Goal: Task Accomplishment & Management: Use online tool/utility

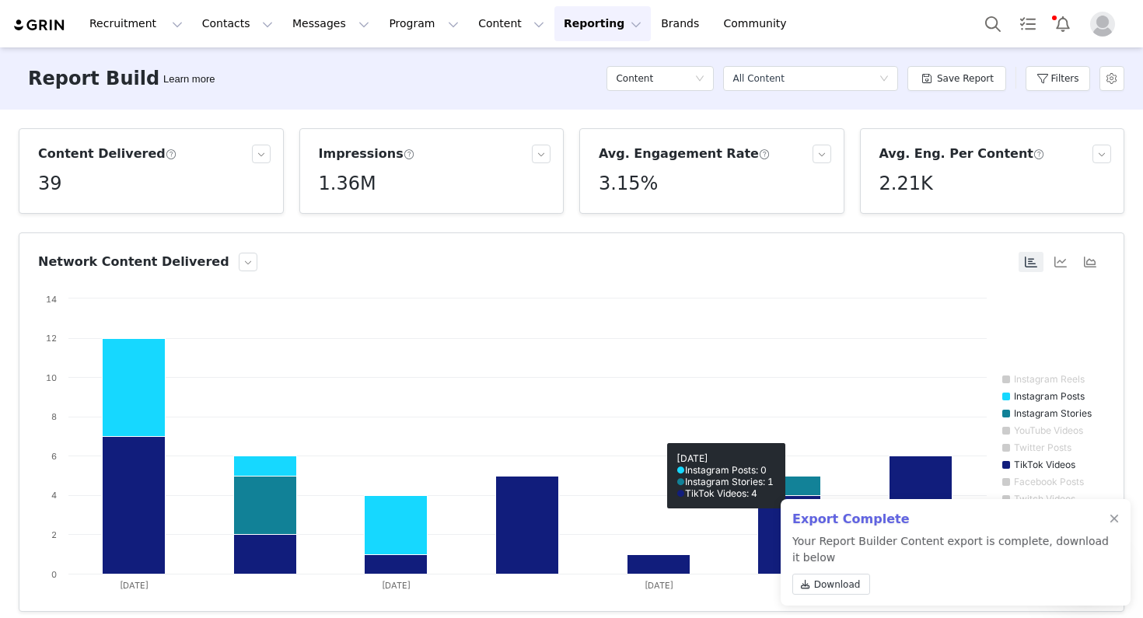
scroll to position [224, 0]
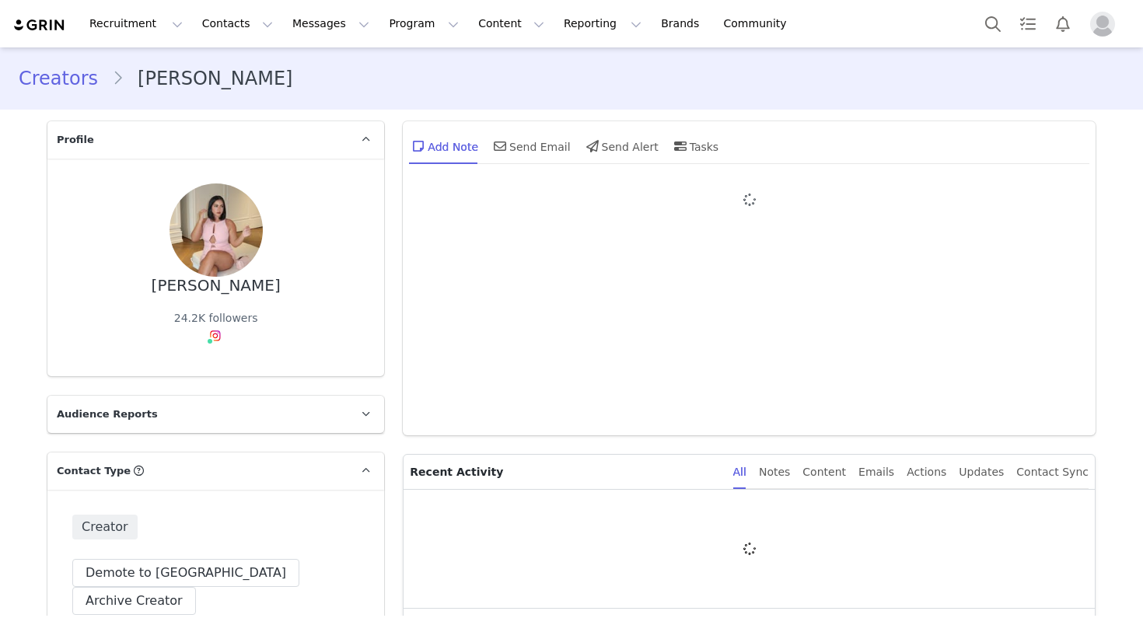
type input "+1 (United States)"
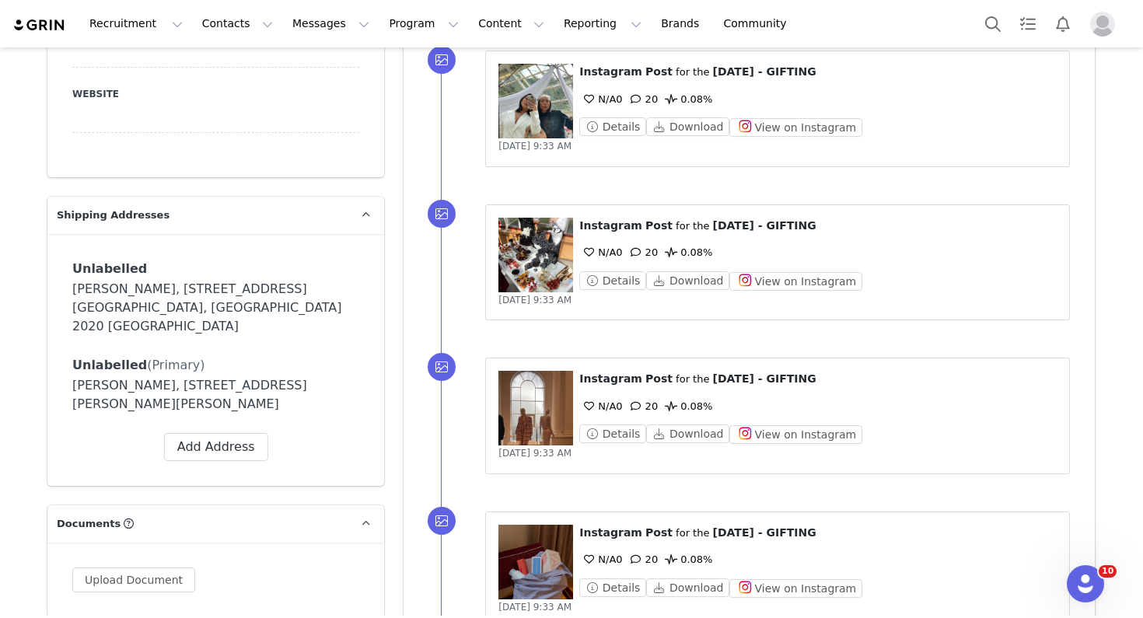
scroll to position [1138, 0]
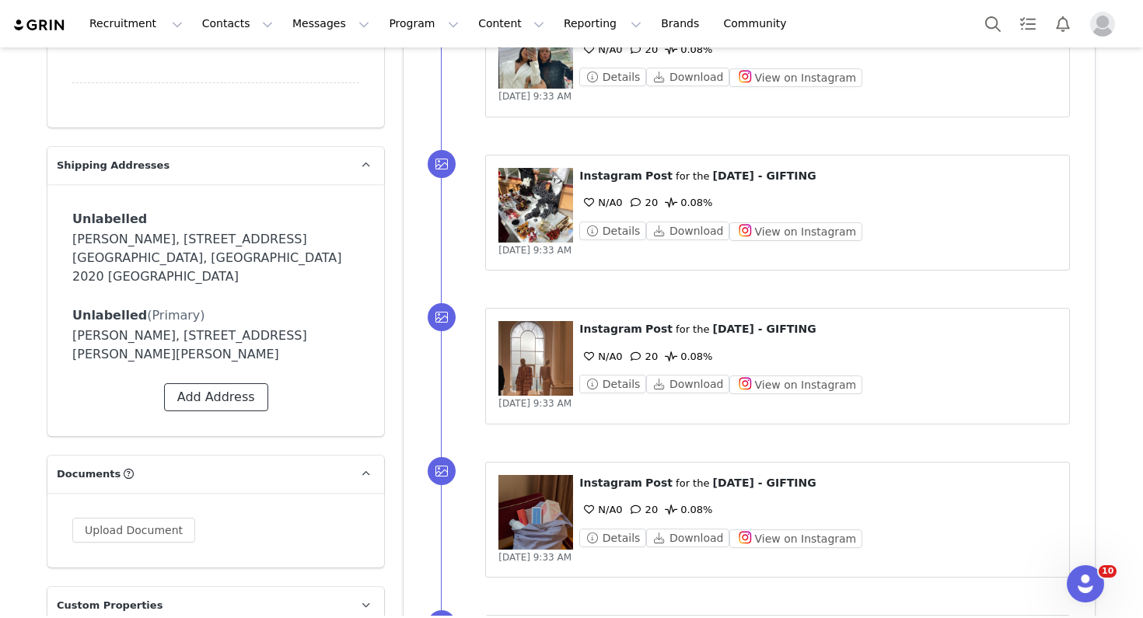
click at [255, 383] on button "Add Address" at bounding box center [216, 397] width 104 height 28
select select
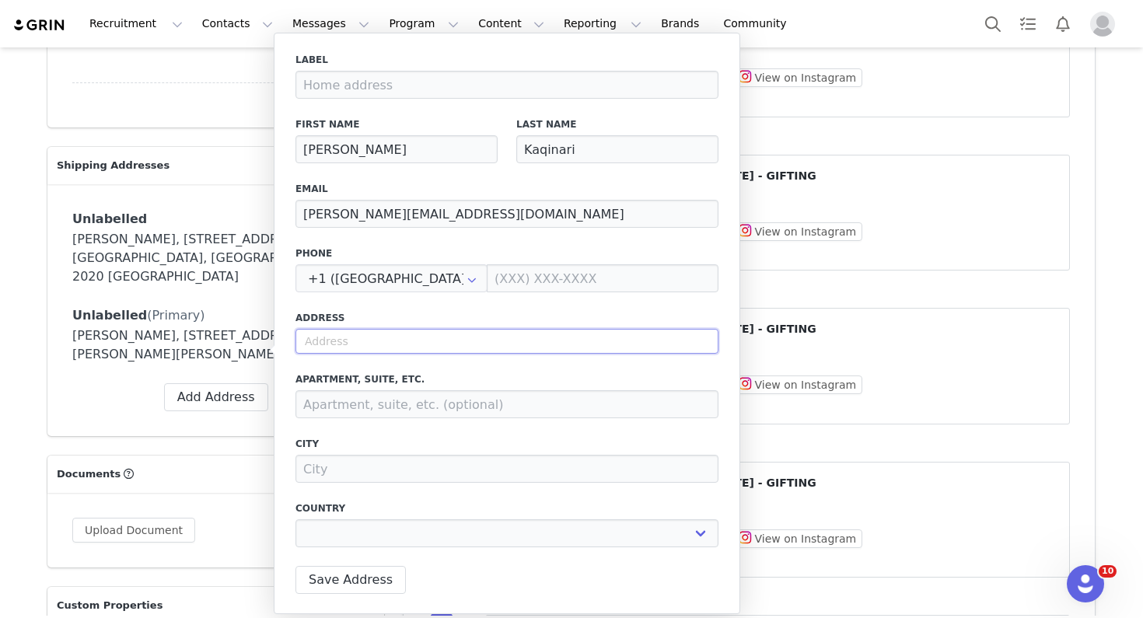
click at [333, 342] on input "text" at bounding box center [507, 341] width 423 height 25
paste input "CLAUDIA KAQINARI 67B Blackshaws road Newport VIC 3015"
type input "CLAUDIA KAQINARI 67B Blackshaws road Newport VIC 3015"
select select
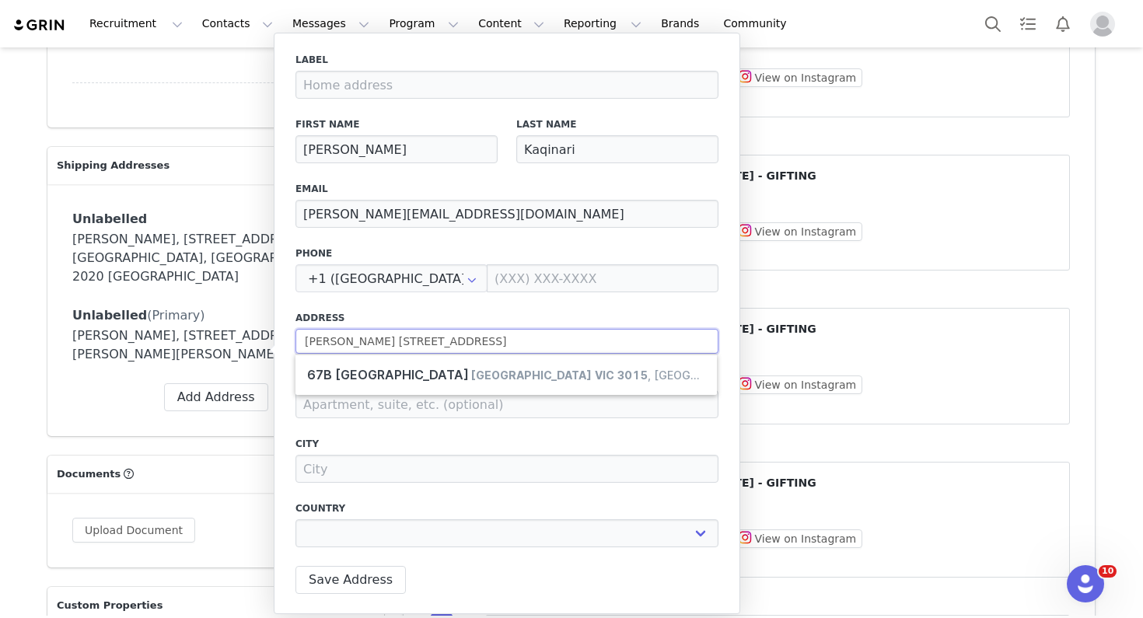
drag, startPoint x: 407, startPoint y: 344, endPoint x: 297, endPoint y: 339, distance: 110.5
click at [297, 339] on input "CLAUDIA KAQINARI 67B Blackshaws road Newport VIC 3015" at bounding box center [507, 341] width 423 height 25
type input "67B Blackshaws road Newport VIC 3015"
select select
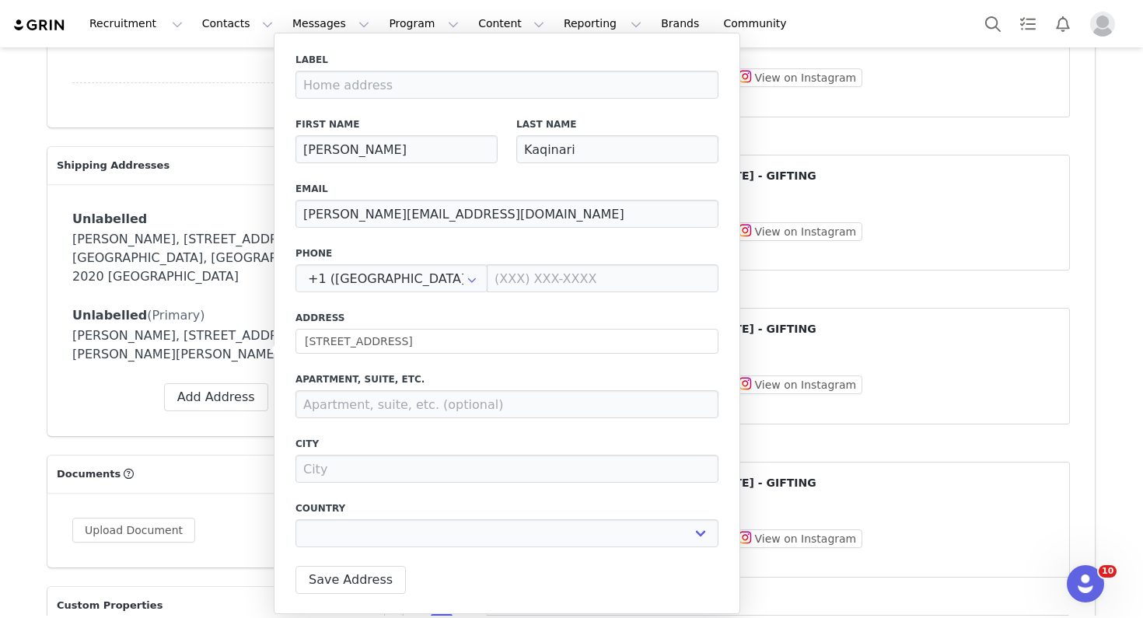
type input "67B Blackshaws Rd"
type input "Newport"
select select "[object Object]"
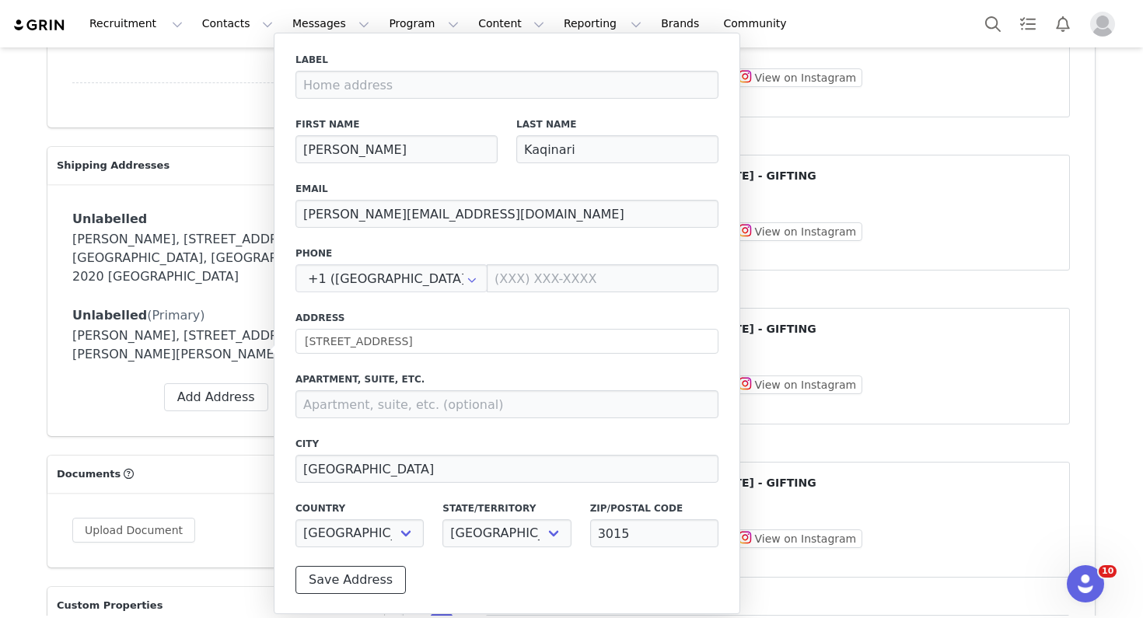
click at [335, 579] on button "Save Address" at bounding box center [351, 580] width 110 height 28
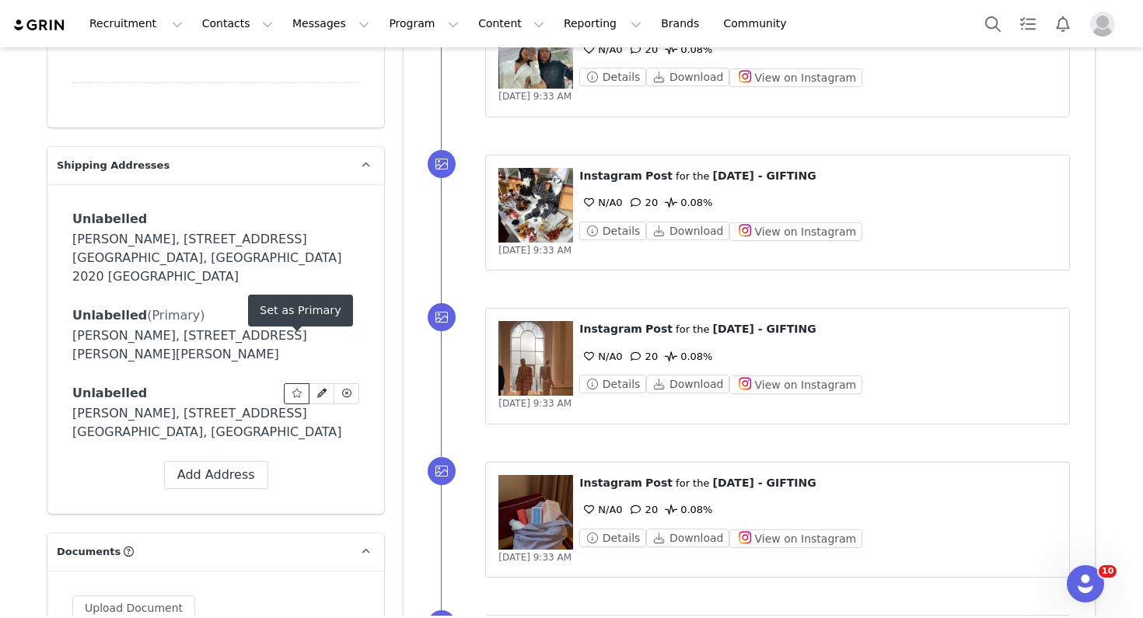
click at [299, 389] on icon at bounding box center [297, 393] width 11 height 9
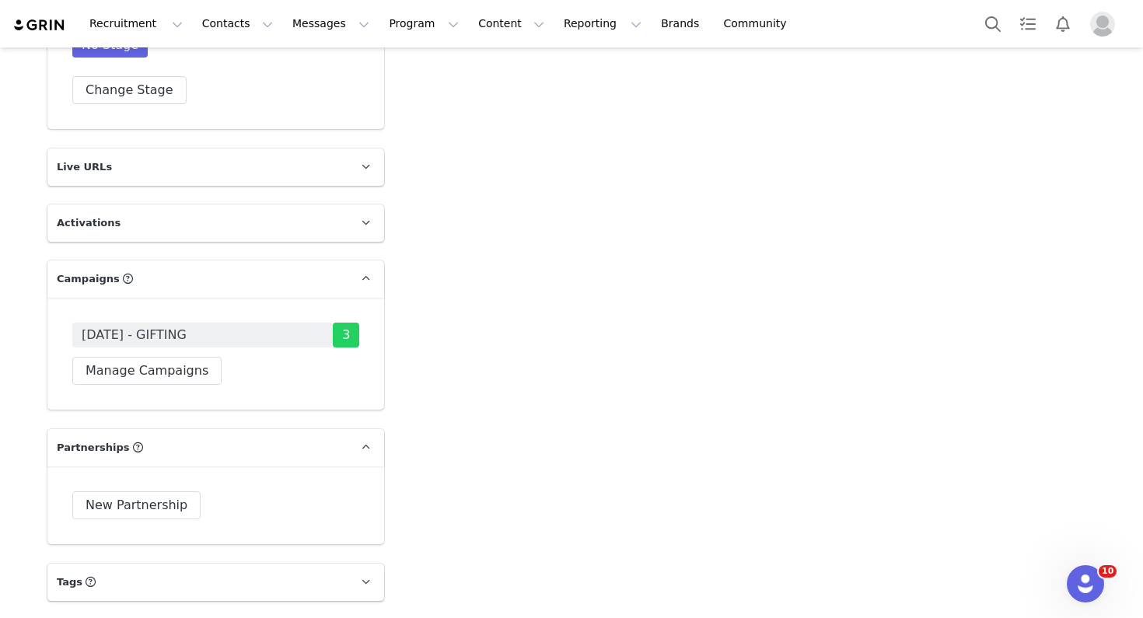
scroll to position [2766, 0]
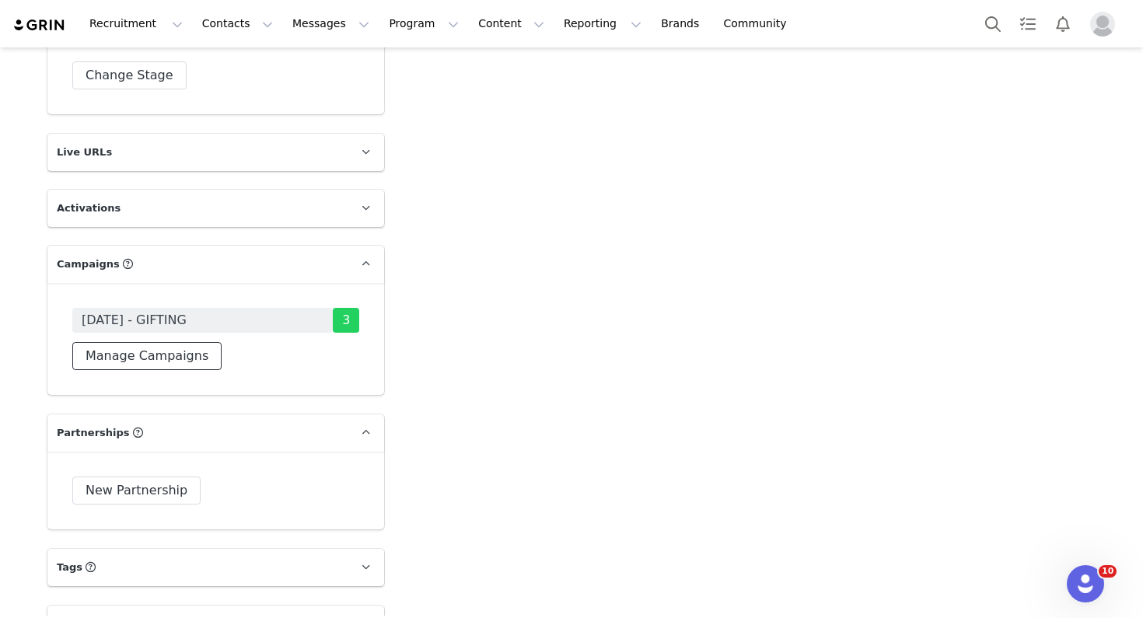
click at [180, 342] on button "Manage Campaigns" at bounding box center [146, 356] width 149 height 28
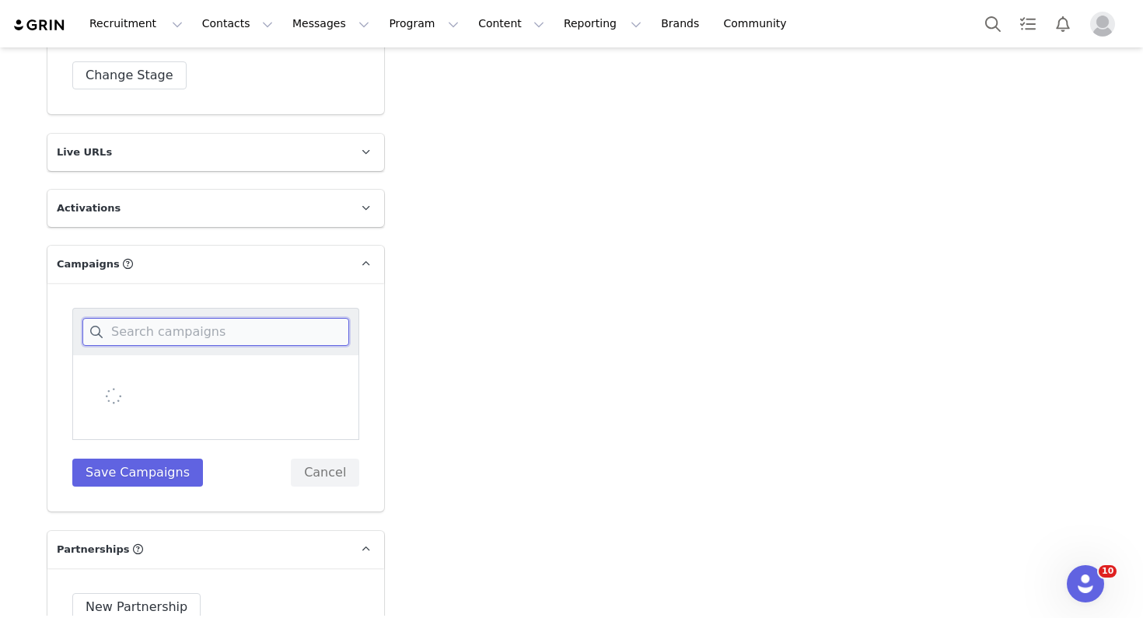
click at [227, 318] on input at bounding box center [215, 332] width 267 height 28
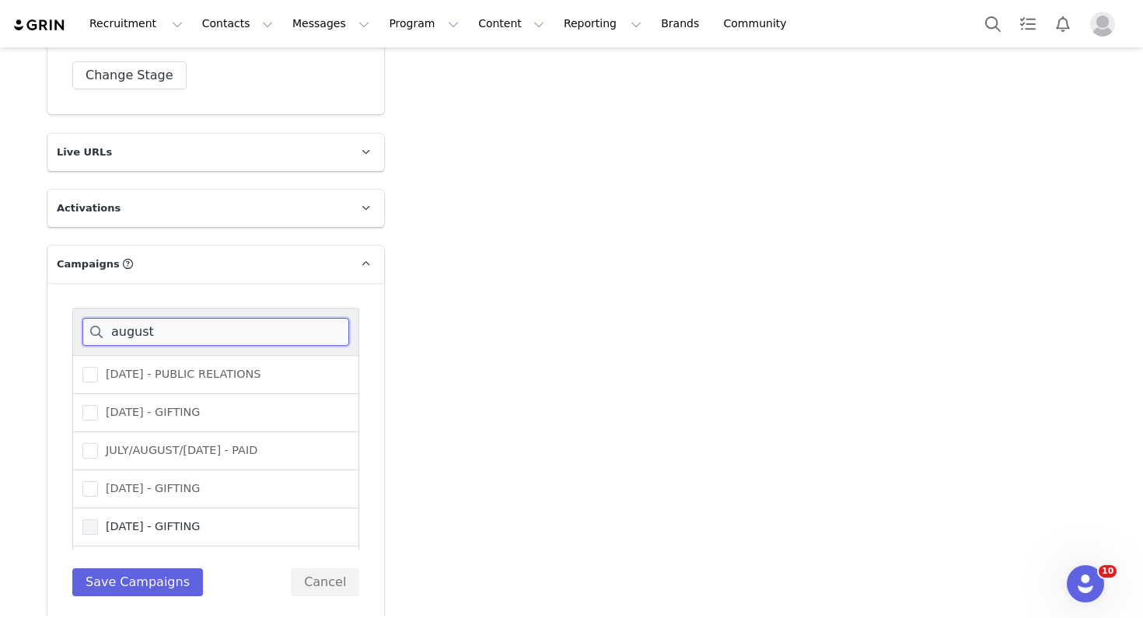
type input "august"
click at [177, 519] on span "AUGUST 25 - GIFTING" at bounding box center [149, 526] width 102 height 15
click at [98, 519] on input "AUGUST 25 - GIFTING" at bounding box center [98, 519] width 0 height 0
click at [177, 519] on span "[DATE] - GIFTING" at bounding box center [149, 526] width 102 height 15
click at [98, 519] on input "[DATE] - GIFTING" at bounding box center [98, 519] width 0 height 0
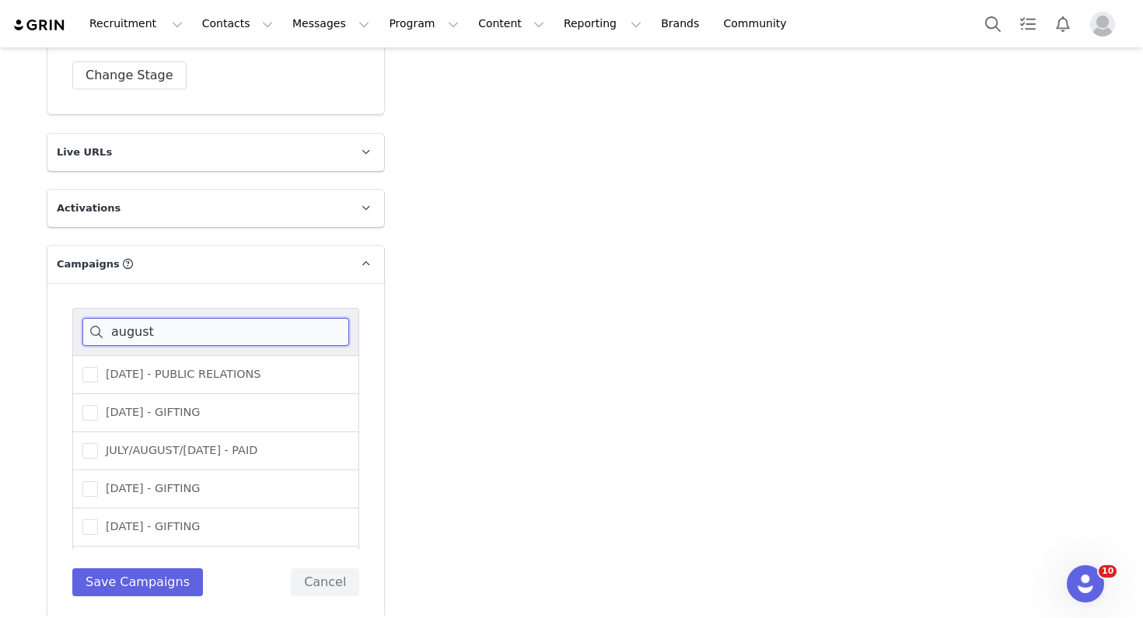
drag, startPoint x: 155, startPoint y: 283, endPoint x: 84, endPoint y: 282, distance: 70.8
click at [84, 318] on input "august" at bounding box center [215, 332] width 267 height 28
type input "septe"
click at [119, 367] on span "SEPTEMBER 25 - GIFTING" at bounding box center [149, 374] width 102 height 15
click at [98, 367] on input "SEPTEMBER 25 - GIFTING" at bounding box center [98, 367] width 0 height 0
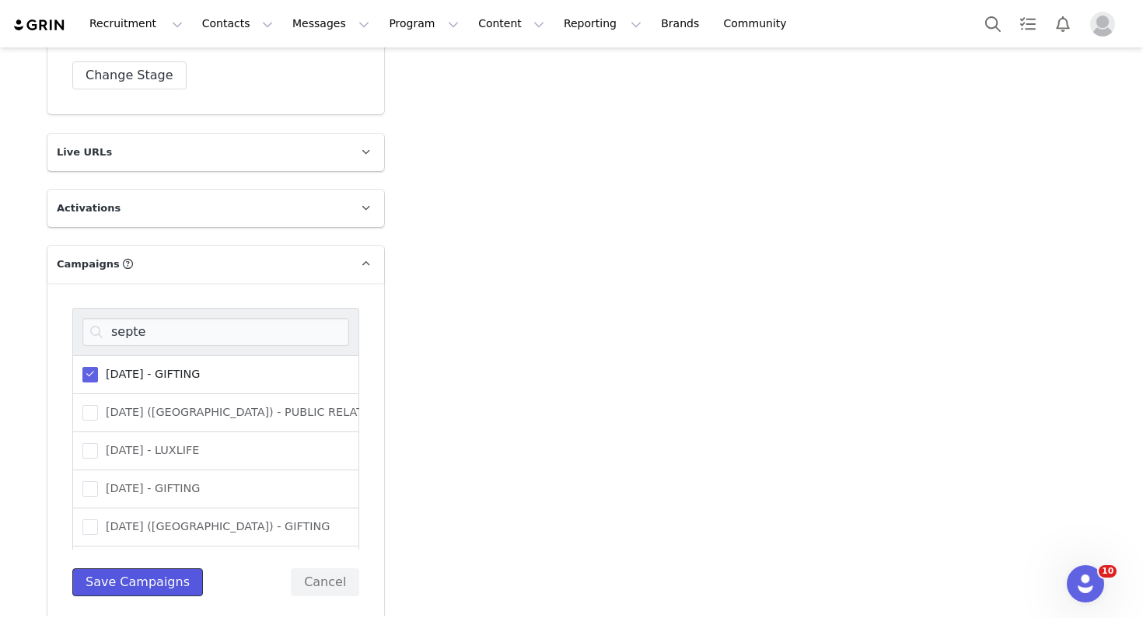
click at [140, 568] on button "Save Campaigns" at bounding box center [137, 582] width 131 height 28
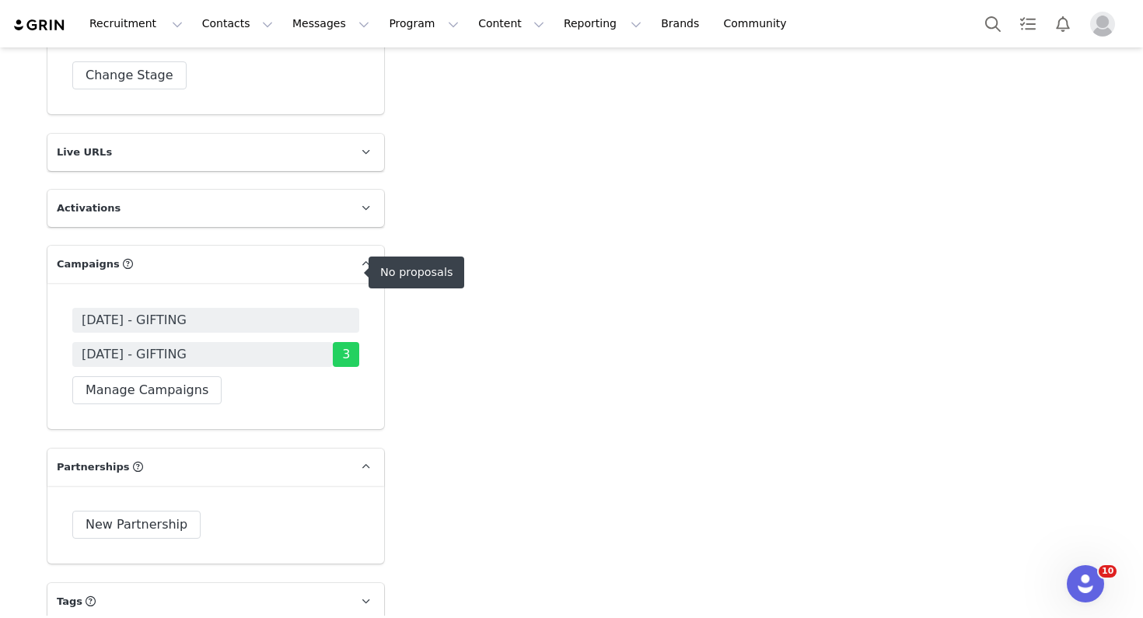
click at [186, 311] on span "SEPTEMBER 25 - GIFTING" at bounding box center [134, 320] width 105 height 19
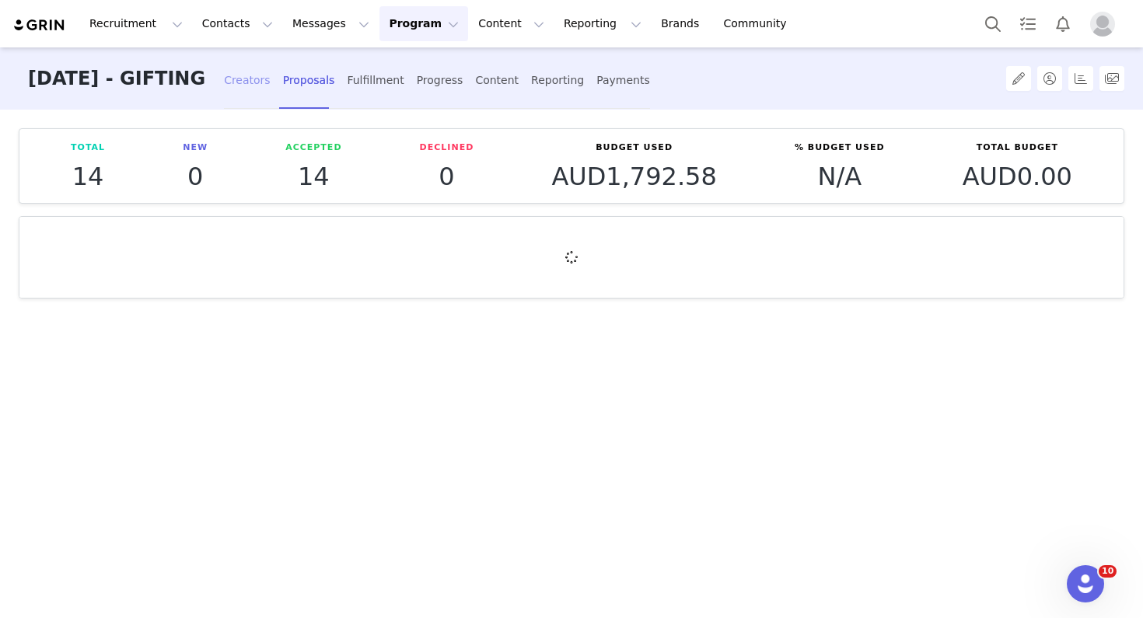
click at [271, 79] on div "Creators" at bounding box center [247, 80] width 47 height 41
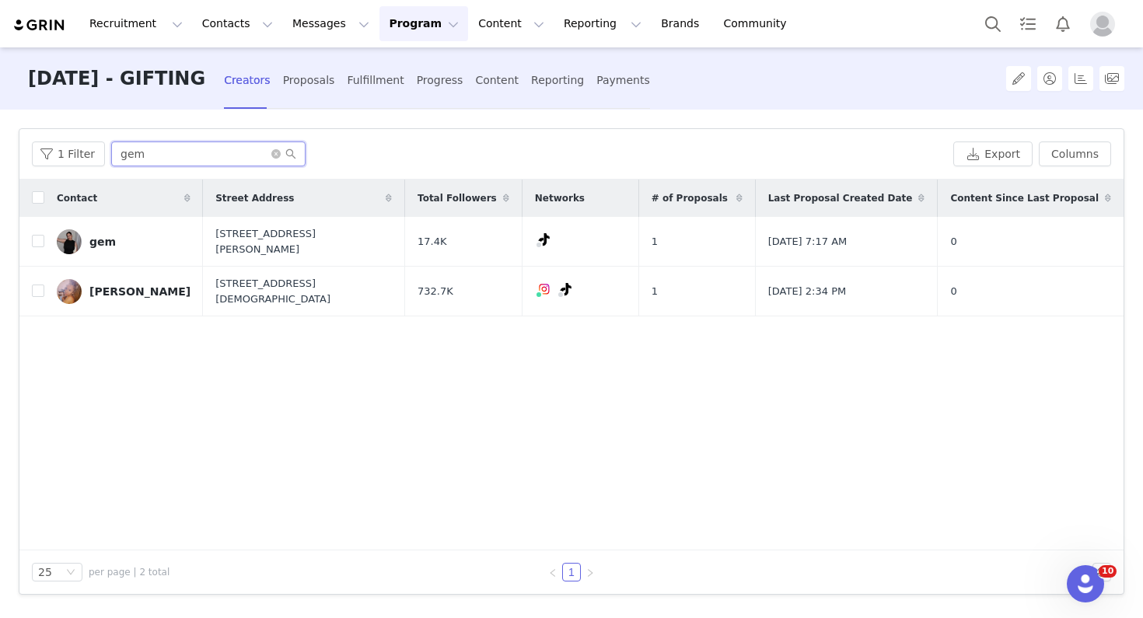
drag, startPoint x: 160, startPoint y: 151, endPoint x: 113, endPoint y: 151, distance: 47.4
click at [113, 151] on input "gem" at bounding box center [208, 154] width 194 height 25
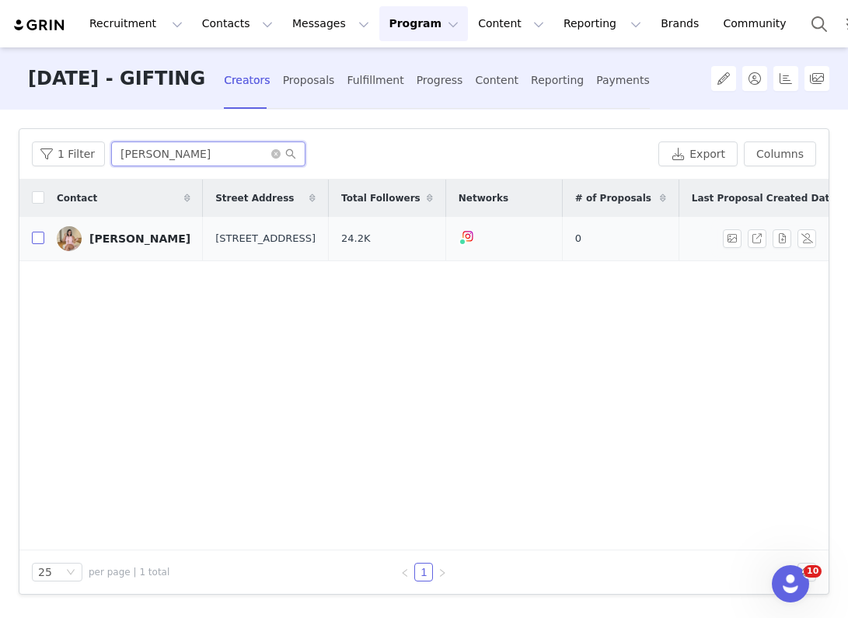
type input "claudia"
click at [36, 240] on input "checkbox" at bounding box center [38, 238] width 12 height 12
checkbox input "true"
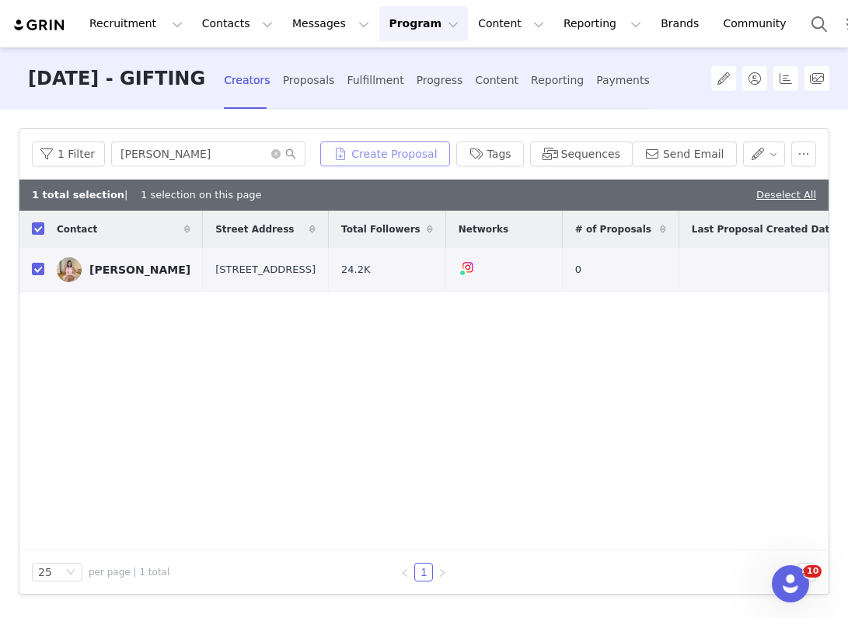
click at [421, 154] on button "Create Proposal" at bounding box center [384, 154] width 129 height 25
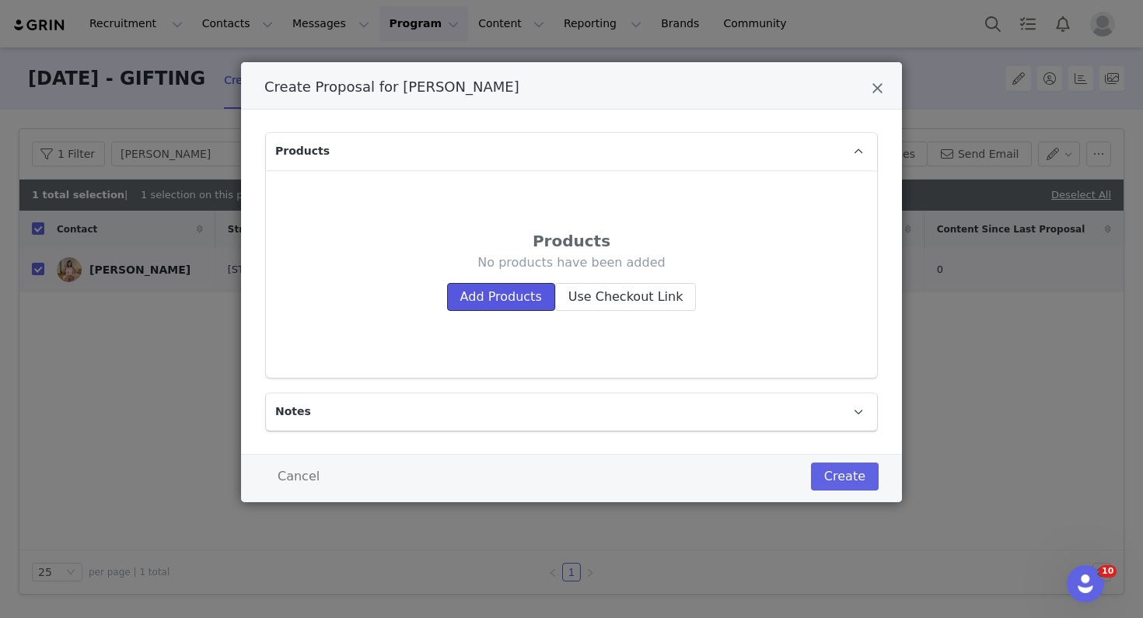
click at [522, 285] on button "Add Products" at bounding box center [501, 297] width 108 height 28
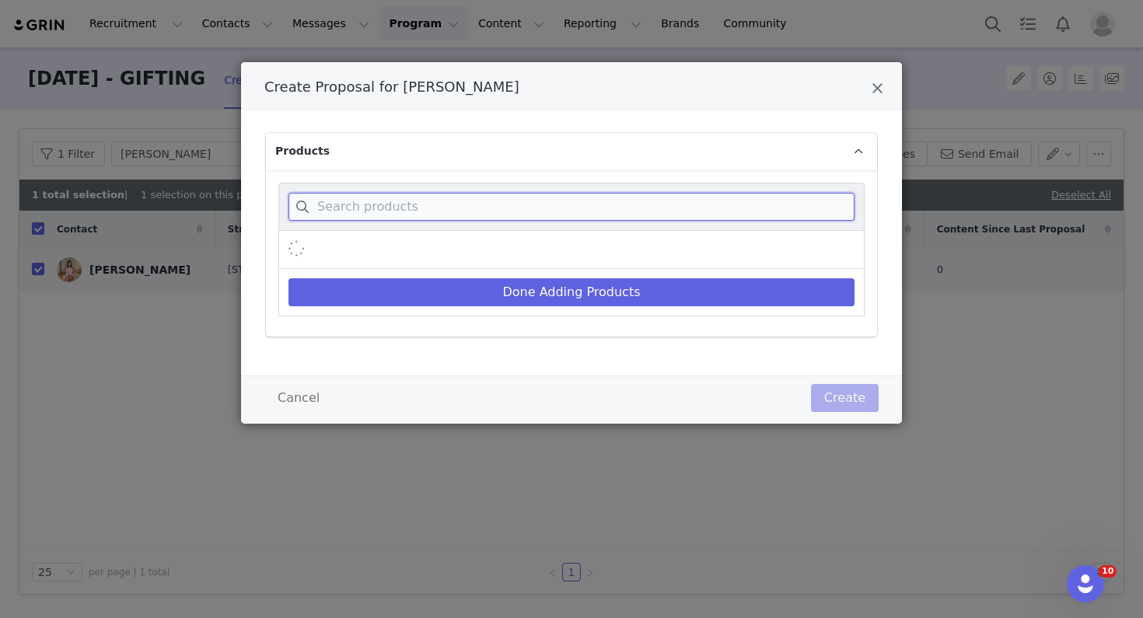
click at [489, 219] on input "Create Proposal for Claudia Kaqinari" at bounding box center [572, 207] width 566 height 28
paste input "Caprice Halter Knit mini dress in Lagoon"
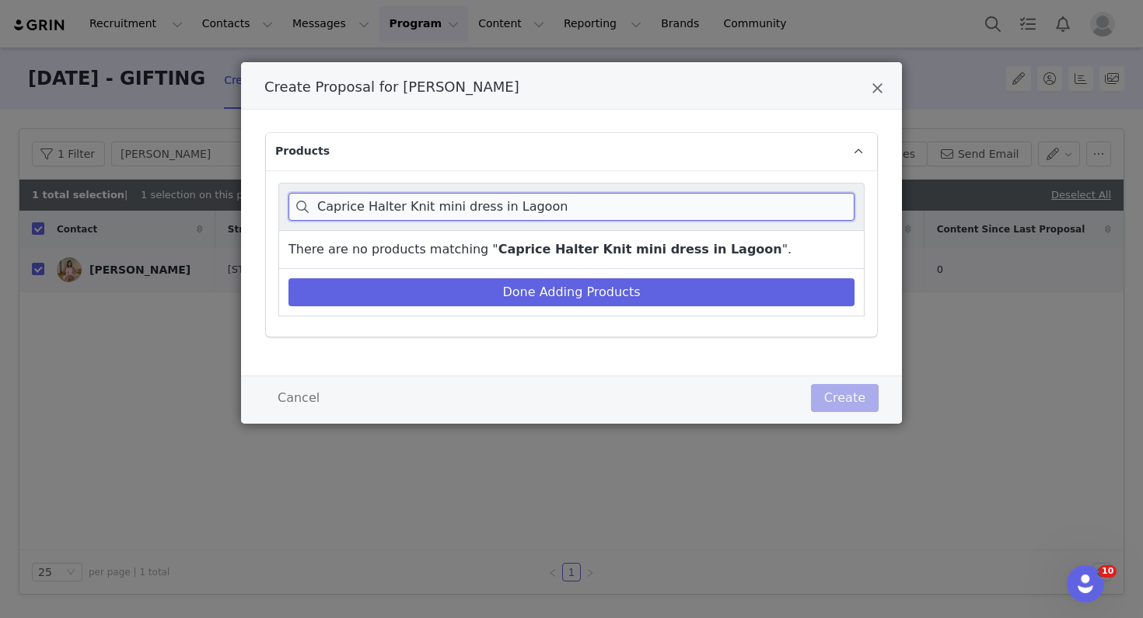
drag, startPoint x: 463, startPoint y: 205, endPoint x: 659, endPoint y: 215, distance: 195.5
click at [659, 215] on input "Caprice Halter Knit mini dress in Lagoon" at bounding box center [572, 207] width 566 height 28
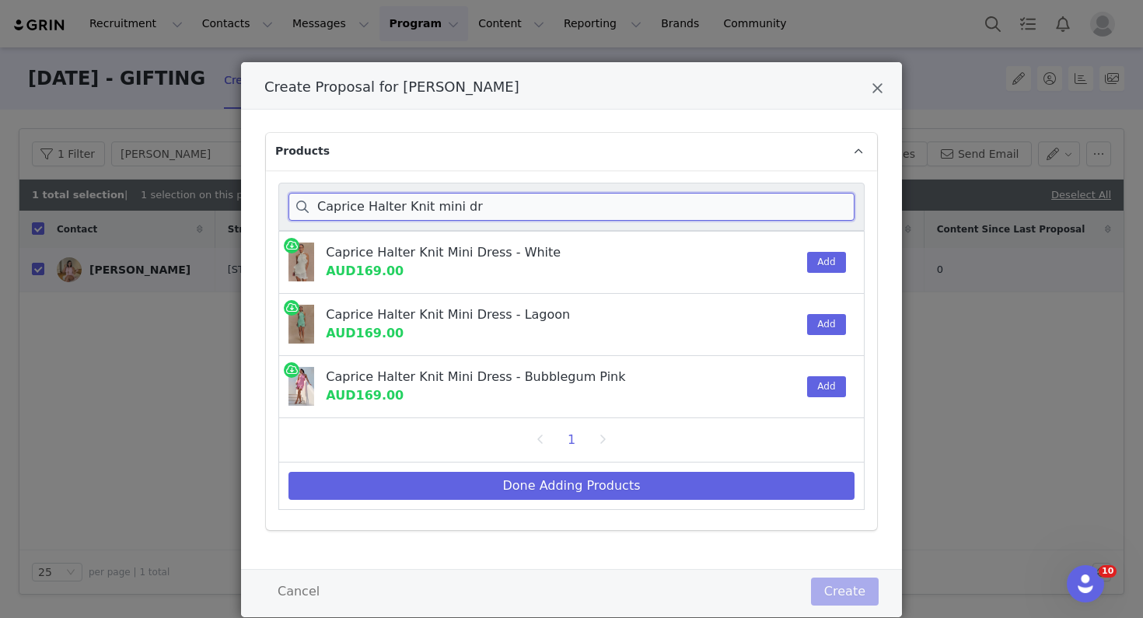
type input "Caprice Halter Knit mini dr"
click at [820, 321] on button "Add" at bounding box center [826, 324] width 38 height 21
drag, startPoint x: 478, startPoint y: 201, endPoint x: 300, endPoint y: 201, distance: 178.1
click at [300, 201] on input "Caprice Halter Knit mini dr" at bounding box center [572, 207] width 566 height 28
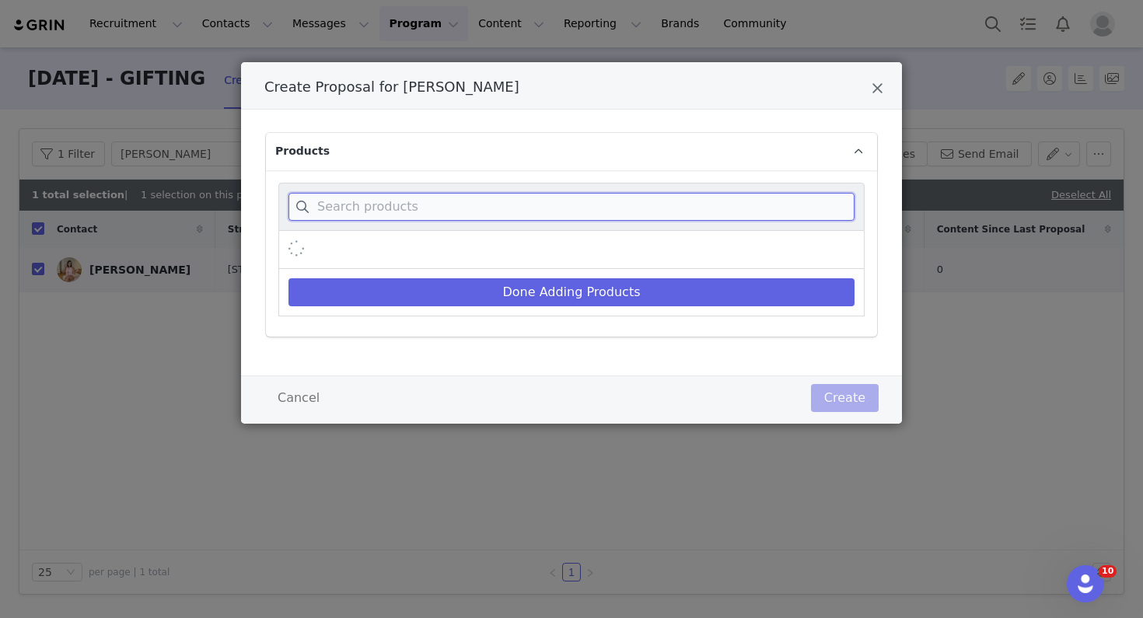
paste input "Jasmyn Hot Fix Maxi dress in Chocolate"
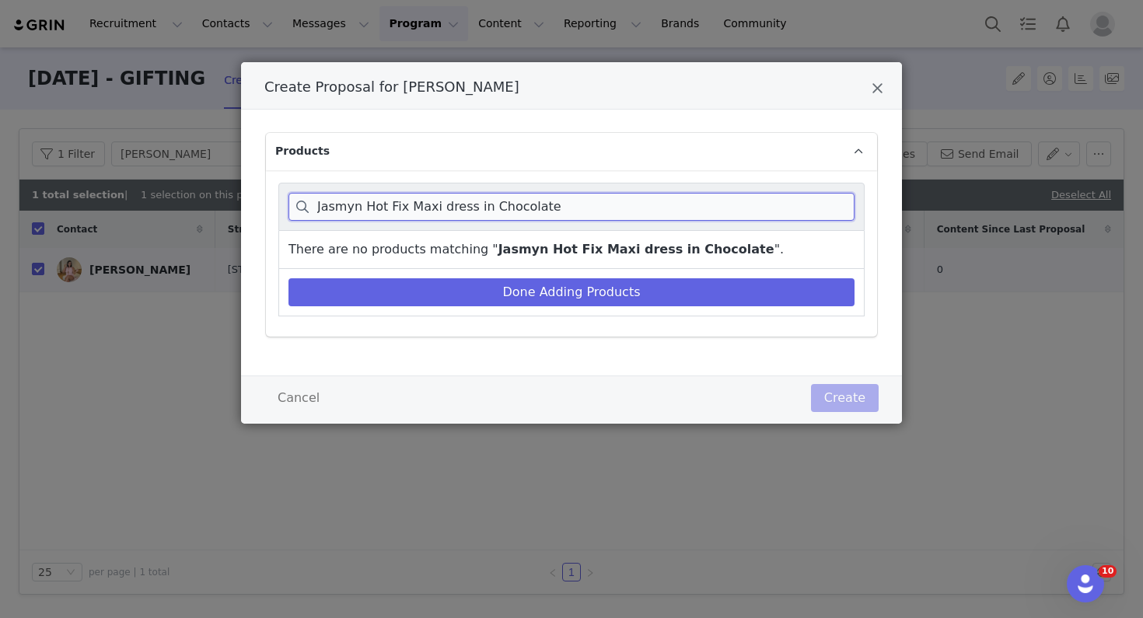
drag, startPoint x: 456, startPoint y: 210, endPoint x: 576, endPoint y: 210, distance: 120.5
click at [576, 210] on input "Jasmyn Hot Fix Maxi dress in Chocolate" at bounding box center [572, 207] width 566 height 28
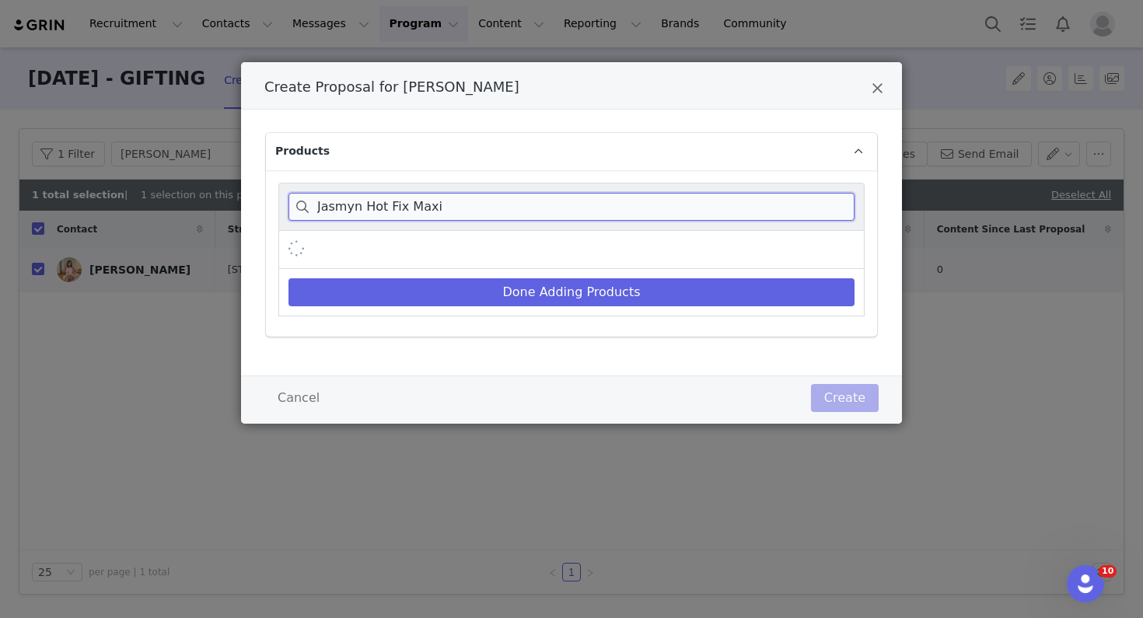
type input "Jasmyn Hot Fix Maxi"
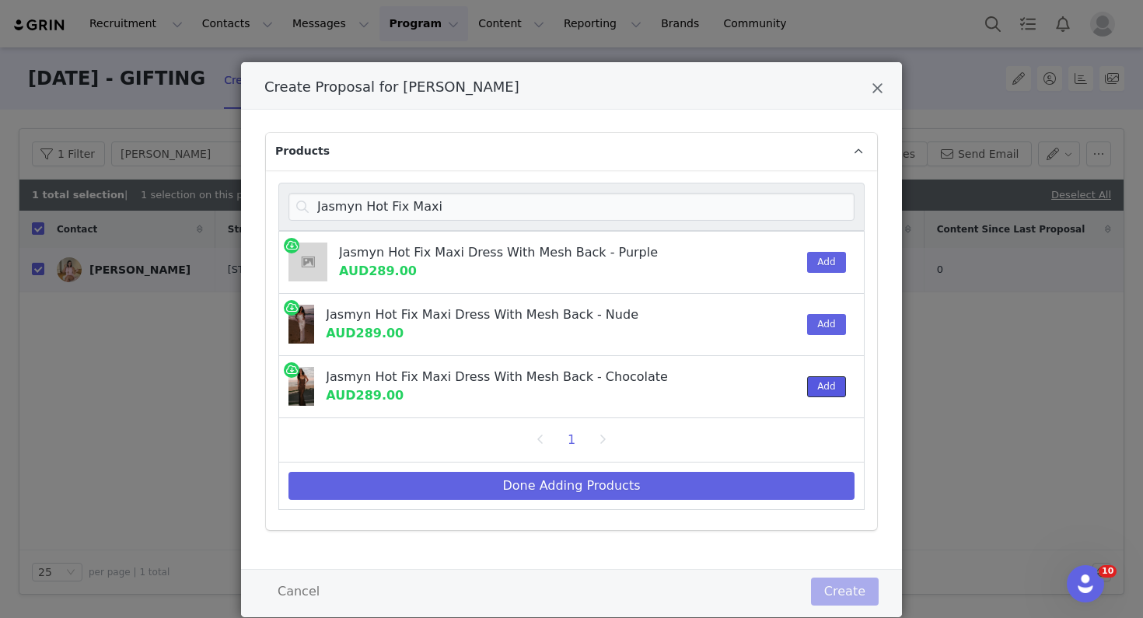
click at [827, 390] on button "Add" at bounding box center [826, 386] width 38 height 21
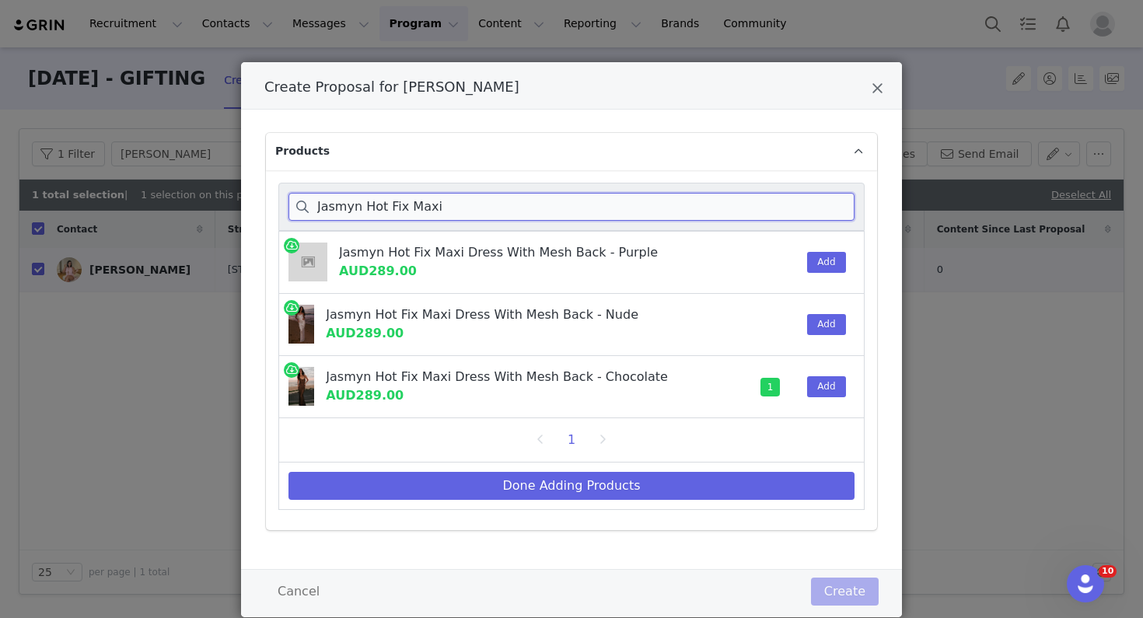
drag, startPoint x: 449, startPoint y: 202, endPoint x: 304, endPoint y: 201, distance: 144.6
click at [304, 201] on input "Jasmyn Hot Fix Maxi" at bounding box center [572, 207] width 566 height 28
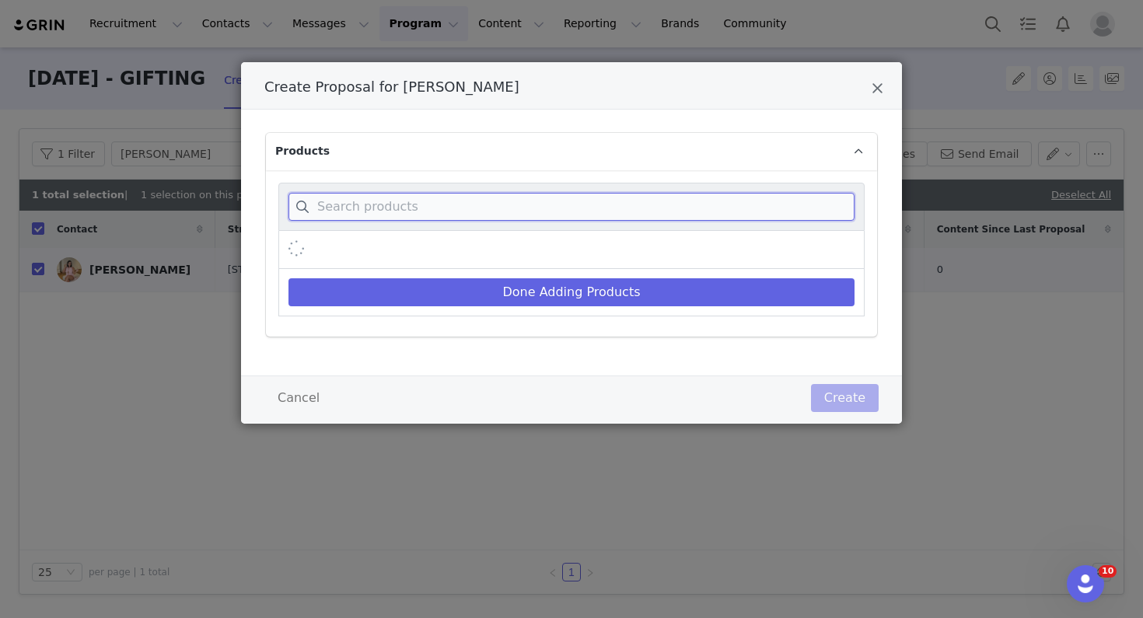
paste input "Amy Pointelle Bell sleeve cardigan in Lemon"
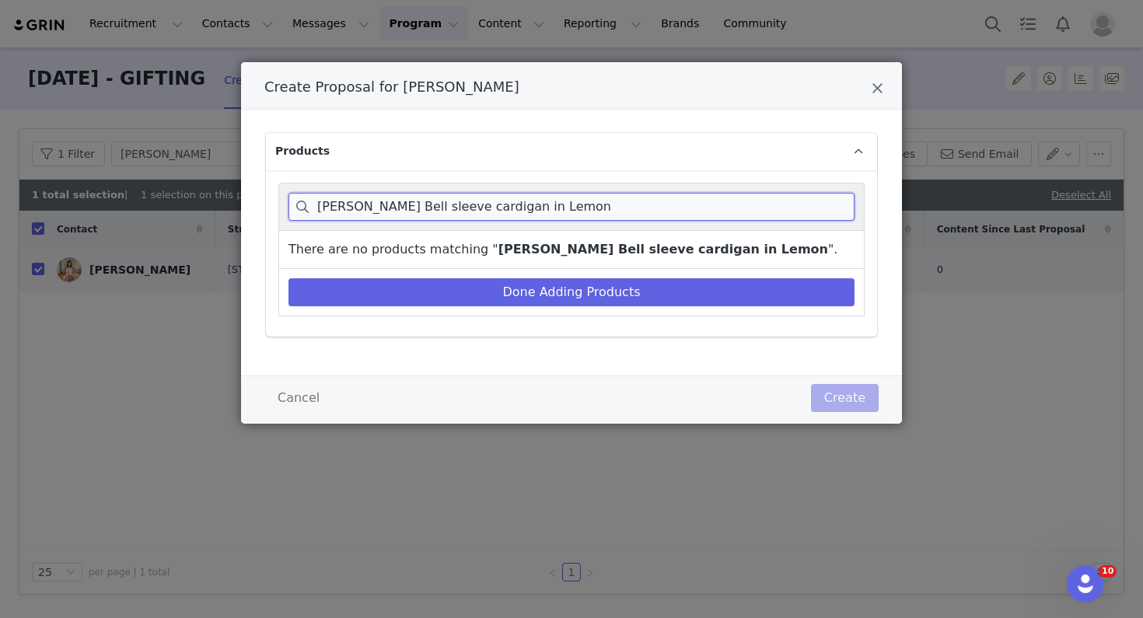
drag, startPoint x: 488, startPoint y: 208, endPoint x: 624, endPoint y: 208, distance: 136.9
click at [624, 208] on input "Amy Pointelle Bell sleeve cardigan in Lemon" at bounding box center [572, 207] width 566 height 28
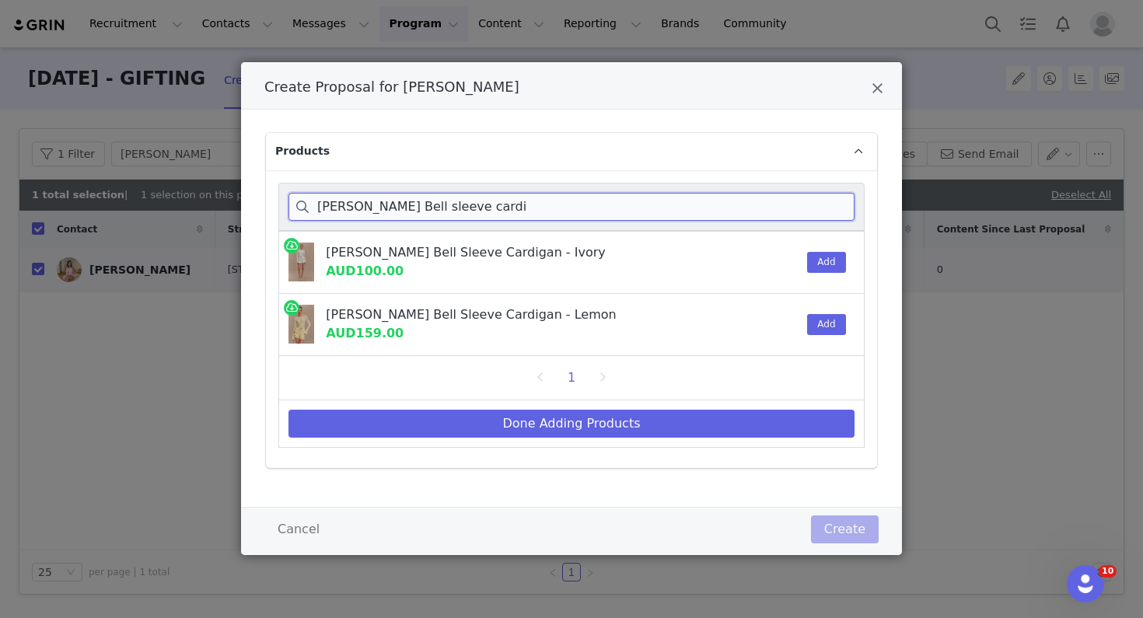
type input "Amy Pointelle Bell sleeve cardi"
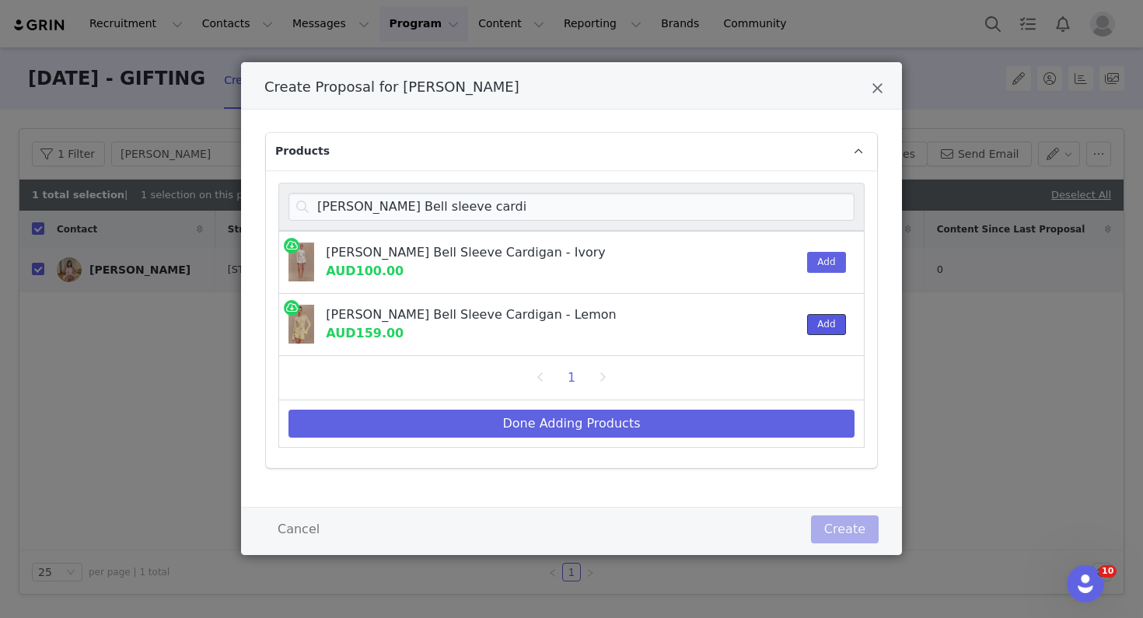
click at [837, 325] on button "Add" at bounding box center [826, 324] width 38 height 21
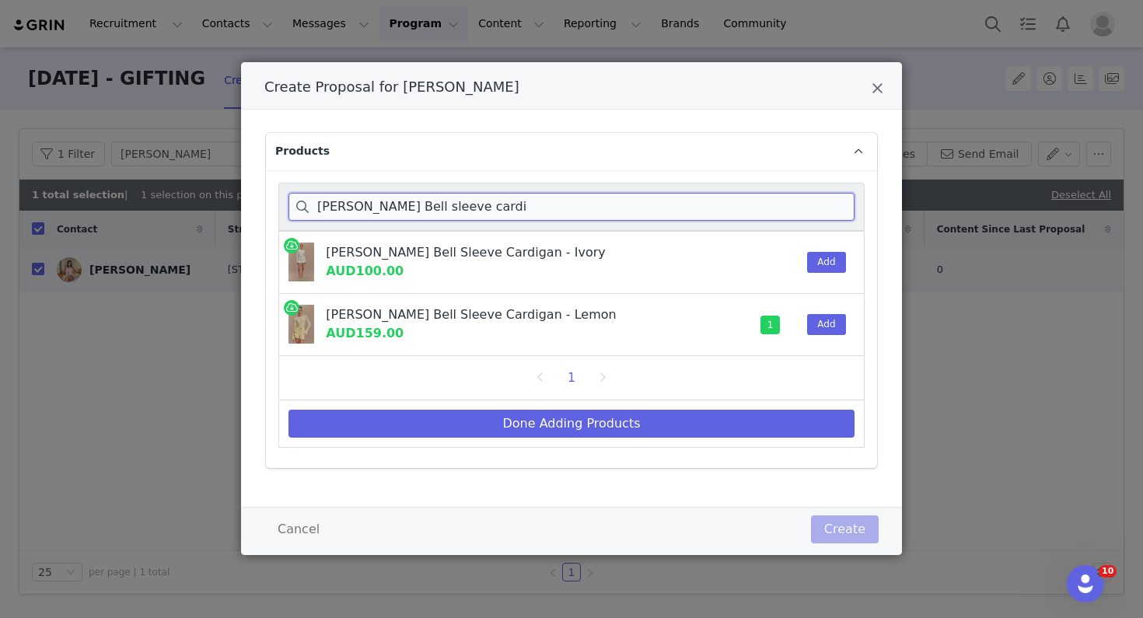
drag, startPoint x: 495, startPoint y: 208, endPoint x: 295, endPoint y: 207, distance: 199.9
click at [295, 207] on input "Amy Pointelle Bell sleeve cardi" at bounding box center [572, 207] width 566 height 28
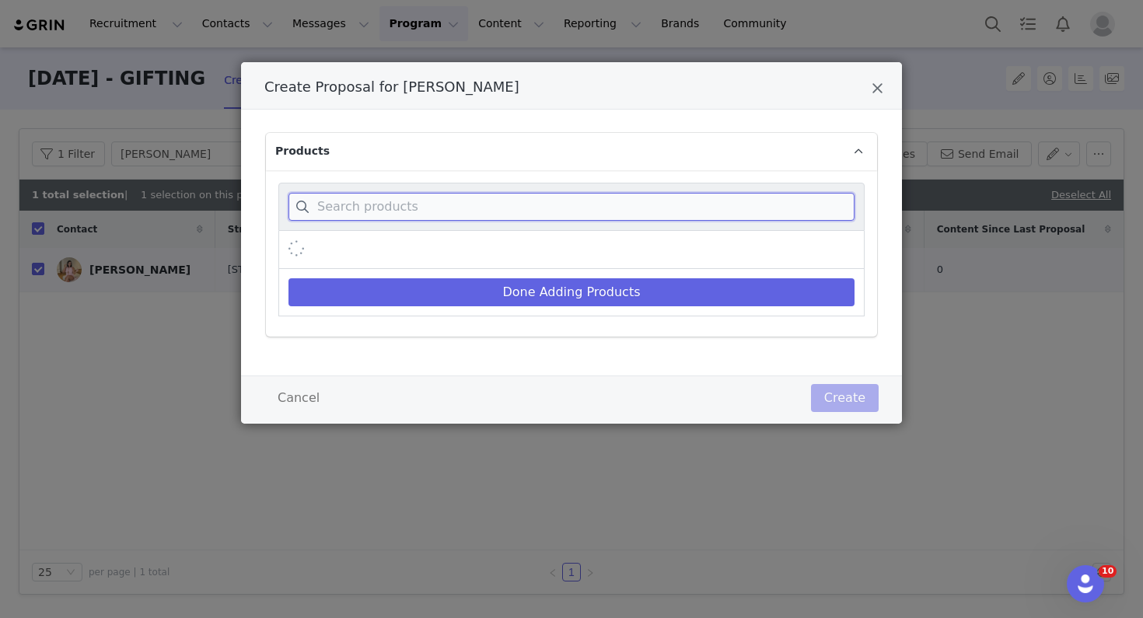
paste input "Amy Pointelle Frill bloomers in Lemon"
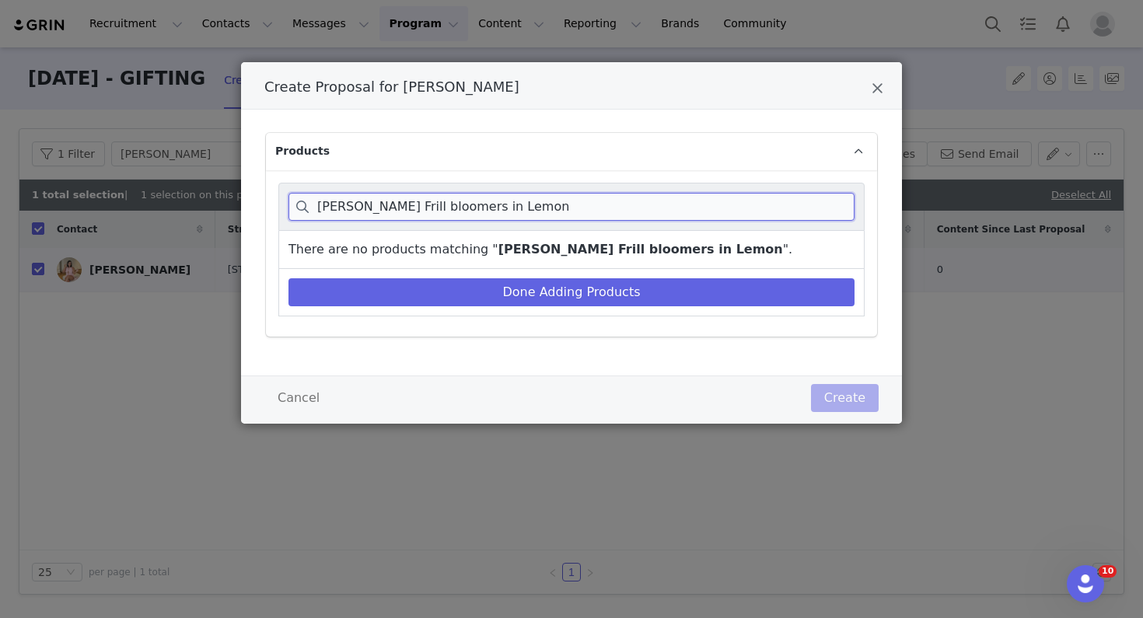
drag, startPoint x: 443, startPoint y: 211, endPoint x: 655, endPoint y: 211, distance: 211.5
click at [655, 211] on input "Amy Pointelle Frill bloomers in Lemon" at bounding box center [572, 207] width 566 height 28
drag, startPoint x: 397, startPoint y: 209, endPoint x: 484, endPoint y: 209, distance: 87.9
click at [484, 209] on input "Amy Pointelle Frill bloom" at bounding box center [572, 207] width 566 height 28
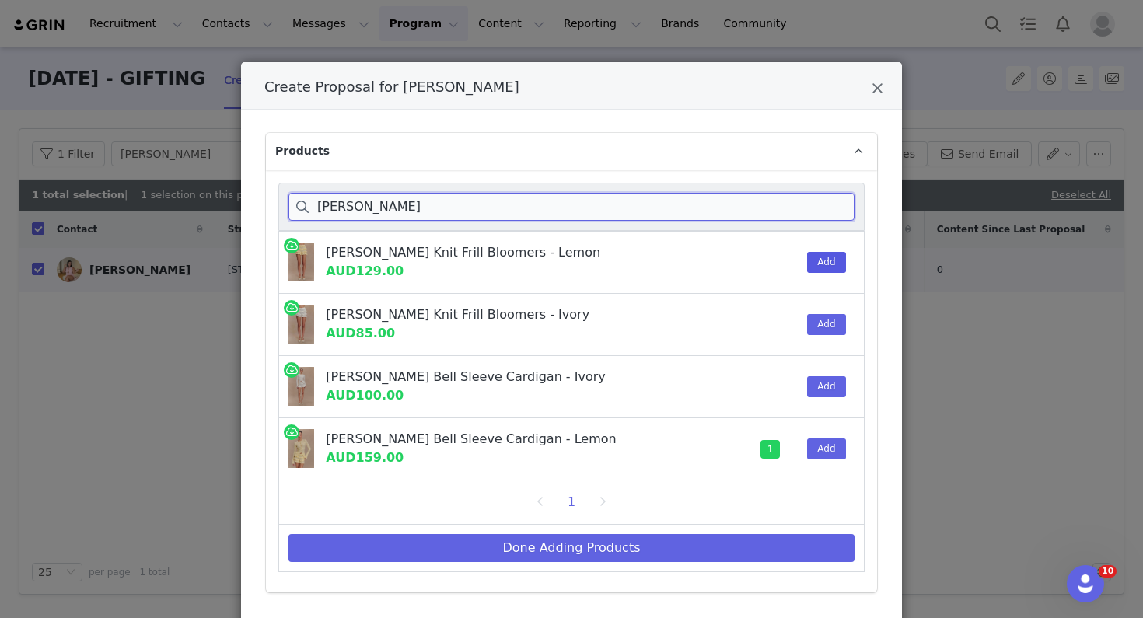
type input "Amy Pointelle"
click at [833, 269] on button "Add" at bounding box center [826, 262] width 38 height 21
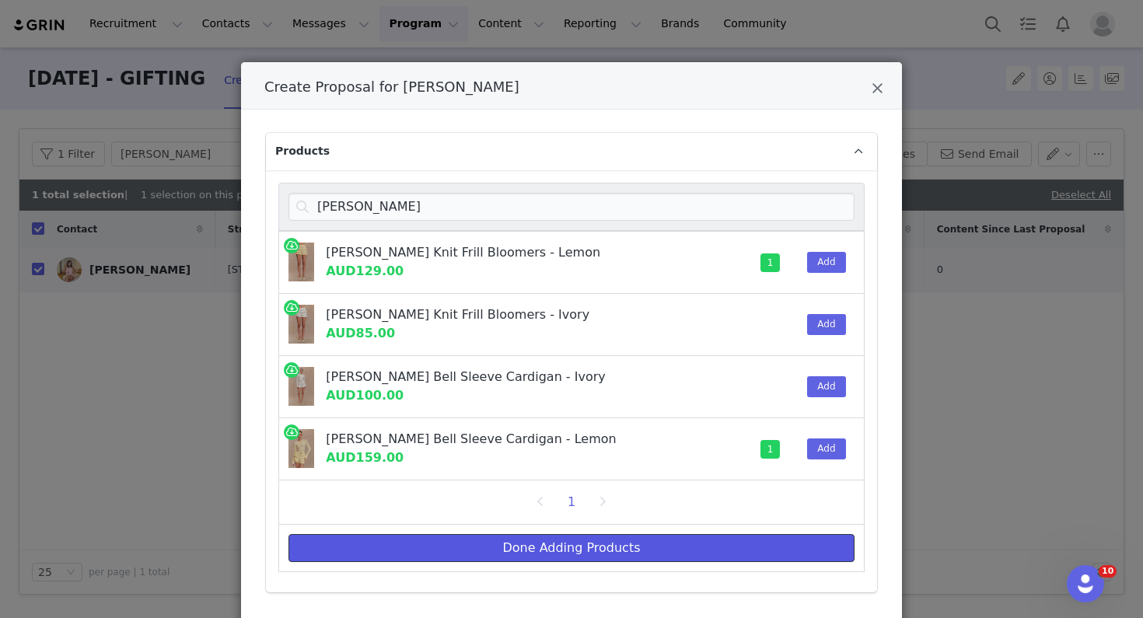
click at [732, 549] on button "Done Adding Products" at bounding box center [572, 548] width 566 height 28
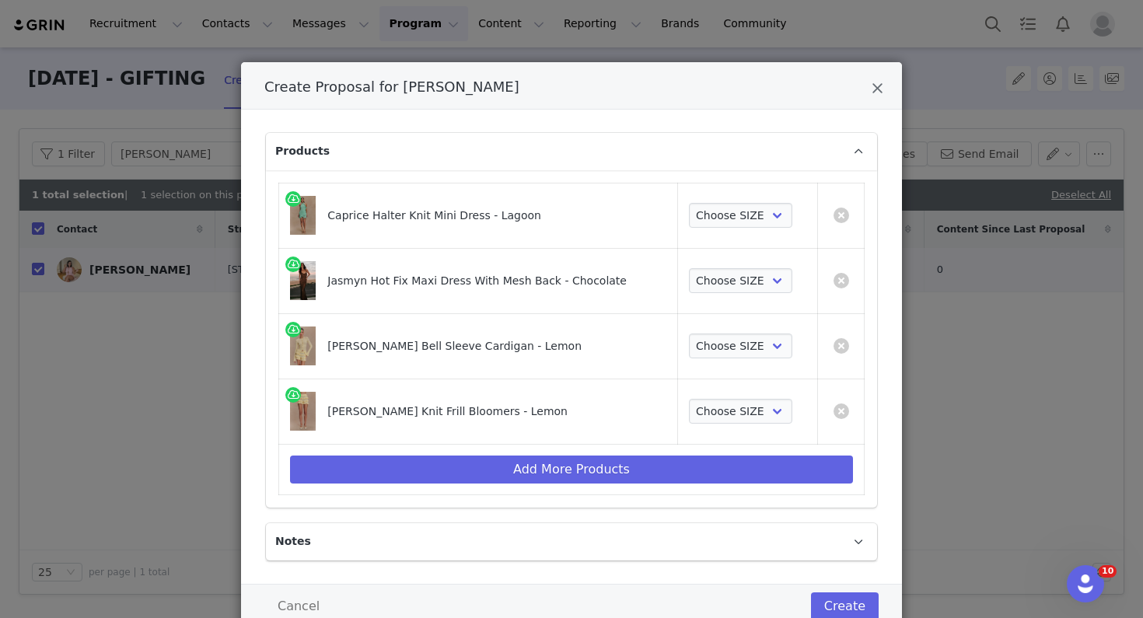
scroll to position [11, 0]
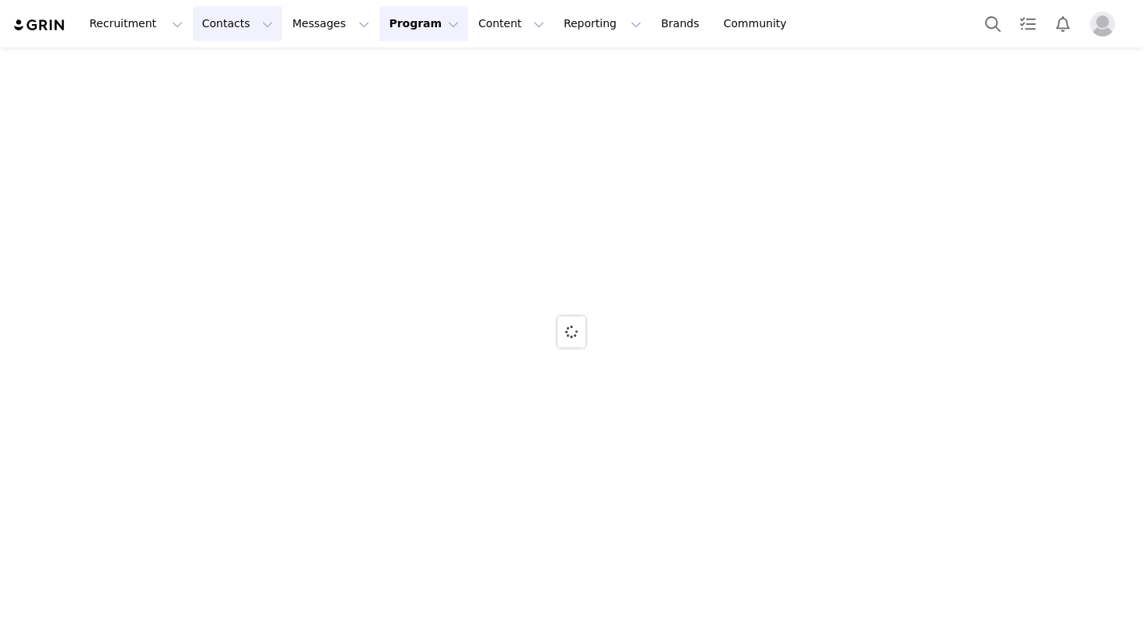
click at [212, 23] on button "Contacts Contacts" at bounding box center [237, 23] width 89 height 35
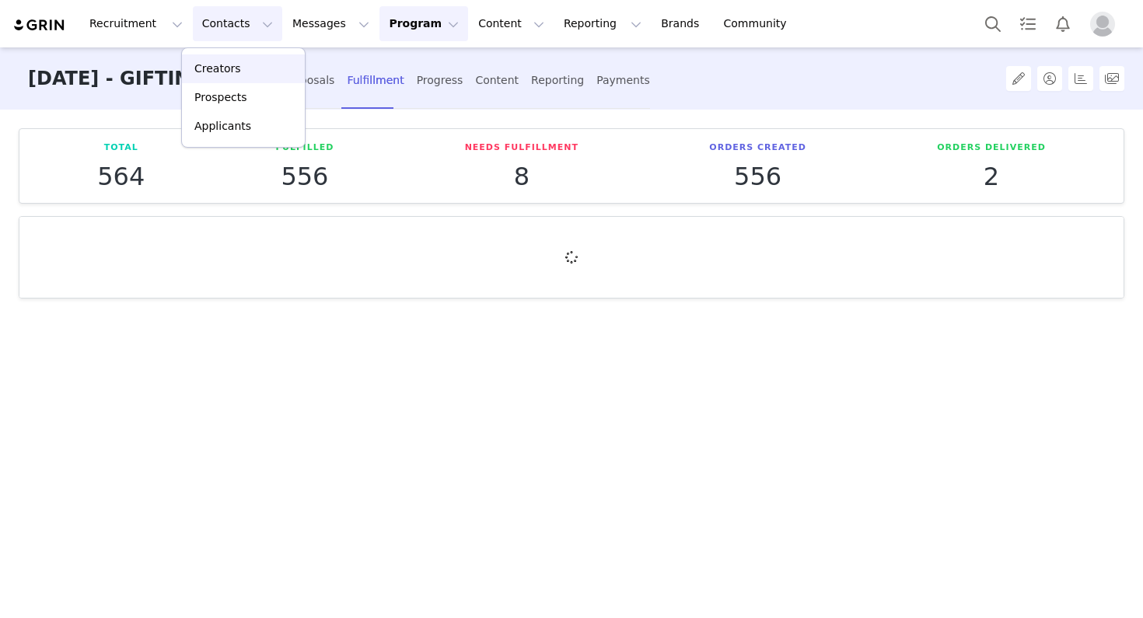
click at [236, 65] on p "Creators" at bounding box center [217, 69] width 47 height 16
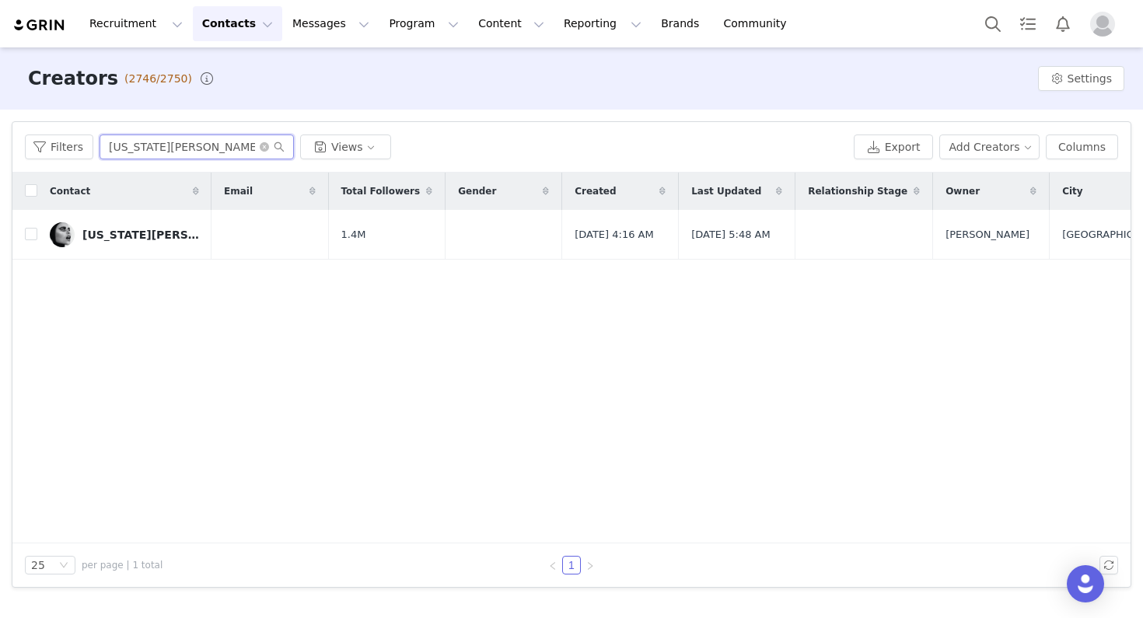
click at [199, 149] on input "[US_STATE][PERSON_NAME]" at bounding box center [197, 147] width 194 height 25
drag, startPoint x: 195, startPoint y: 149, endPoint x: 103, endPoint y: 146, distance: 91.8
click at [103, 146] on input "[US_STATE][PERSON_NAME]" at bounding box center [197, 147] width 194 height 25
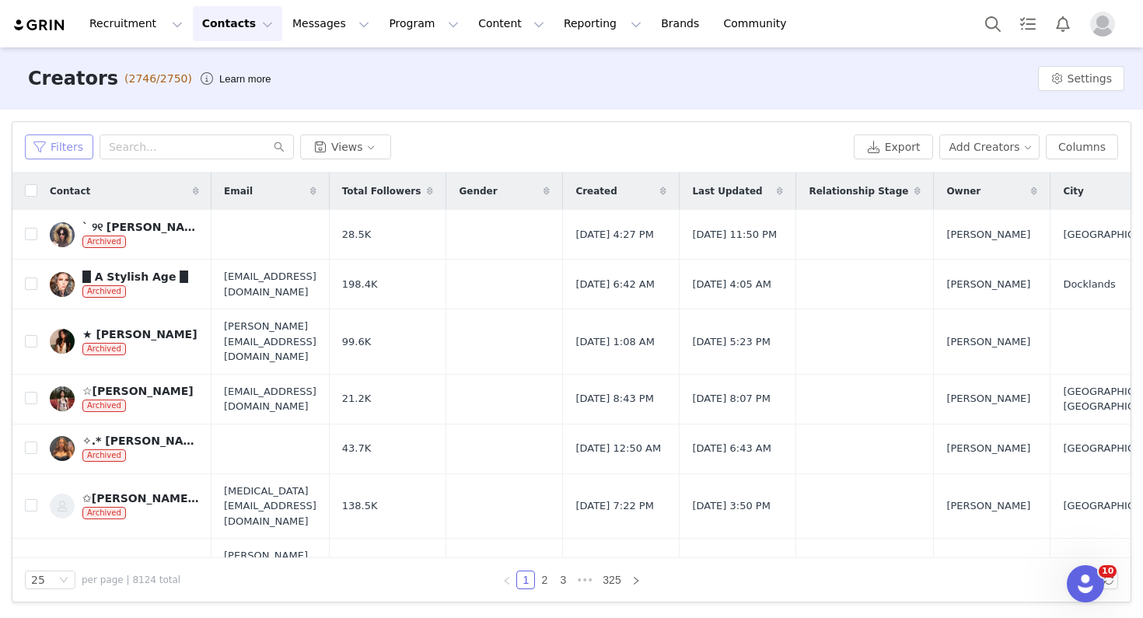
click at [67, 146] on button "Filters" at bounding box center [59, 147] width 68 height 25
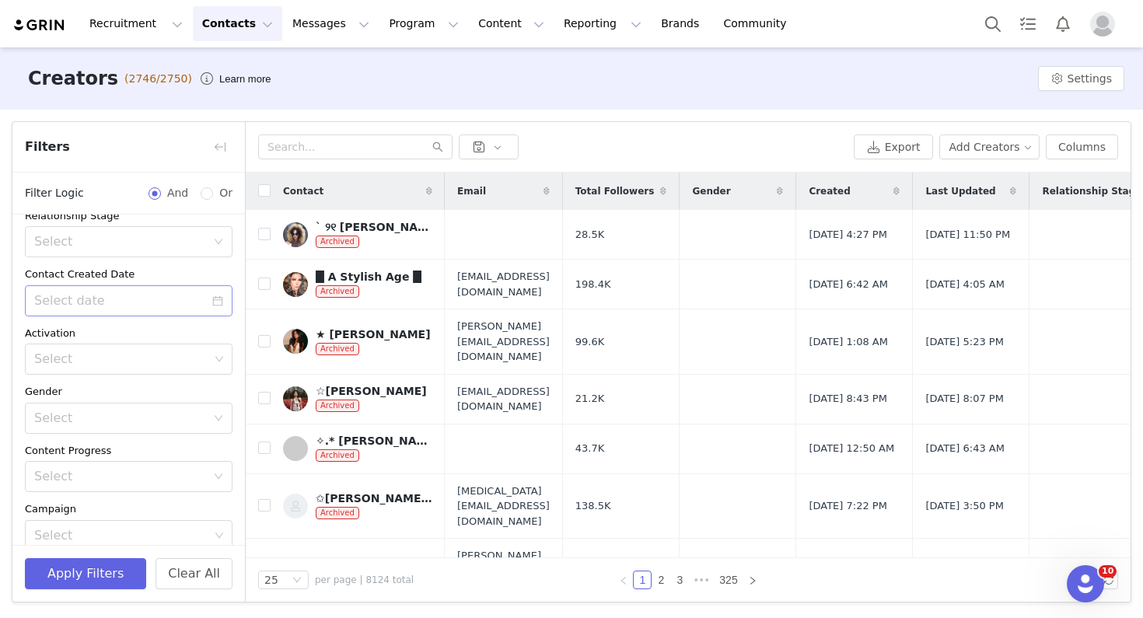
scroll to position [264, 0]
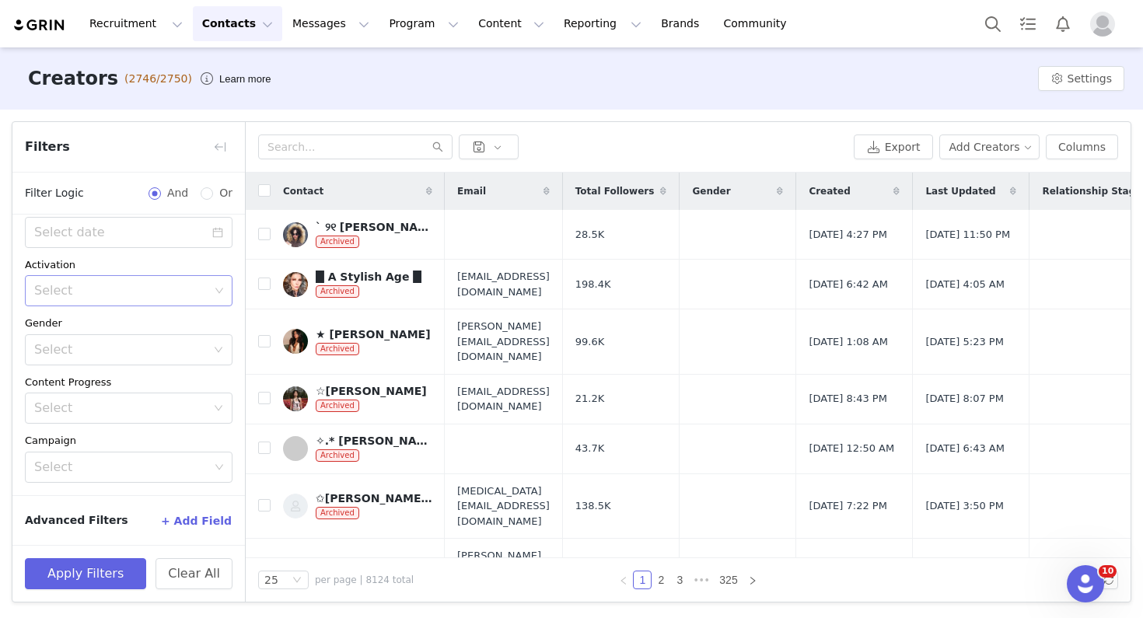
click at [132, 289] on div "Select" at bounding box center [121, 291] width 175 height 16
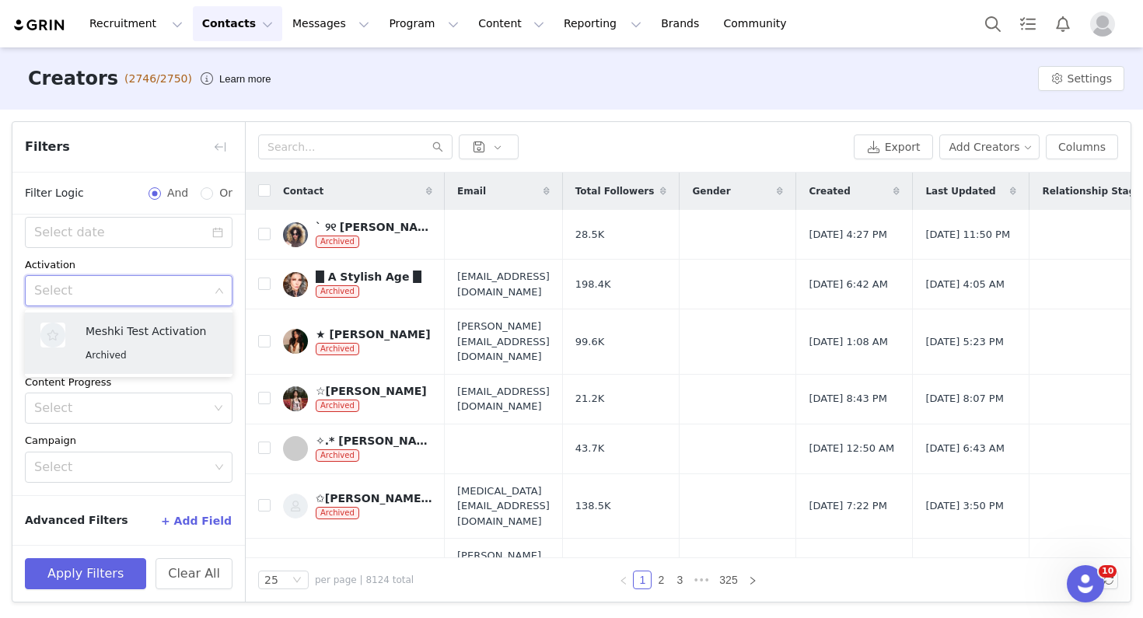
click at [163, 262] on div "Activation" at bounding box center [129, 265] width 208 height 16
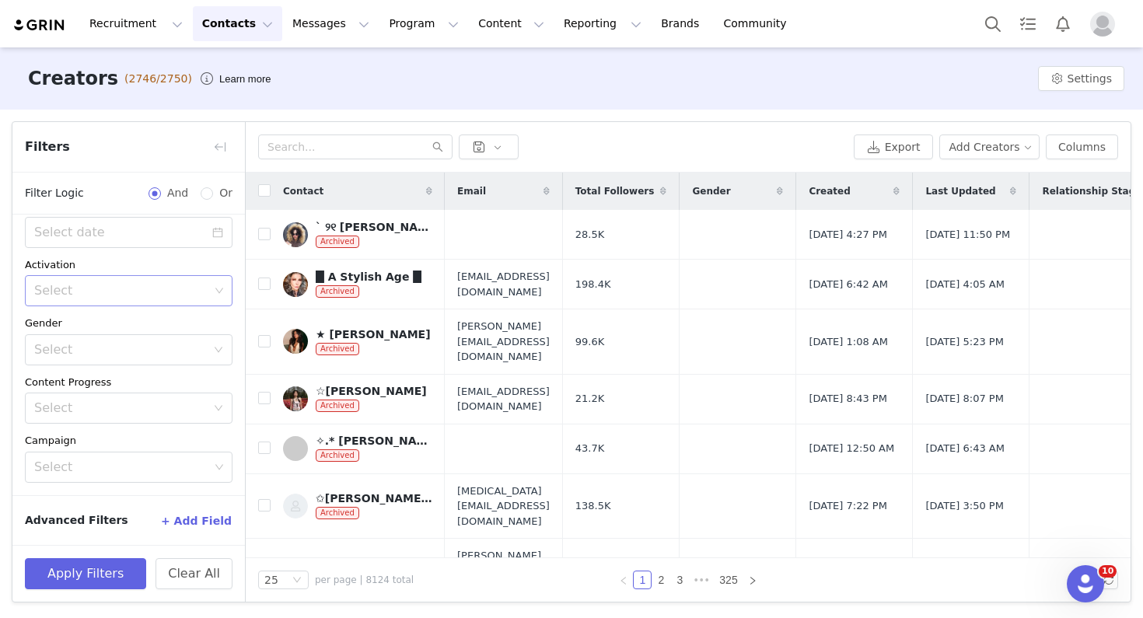
click at [193, 288] on div "Select" at bounding box center [121, 291] width 175 height 16
click at [173, 249] on div "Archived Select Owner Select Contact Tag Select Relationship Stage Select Conta…" at bounding box center [128, 223] width 233 height 544
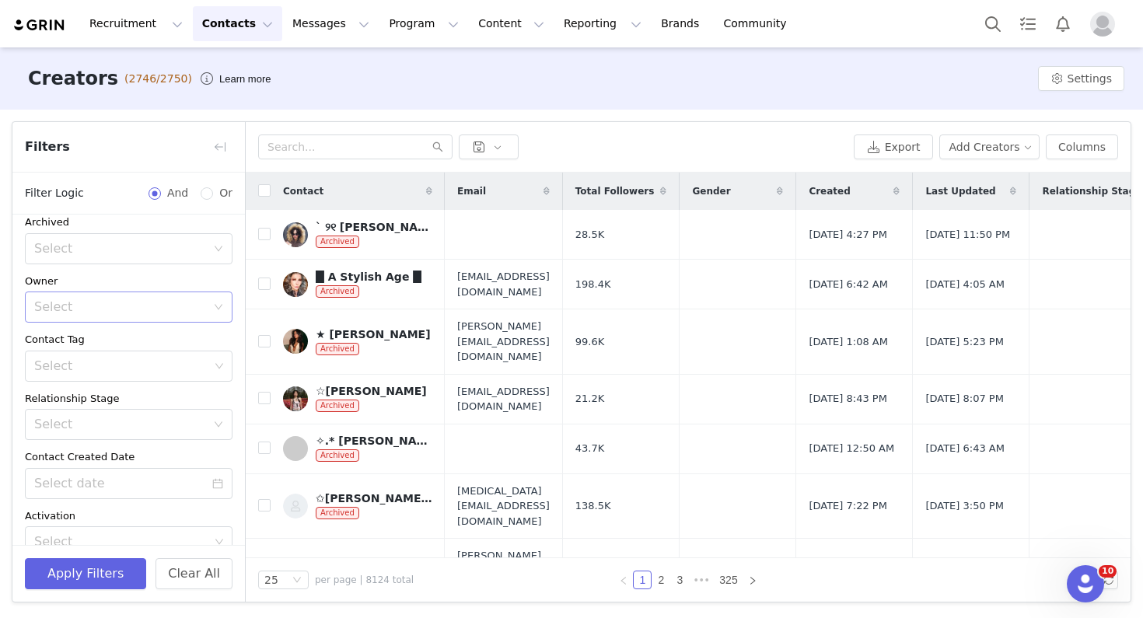
click at [208, 310] on div "Select" at bounding box center [123, 307] width 179 height 30
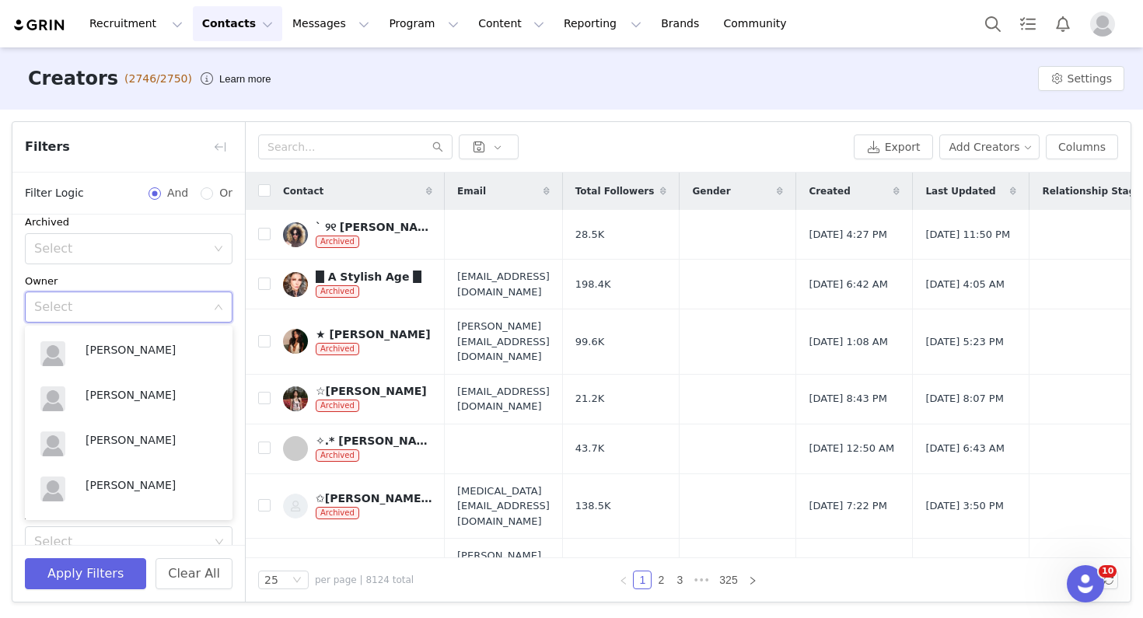
click at [139, 303] on div "Select" at bounding box center [120, 307] width 172 height 16
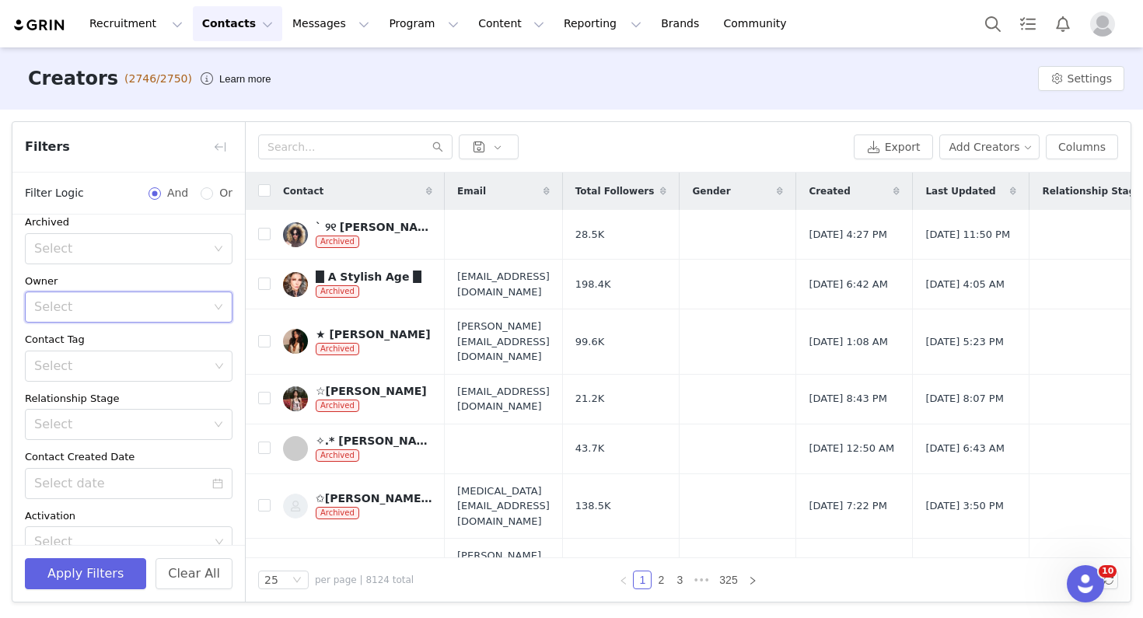
click at [220, 306] on icon "icon: down" at bounding box center [219, 307] width 8 height 5
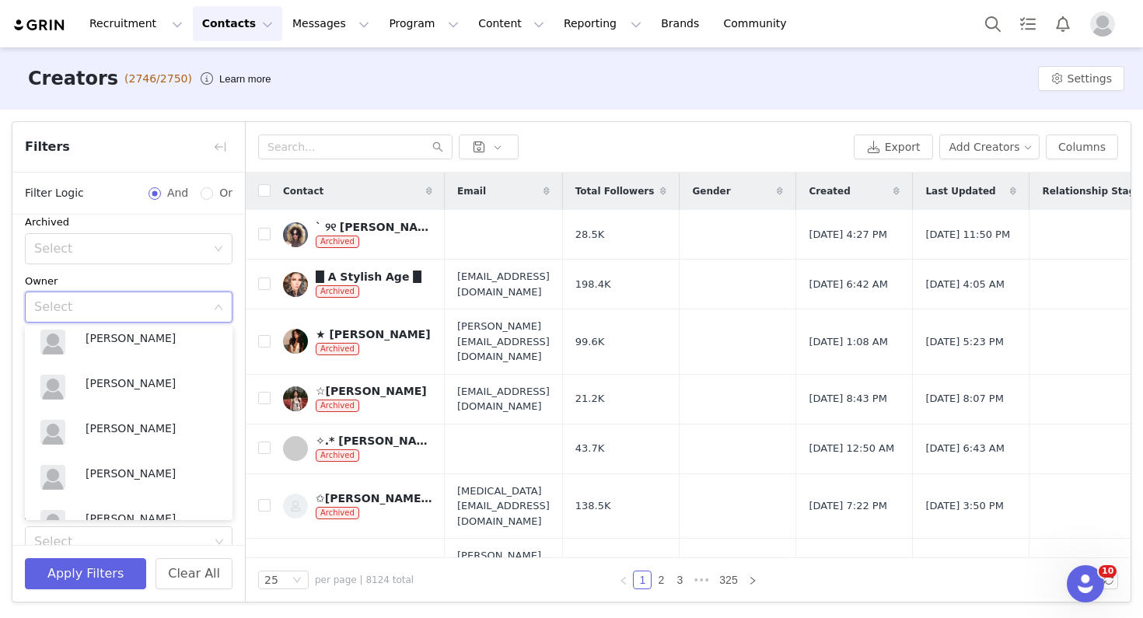
scroll to position [308, 0]
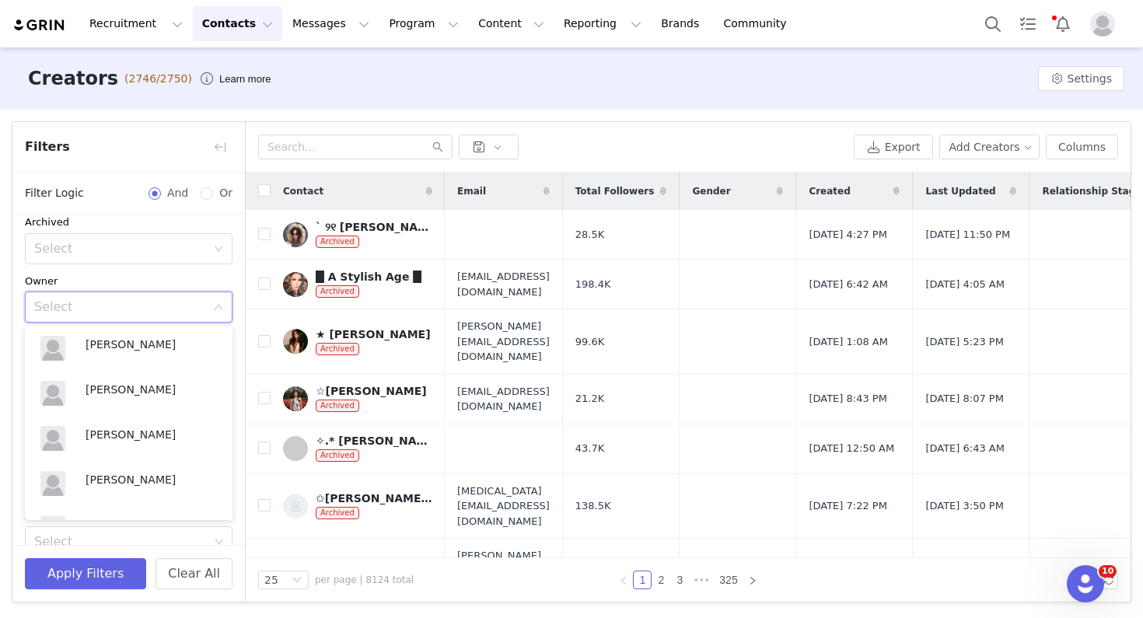
click at [128, 311] on div "Select" at bounding box center [120, 307] width 172 height 16
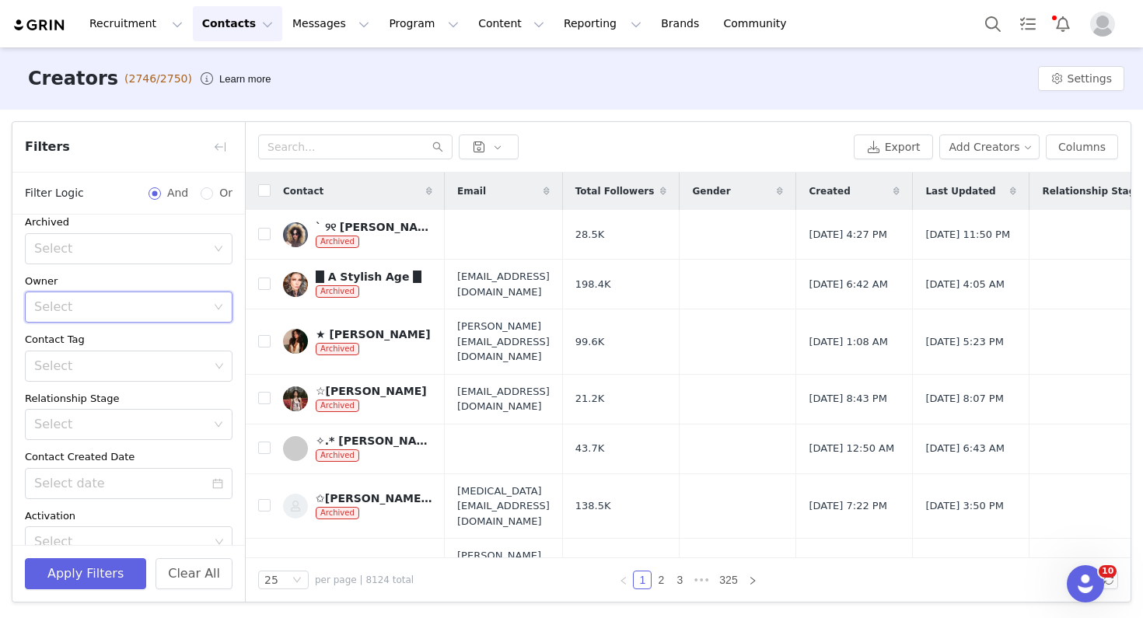
click at [214, 310] on icon "icon: down" at bounding box center [218, 307] width 9 height 9
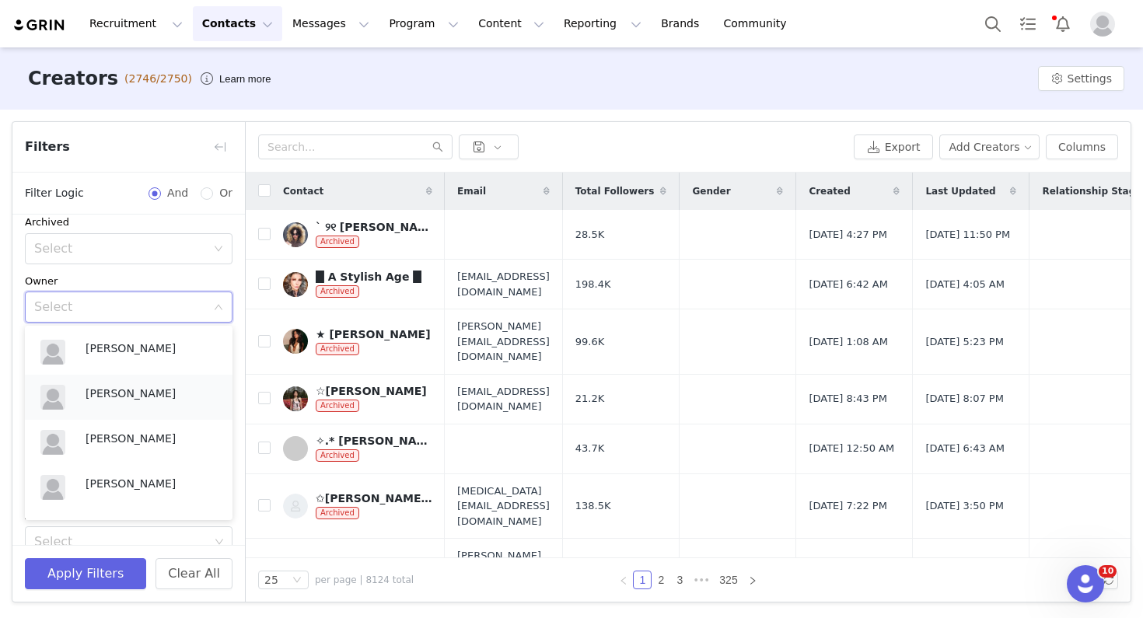
scroll to position [268, 0]
click at [144, 397] on p "[PERSON_NAME]" at bounding box center [151, 394] width 131 height 17
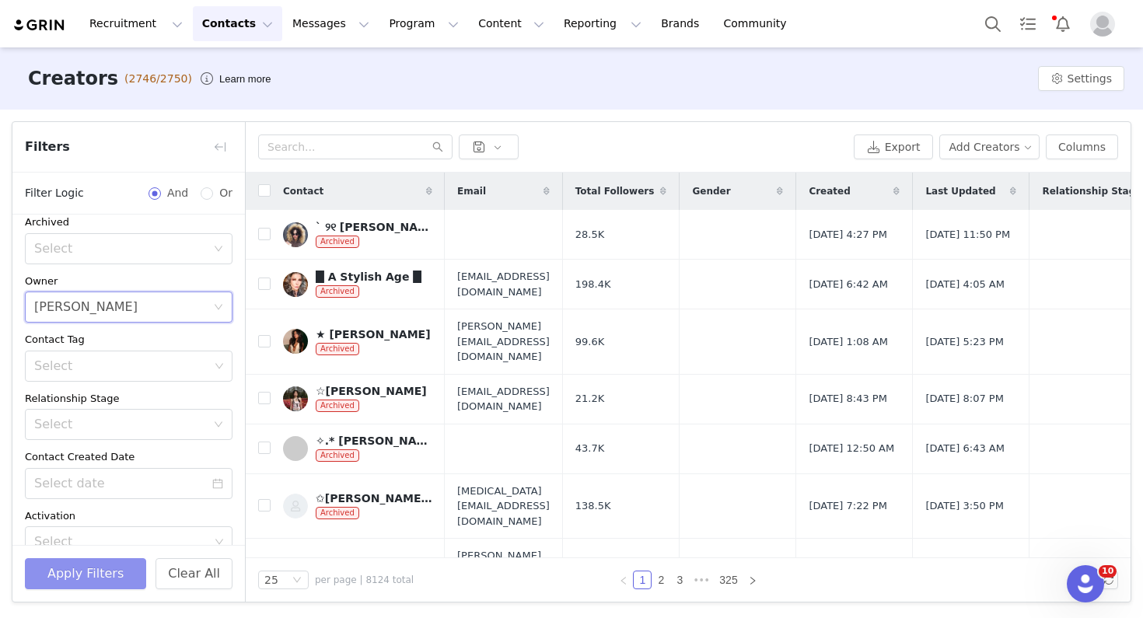
click at [101, 575] on button "Apply Filters" at bounding box center [85, 573] width 121 height 31
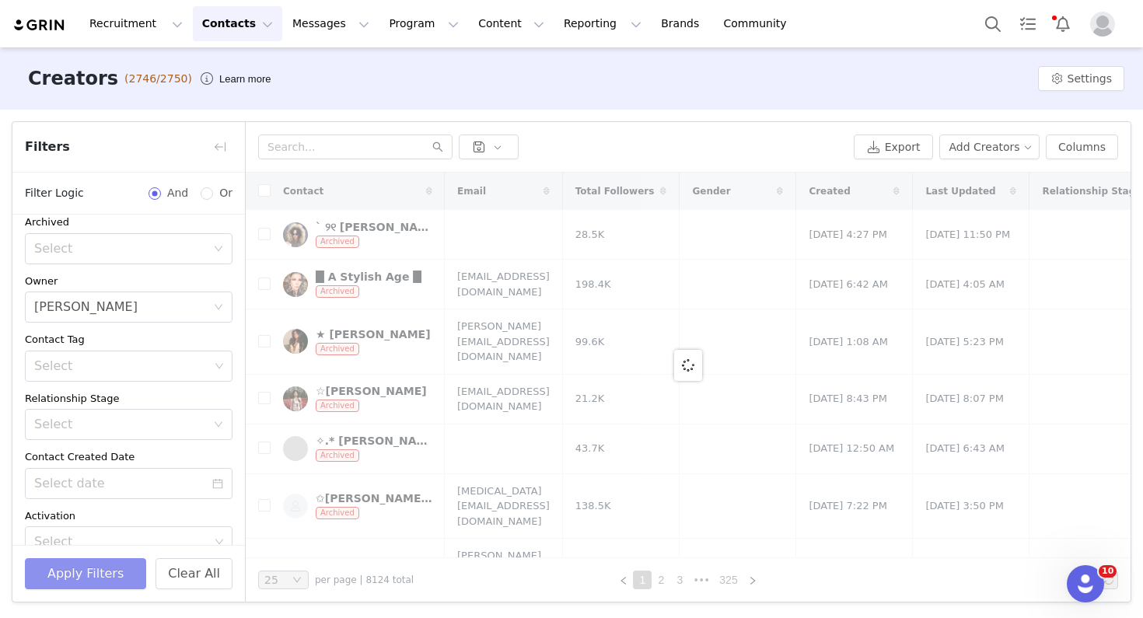
click at [113, 581] on button "Apply Filters" at bounding box center [85, 573] width 121 height 31
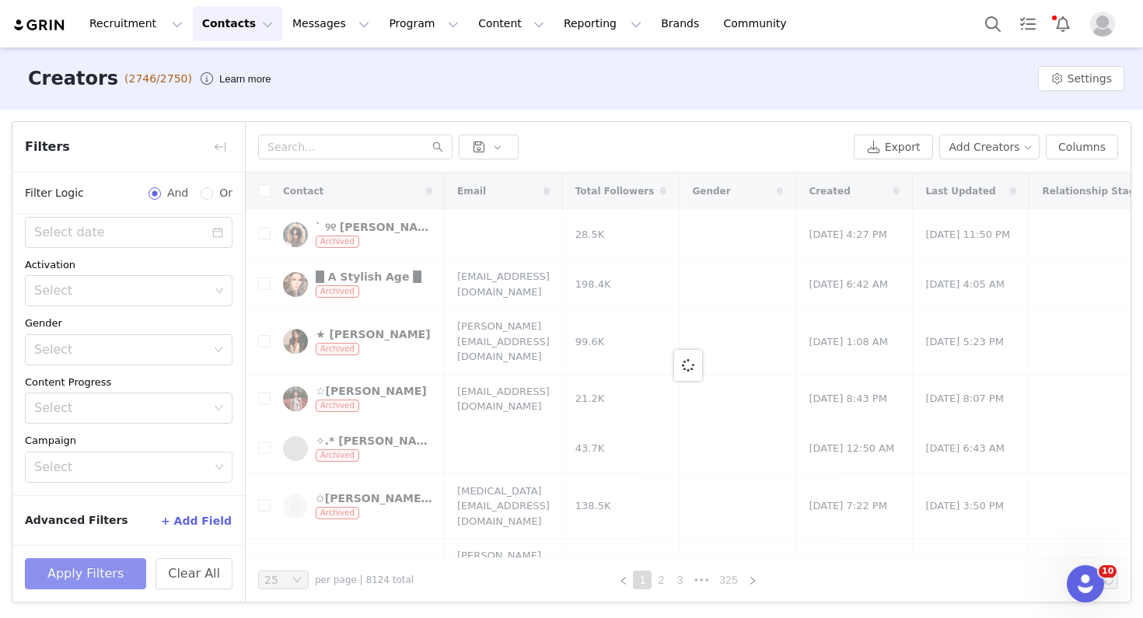
click at [123, 568] on button "Apply Filters" at bounding box center [85, 573] width 121 height 31
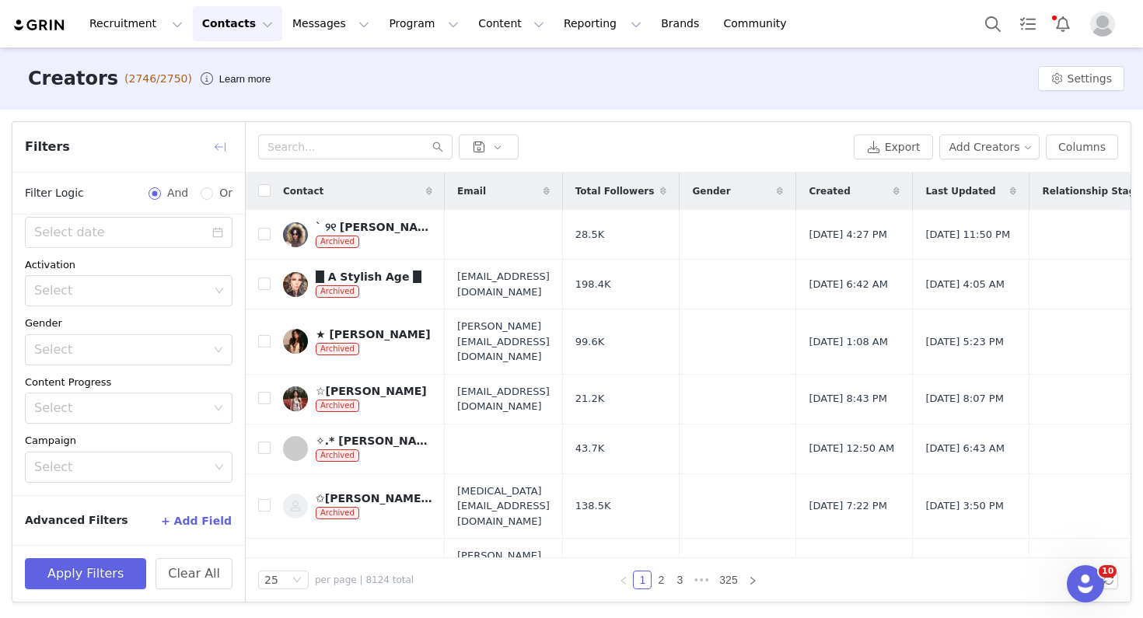
click at [215, 152] on button "button" at bounding box center [220, 147] width 25 height 25
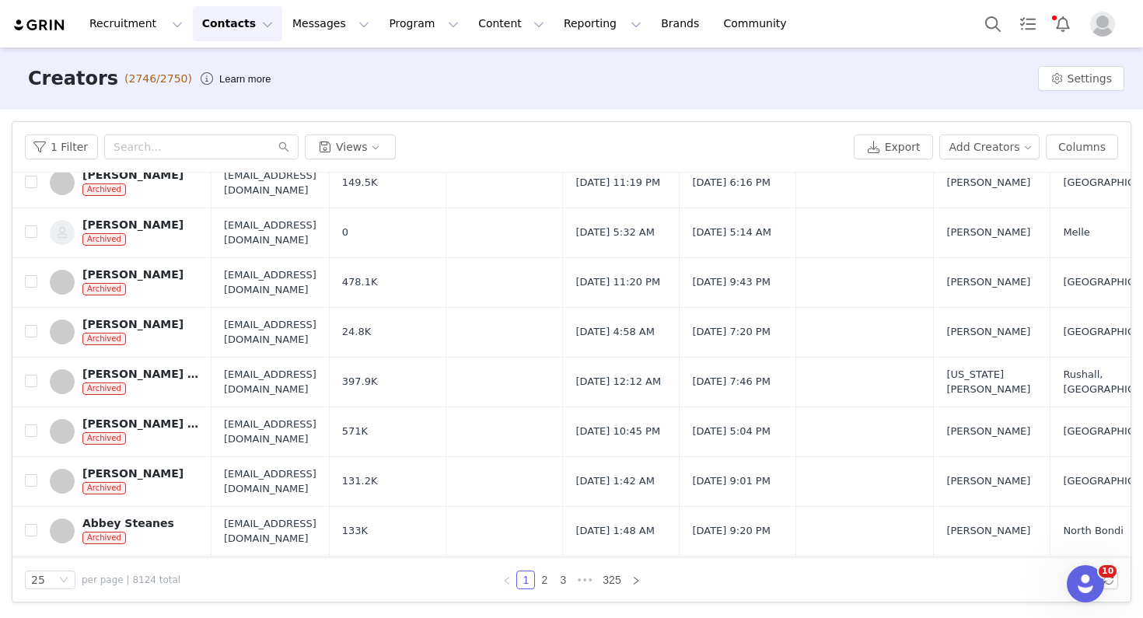
scroll to position [896, 0]
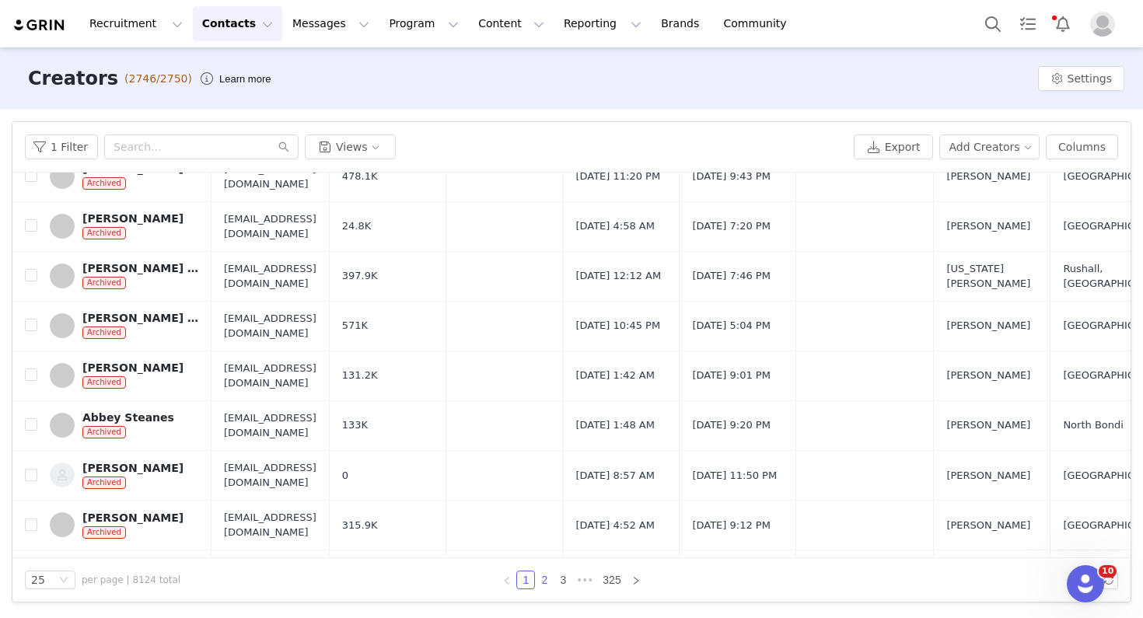
click at [545, 582] on link "2" at bounding box center [544, 580] width 17 height 17
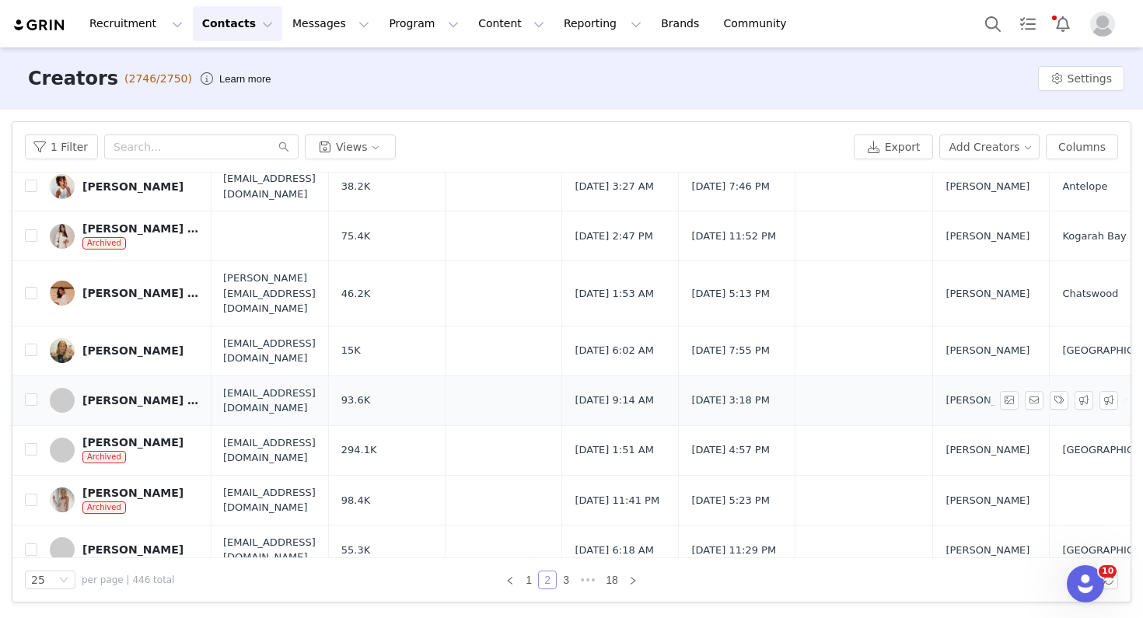
scroll to position [896, 1]
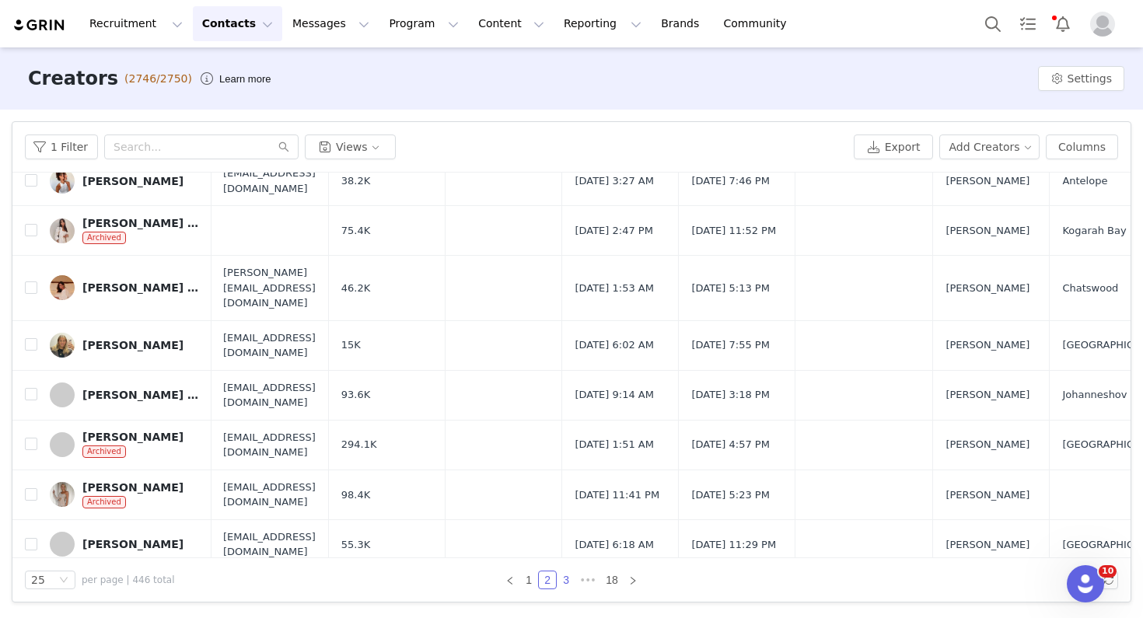
click at [568, 579] on link "3" at bounding box center [566, 580] width 17 height 17
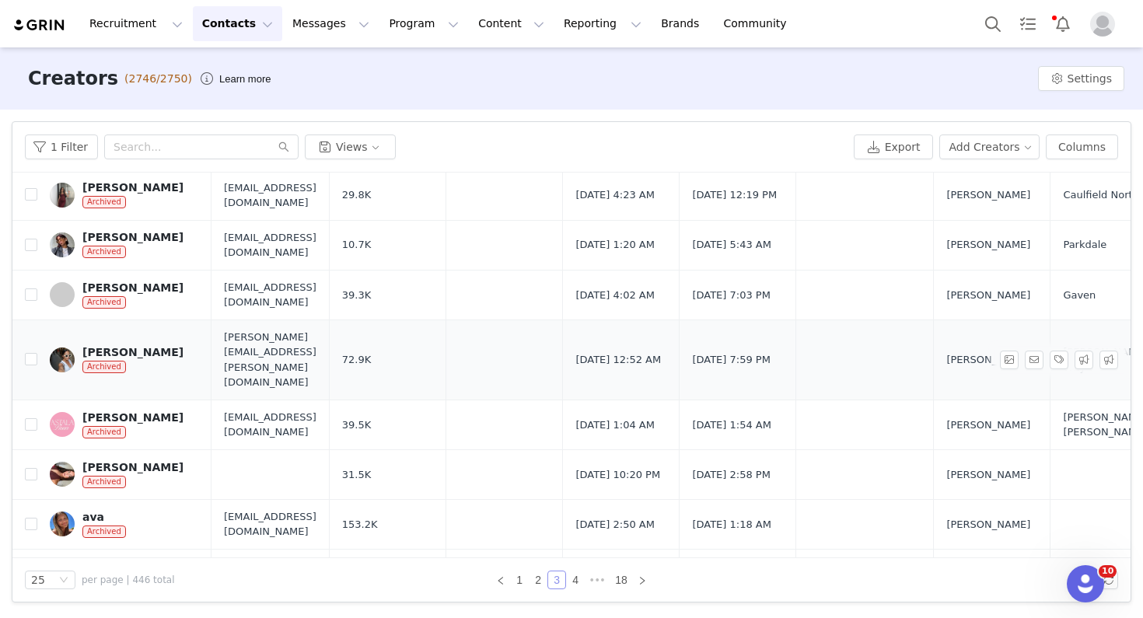
scroll to position [357, 0]
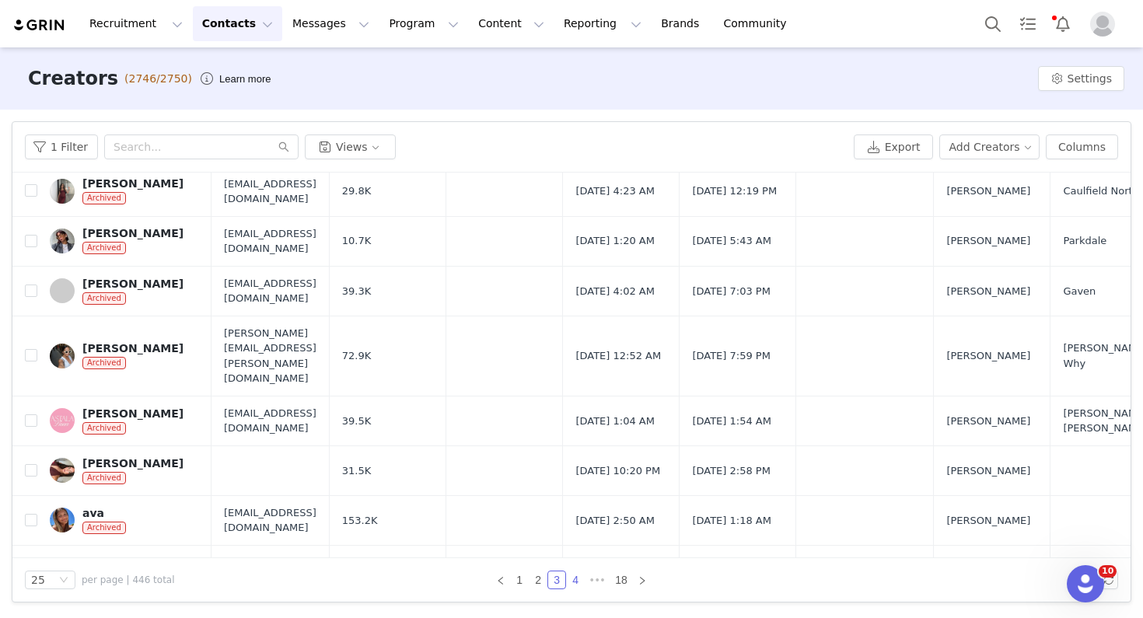
click at [572, 580] on link "4" at bounding box center [575, 580] width 17 height 17
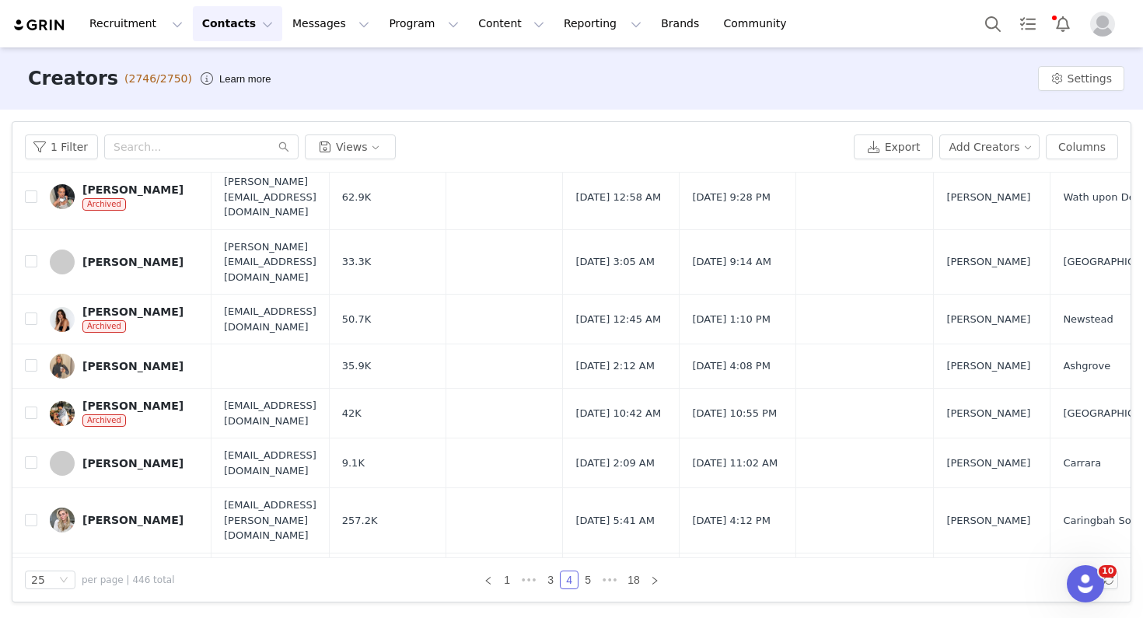
scroll to position [896, 0]
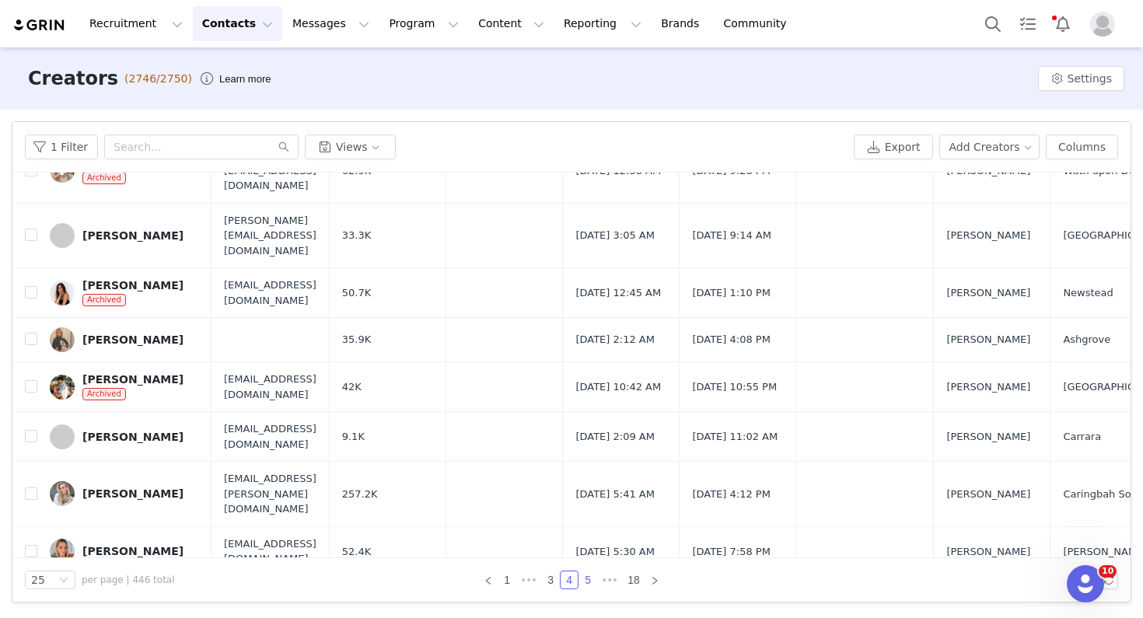
click at [590, 582] on link "5" at bounding box center [587, 580] width 17 height 17
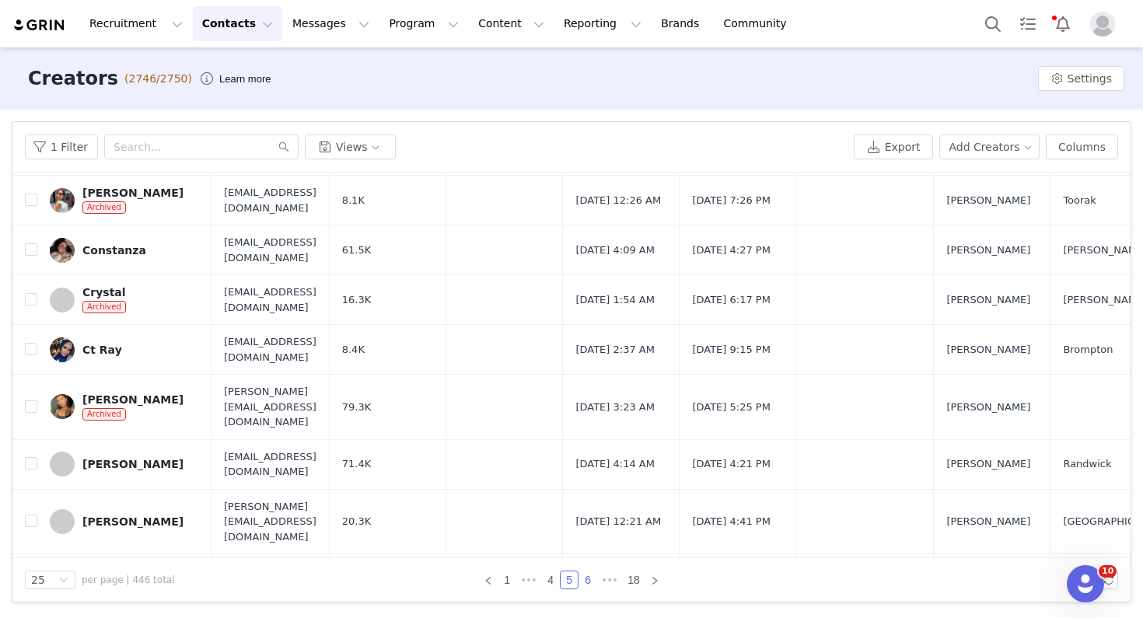
click at [587, 581] on link "6" at bounding box center [587, 580] width 17 height 17
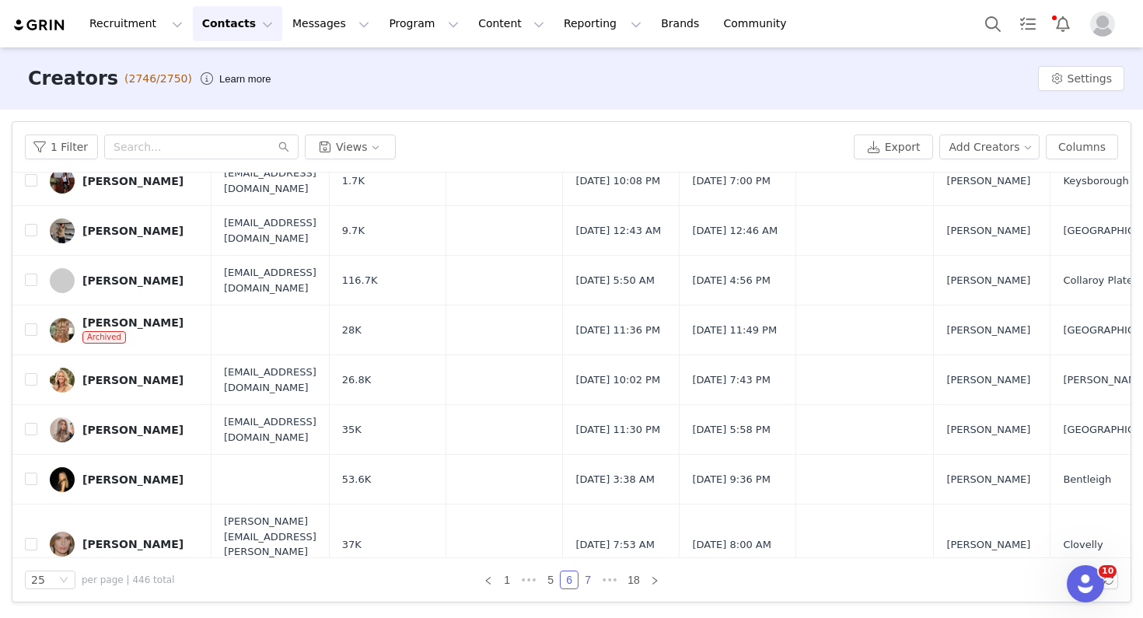
click at [586, 578] on link "7" at bounding box center [587, 580] width 17 height 17
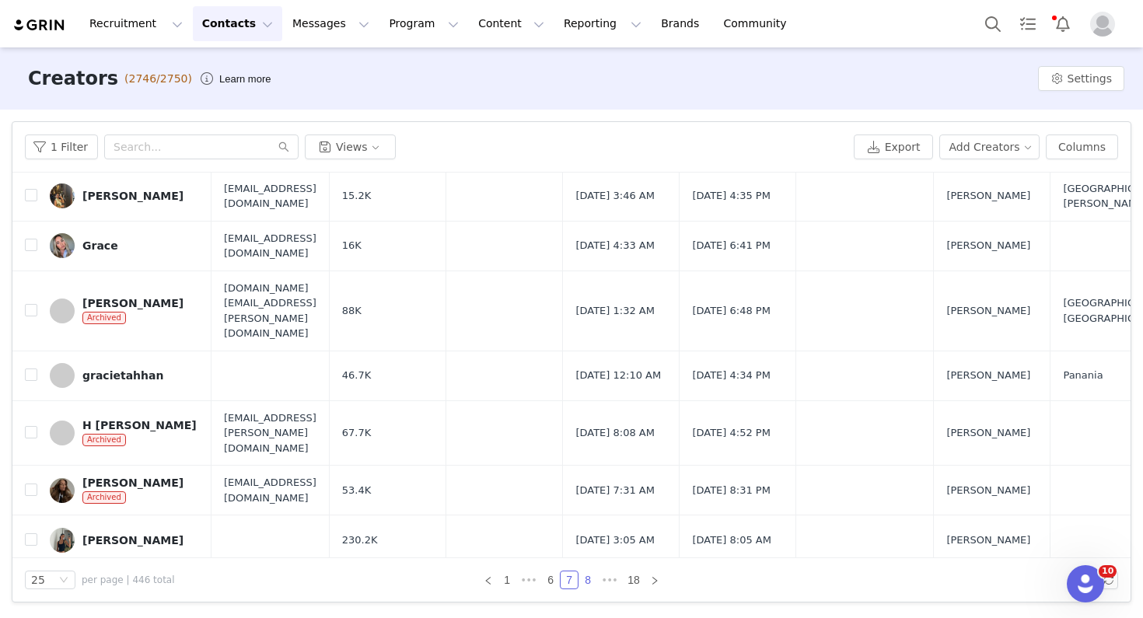
click at [586, 575] on link "8" at bounding box center [587, 580] width 17 height 17
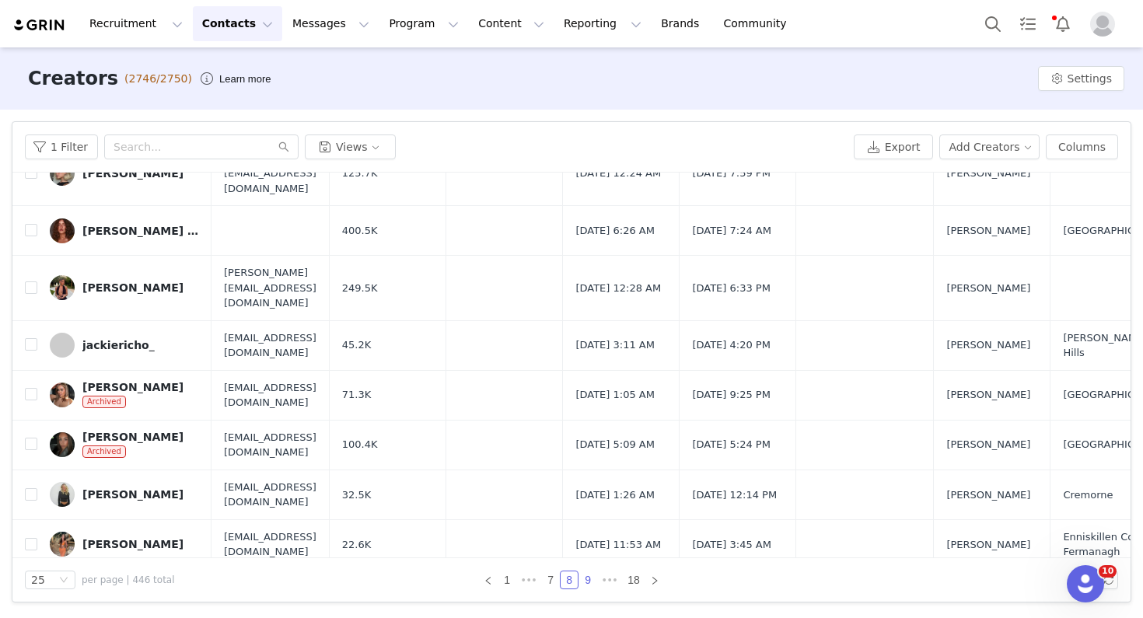
click at [584, 581] on link "9" at bounding box center [587, 580] width 17 height 17
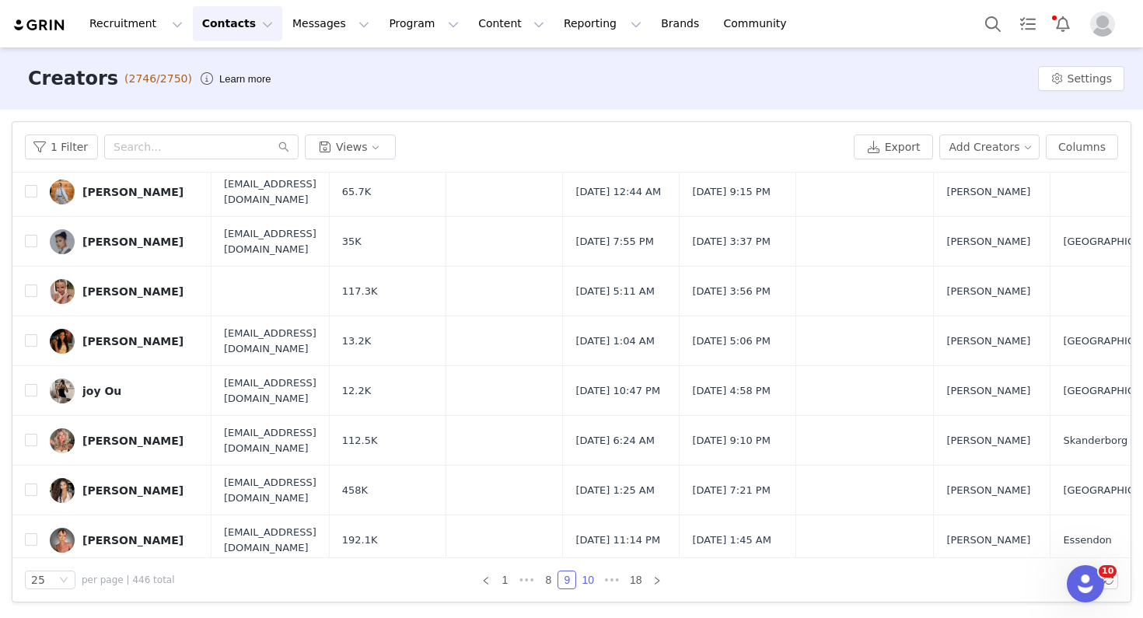
click at [582, 581] on link "10" at bounding box center [588, 580] width 22 height 17
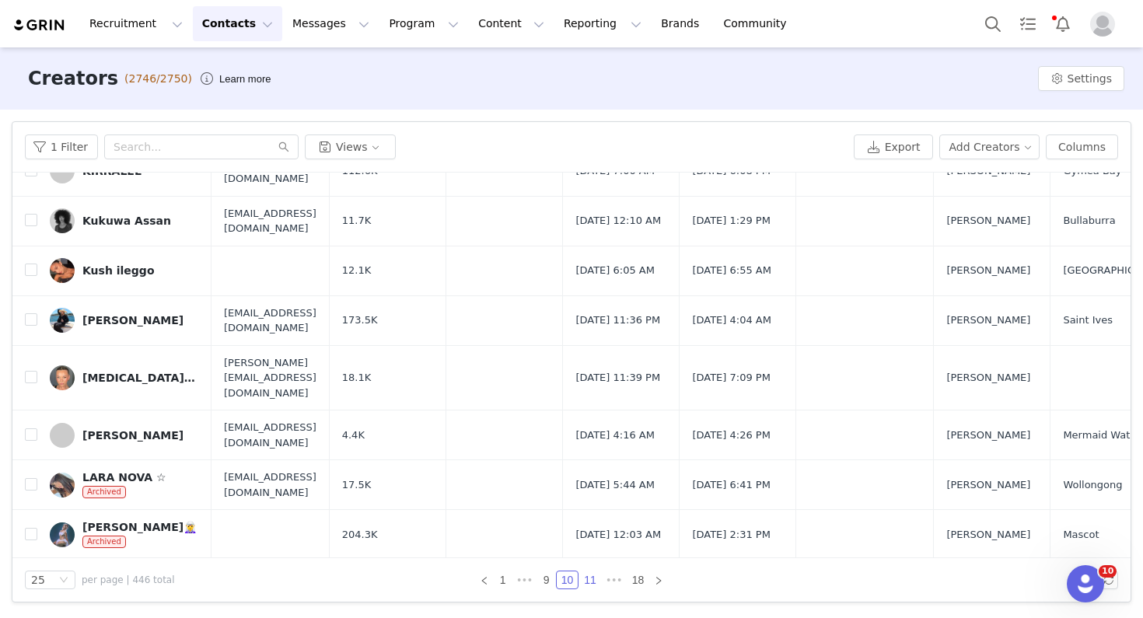
click at [589, 579] on link "11" at bounding box center [590, 580] width 22 height 17
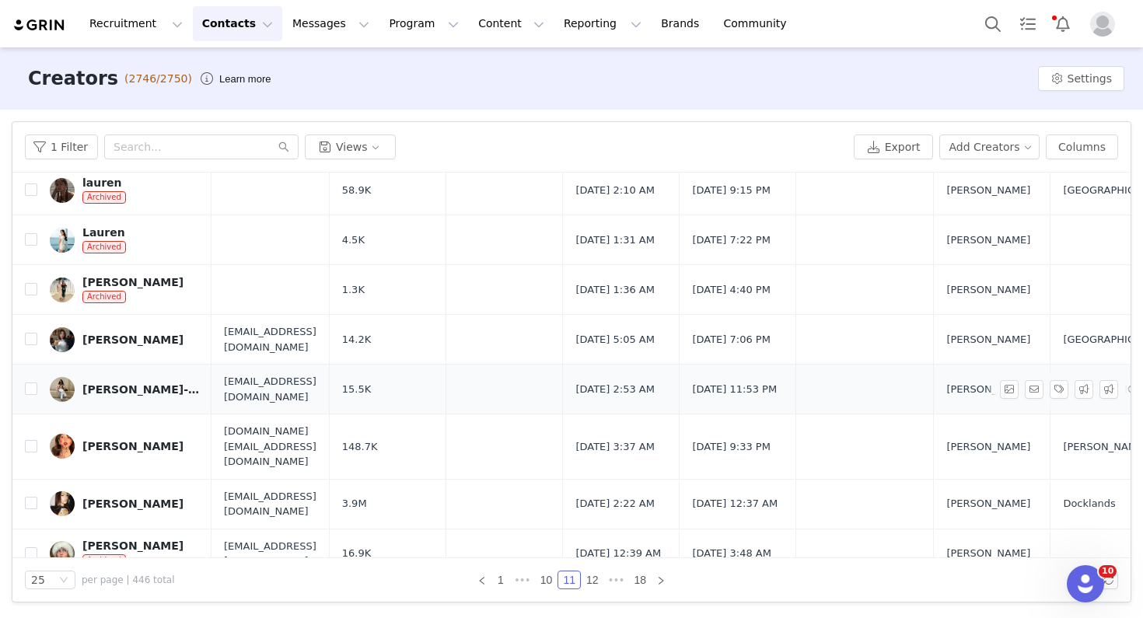
scroll to position [50, 0]
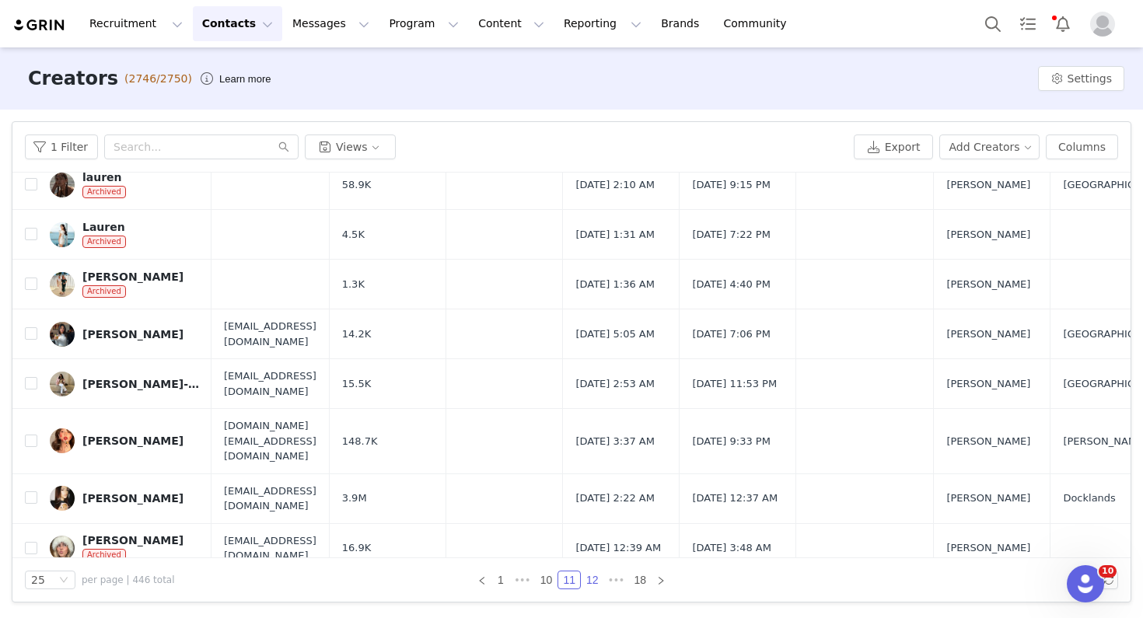
click at [595, 579] on link "12" at bounding box center [593, 580] width 22 height 17
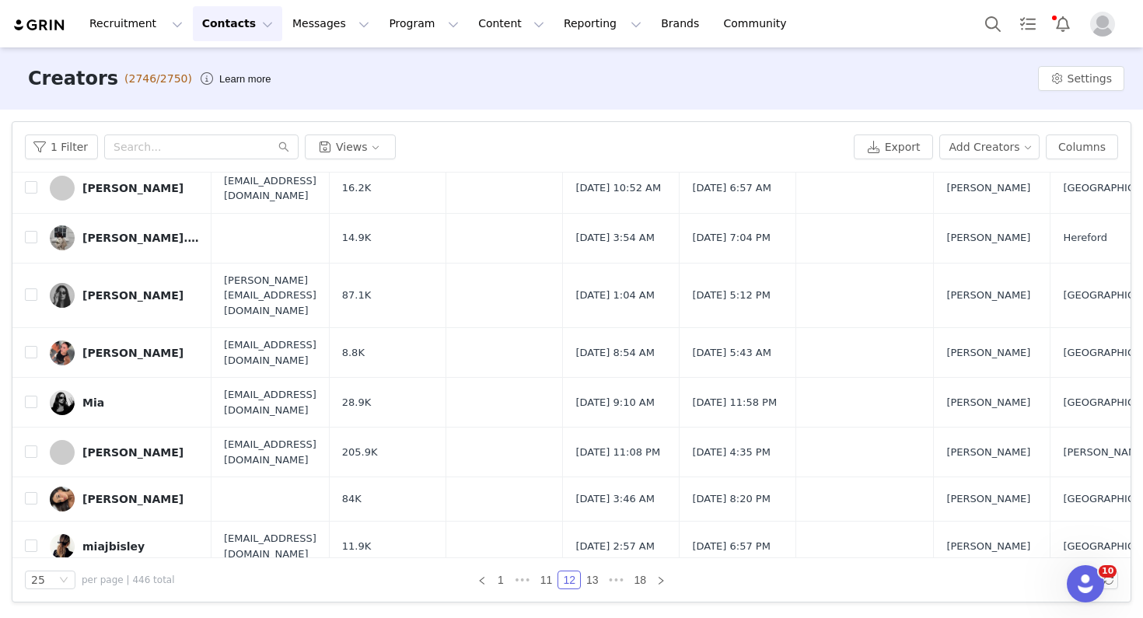
scroll to position [896, 0]
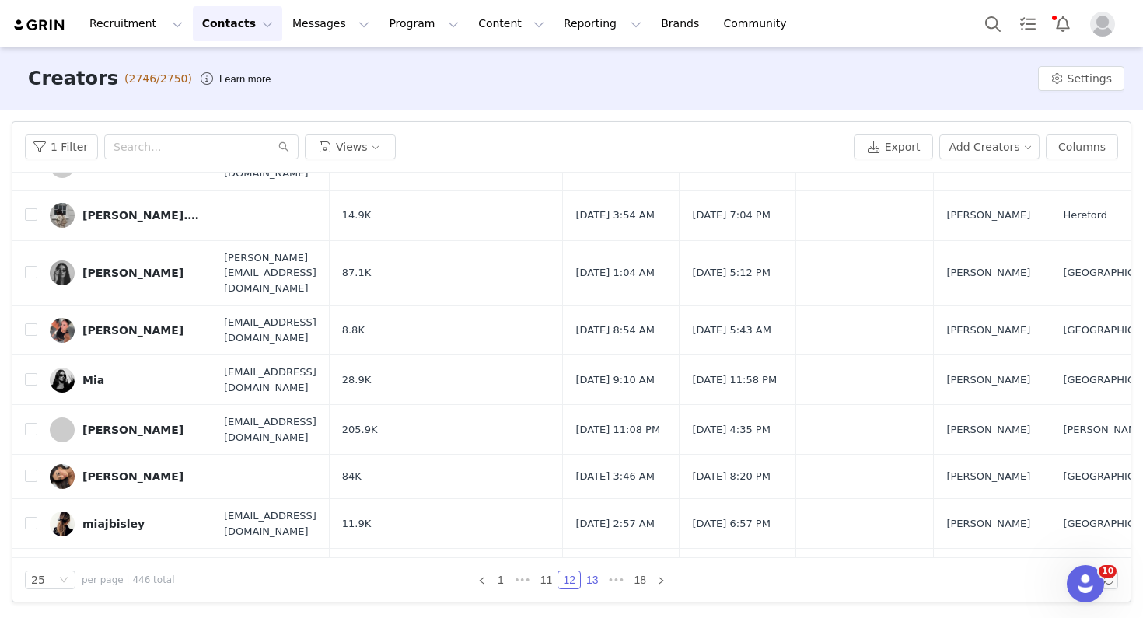
click at [593, 582] on link "13" at bounding box center [593, 580] width 22 height 17
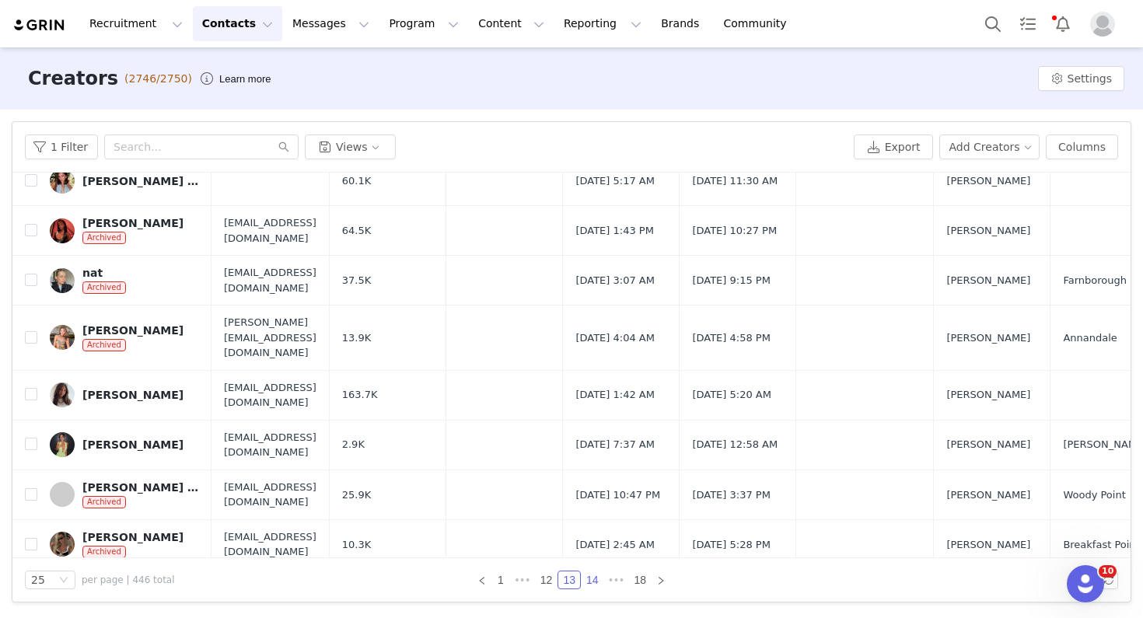
click at [593, 580] on link "14" at bounding box center [593, 580] width 22 height 17
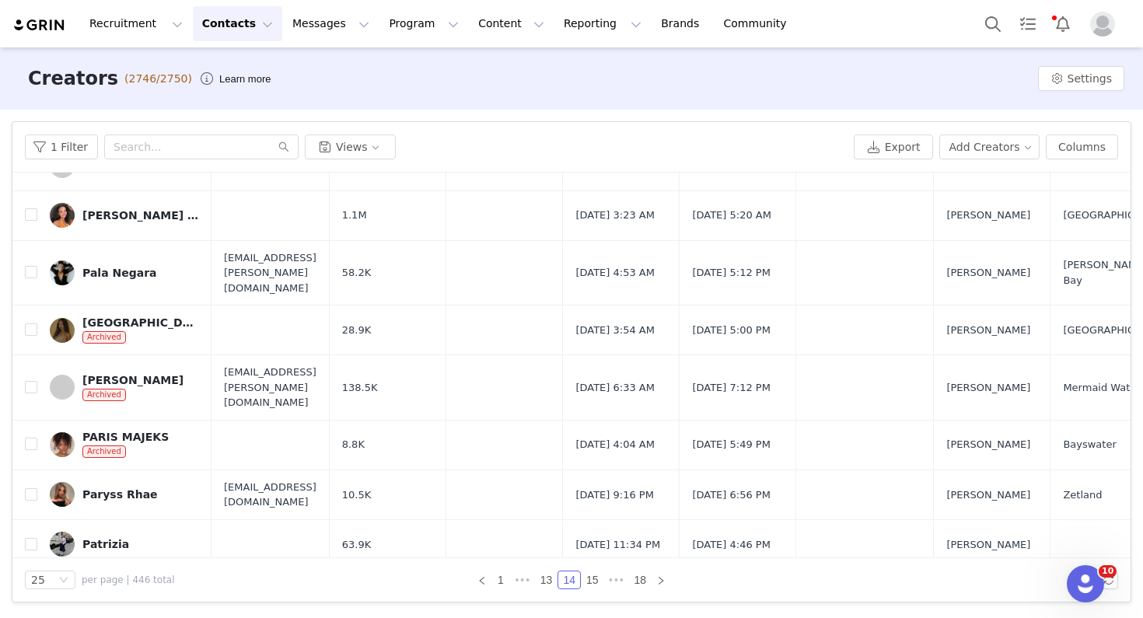
click at [117, 588] on div "PEURLA SAAD" at bounding box center [125, 594] width 86 height 12
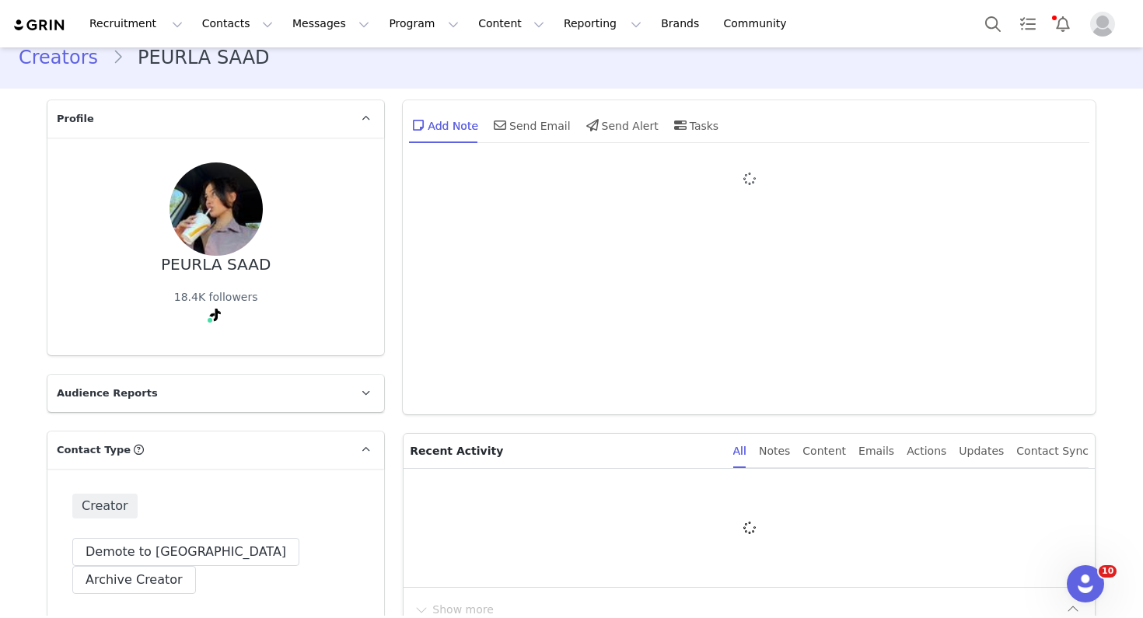
type input "+1 ([GEOGRAPHIC_DATA])"
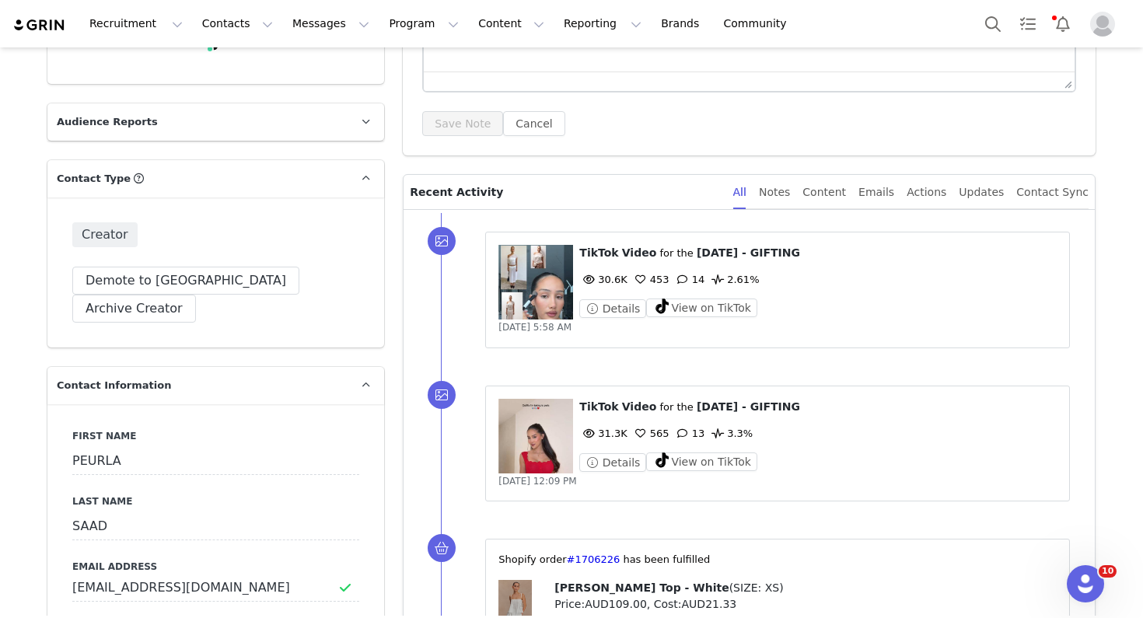
scroll to position [289, 0]
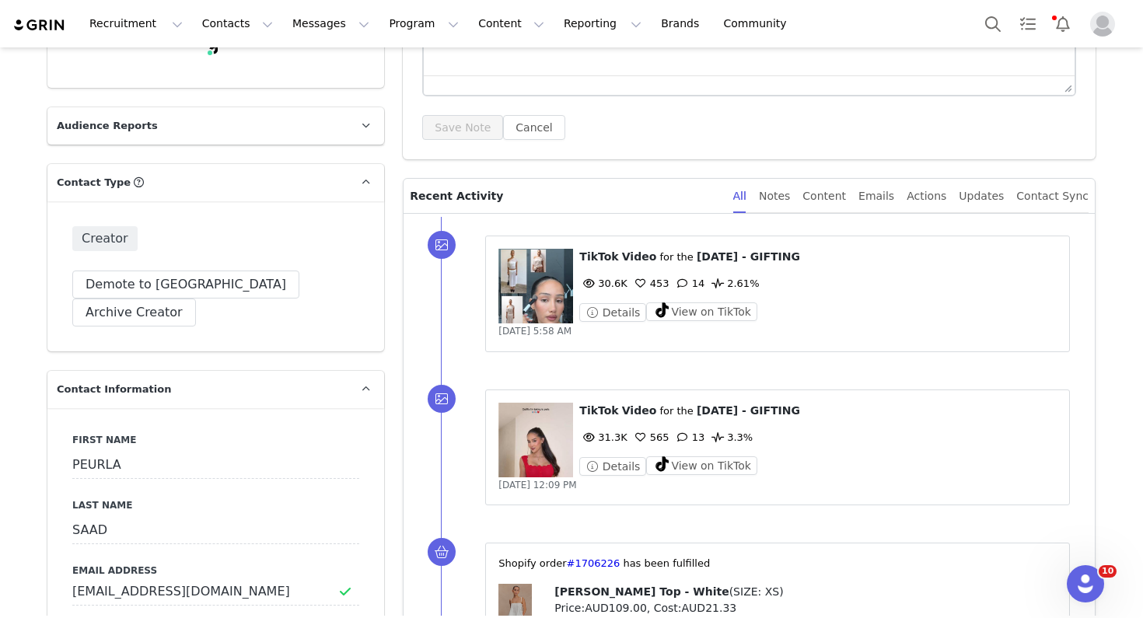
click at [529, 425] on figure at bounding box center [535, 440] width 75 height 75
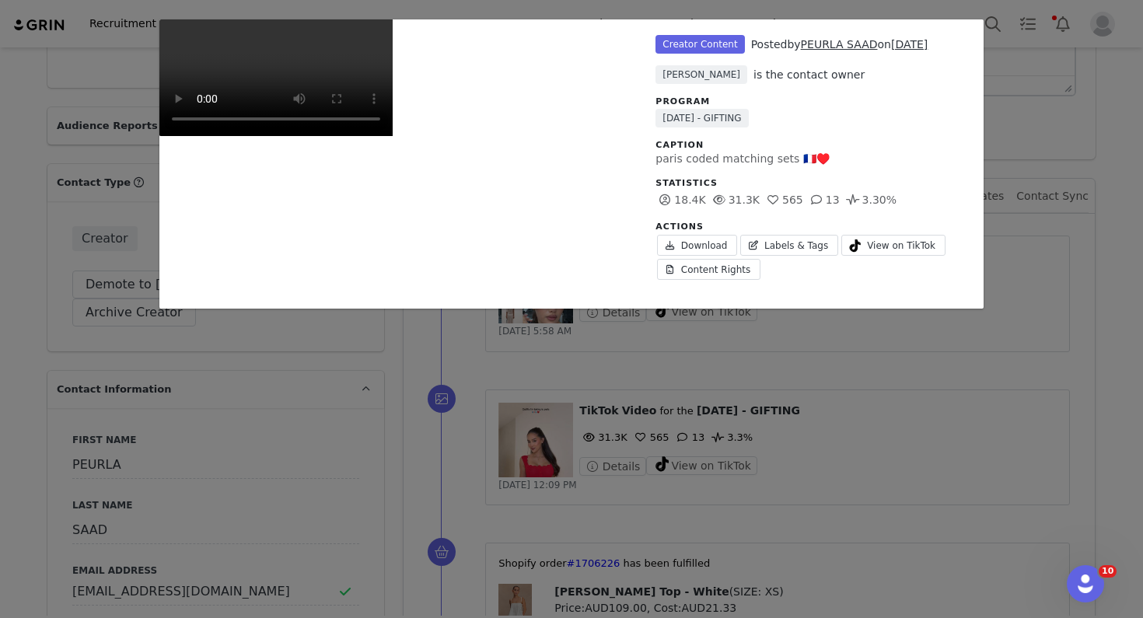
click at [1042, 118] on div "Unlabeled Creator Content Posted by PEURLA SAAD on May 21, 2025 Emily Pullen is…" at bounding box center [571, 309] width 1143 height 618
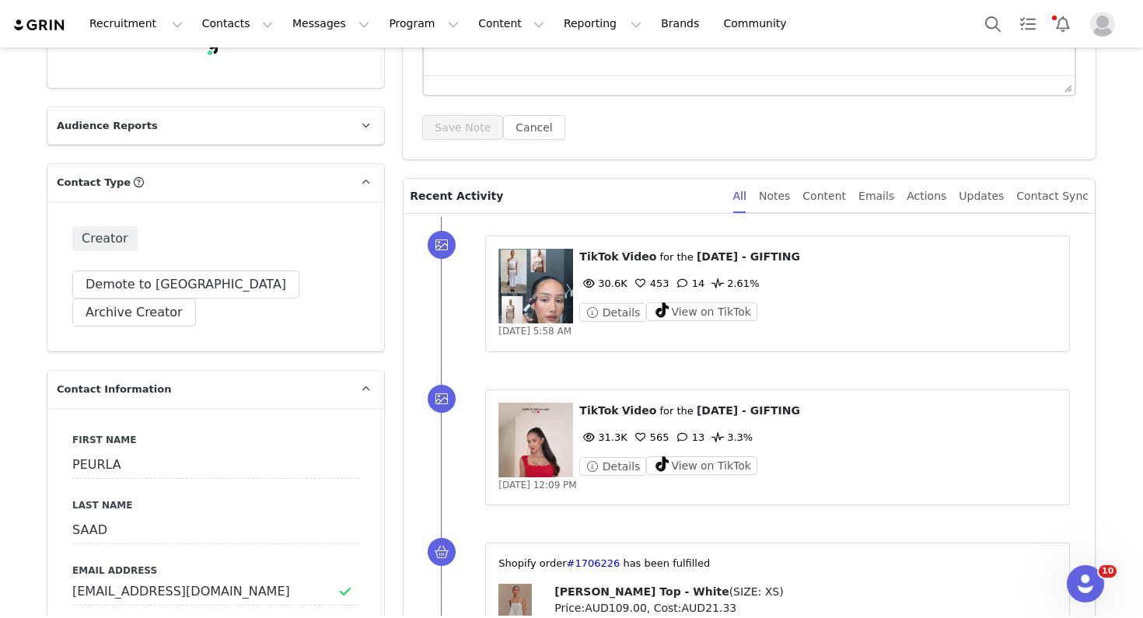
scroll to position [0, 0]
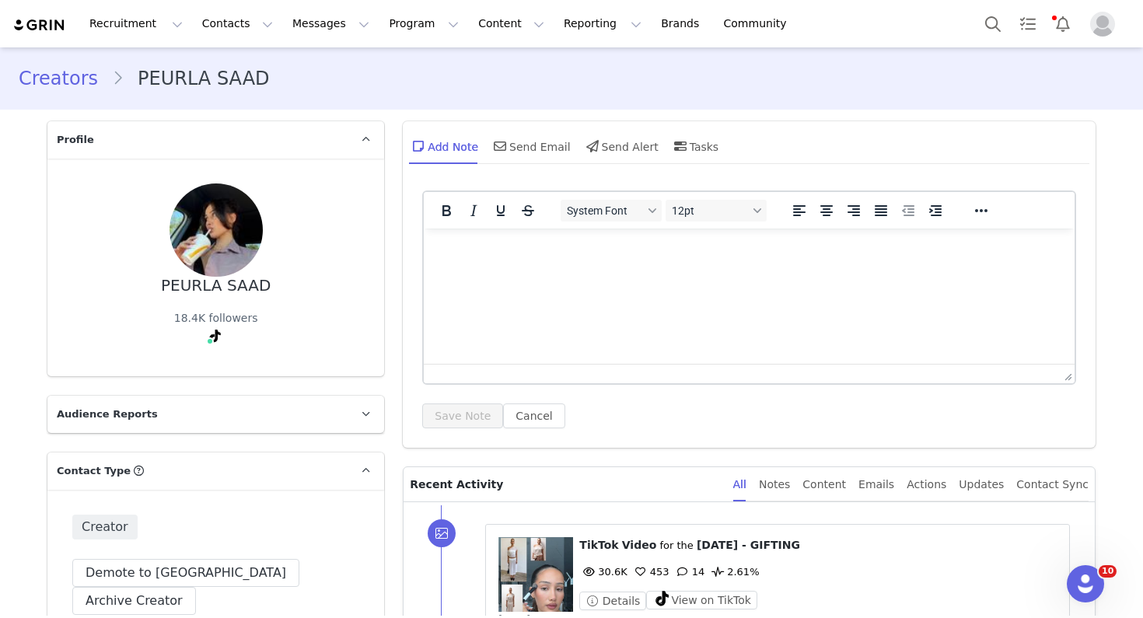
drag, startPoint x: 274, startPoint y: 289, endPoint x: 126, endPoint y: 289, distance: 147.8
click at [126, 289] on div "PEURLA SAAD 18.4K followers" at bounding box center [215, 268] width 287 height 168
copy div "PEURLA SAAD"
click at [195, 23] on button "Contacts Contacts" at bounding box center [237, 23] width 89 height 35
click at [219, 61] on p "Creators" at bounding box center [217, 69] width 47 height 16
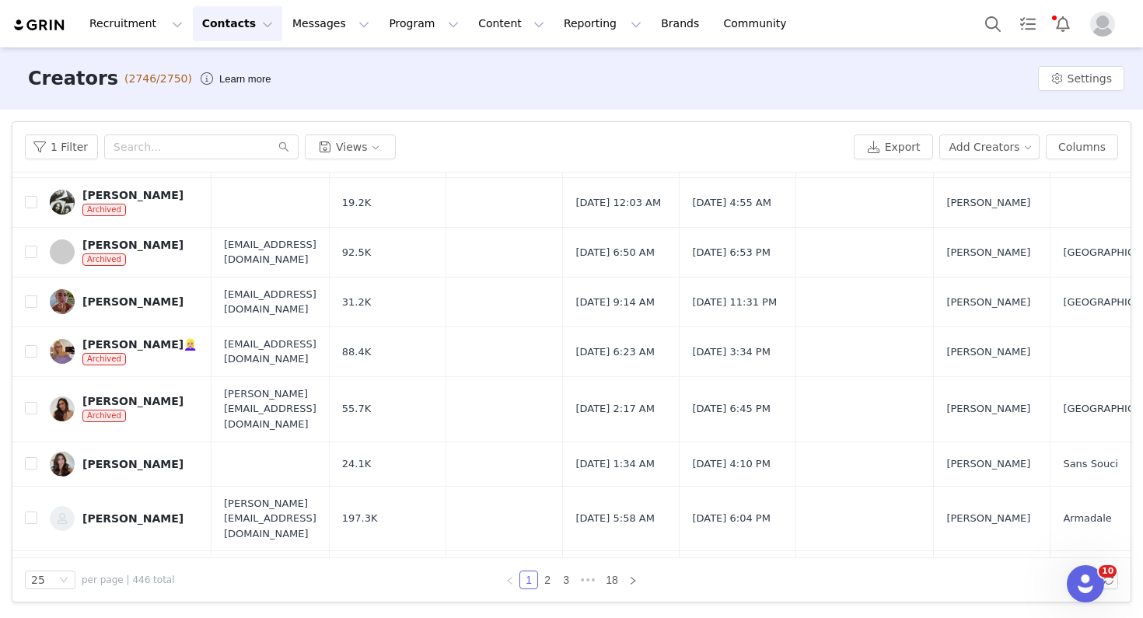
scroll to position [885, 0]
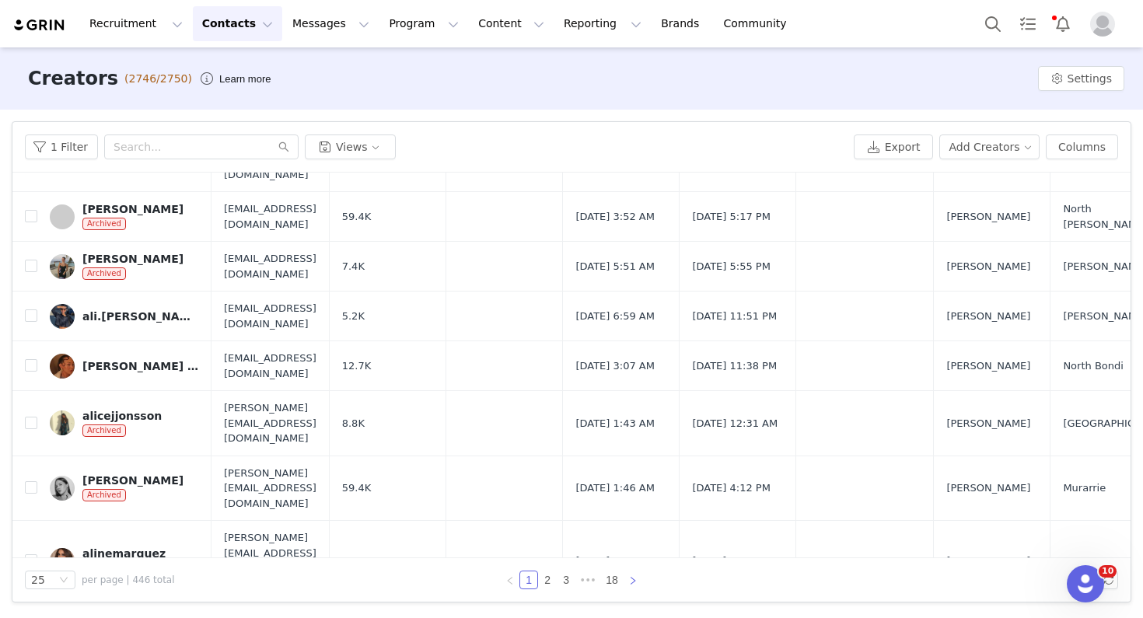
click at [634, 582] on icon "icon: right" at bounding box center [632, 580] width 9 height 9
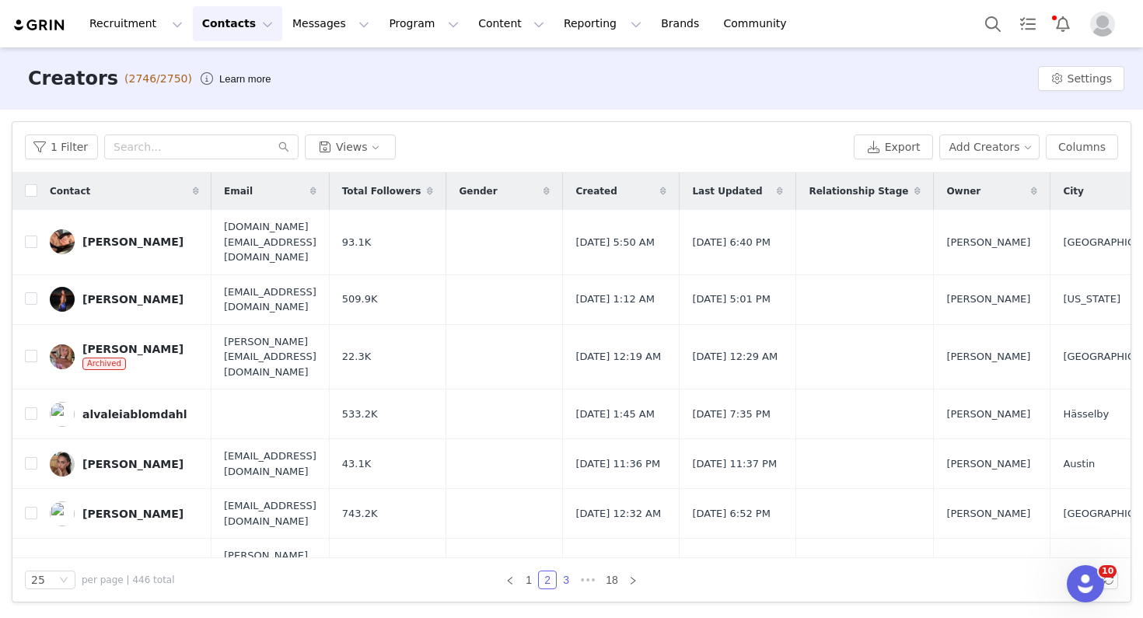
click at [566, 578] on link "3" at bounding box center [566, 580] width 17 height 17
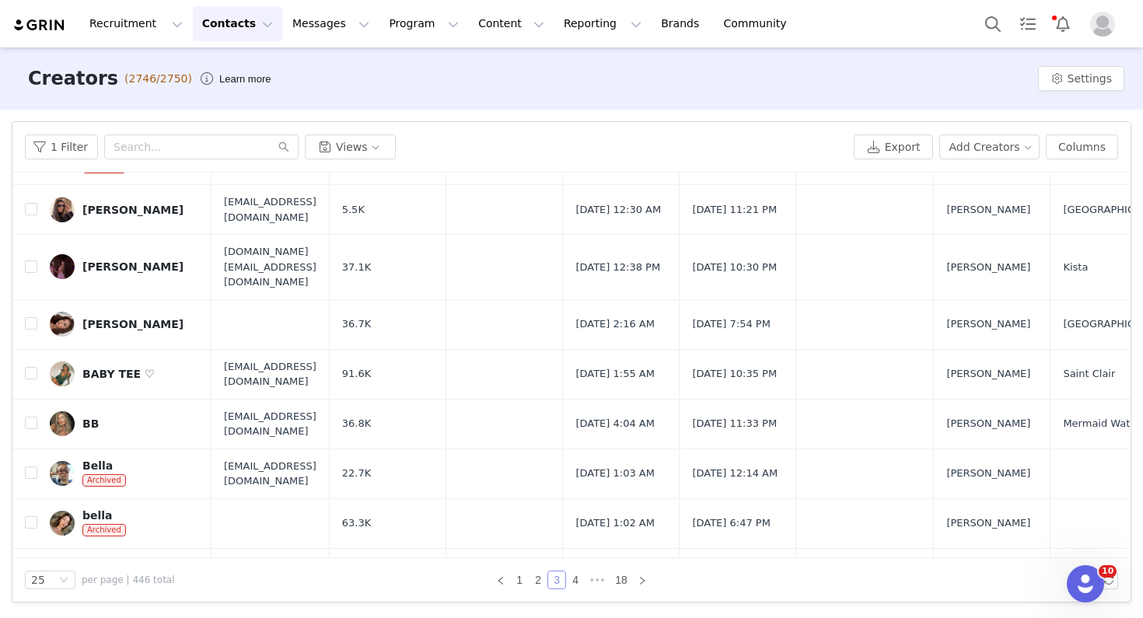
scroll to position [896, 0]
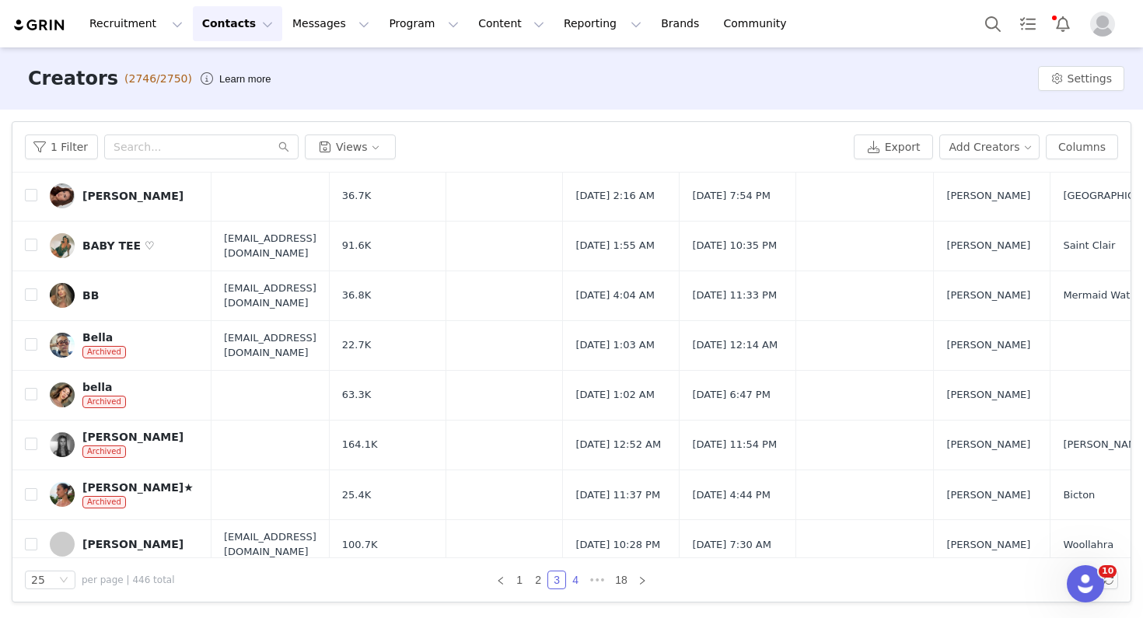
click at [574, 576] on link "4" at bounding box center [575, 580] width 17 height 17
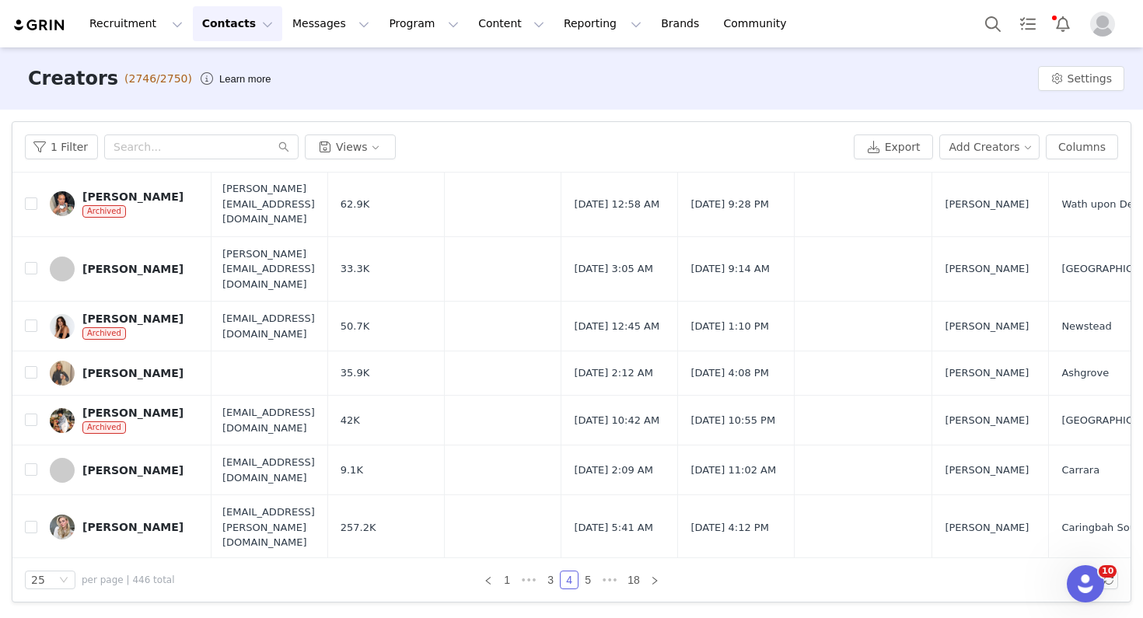
scroll to position [896, 2]
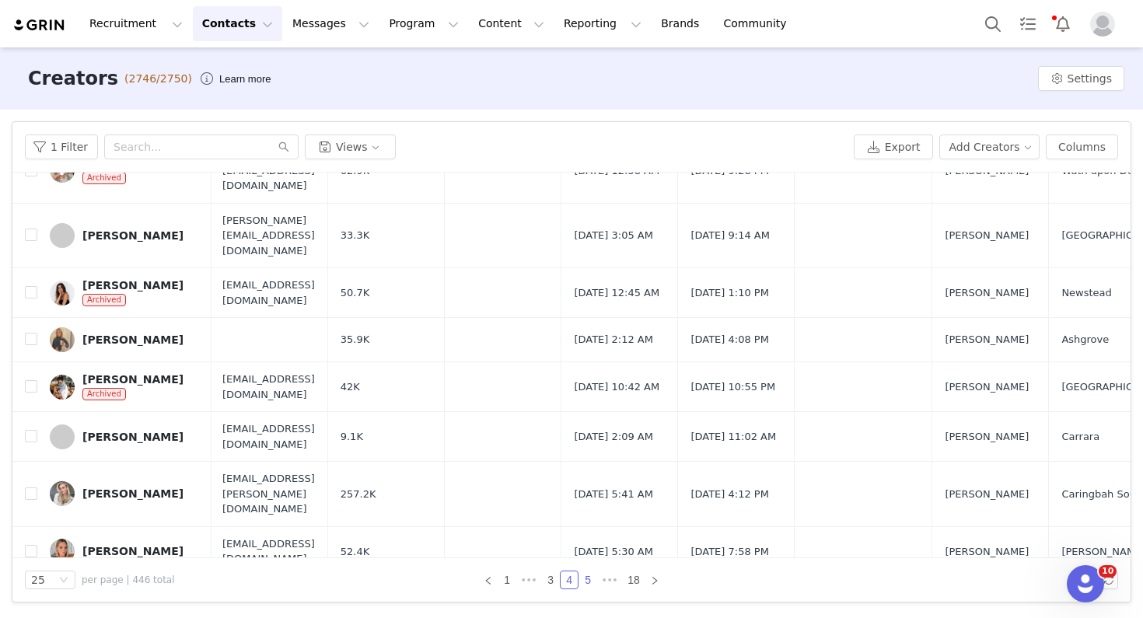
click at [586, 579] on link "5" at bounding box center [587, 580] width 17 height 17
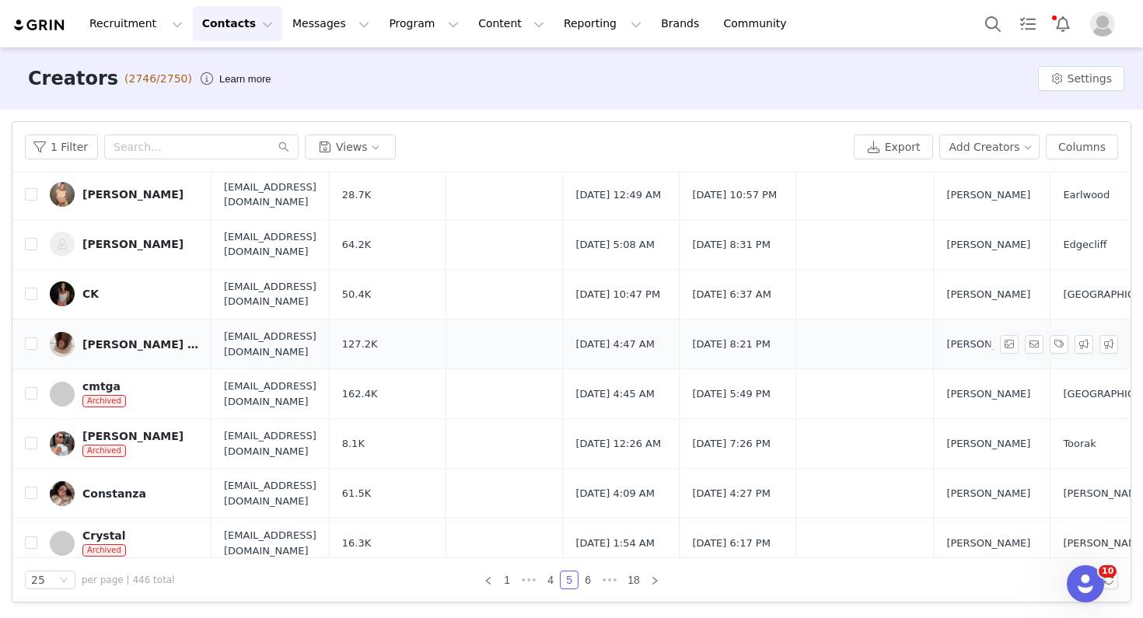
scroll to position [896, 0]
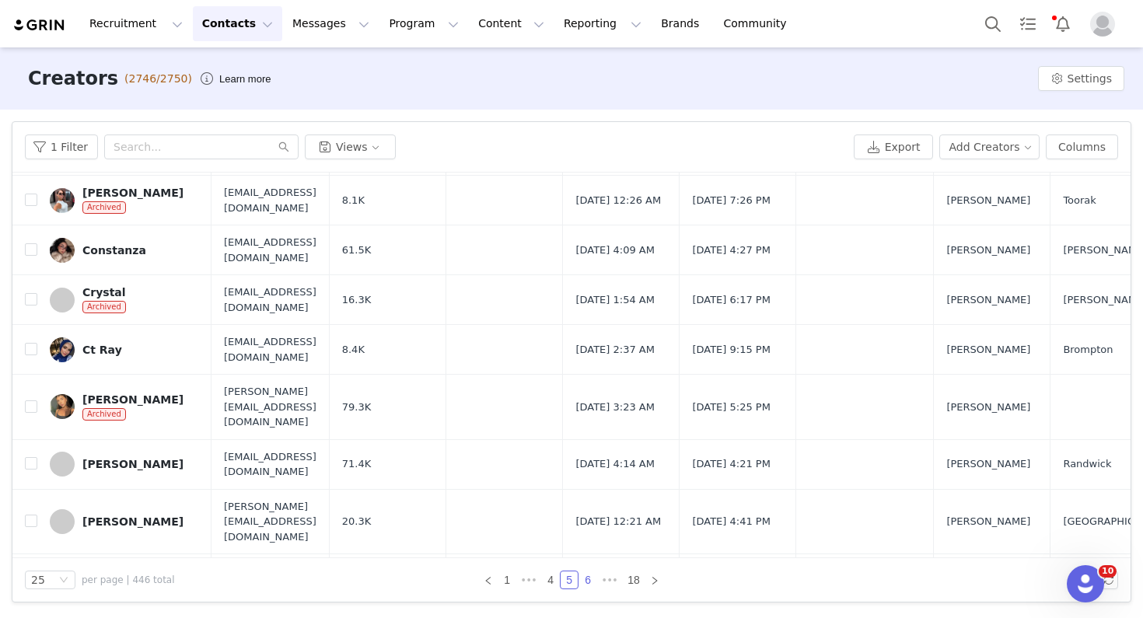
click at [588, 577] on link "6" at bounding box center [587, 580] width 17 height 17
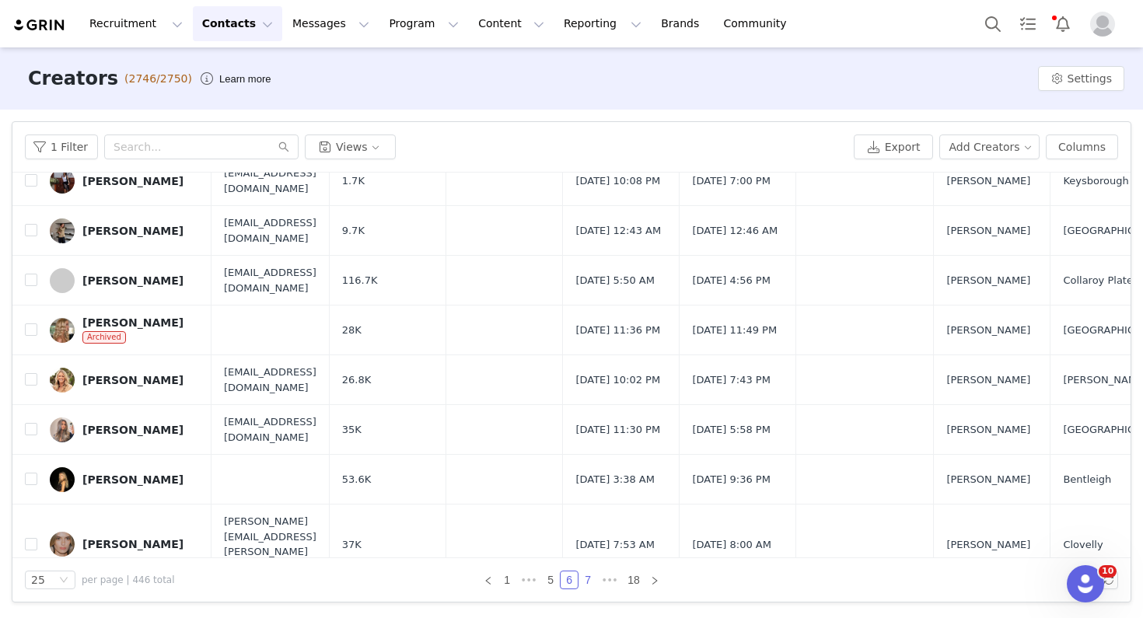
click at [590, 579] on link "7" at bounding box center [587, 580] width 17 height 17
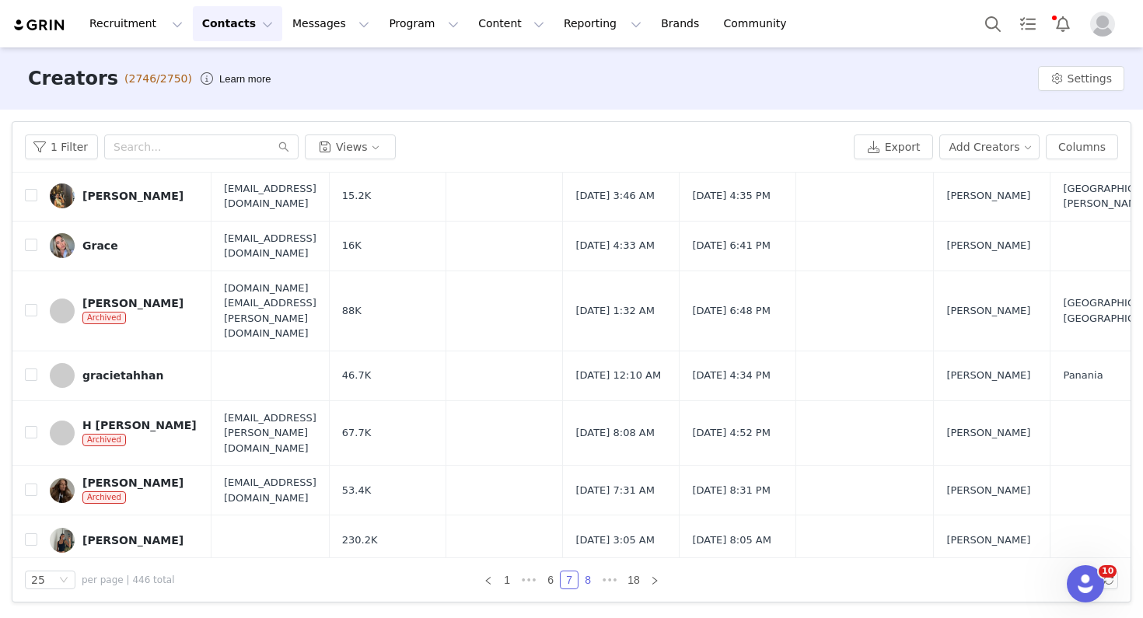
click at [589, 579] on link "8" at bounding box center [587, 580] width 17 height 17
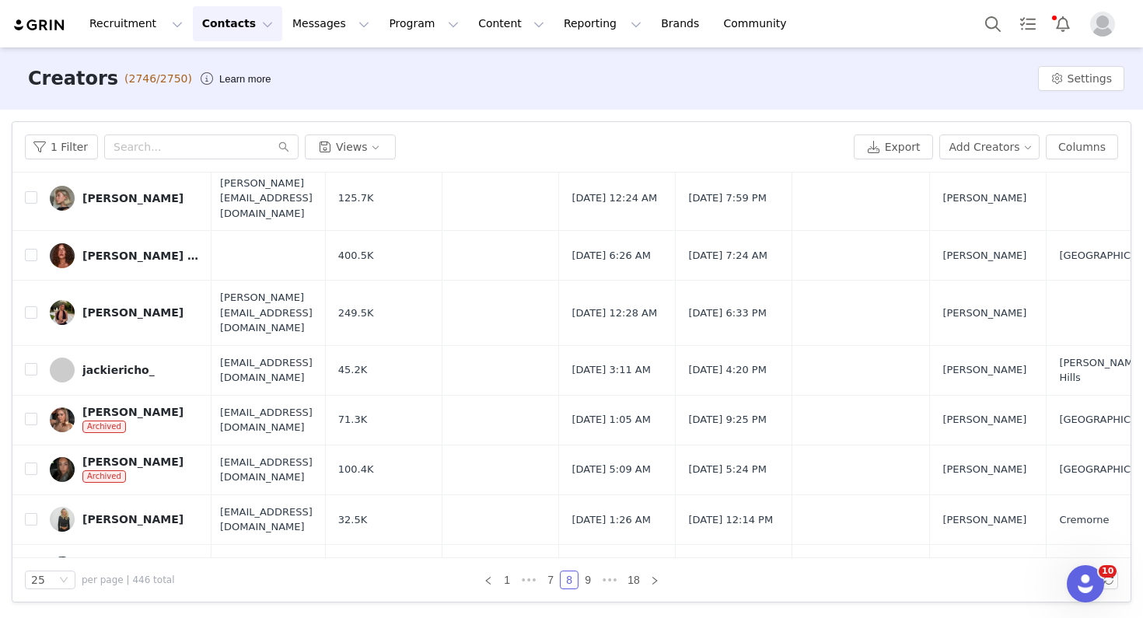
scroll to position [896, 4]
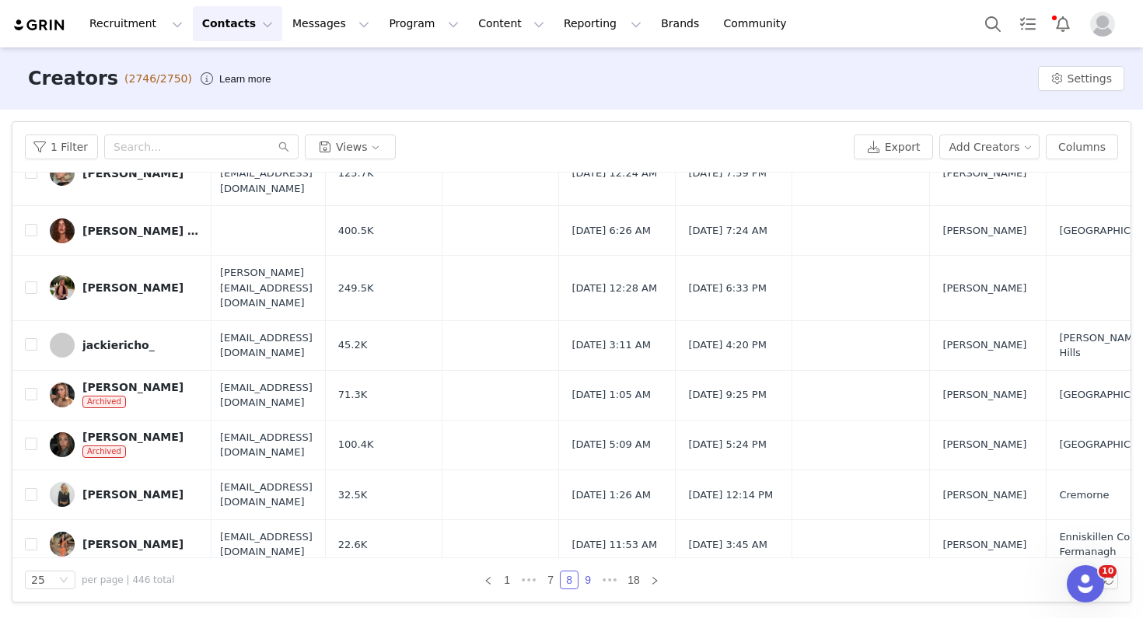
click at [586, 578] on link "9" at bounding box center [587, 580] width 17 height 17
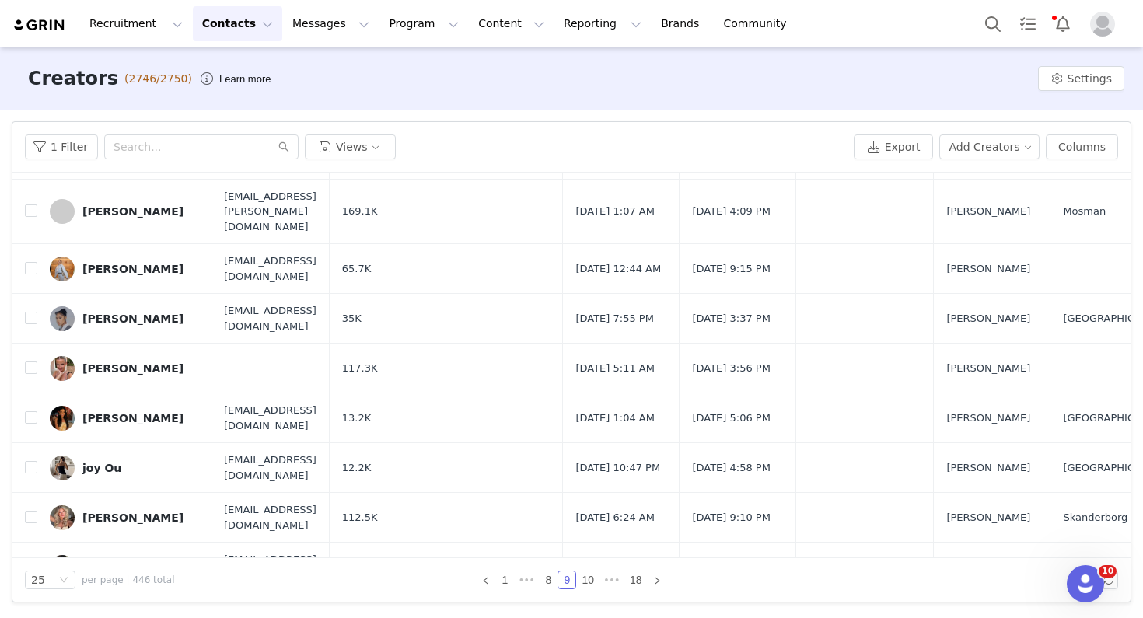
scroll to position [896, 0]
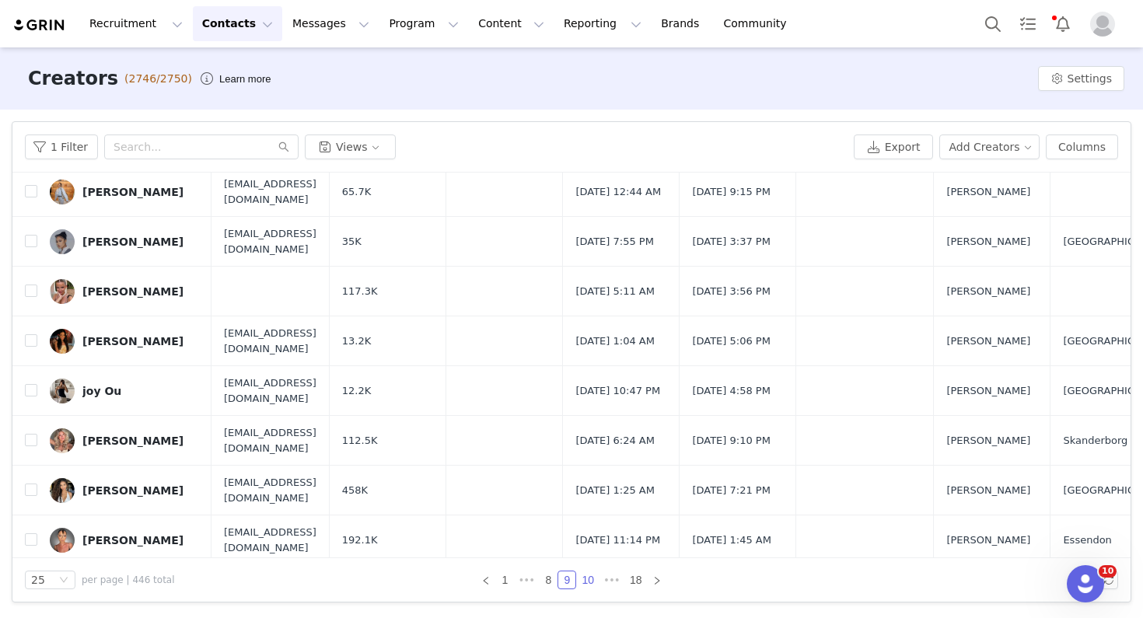
click at [593, 575] on link "10" at bounding box center [588, 580] width 22 height 17
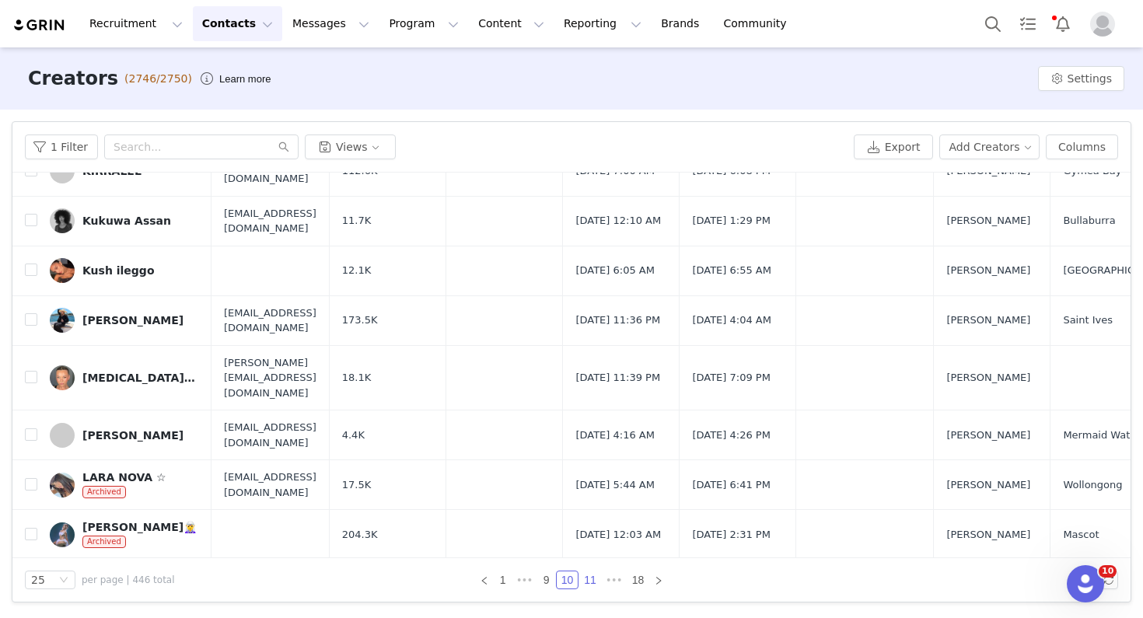
click at [592, 579] on link "11" at bounding box center [590, 580] width 22 height 17
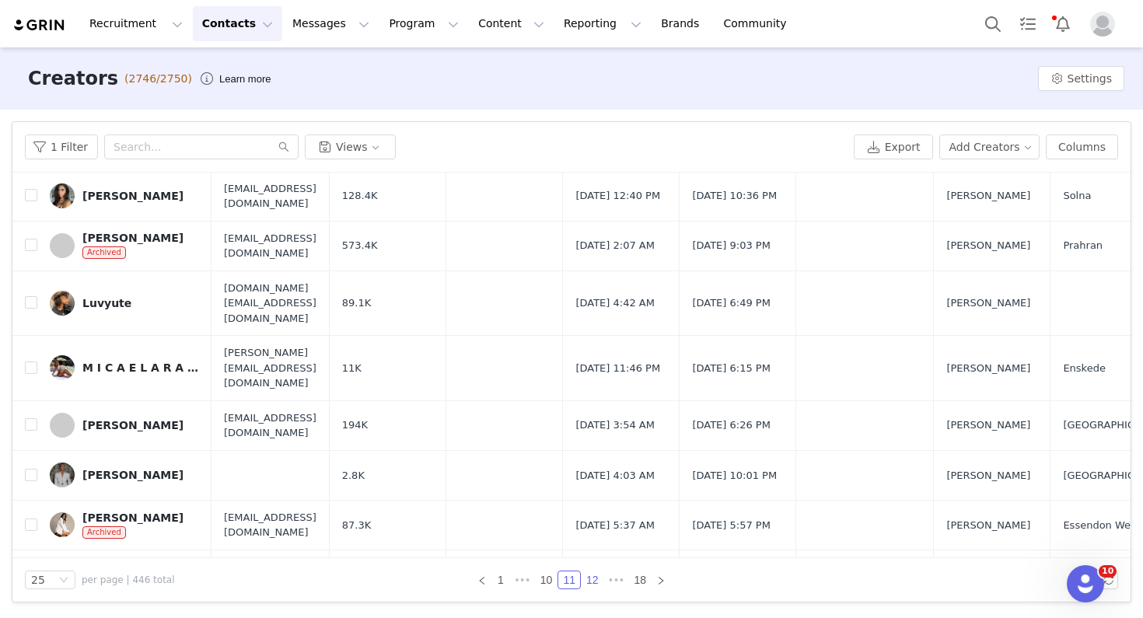
click at [594, 584] on link "12" at bounding box center [593, 580] width 22 height 17
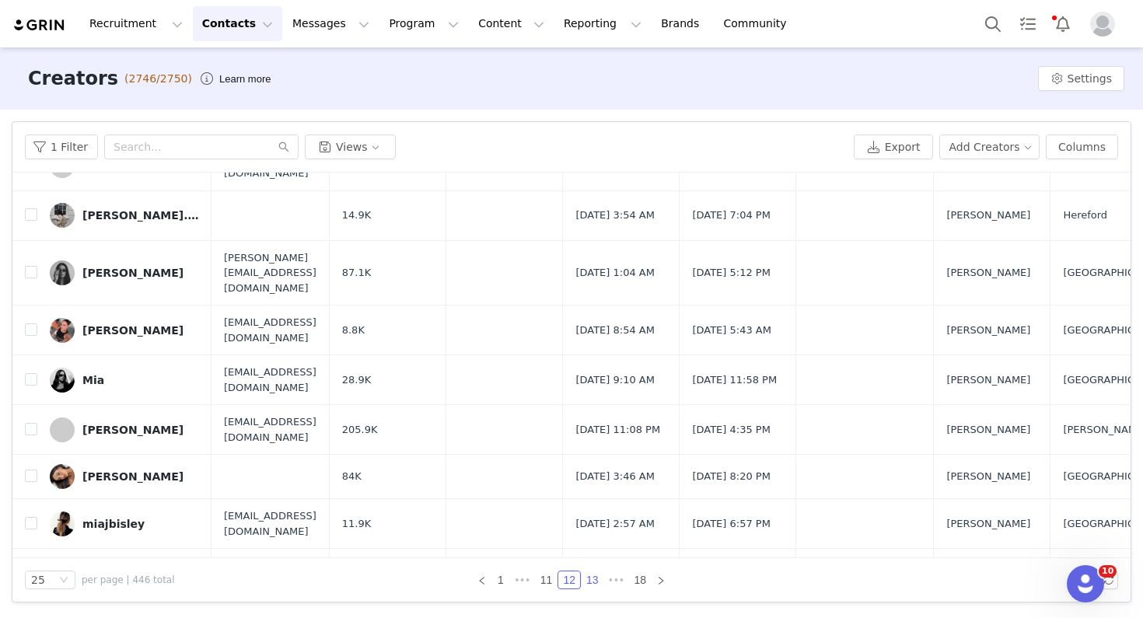
click at [591, 579] on link "13" at bounding box center [593, 580] width 22 height 17
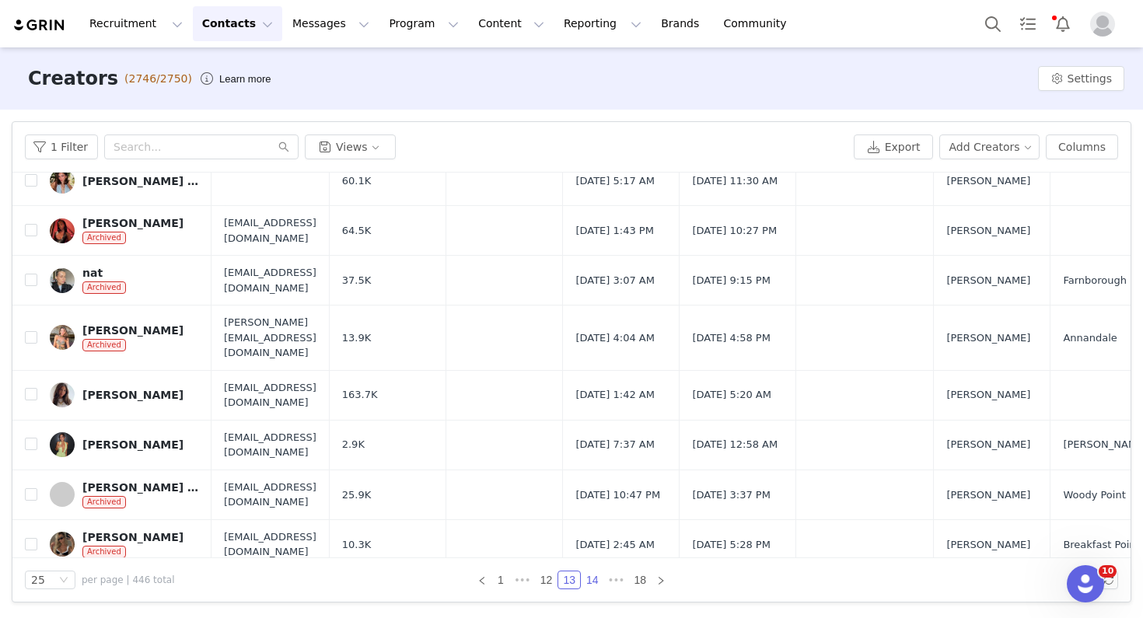
click at [594, 582] on link "14" at bounding box center [593, 580] width 22 height 17
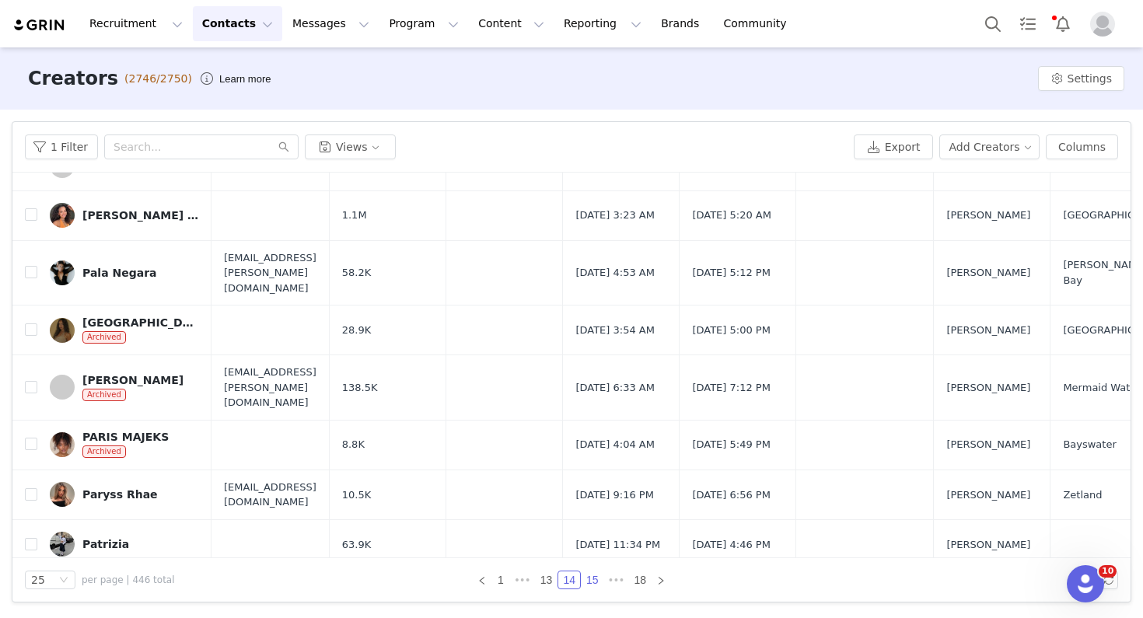
click at [590, 582] on link "15" at bounding box center [593, 580] width 22 height 17
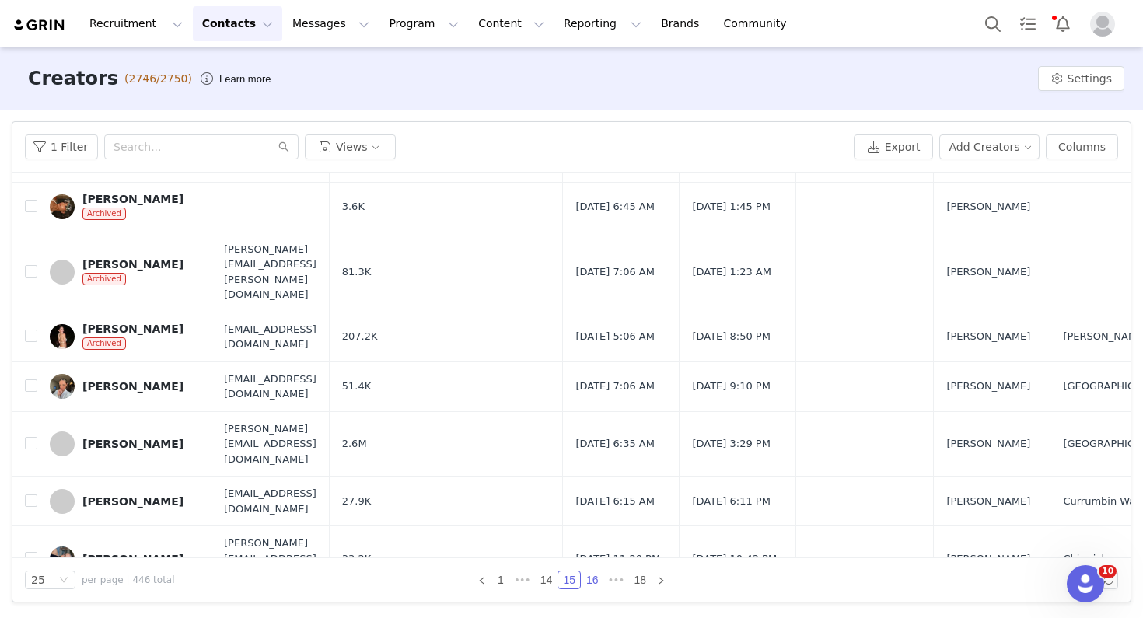
click at [591, 579] on link "16" at bounding box center [593, 580] width 22 height 17
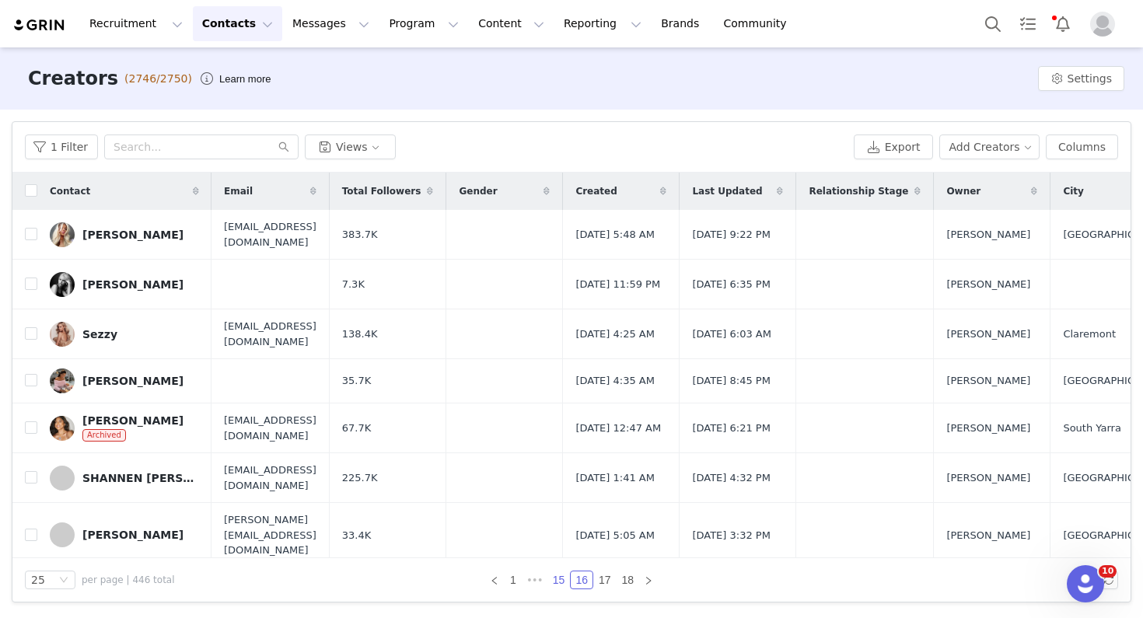
click at [557, 582] on link "15" at bounding box center [559, 580] width 22 height 17
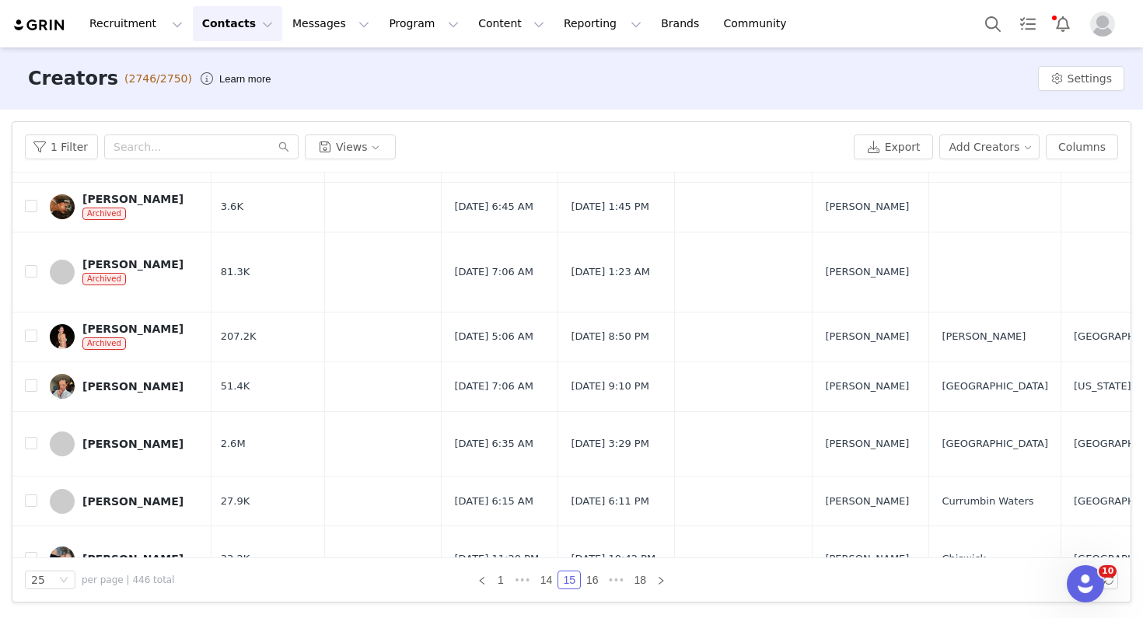
scroll to position [896, 0]
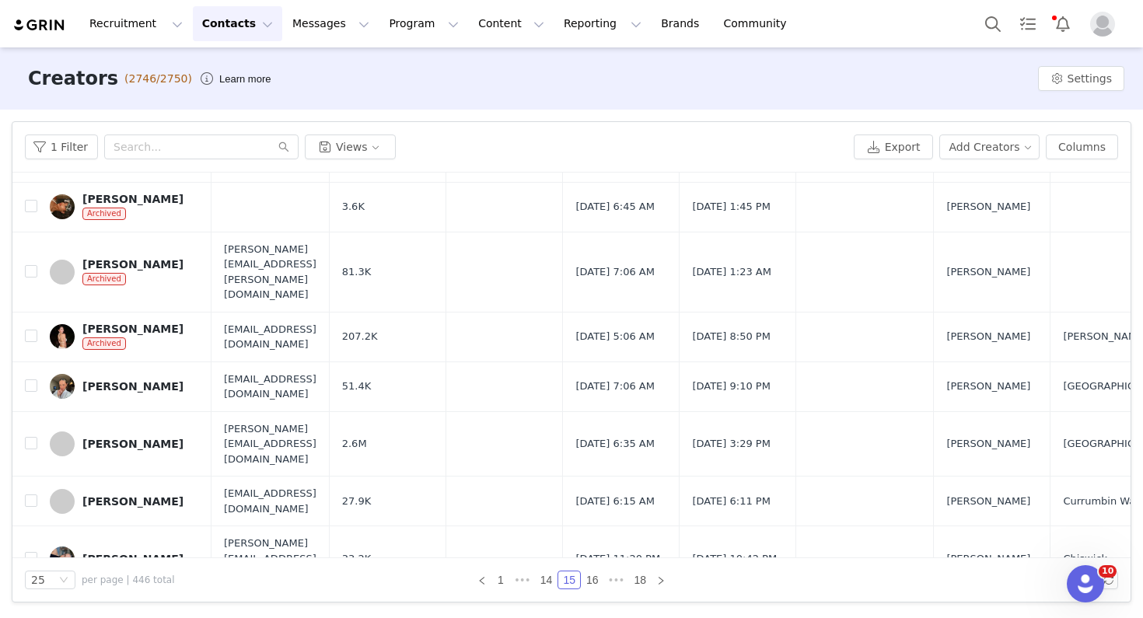
drag, startPoint x: 199, startPoint y: 536, endPoint x: 81, endPoint y: 534, distance: 118.2
copy div "Savannah Townsend"
click at [588, 577] on link "16" at bounding box center [593, 580] width 22 height 17
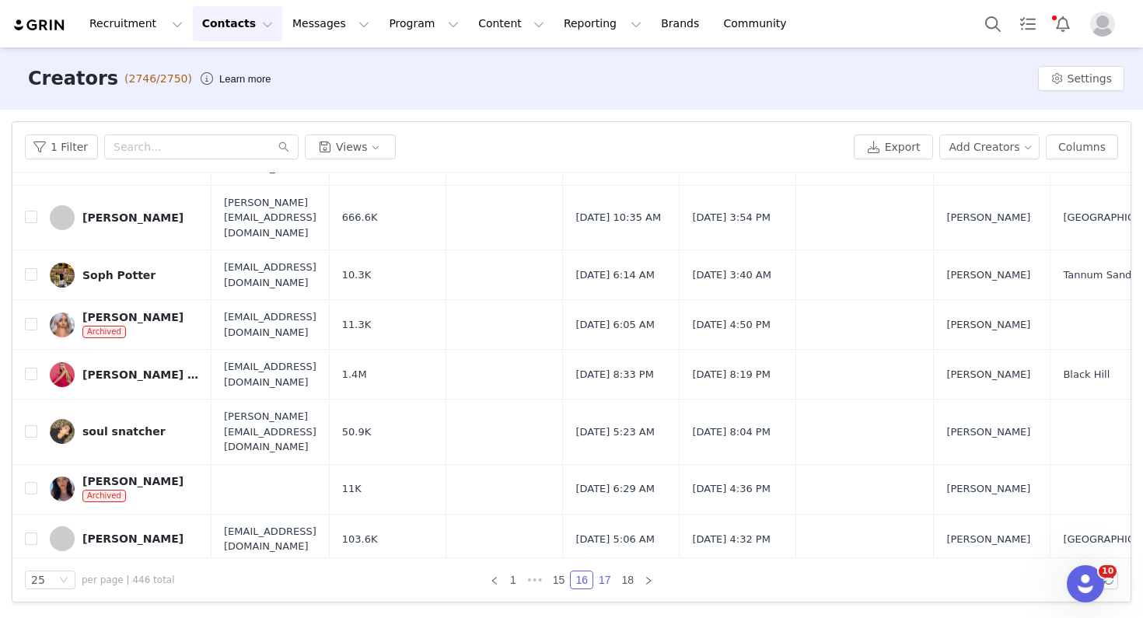
click at [605, 579] on link "17" at bounding box center [605, 580] width 22 height 17
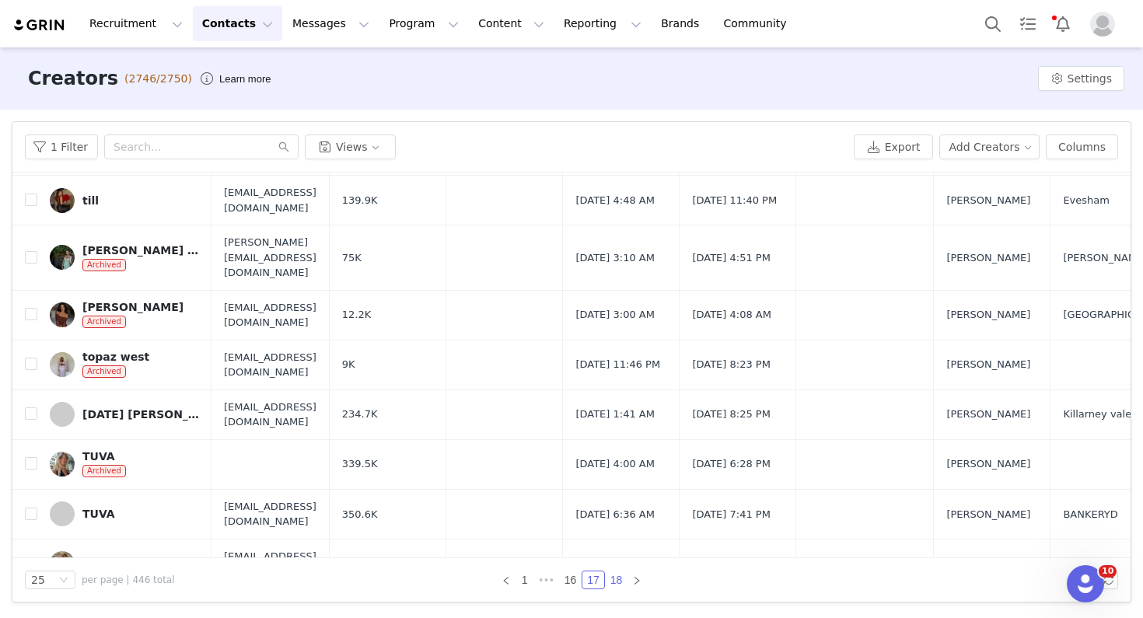
click at [614, 577] on link "18" at bounding box center [617, 580] width 22 height 17
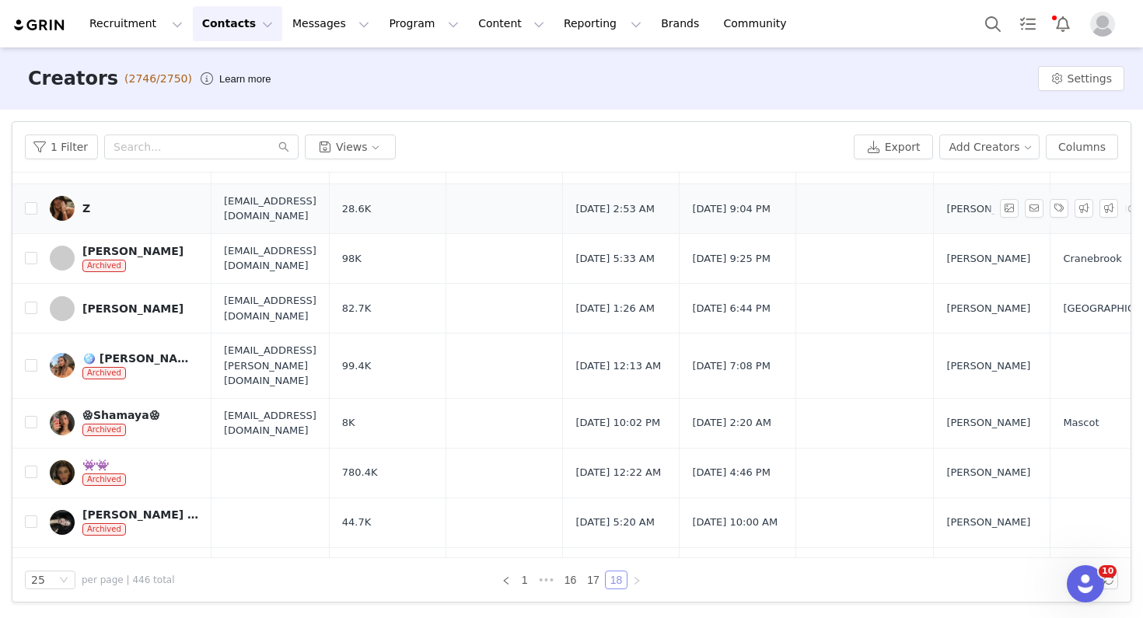
scroll to position [697, 0]
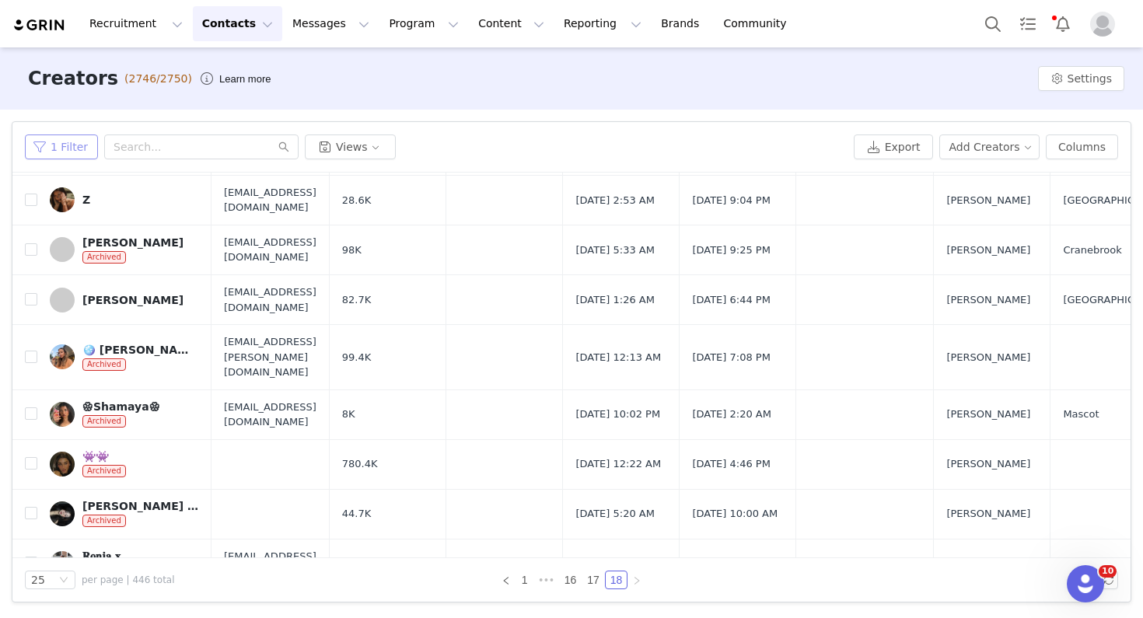
click at [78, 153] on button "1 Filter" at bounding box center [61, 147] width 73 height 25
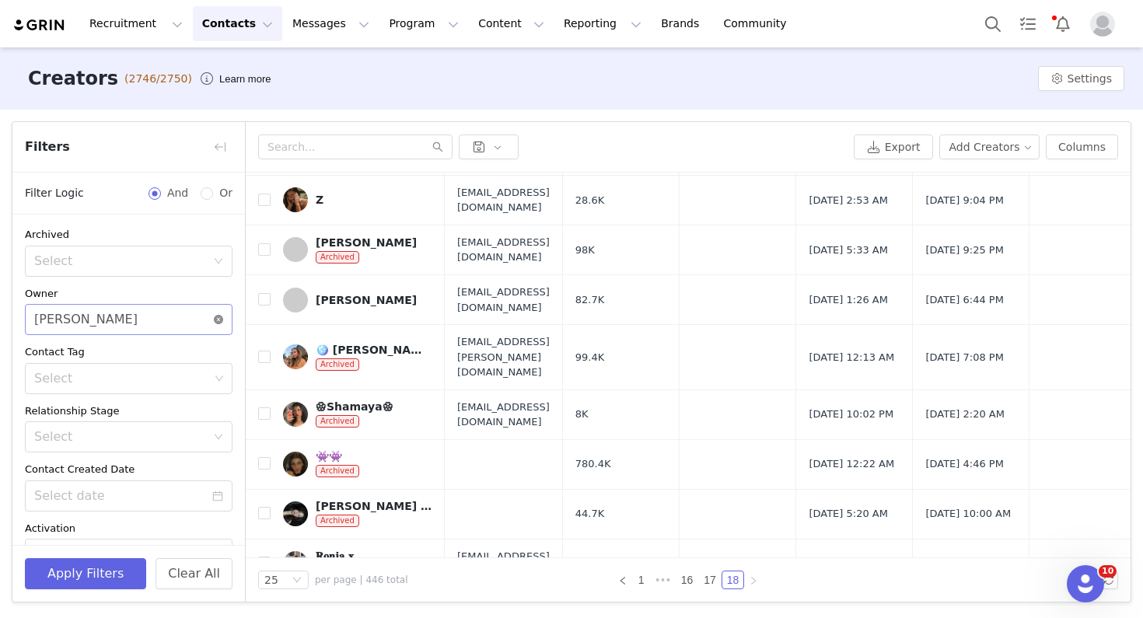
click at [222, 320] on icon "icon: close-circle" at bounding box center [218, 319] width 9 height 9
click at [181, 320] on div "Select" at bounding box center [120, 320] width 172 height 16
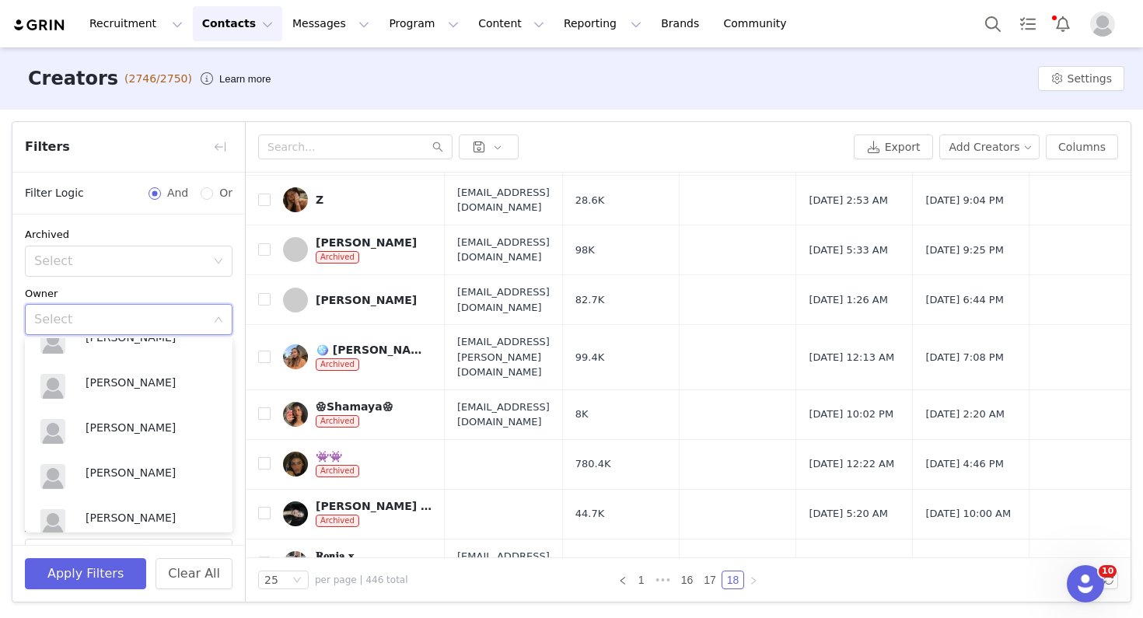
scroll to position [220, 0]
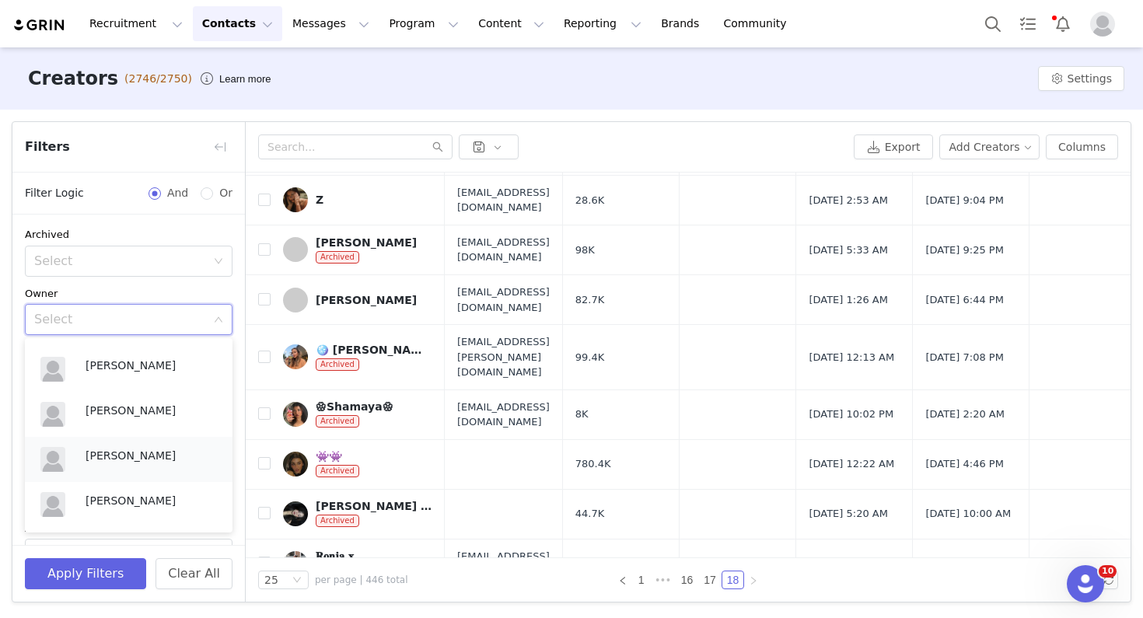
click at [133, 447] on p "[PERSON_NAME]" at bounding box center [151, 455] width 131 height 17
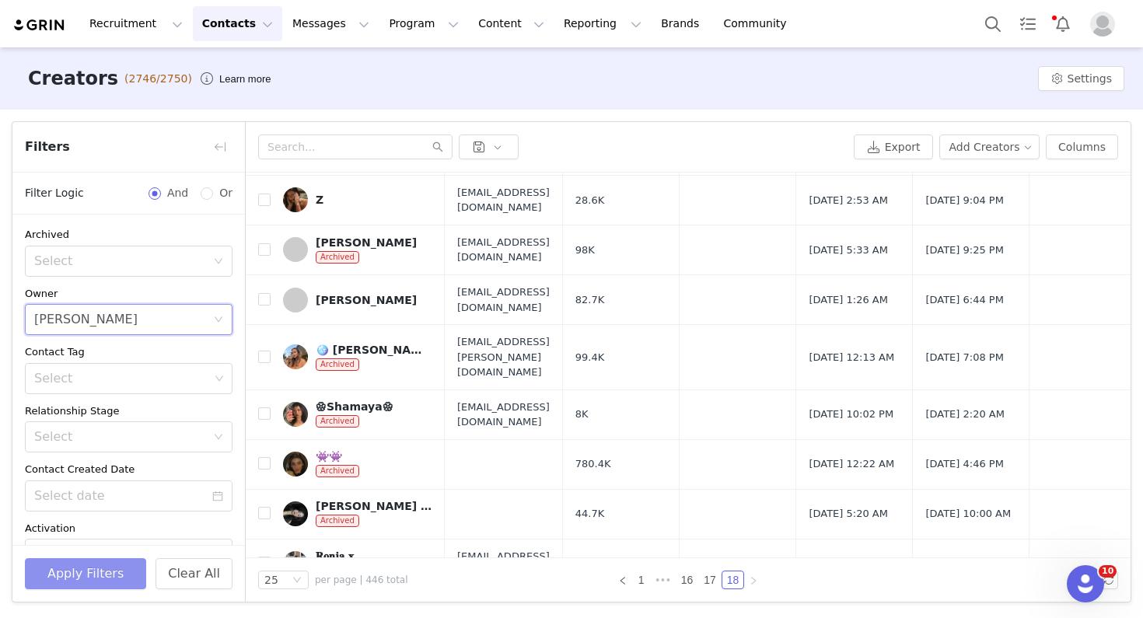
click at [113, 568] on button "Apply Filters" at bounding box center [85, 573] width 121 height 31
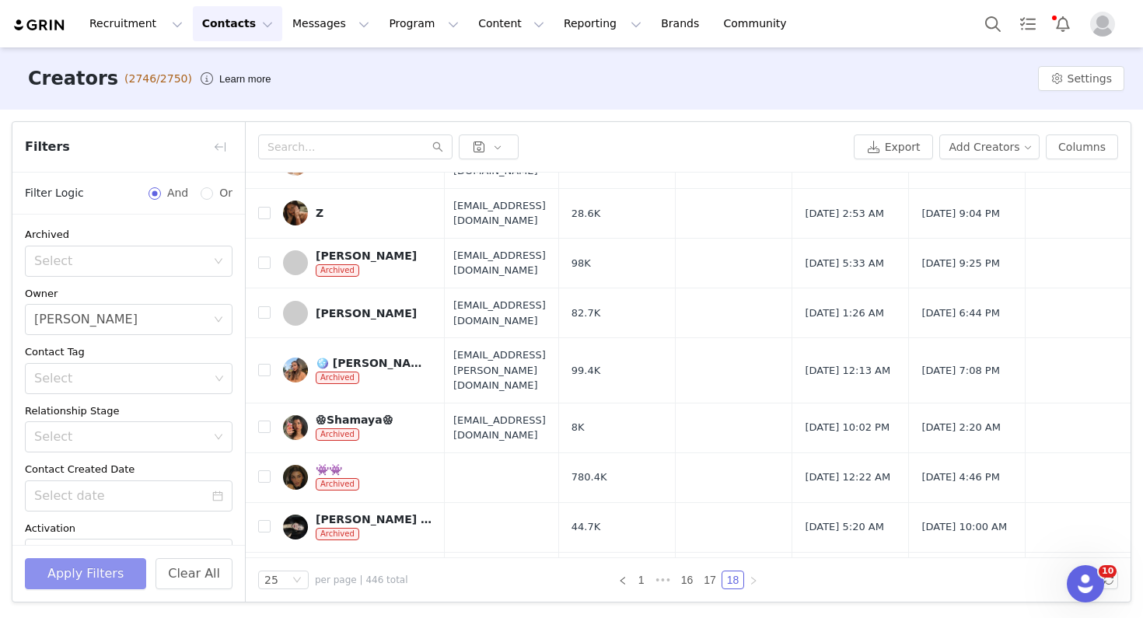
scroll to position [697, 4]
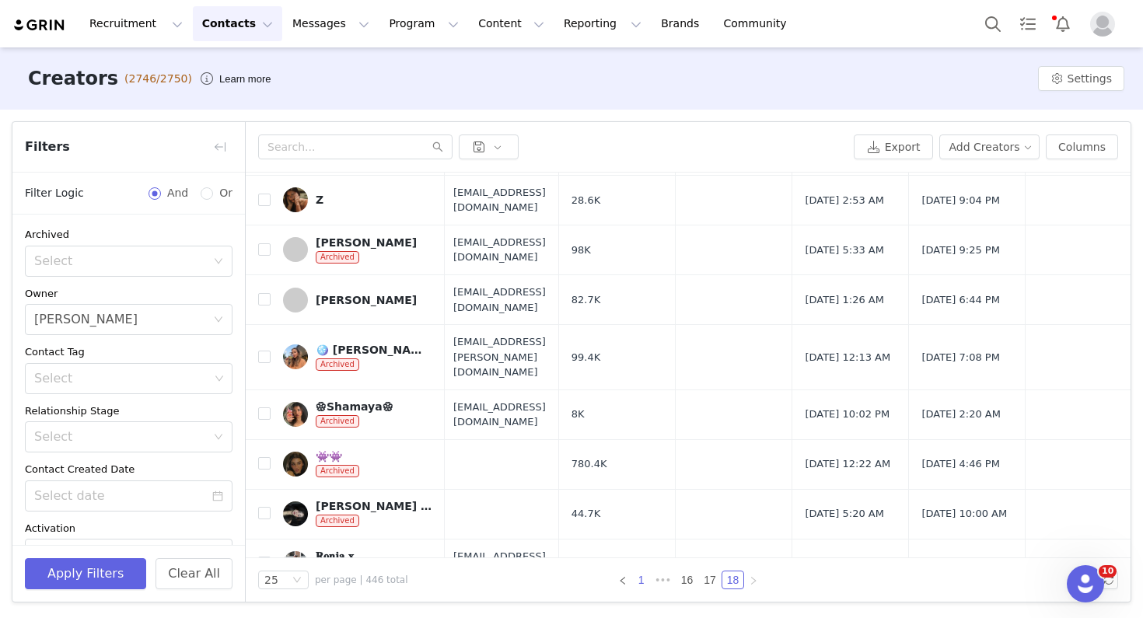
click at [639, 577] on link "1" at bounding box center [641, 580] width 17 height 17
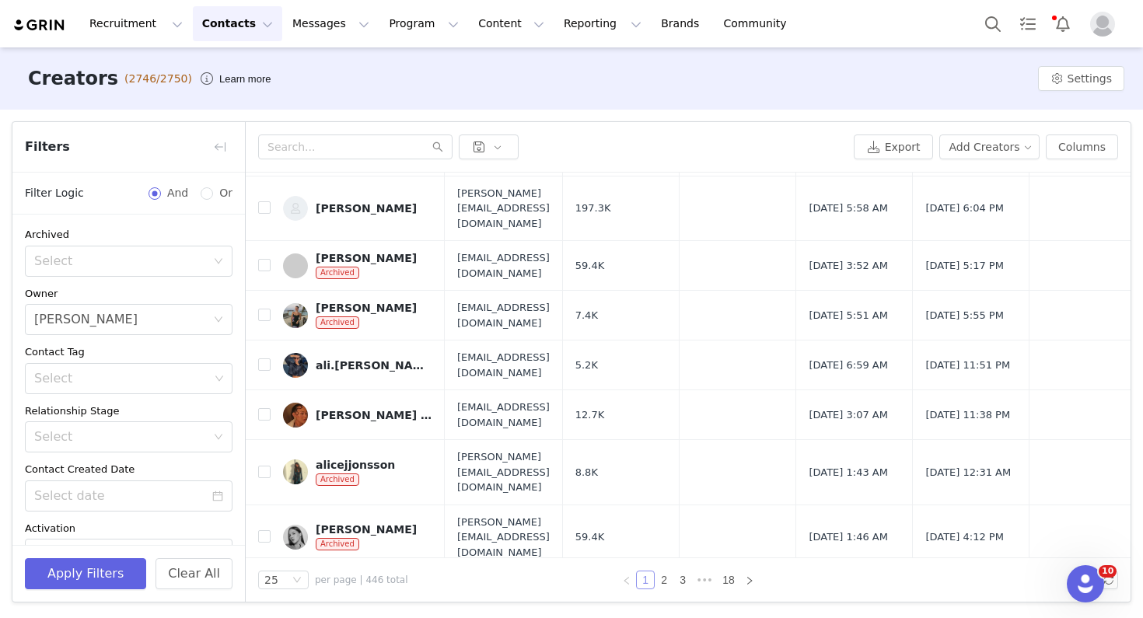
scroll to position [896, 0]
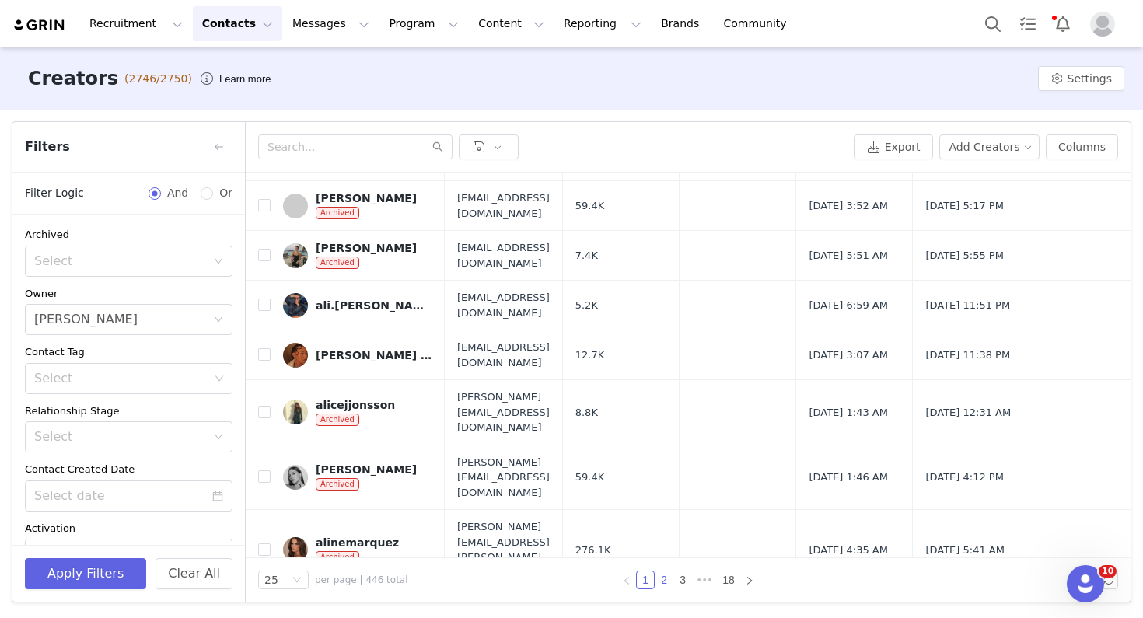
click at [661, 581] on link "2" at bounding box center [664, 580] width 17 height 17
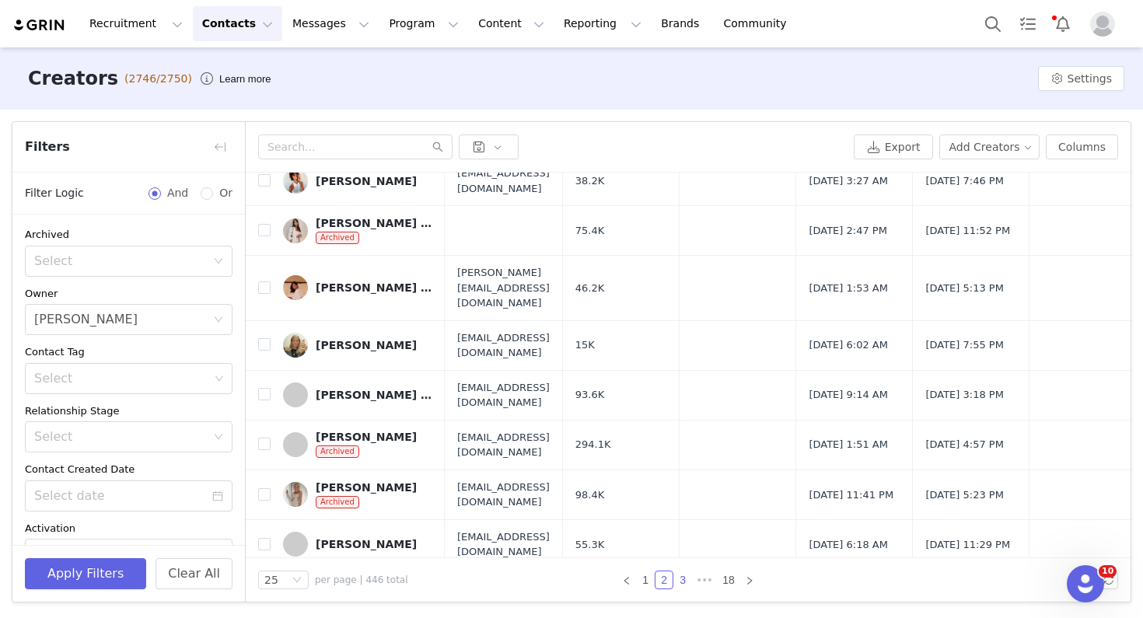
click at [684, 578] on link "3" at bounding box center [682, 580] width 17 height 17
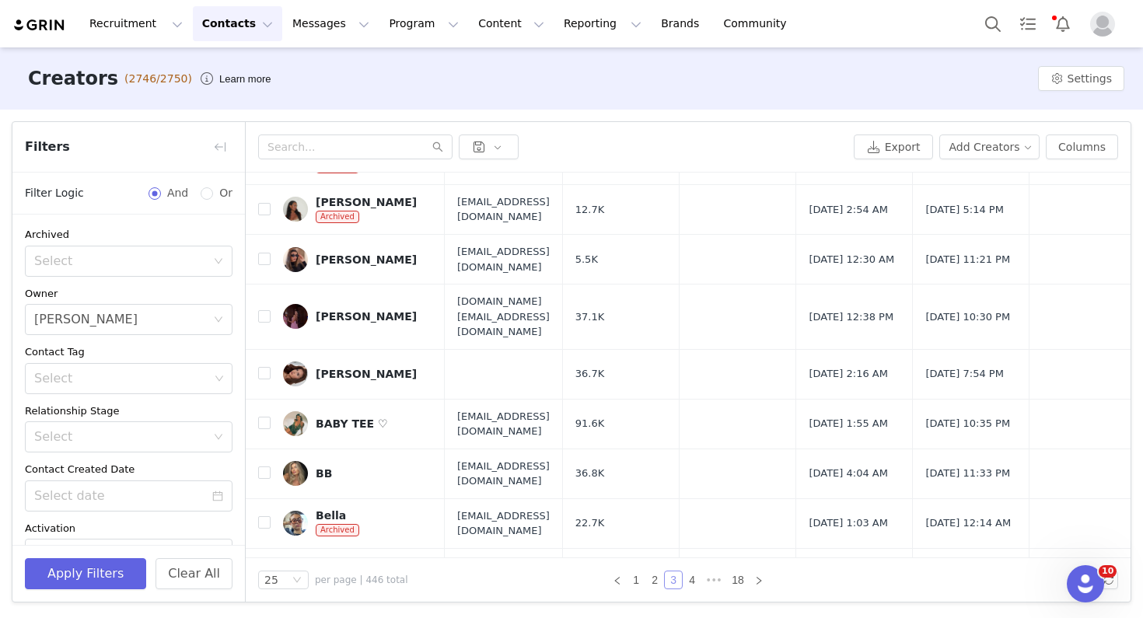
scroll to position [708, 0]
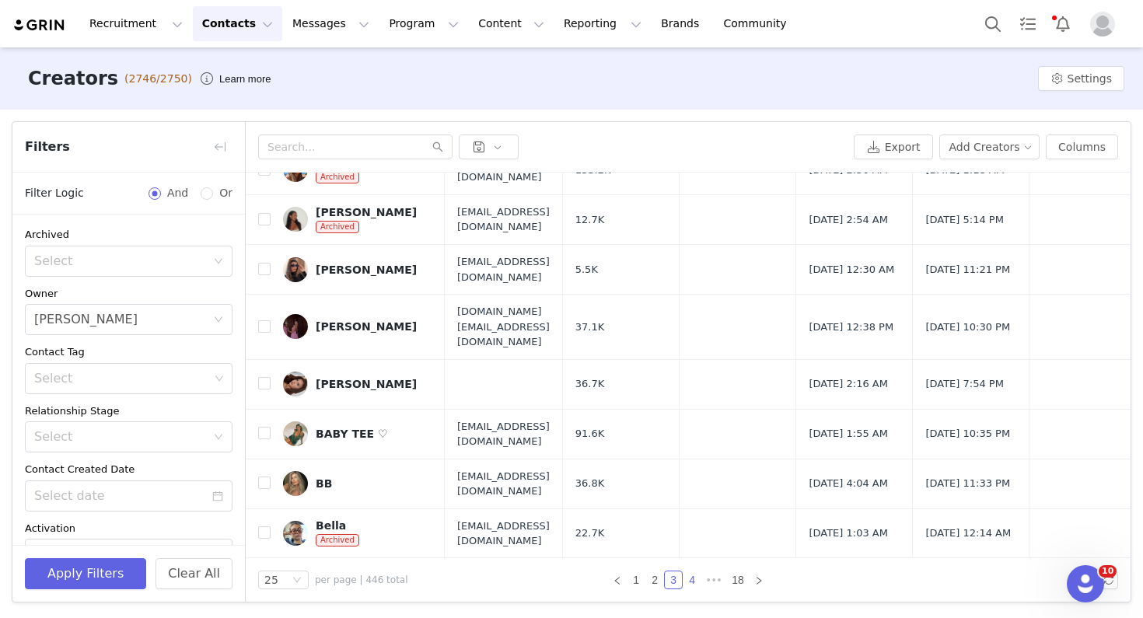
click at [694, 581] on link "4" at bounding box center [692, 580] width 17 height 17
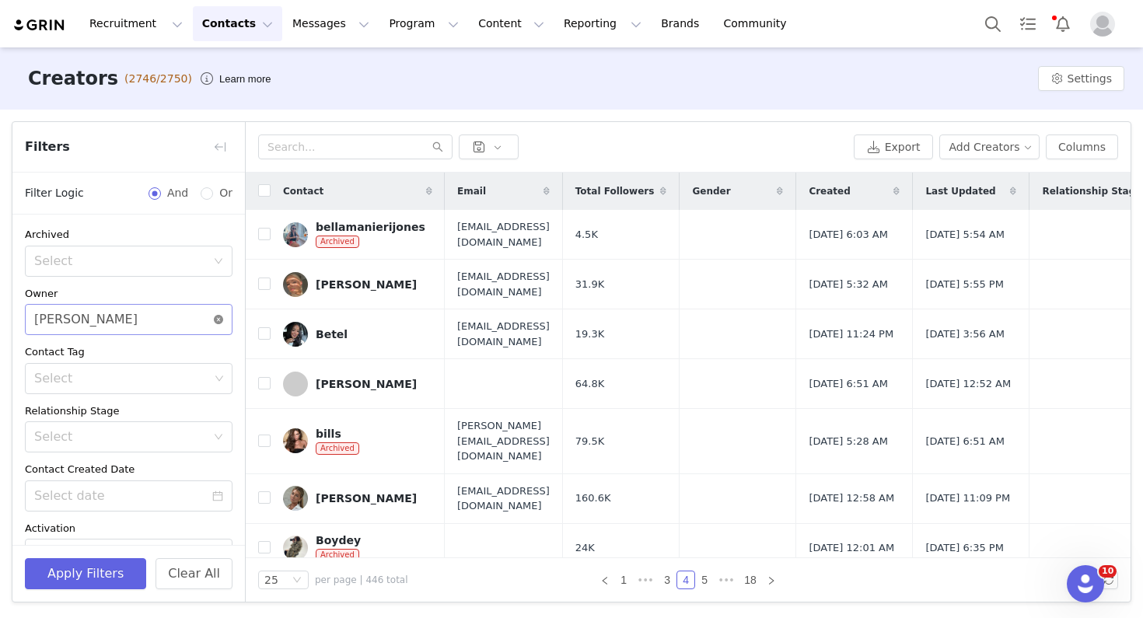
click at [218, 315] on icon "icon: close-circle" at bounding box center [218, 319] width 9 height 9
click at [174, 323] on div "Select" at bounding box center [120, 320] width 172 height 16
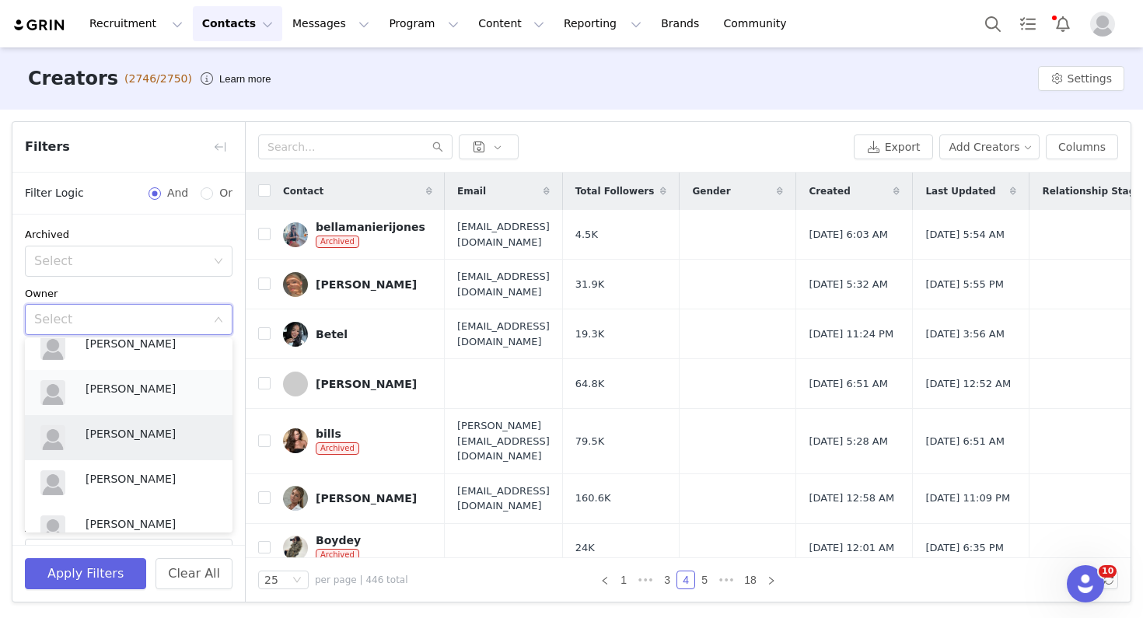
scroll to position [308, 0]
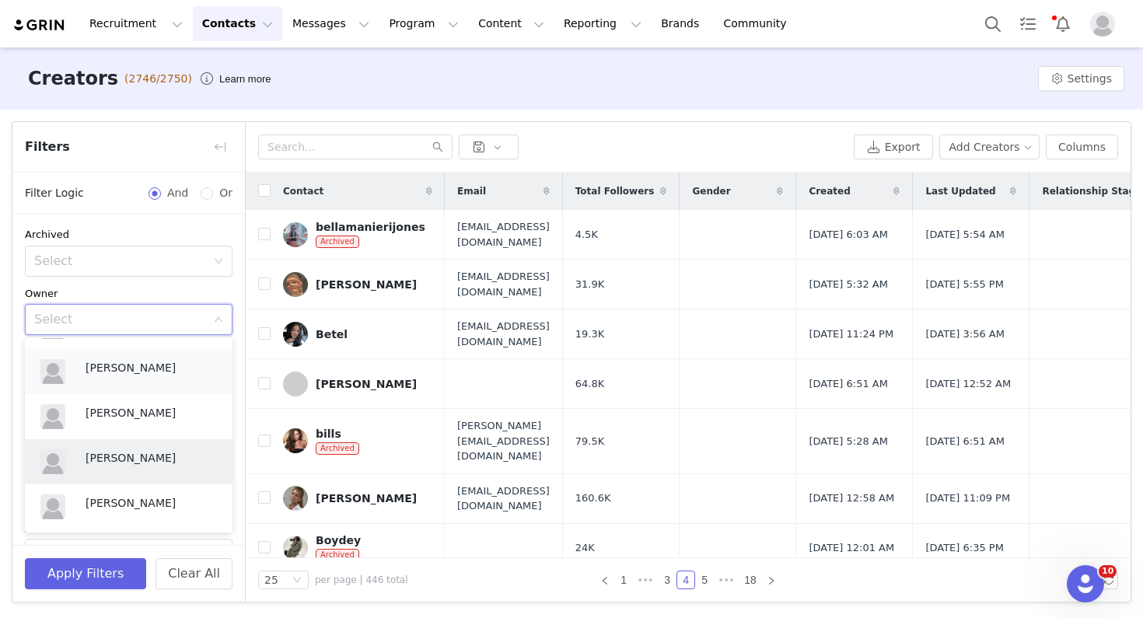
click at [156, 463] on p "Emma Tenaglia" at bounding box center [151, 457] width 131 height 17
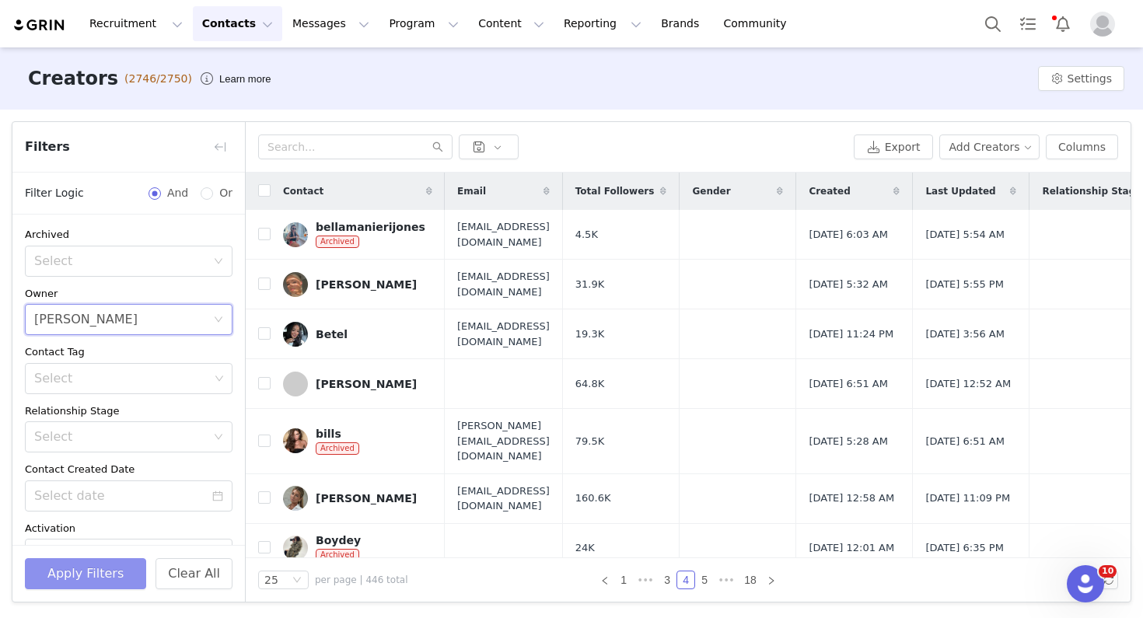
click at [105, 575] on button "Apply Filters" at bounding box center [85, 573] width 121 height 31
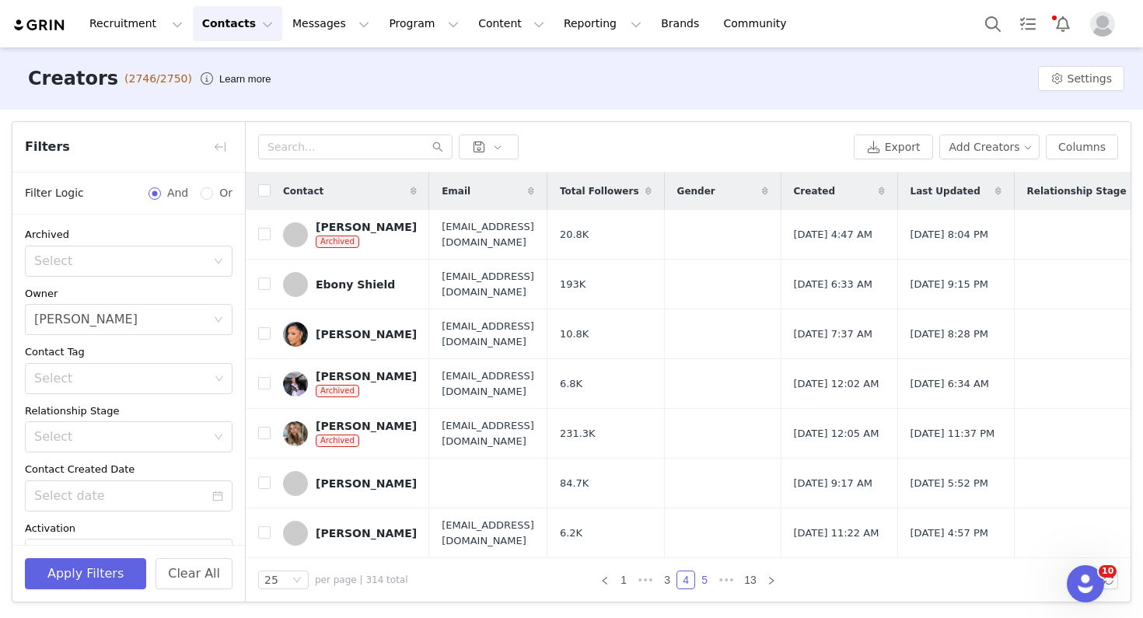
click at [704, 575] on link "5" at bounding box center [704, 580] width 17 height 17
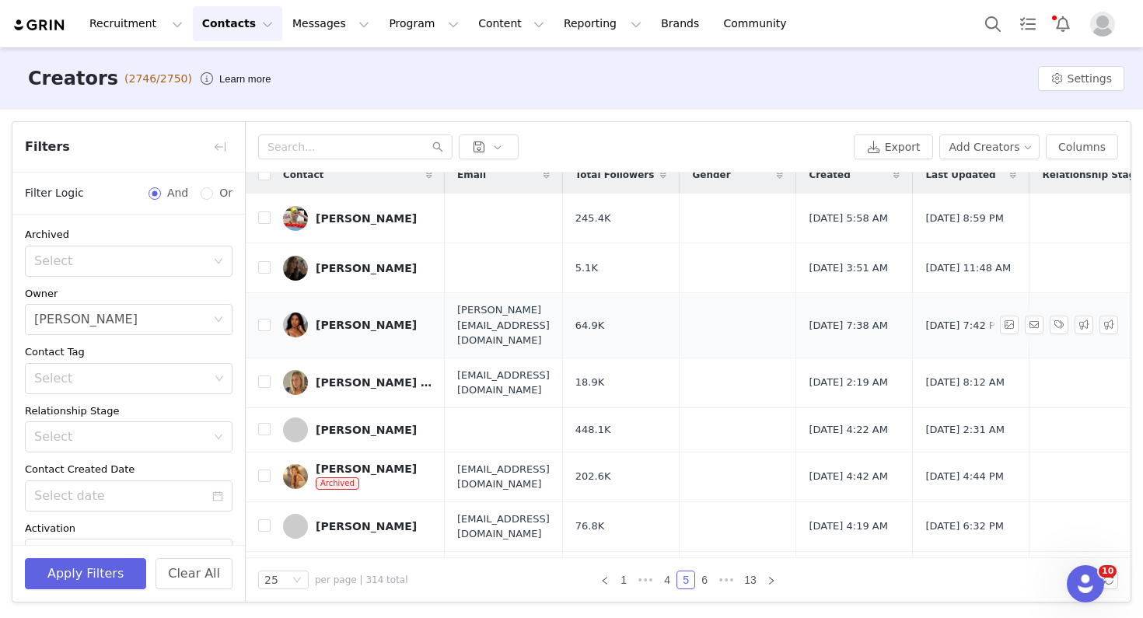
scroll to position [0, 0]
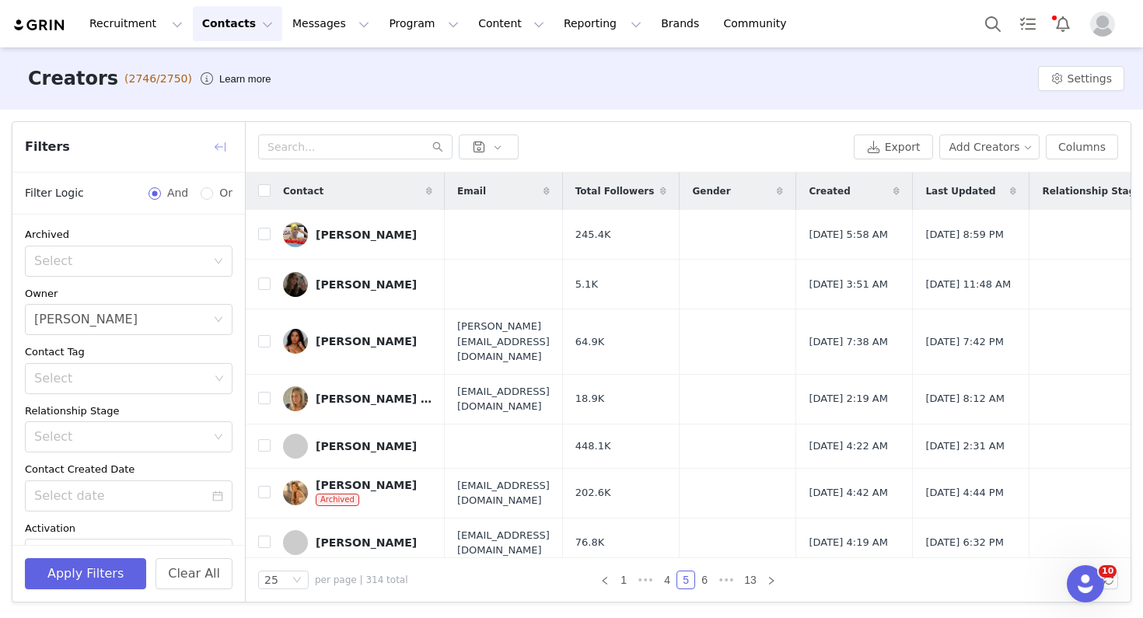
click at [213, 145] on button "button" at bounding box center [220, 147] width 25 height 25
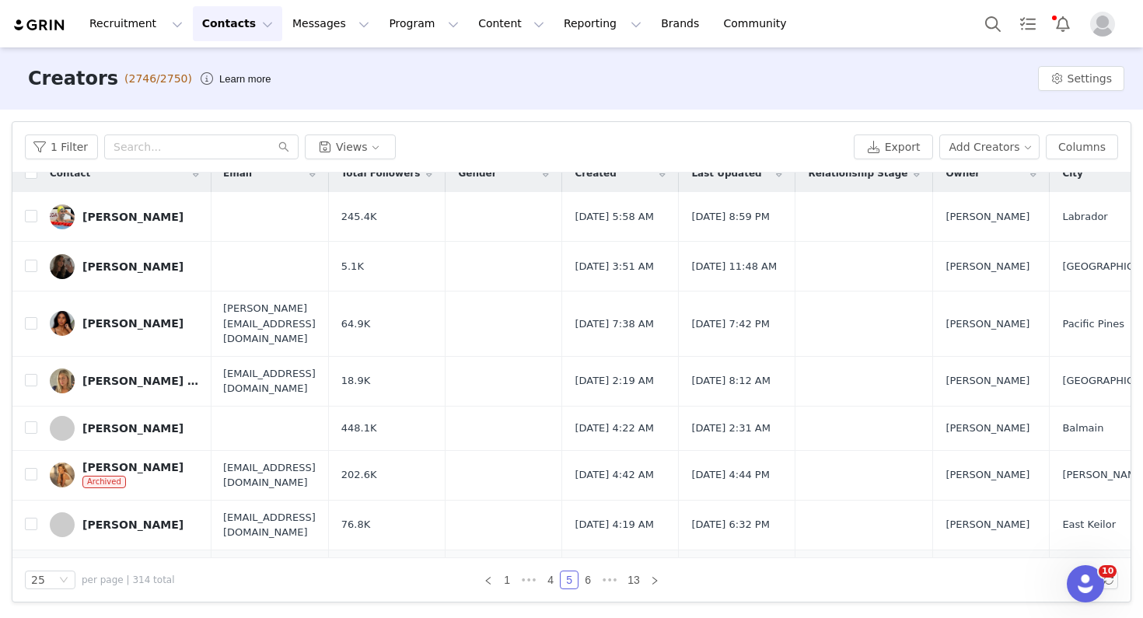
scroll to position [0, 1]
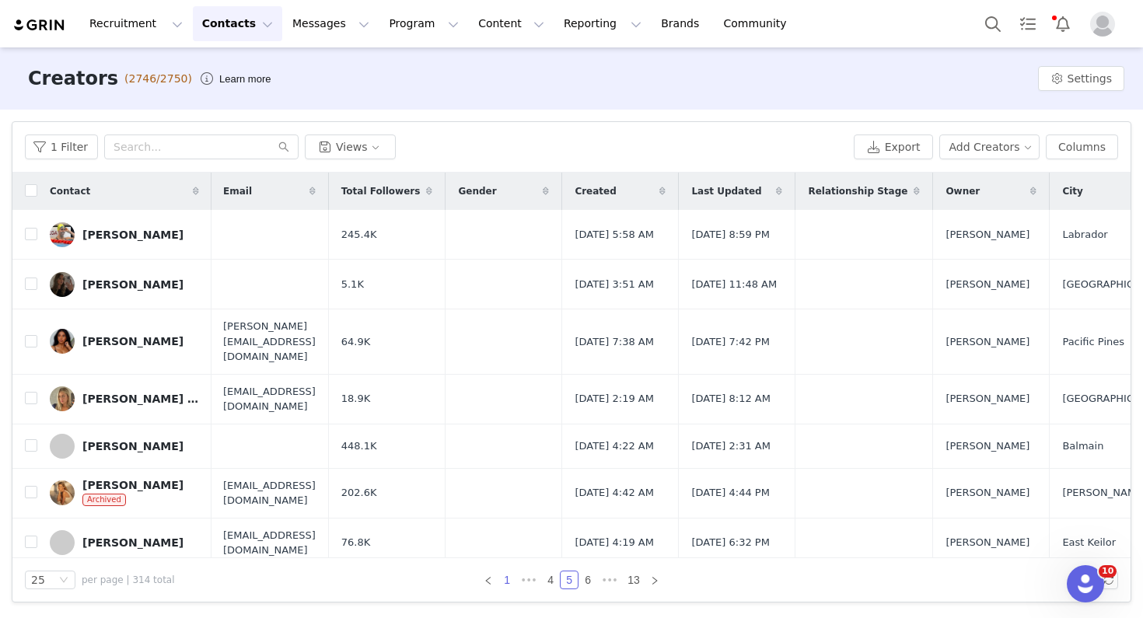
click at [506, 575] on link "1" at bounding box center [506, 580] width 17 height 17
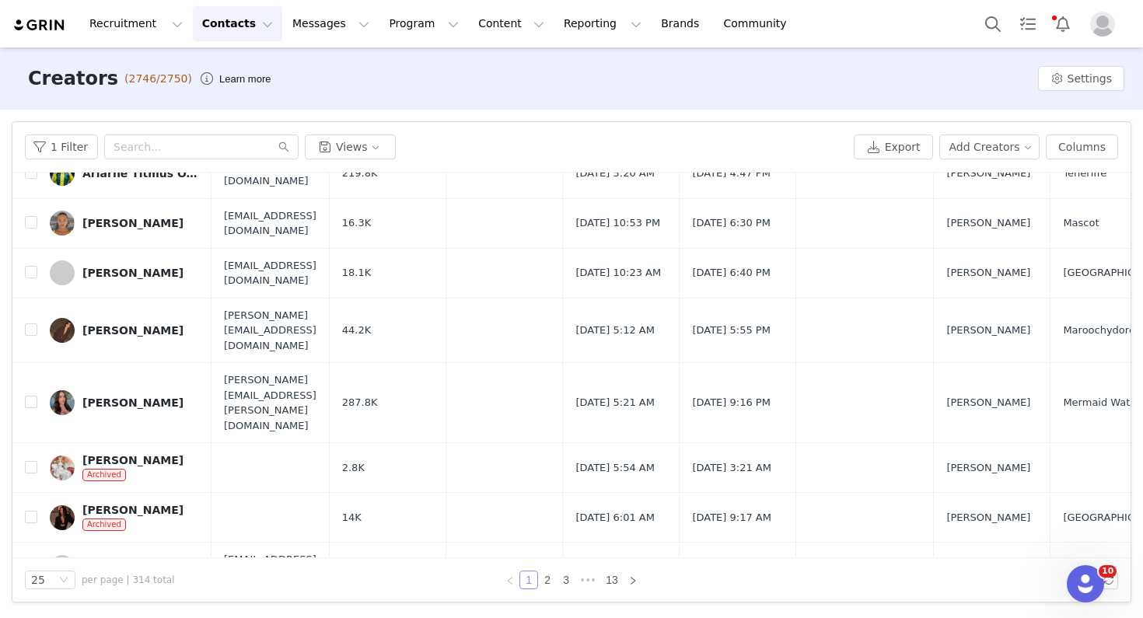
scroll to position [896, 0]
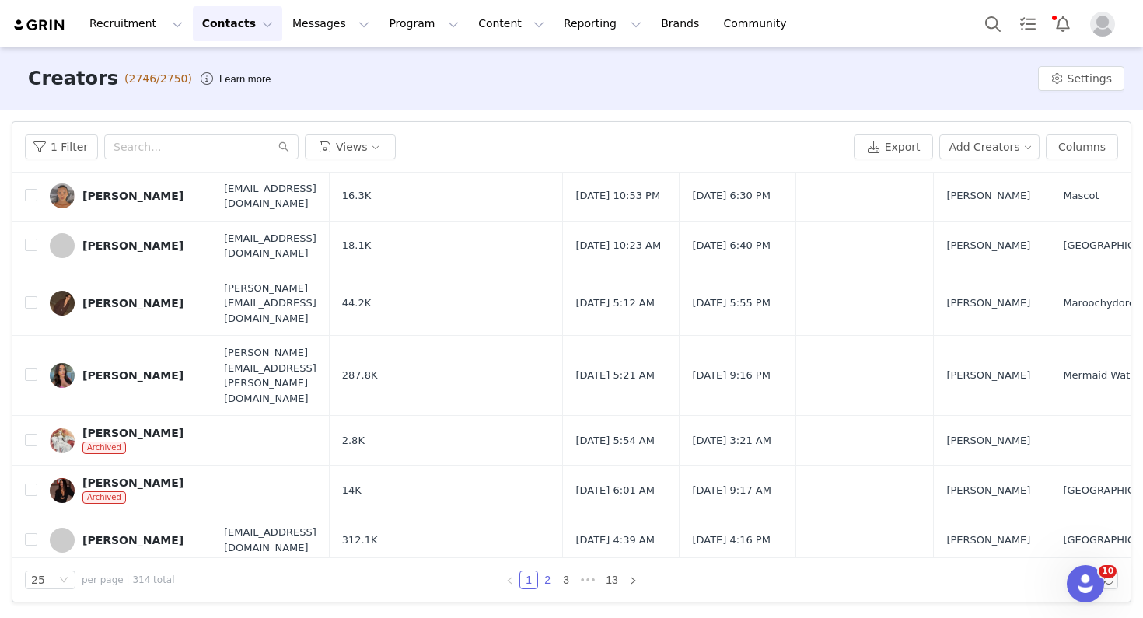
click at [545, 579] on link "2" at bounding box center [547, 580] width 17 height 17
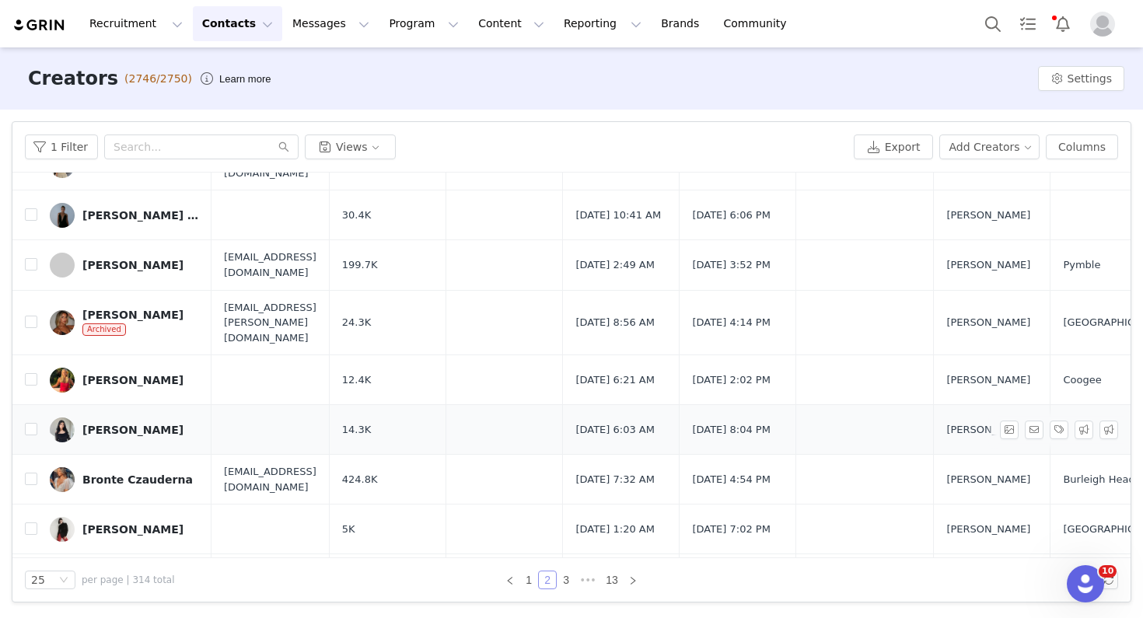
scroll to position [705, 0]
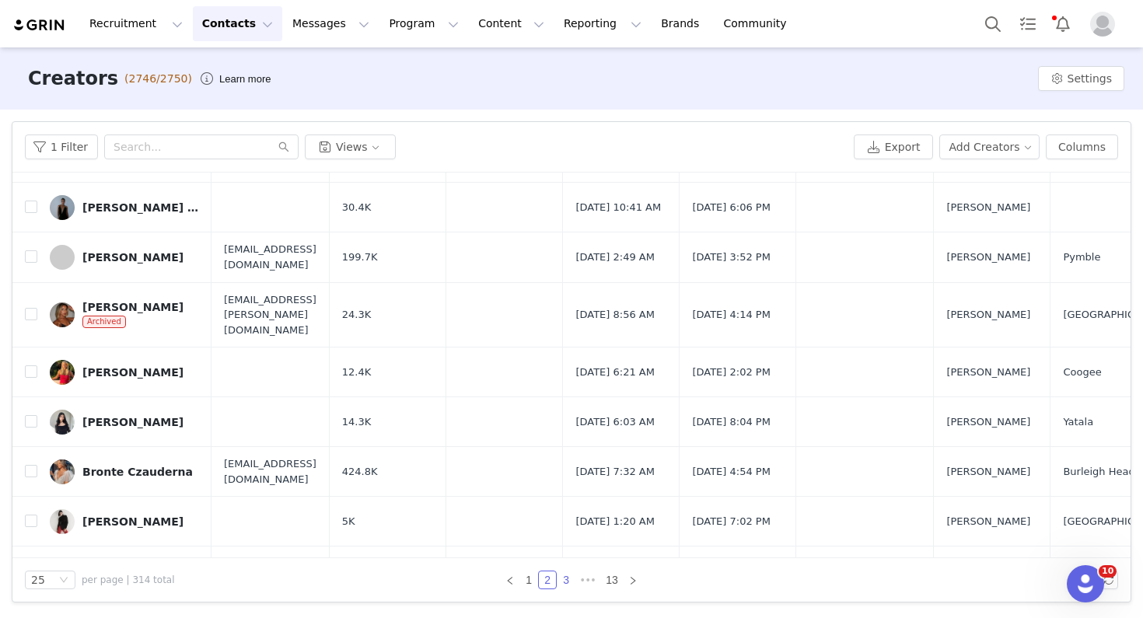
click at [568, 577] on link "3" at bounding box center [566, 580] width 17 height 17
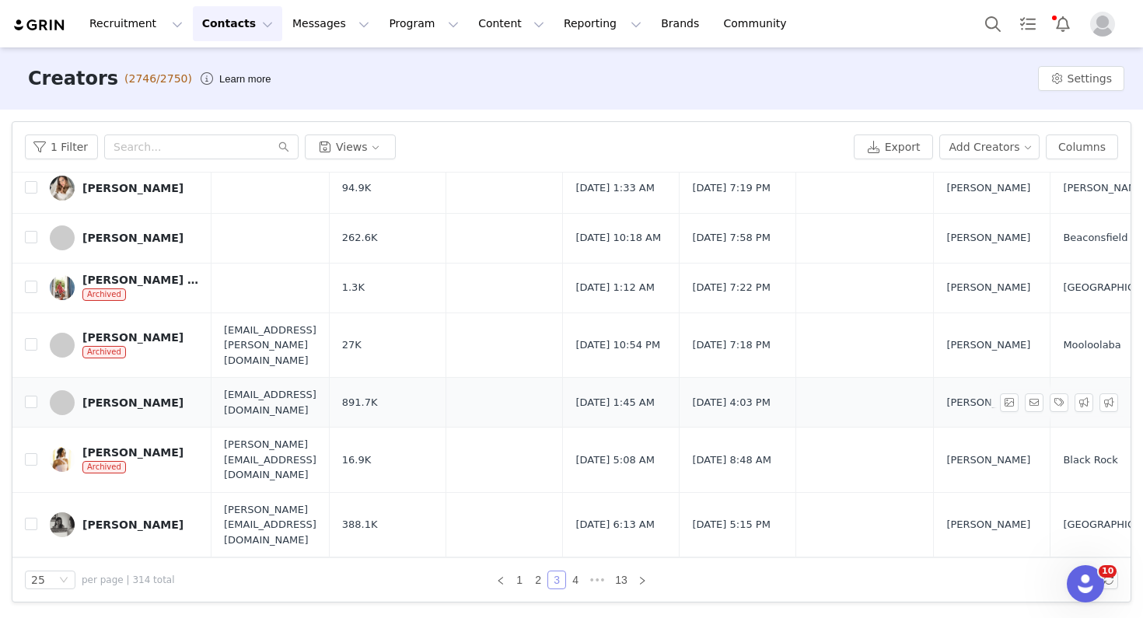
scroll to position [896, 0]
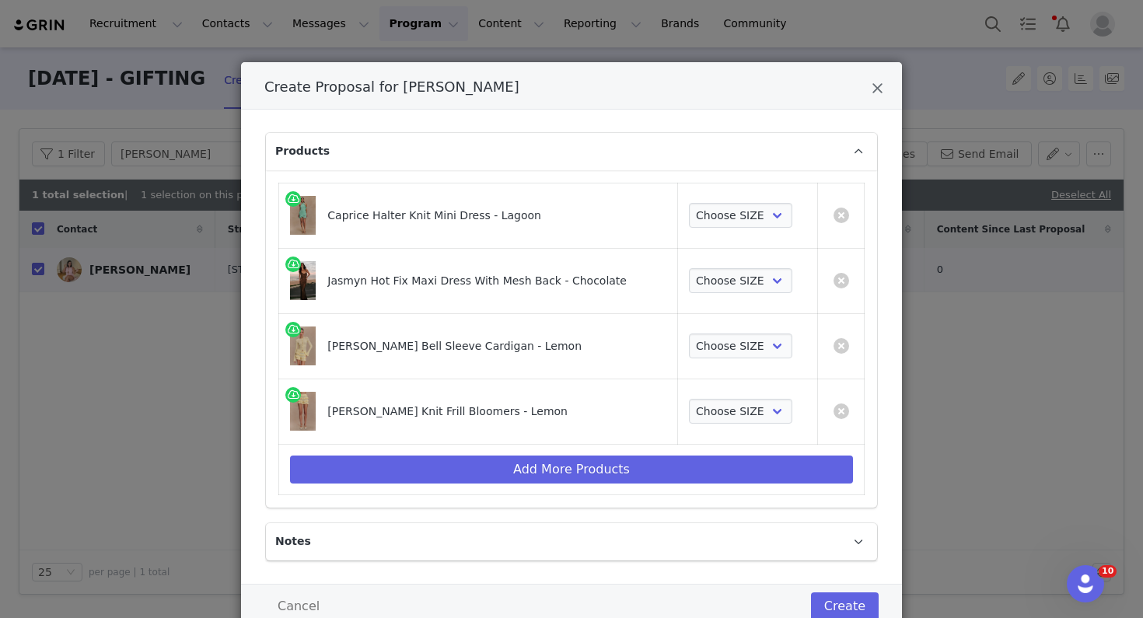
scroll to position [11, 0]
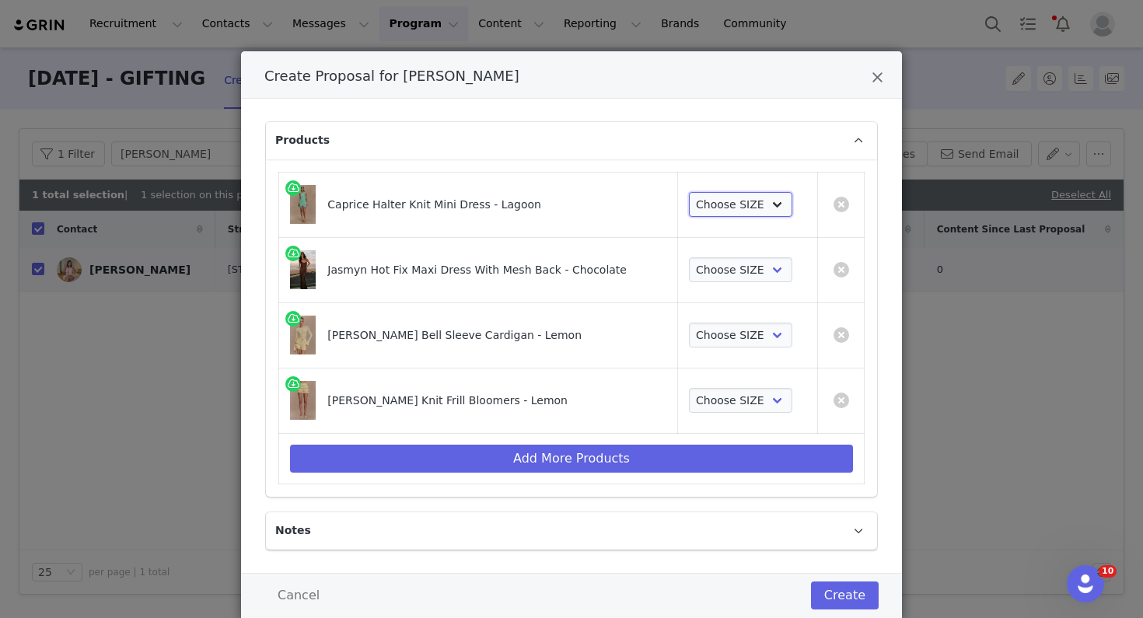
click at [754, 211] on select "Choose SIZE XXS XS S M L XL XXL 3XL" at bounding box center [740, 204] width 103 height 25
select select "26188689"
click at [689, 192] on select "Choose SIZE XXS XS S M L XL XXL 3XL" at bounding box center [740, 204] width 103 height 25
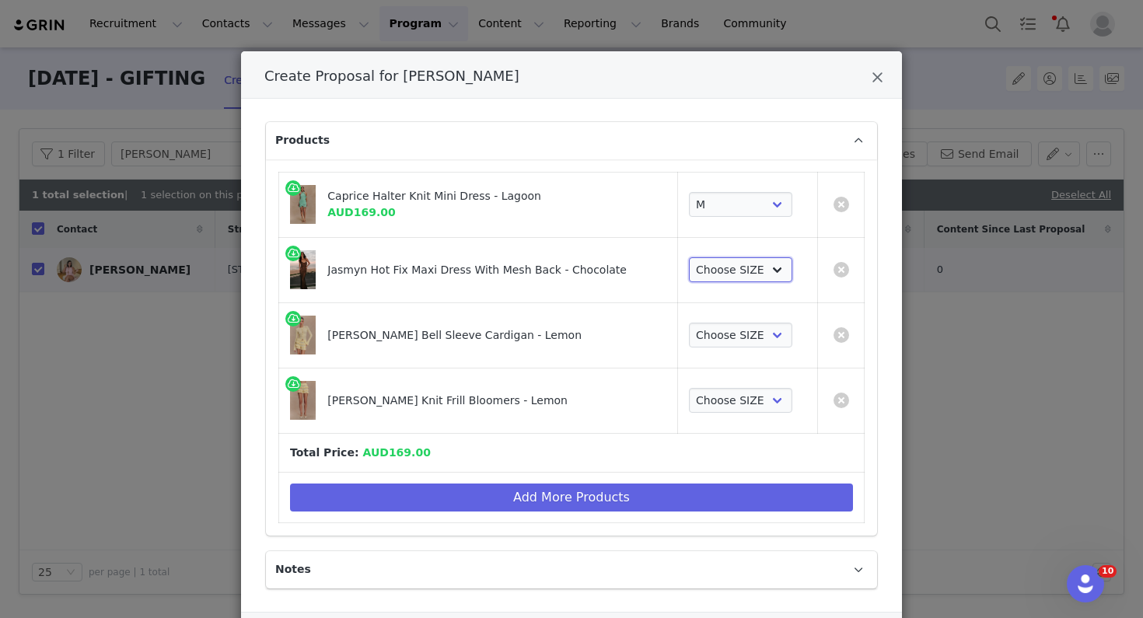
click at [736, 274] on select "Choose SIZE XXS XS S M L XL XXL 3XL" at bounding box center [740, 269] width 103 height 25
select select "23403410"
click at [689, 257] on select "Choose SIZE XXS XS S M L XL XXL 3XL" at bounding box center [740, 269] width 103 height 25
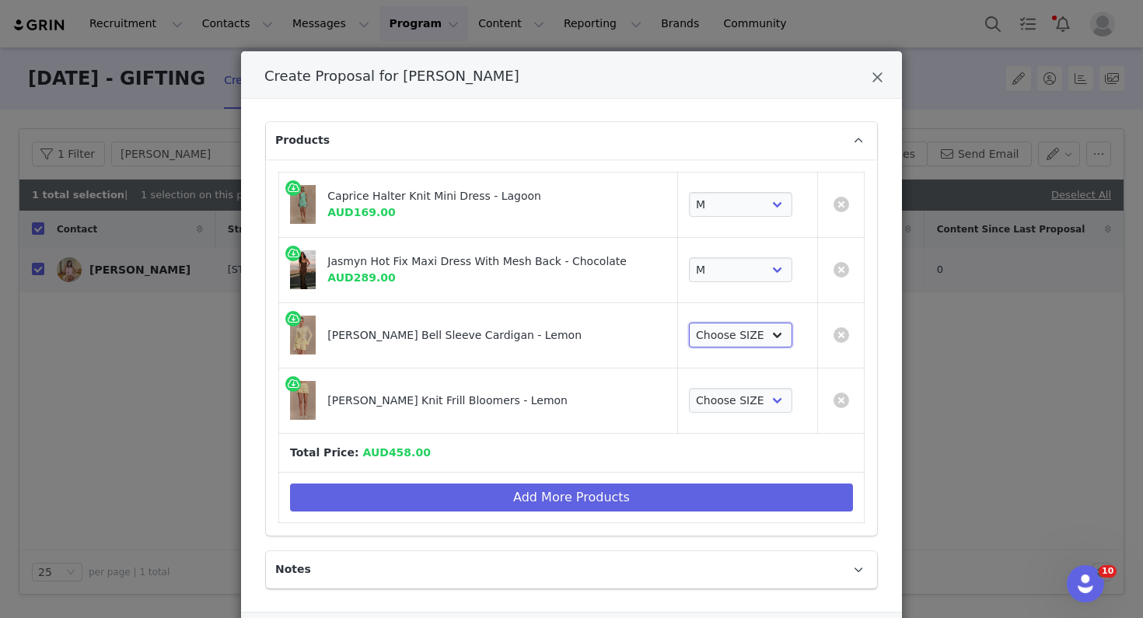
click at [727, 337] on select "Choose SIZE XS S M L XL XXL" at bounding box center [740, 335] width 103 height 25
select select "25042572"
click at [689, 323] on select "Choose SIZE XS S M L XL XXL" at bounding box center [740, 335] width 103 height 25
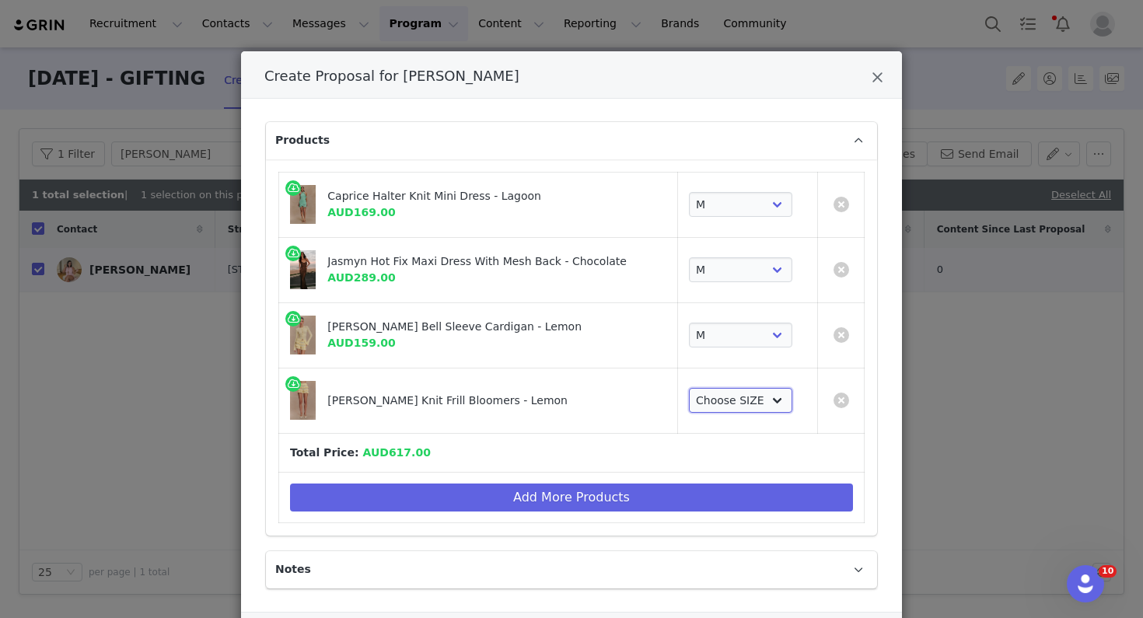
click at [726, 406] on select "Choose SIZE XS S M L XL XXL" at bounding box center [740, 400] width 103 height 25
select select "25042050"
click at [689, 388] on select "Choose SIZE XS S M L XL XXL" at bounding box center [740, 400] width 103 height 25
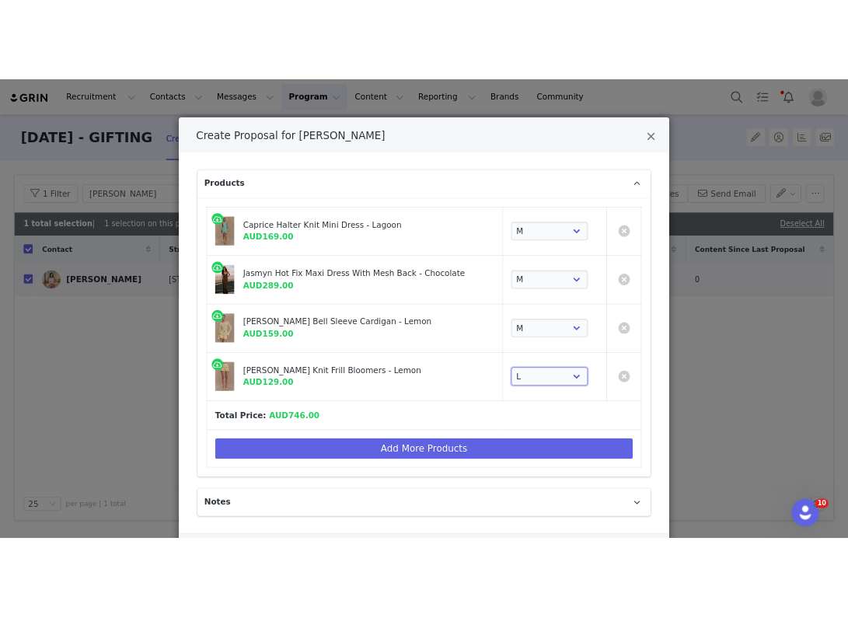
scroll to position [91, 0]
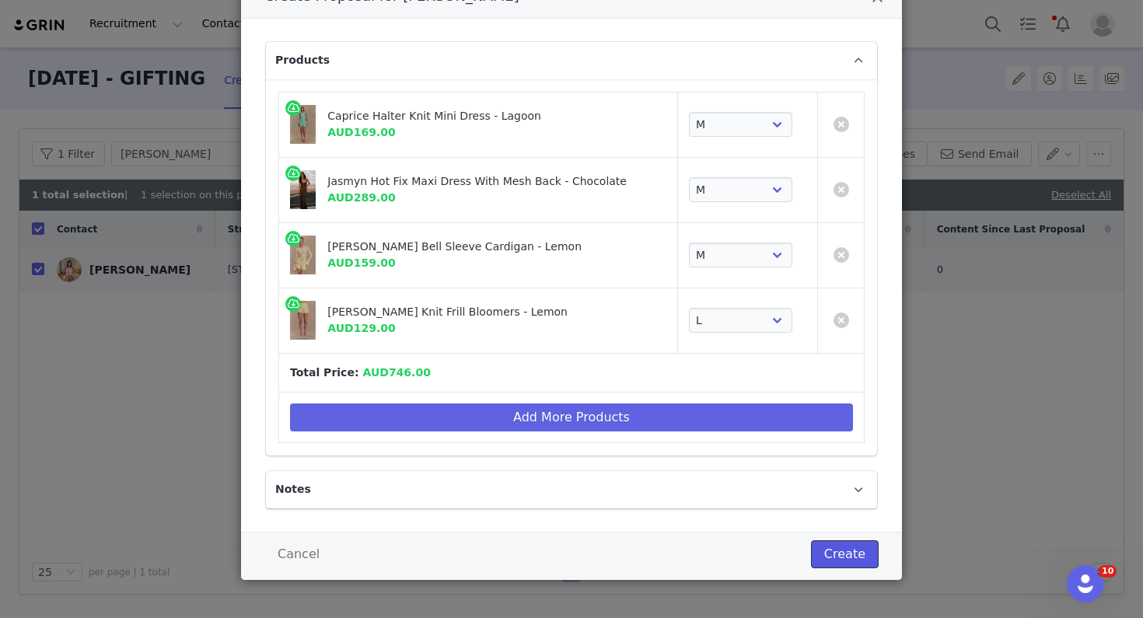
click at [823, 555] on button "Create" at bounding box center [845, 554] width 68 height 28
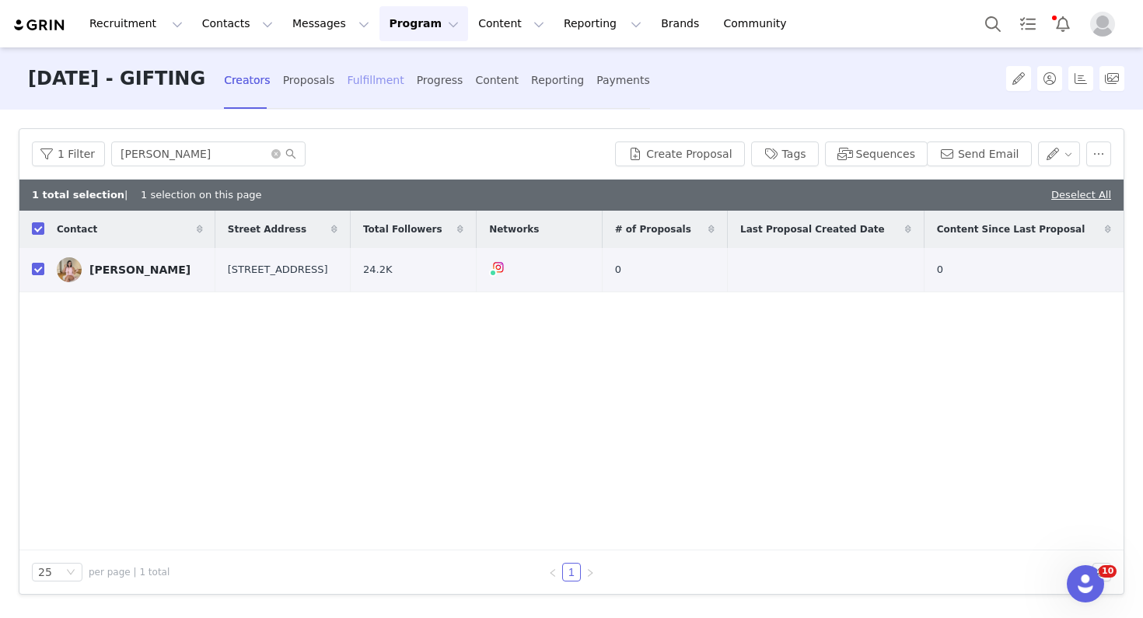
click at [404, 75] on div "Fulfillment" at bounding box center [375, 80] width 57 height 41
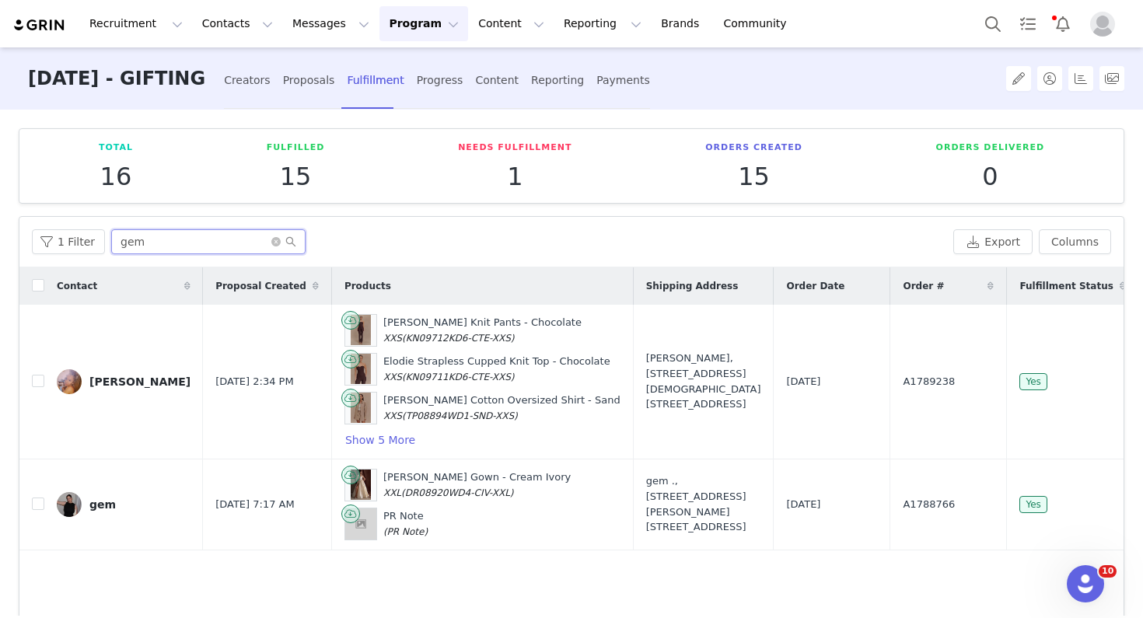
drag, startPoint x: 162, startPoint y: 243, endPoint x: 102, endPoint y: 240, distance: 59.9
click at [102, 240] on div "1 Filter gem" at bounding box center [489, 241] width 915 height 25
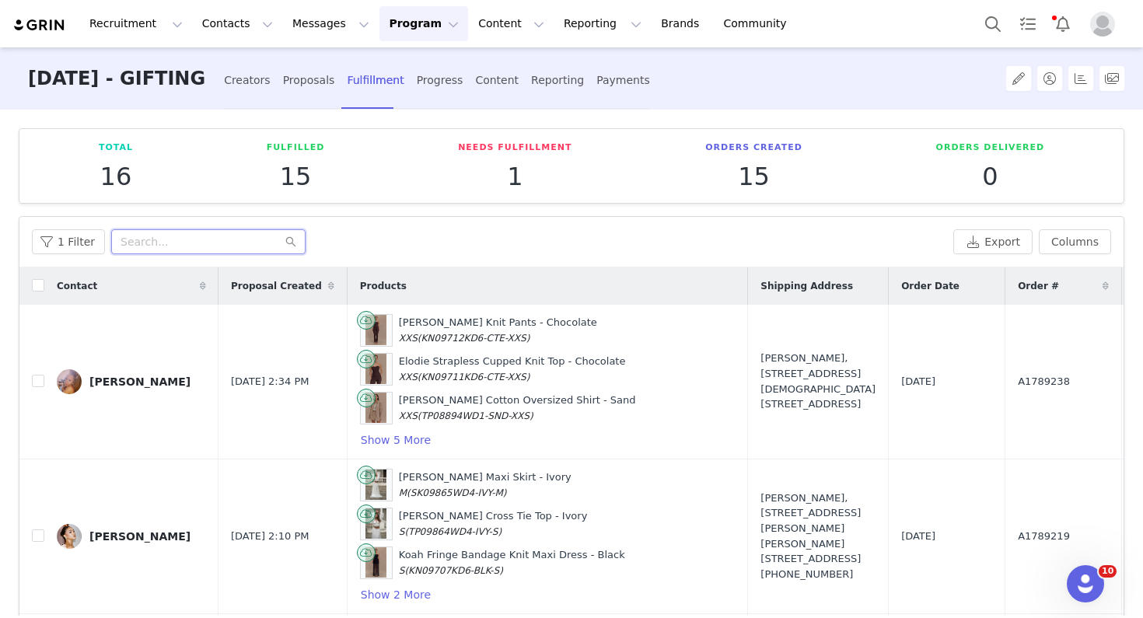
paste input "CLAUDIA"
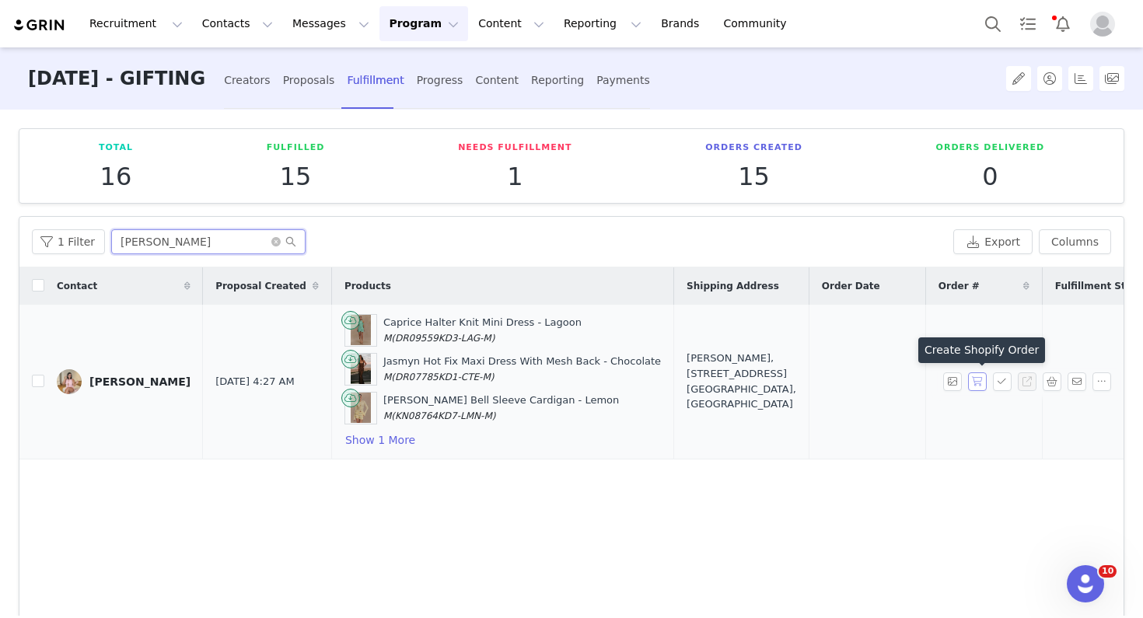
type input "CLAUDIA"
click at [976, 376] on button "button" at bounding box center [977, 381] width 19 height 19
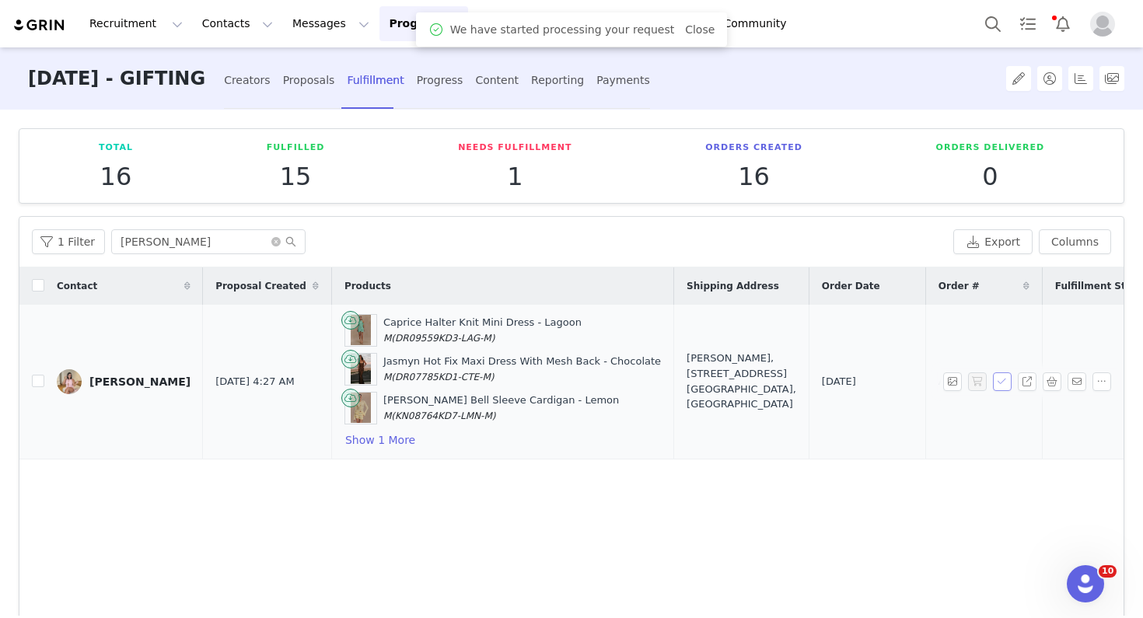
click at [1006, 382] on button "button" at bounding box center [1002, 381] width 19 height 19
drag, startPoint x: 935, startPoint y: 380, endPoint x: 875, endPoint y: 379, distance: 59.9
click at [925, 379] on td "A1789768" at bounding box center [983, 382] width 117 height 155
copy span "A1789768"
drag, startPoint x: 690, startPoint y: 410, endPoint x: 645, endPoint y: 351, distance: 73.9
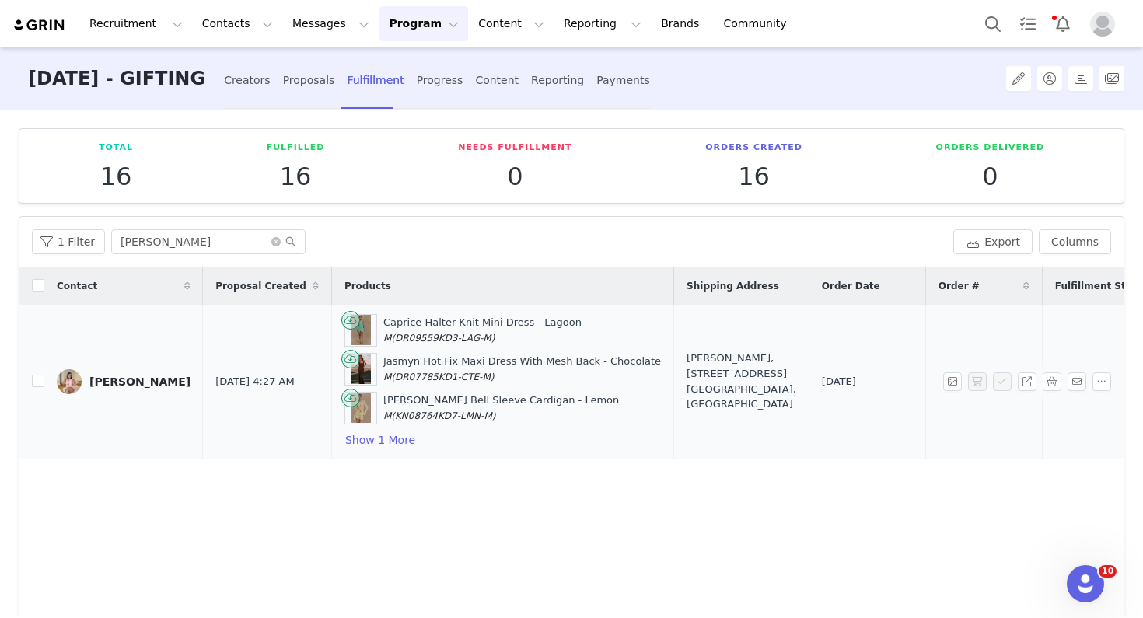
click at [674, 351] on td "Claudia Kaqinari, 67B Blackshaws Rd. Newport, Victoria 3015 Australia" at bounding box center [741, 382] width 135 height 155
copy div "Claudia Kaqinari, 67B Blackshaws Rd. Newport, Victoria 3015 Australia"
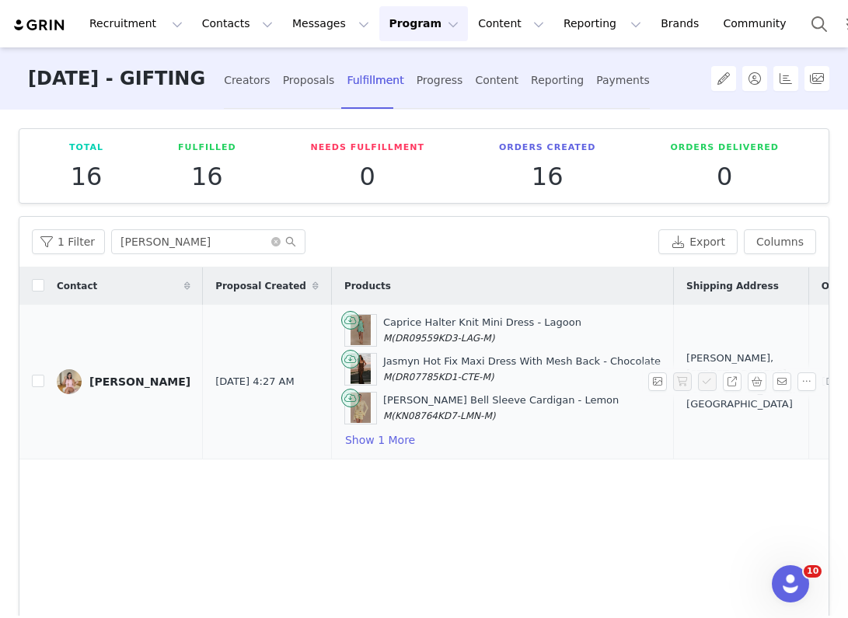
drag, startPoint x: 178, startPoint y: 378, endPoint x: 90, endPoint y: 372, distance: 88.0
click at [90, 372] on td "Claudia Kaqinari" at bounding box center [123, 382] width 159 height 155
copy div "Claudia Kaqinari"
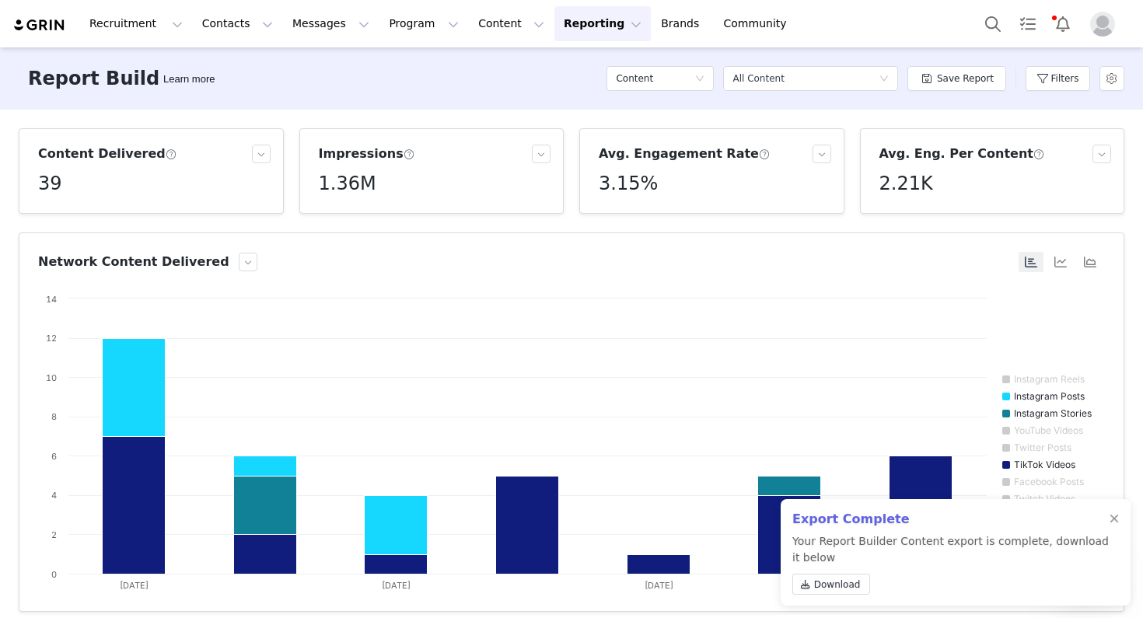
scroll to position [224, 0]
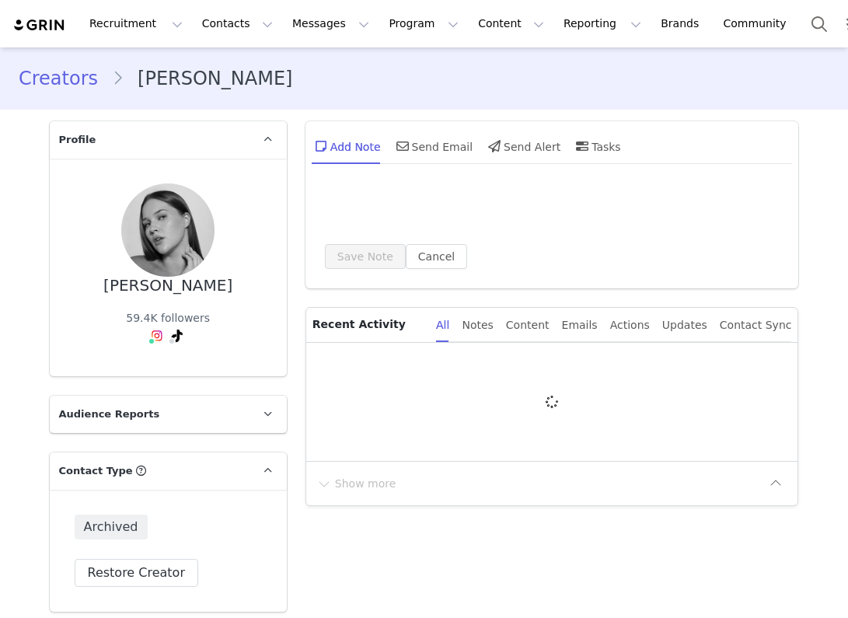
type input "+1 ([GEOGRAPHIC_DATA])"
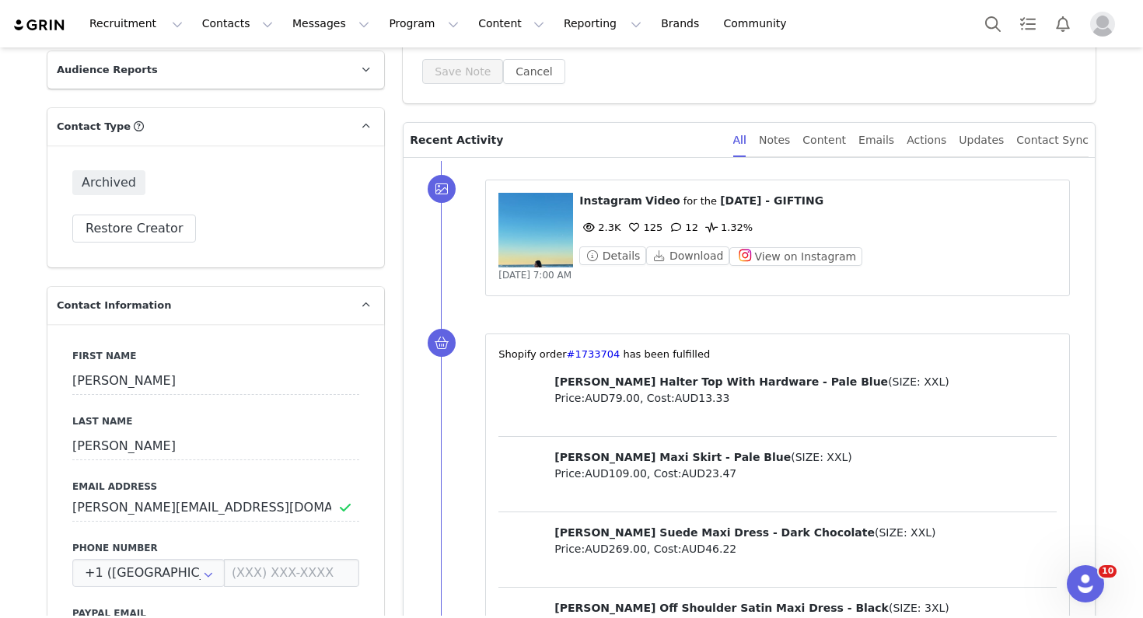
scroll to position [350, 0]
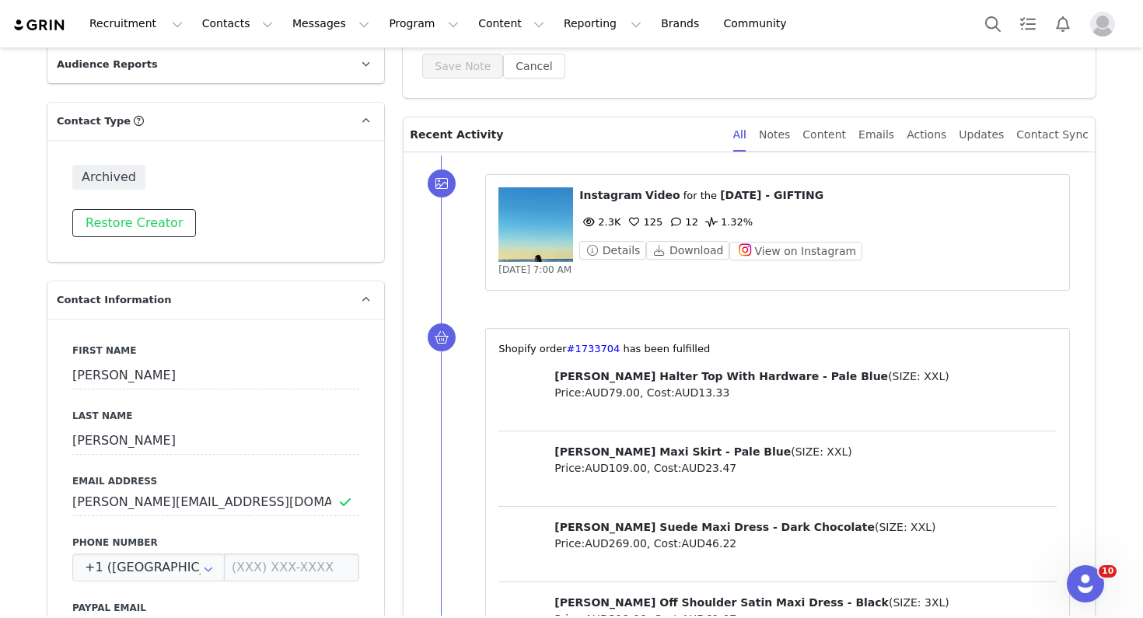
click at [149, 217] on button "Restore Creator" at bounding box center [134, 223] width 124 height 28
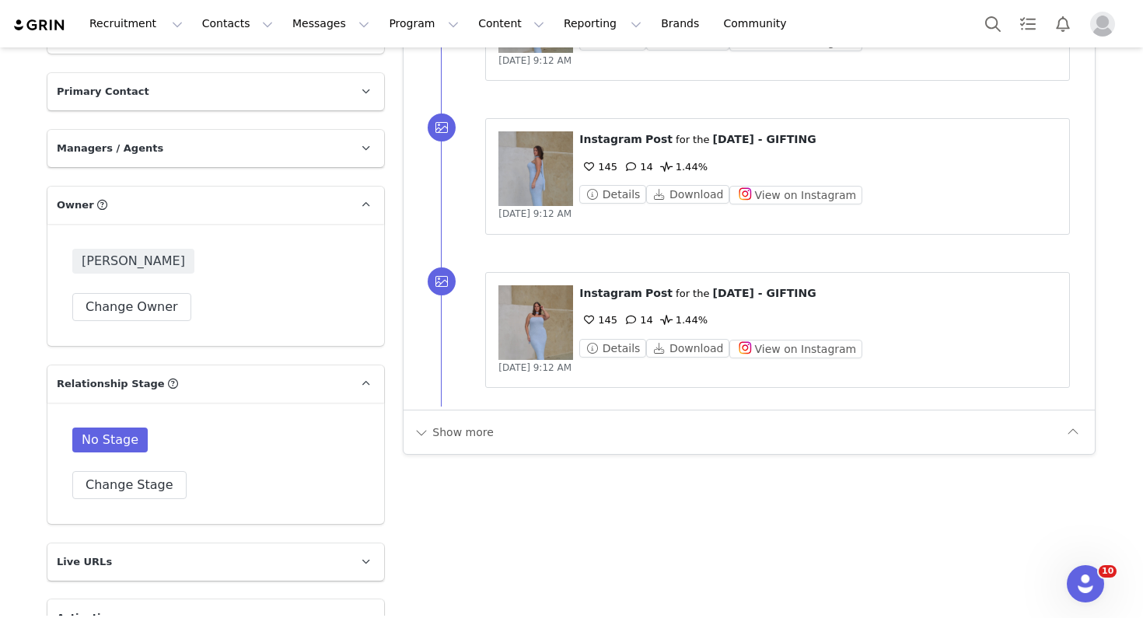
scroll to position [2766, 0]
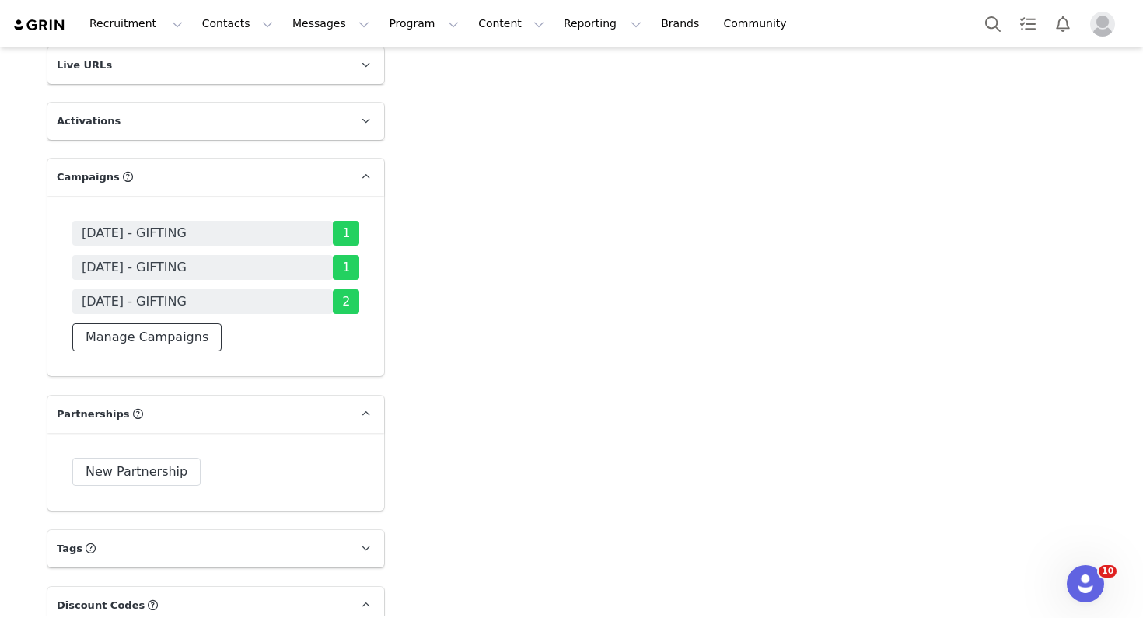
click at [159, 324] on button "Manage Campaigns" at bounding box center [146, 338] width 149 height 28
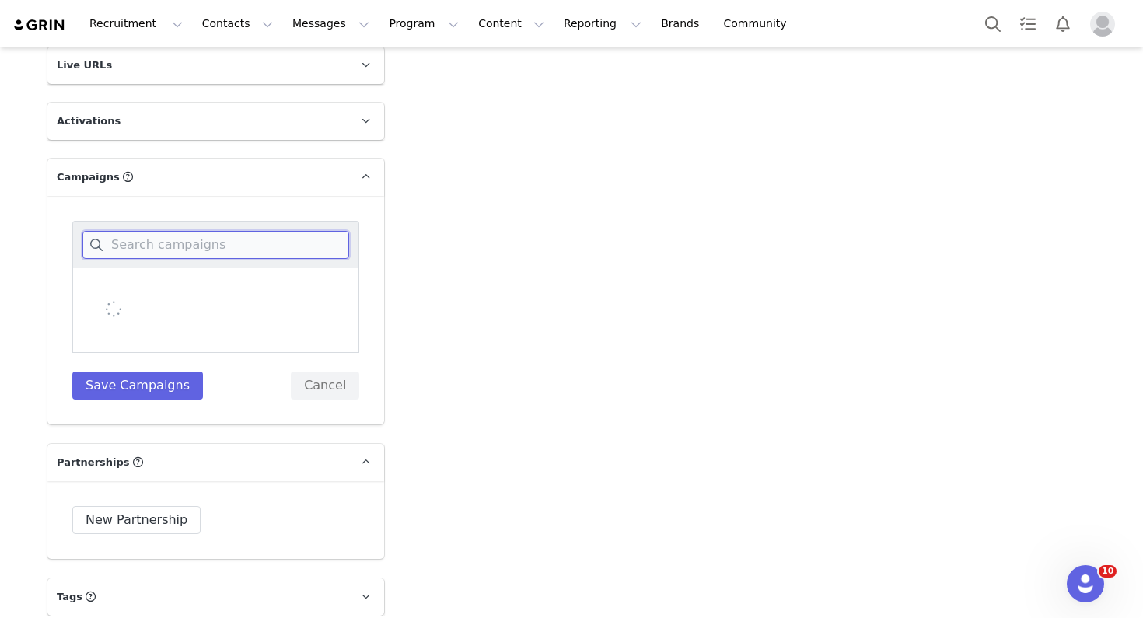
click at [236, 231] on input at bounding box center [215, 245] width 267 height 28
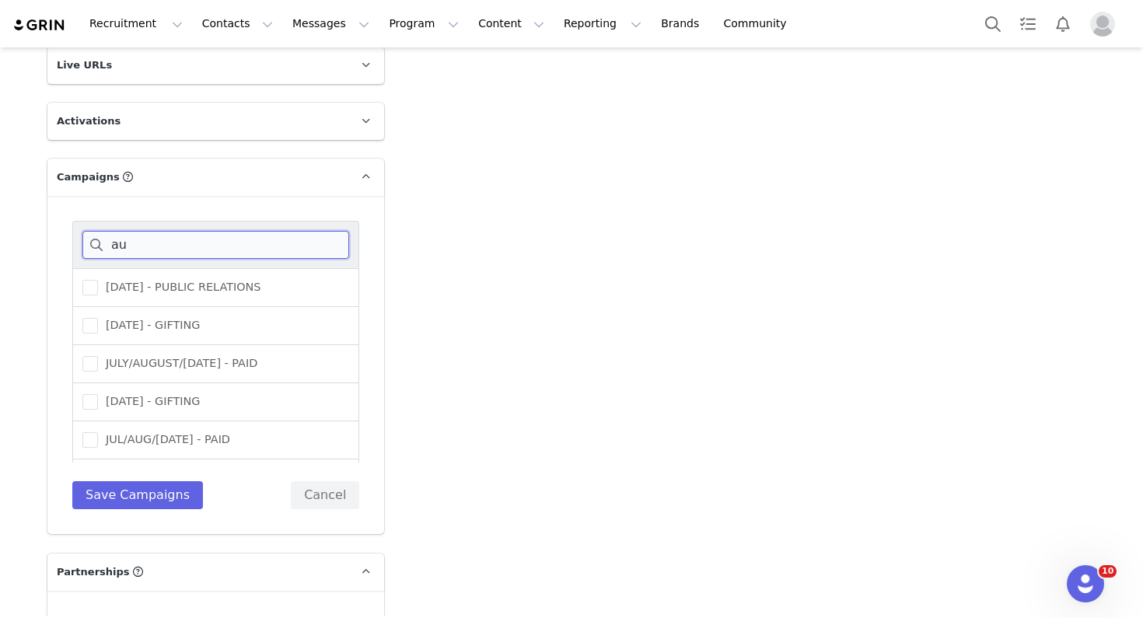
type input "a"
type input "septem"
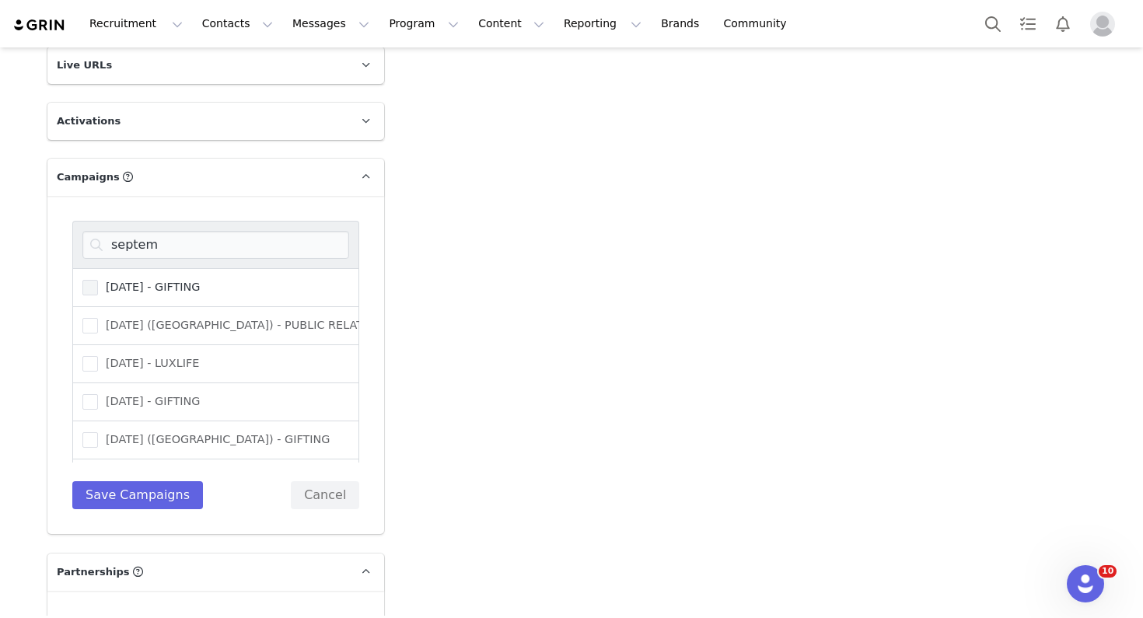
click at [200, 280] on span "SEPTEMBER 25 - GIFTING" at bounding box center [149, 287] width 102 height 15
click at [98, 280] on input "SEPTEMBER 25 - GIFTING" at bounding box center [98, 280] width 0 height 0
click at [171, 481] on button "Save Campaigns" at bounding box center [137, 495] width 131 height 28
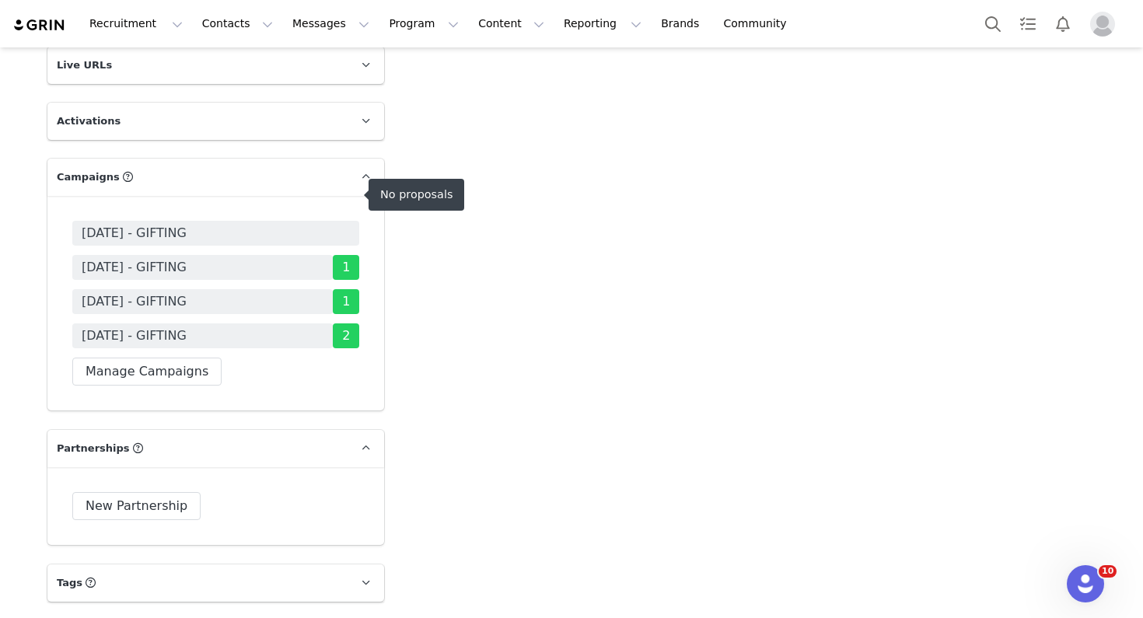
click at [170, 224] on span "SEPTEMBER 25 - GIFTING" at bounding box center [134, 233] width 105 height 19
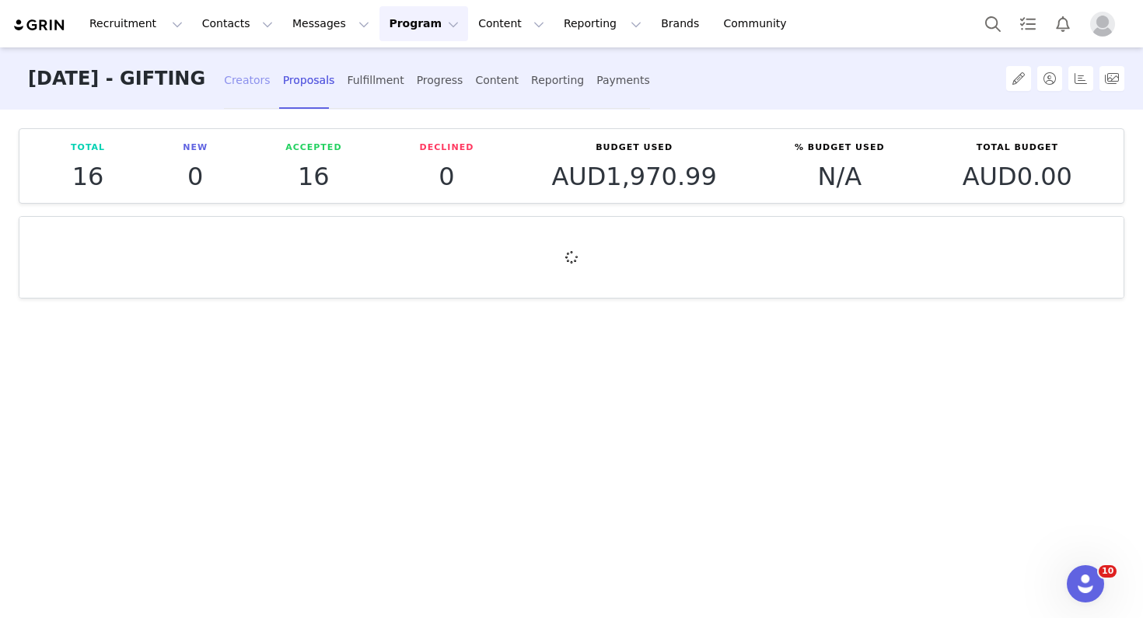
click at [271, 76] on div "Creators" at bounding box center [247, 80] width 47 height 41
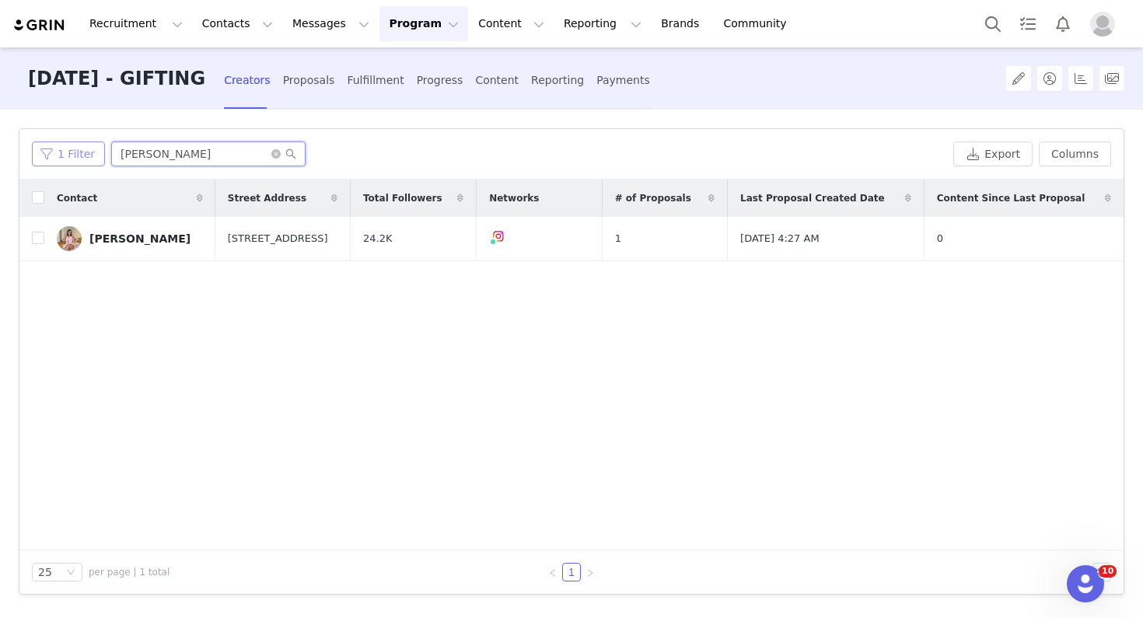
drag, startPoint x: 145, startPoint y: 148, endPoint x: 77, endPoint y: 148, distance: 67.7
click at [77, 148] on div "1 Filter claudia" at bounding box center [489, 154] width 915 height 25
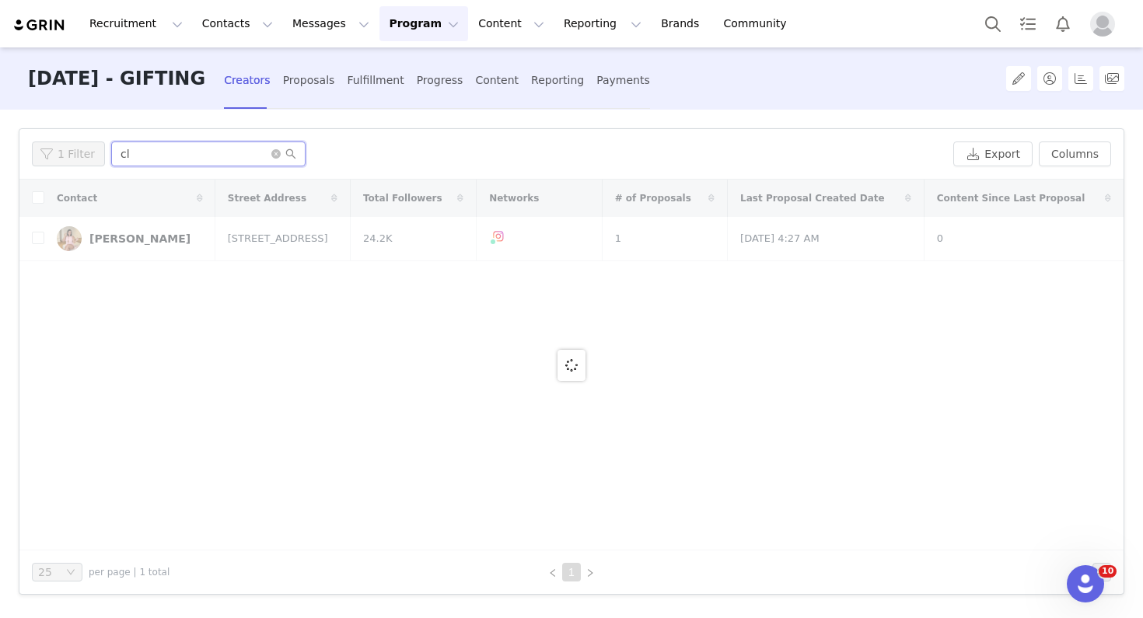
type input "c"
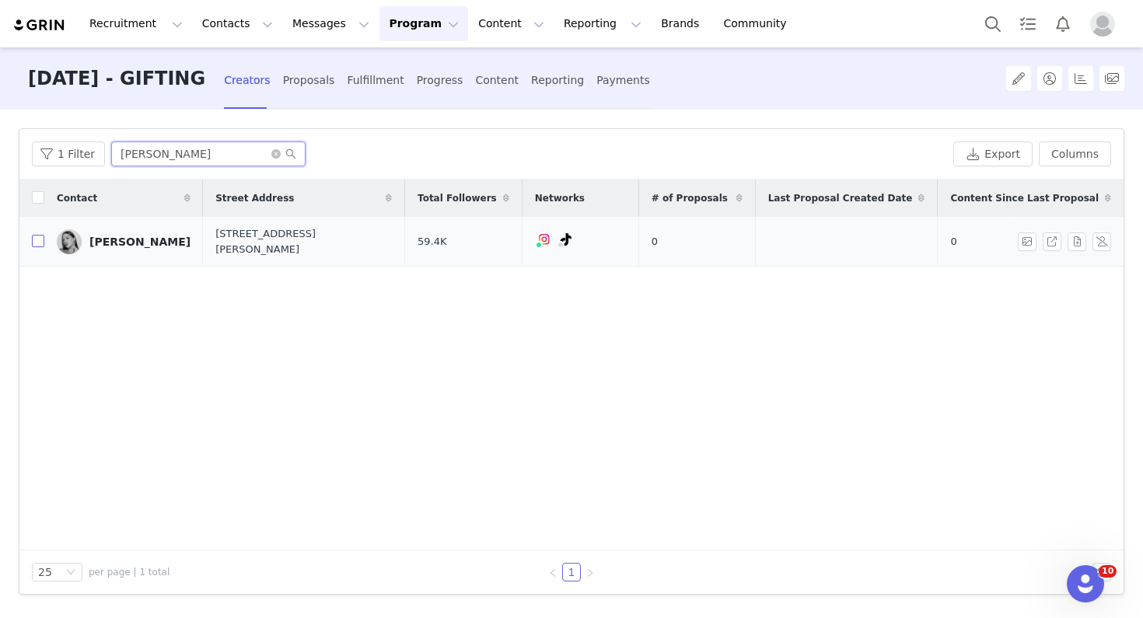
type input "alic"
click at [37, 243] on input "checkbox" at bounding box center [38, 241] width 12 height 12
checkbox input "true"
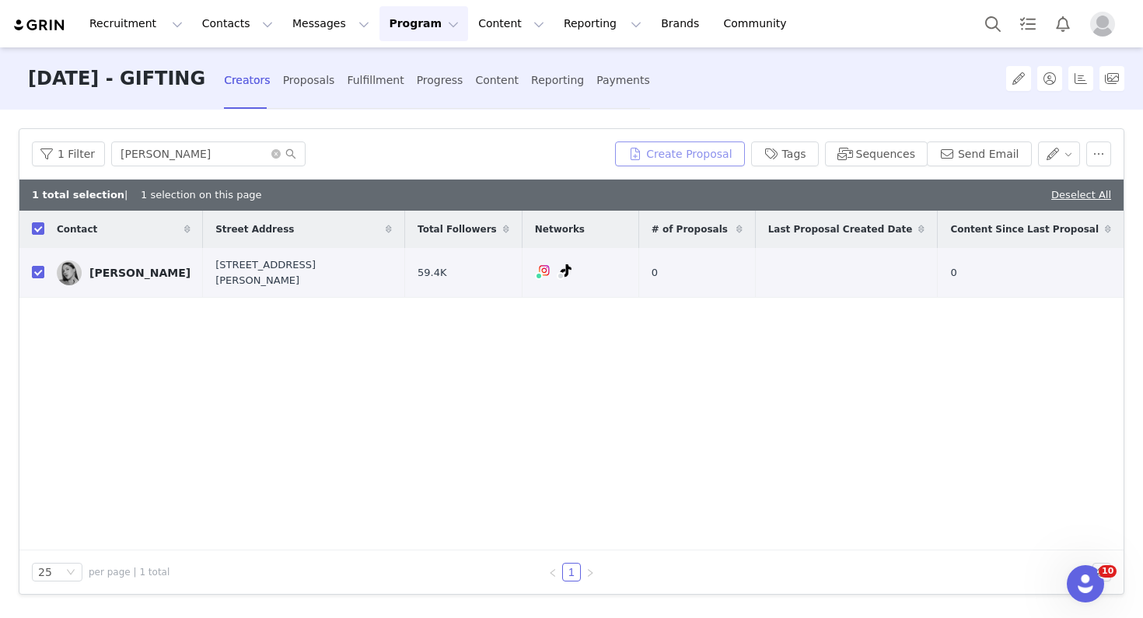
click at [672, 146] on button "Create Proposal" at bounding box center [679, 154] width 129 height 25
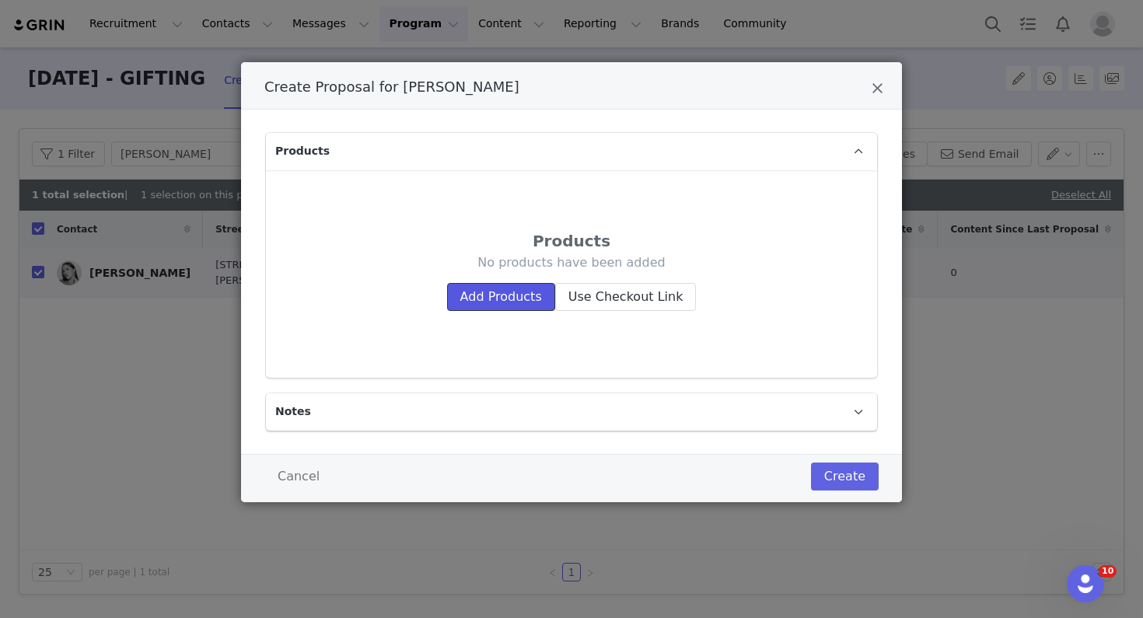
click at [467, 301] on button "Add Products" at bounding box center [501, 297] width 108 height 28
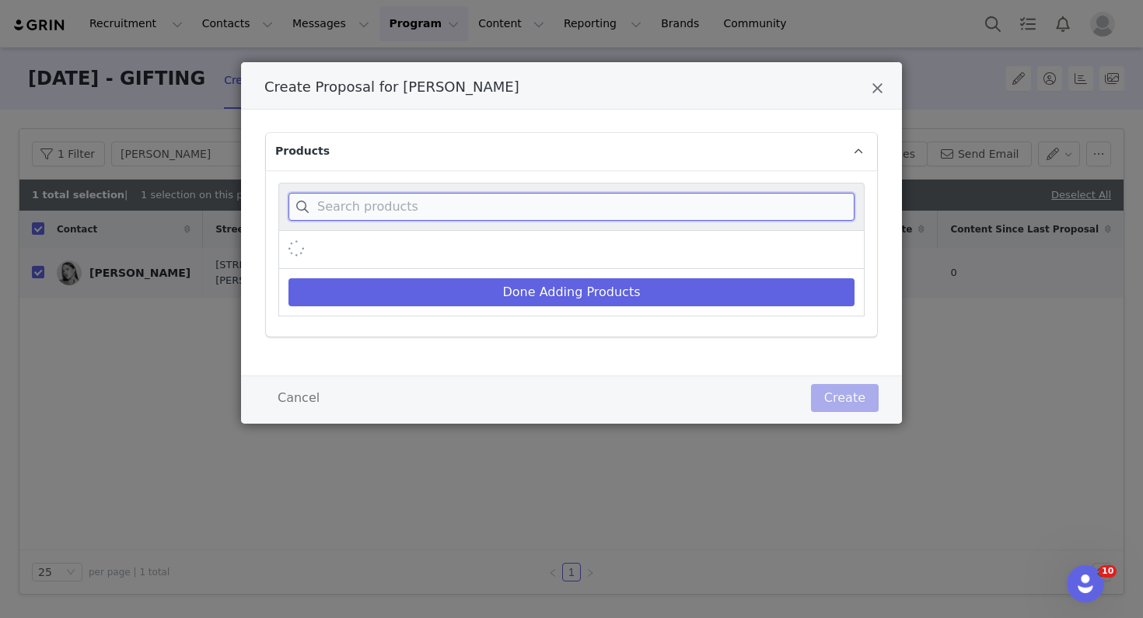
click at [449, 211] on input "Create Proposal for Alicja Marszalek" at bounding box center [572, 207] width 566 height 28
paste input "Jonna Chiffon And Mesh Maxi Dress"
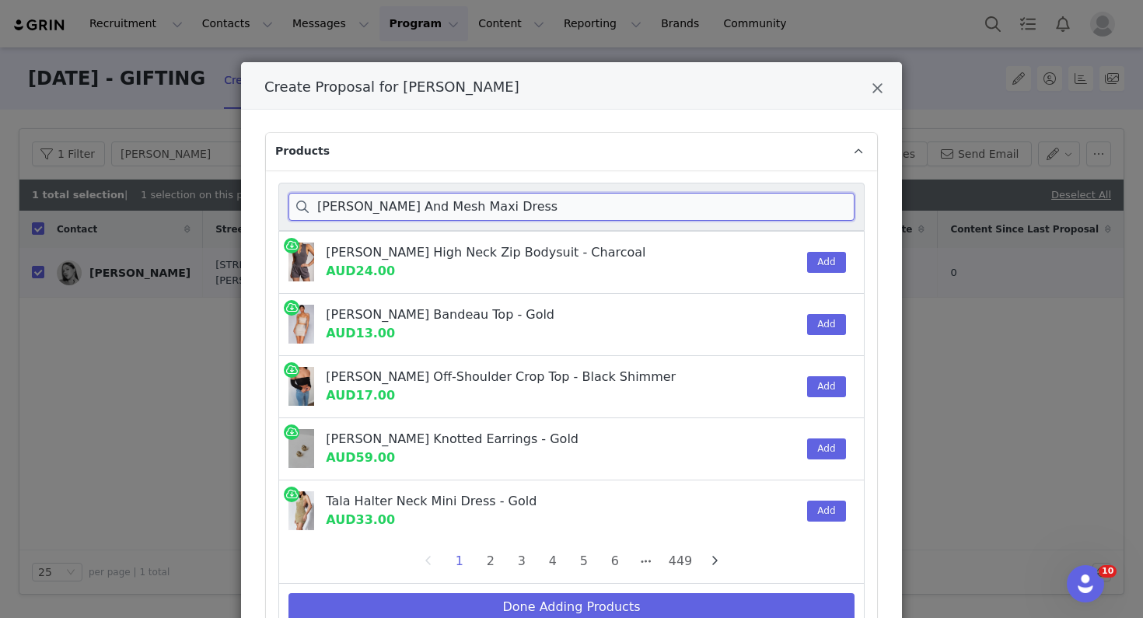
drag, startPoint x: 453, startPoint y: 205, endPoint x: 579, endPoint y: 205, distance: 126.0
click at [579, 205] on input "Jonna Chiffon And Mesh Maxi Dress" at bounding box center [572, 207] width 566 height 28
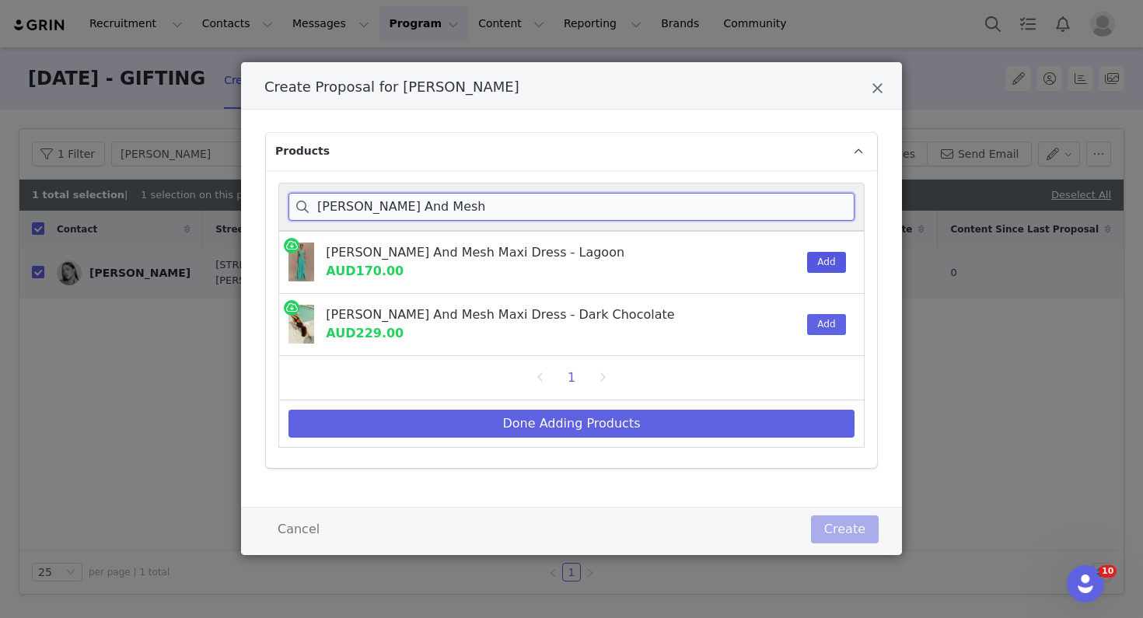
type input "Jonna Chiffon And Mesh"
click at [813, 253] on button "Add" at bounding box center [826, 262] width 38 height 21
drag, startPoint x: 261, startPoint y: 209, endPoint x: 220, endPoint y: 208, distance: 40.4
click at [220, 208] on div "Create Proposal for Alicja Marszalek Products Jonna Chiffon And Mesh Jonna Chif…" at bounding box center [571, 309] width 1143 height 618
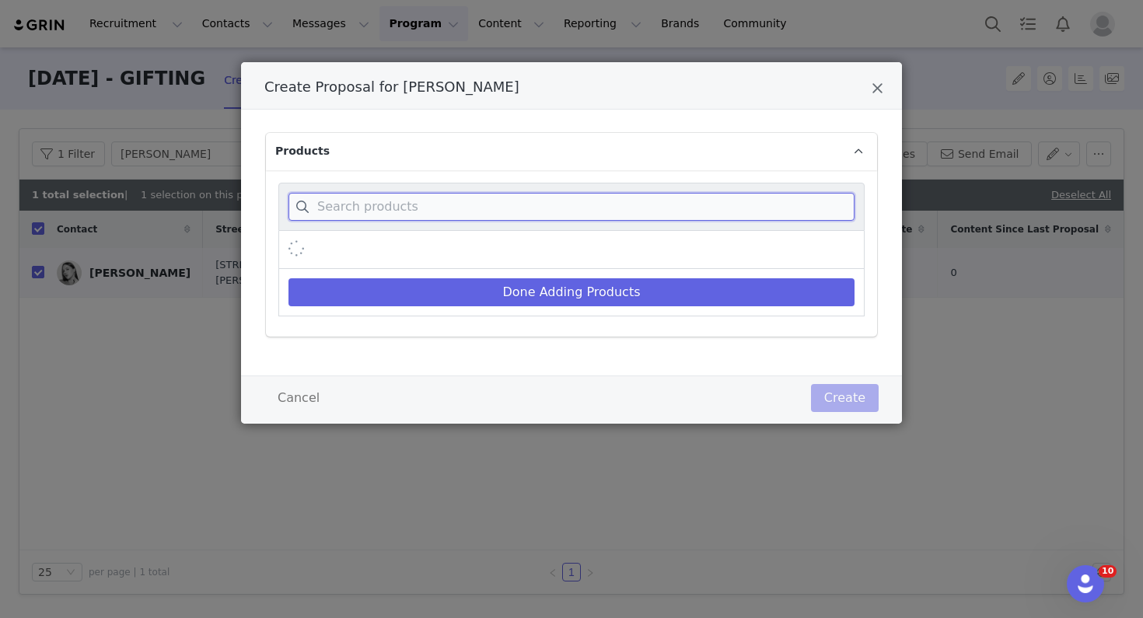
paste input "Camila Ruched Halter Midi Dress - Ivory,"
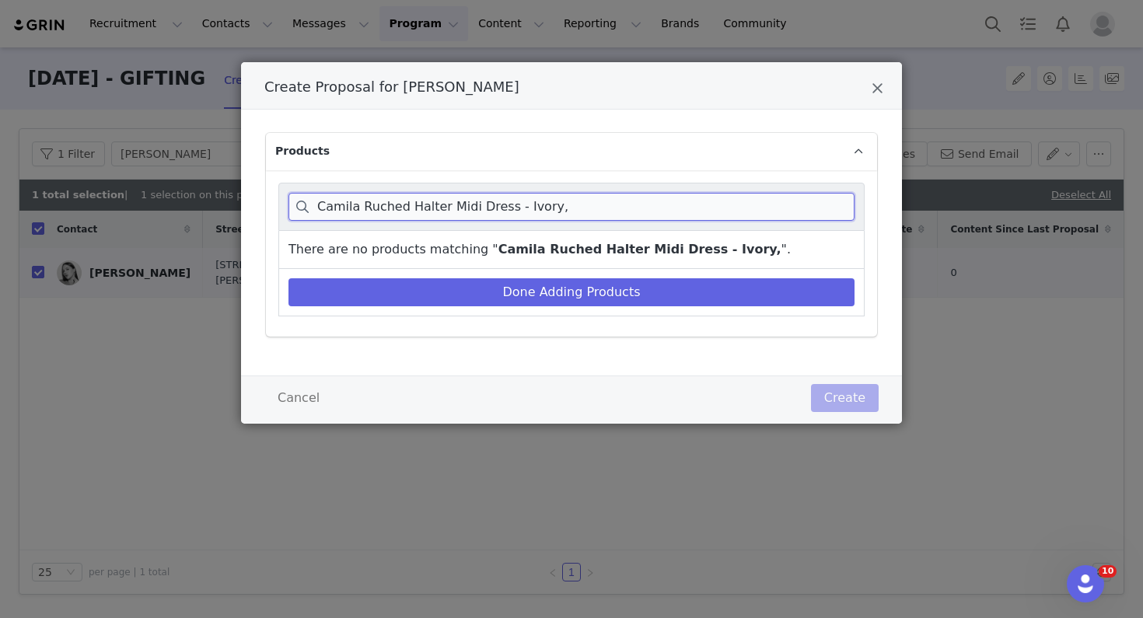
drag, startPoint x: 453, startPoint y: 215, endPoint x: 635, endPoint y: 215, distance: 182.0
click at [635, 215] on input "Camila Ruched Halter Midi Dress - Ivory," at bounding box center [572, 207] width 566 height 28
drag, startPoint x: 479, startPoint y: 194, endPoint x: 603, endPoint y: 223, distance: 127.1
click at [603, 223] on div "Camila Ruched Halter Midi Dress - Ivory," at bounding box center [571, 207] width 586 height 48
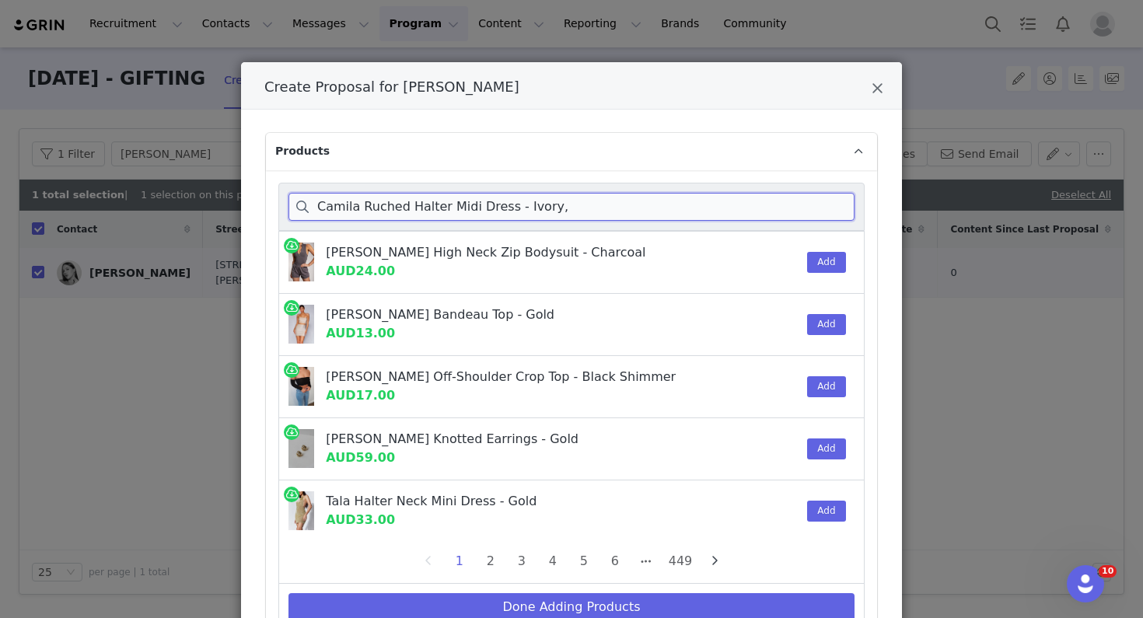
click at [456, 217] on input "Camila Ruched Halter Midi Dress - Ivory," at bounding box center [572, 207] width 566 height 28
drag, startPoint x: 465, startPoint y: 212, endPoint x: 549, endPoint y: 212, distance: 84.0
click at [549, 212] on input "Camila Ruched Halter Midi Dress - Ivory," at bounding box center [572, 207] width 566 height 28
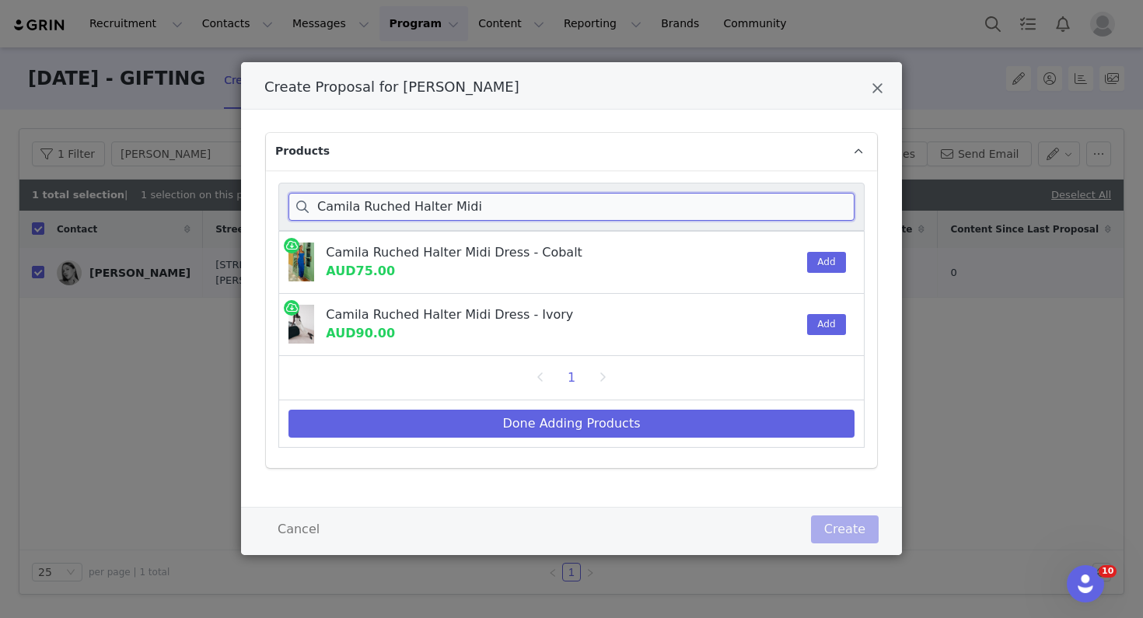
type input "Camila Ruched Halter Midi"
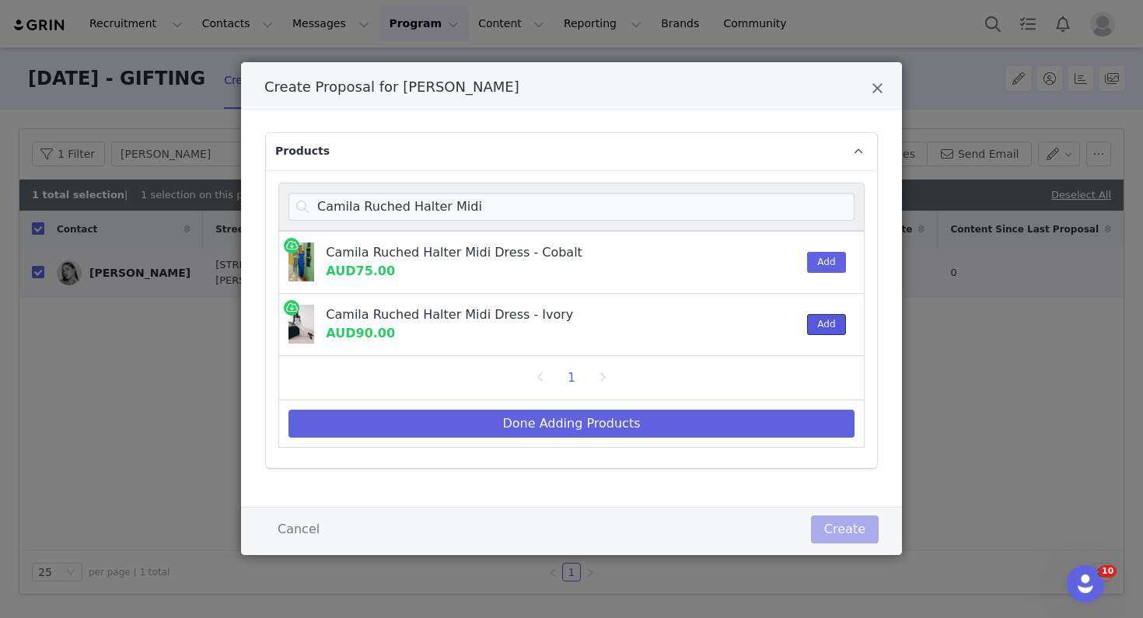
click at [826, 330] on button "Add" at bounding box center [826, 324] width 38 height 21
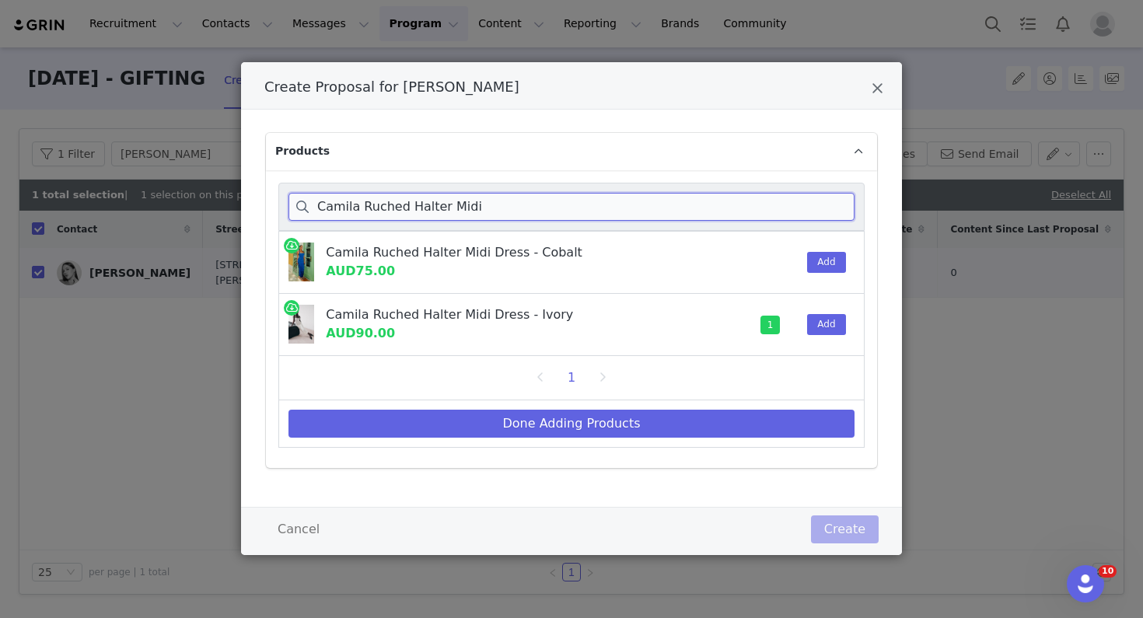
drag, startPoint x: 493, startPoint y: 214, endPoint x: 256, endPoint y: 214, distance: 237.2
click at [256, 214] on div "Products Camila Ruched Halter Midi Camila Ruched Halter Midi Dress - Cobalt AUD…" at bounding box center [571, 308] width 661 height 397
drag, startPoint x: 474, startPoint y: 202, endPoint x: 272, endPoint y: 191, distance: 201.7
click at [272, 191] on div "Camila Ruched Halter Midi Camila Ruched Halter Midi Dress - Cobalt AUD75.00 Add…" at bounding box center [571, 319] width 611 height 298
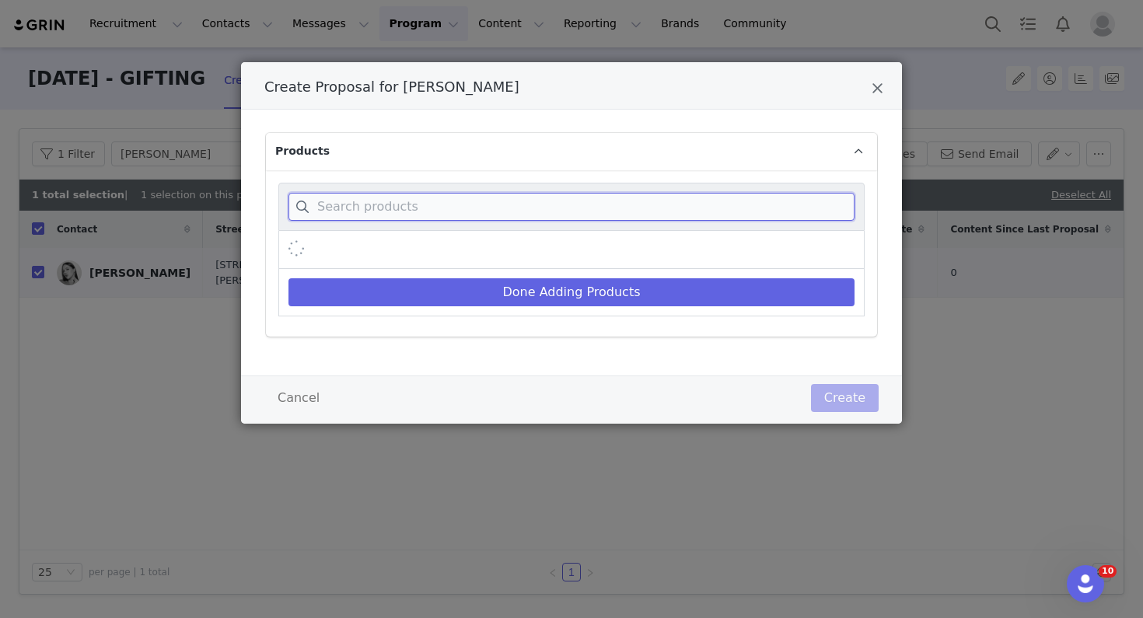
paste input "Melodie Halter Knit Maxi Dress - Purple,"
drag, startPoint x: 484, startPoint y: 209, endPoint x: 616, endPoint y: 210, distance: 132.2
click at [616, 210] on input "Melodie Halter Knit Maxi Dress - Purple," at bounding box center [572, 207] width 566 height 28
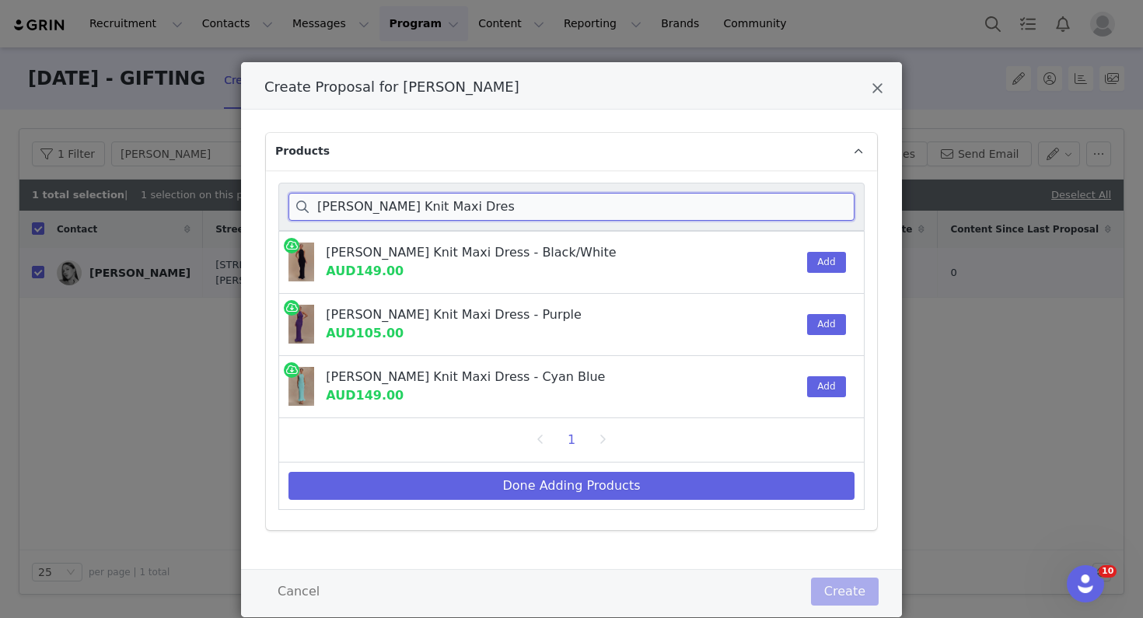
type input "Melodie Halter Knit Maxi Dres"
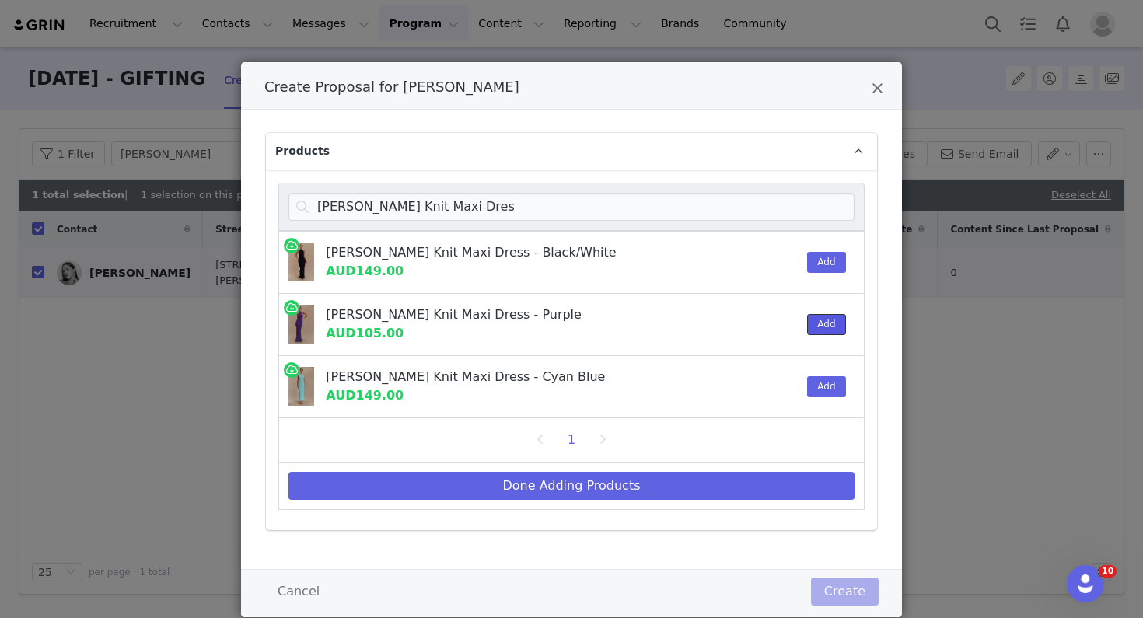
click at [836, 320] on button "Add" at bounding box center [826, 324] width 38 height 21
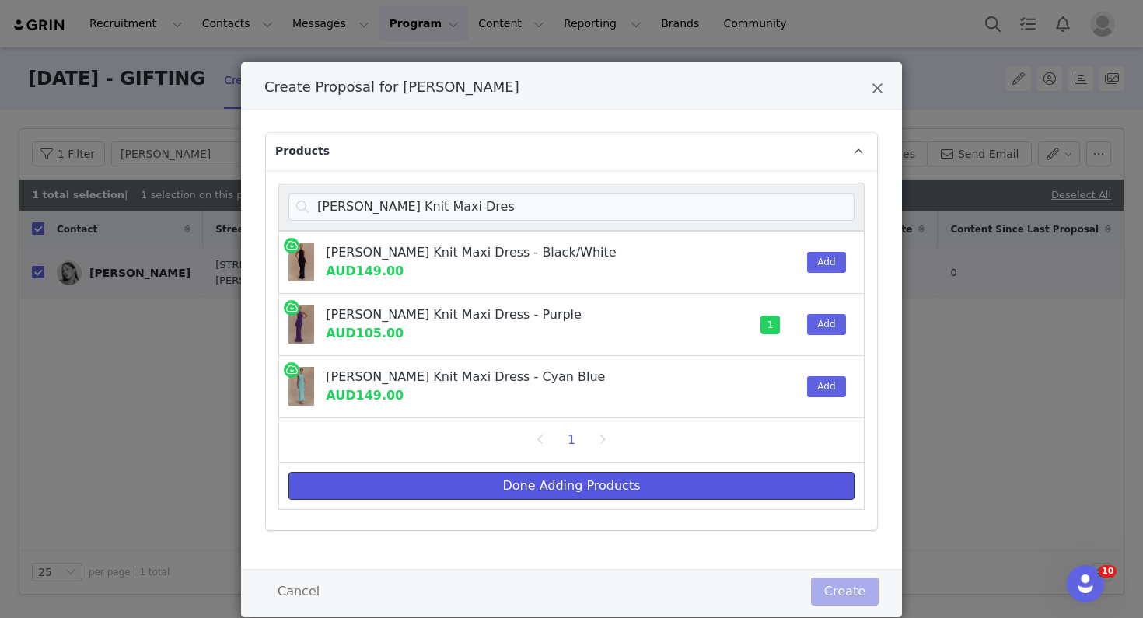
click at [785, 496] on button "Done Adding Products" at bounding box center [572, 486] width 566 height 28
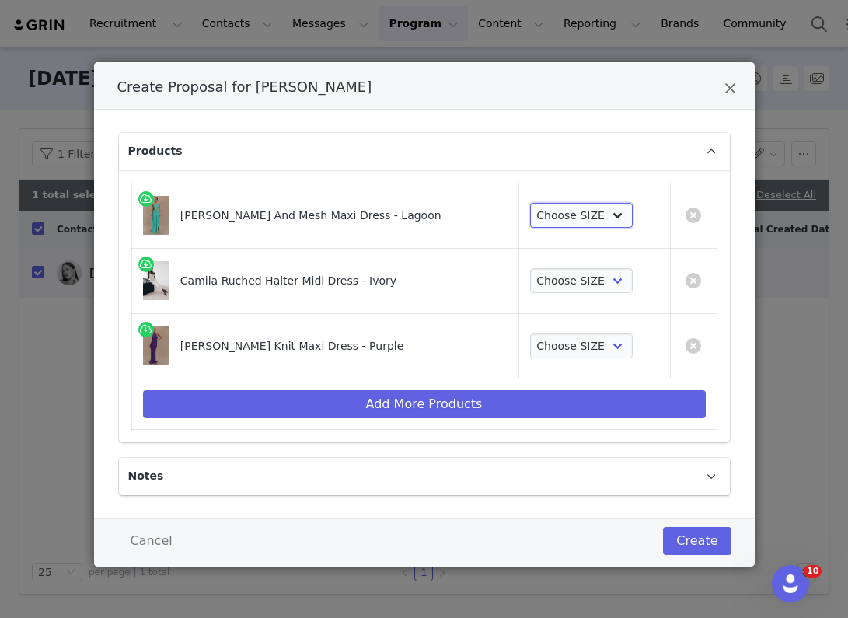
click at [567, 226] on select "Choose SIZE XXS XS S M L XL XXL 3XL" at bounding box center [581, 215] width 103 height 25
select select "26911740"
click at [530, 203] on select "Choose SIZE XXS XS S M L XL XXL 3XL" at bounding box center [581, 215] width 103 height 25
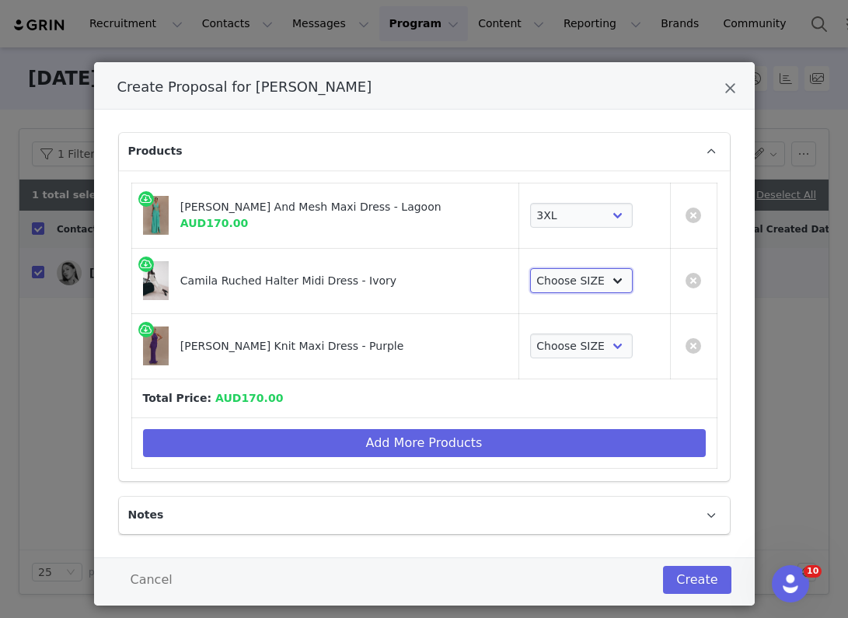
click at [568, 279] on select "Choose SIZE XXS XS S M L XL XXL 3XL" at bounding box center [581, 280] width 103 height 25
select select "26258693"
click at [530, 268] on select "Choose SIZE XXS XS S M L XL XXL 3XL" at bounding box center [581, 280] width 103 height 25
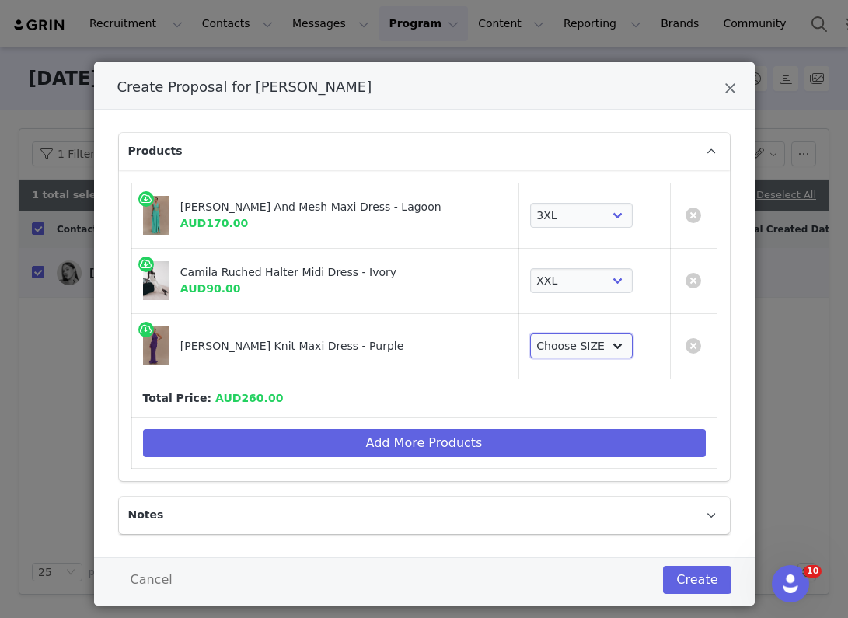
click at [556, 347] on select "Choose SIZE XXS XS S M L XL XXL 3XL" at bounding box center [581, 346] width 103 height 25
select select "25658526"
click at [530, 334] on select "Choose SIZE XXS XS S M L XL XXL 3XL" at bounding box center [581, 346] width 103 height 25
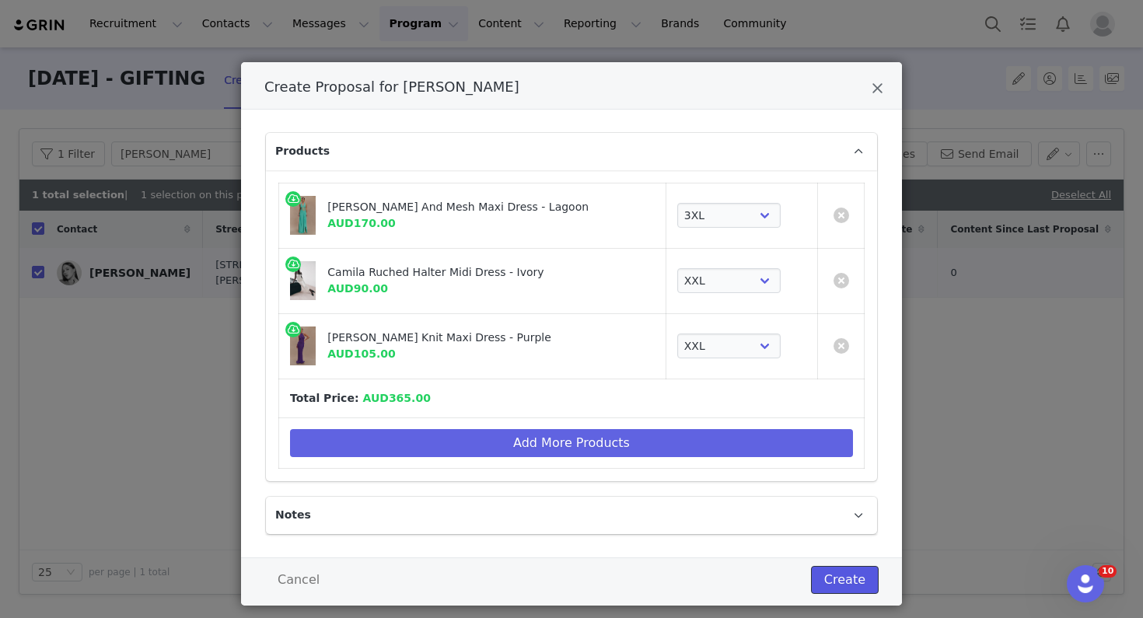
click at [845, 590] on button "Create" at bounding box center [845, 580] width 68 height 28
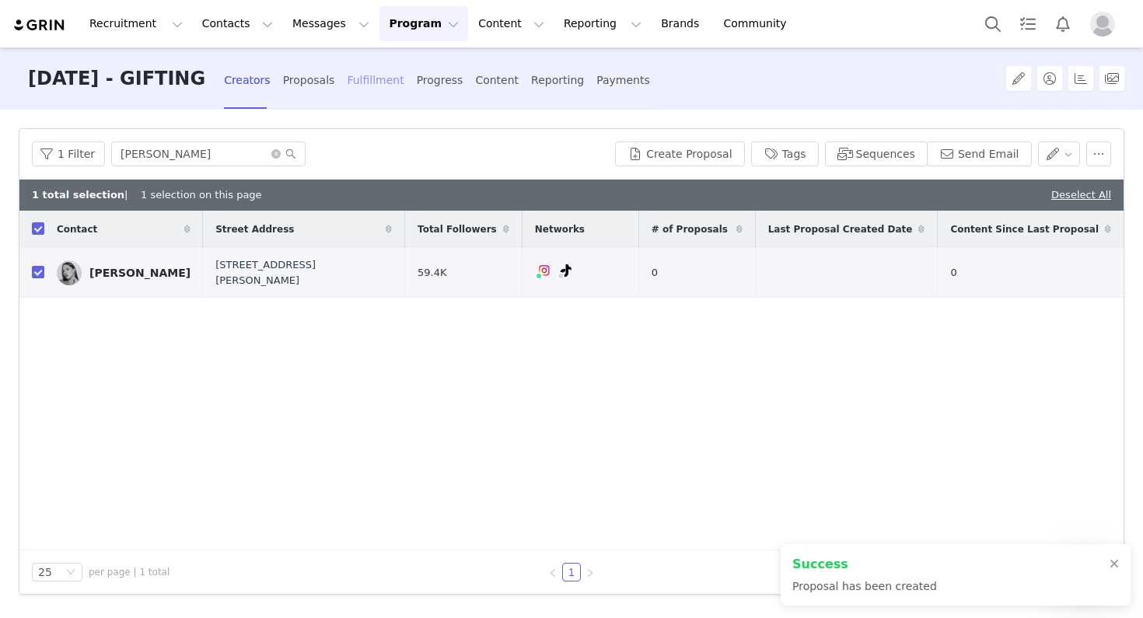
click at [404, 69] on div "Fulfillment" at bounding box center [375, 80] width 57 height 41
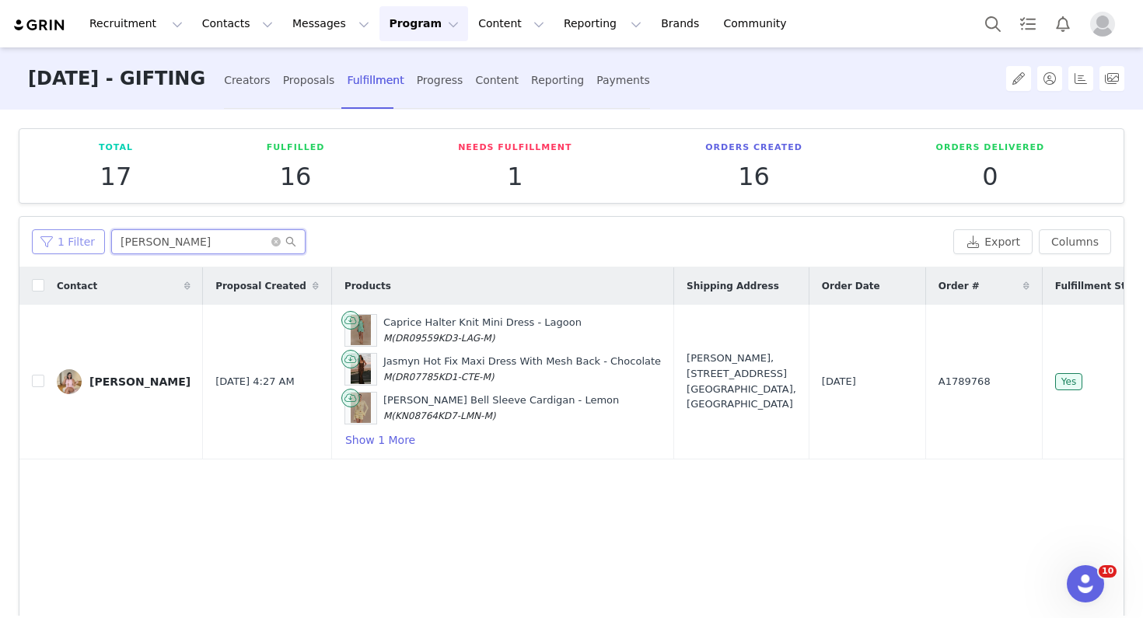
drag, startPoint x: 177, startPoint y: 243, endPoint x: 82, endPoint y: 232, distance: 95.5
click at [82, 232] on div "1 Filter CLAUDIA" at bounding box center [489, 241] width 915 height 25
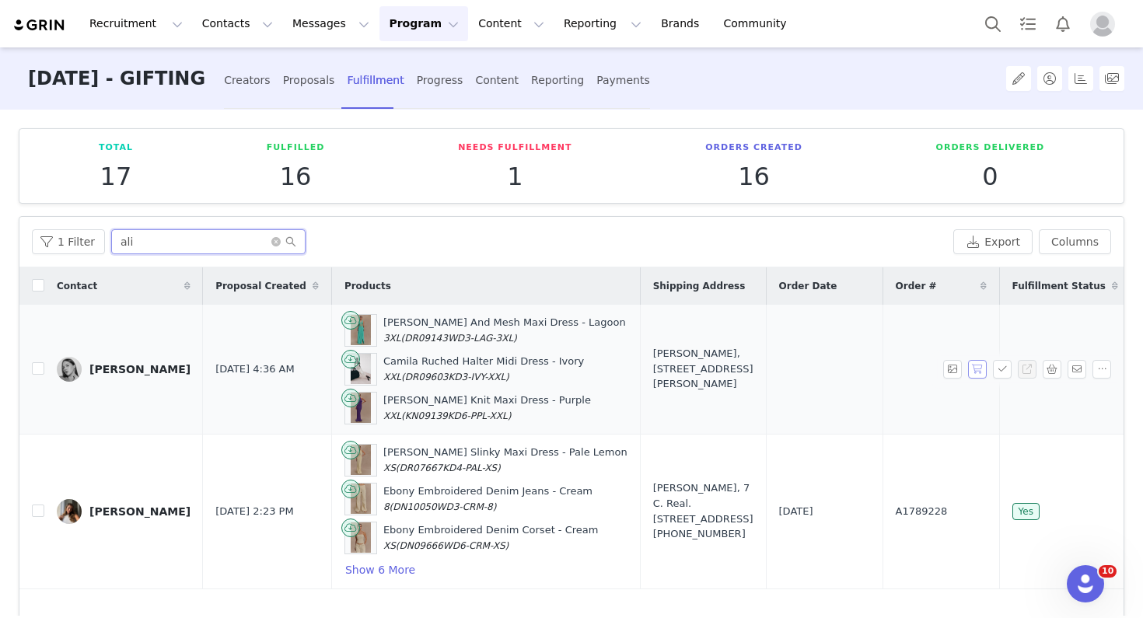
type input "ali"
click at [848, 365] on button "button" at bounding box center [977, 369] width 19 height 19
click at [848, 366] on button "button" at bounding box center [1002, 369] width 19 height 19
drag, startPoint x: 855, startPoint y: 372, endPoint x: 810, endPoint y: 371, distance: 44.3
click at [810, 371] on tr "Alicja Marszalek Sep 2, 2025 4:36 AM Jonna Chiffon And Mesh Maxi Dress - Lagoon…" at bounding box center [696, 370] width 1354 height 130
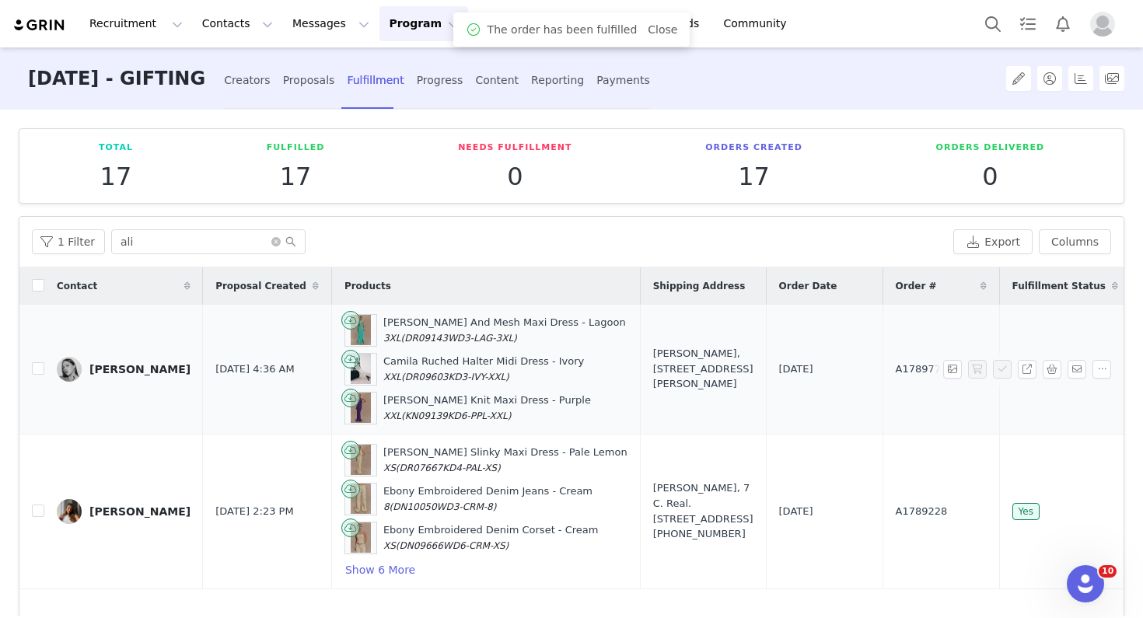
copy tr "A1789776"
drag, startPoint x: 621, startPoint y: 371, endPoint x: 601, endPoint y: 339, distance: 37.8
click at [653, 346] on div "Alicja Marszalek, 15 Oliphant St. Murarrie, Queensland 4172 Australia" at bounding box center [703, 369] width 100 height 46
copy div "Alicja Marszalek, 15 Oliphant St. Murarrie, Queensland 4172 Australia"
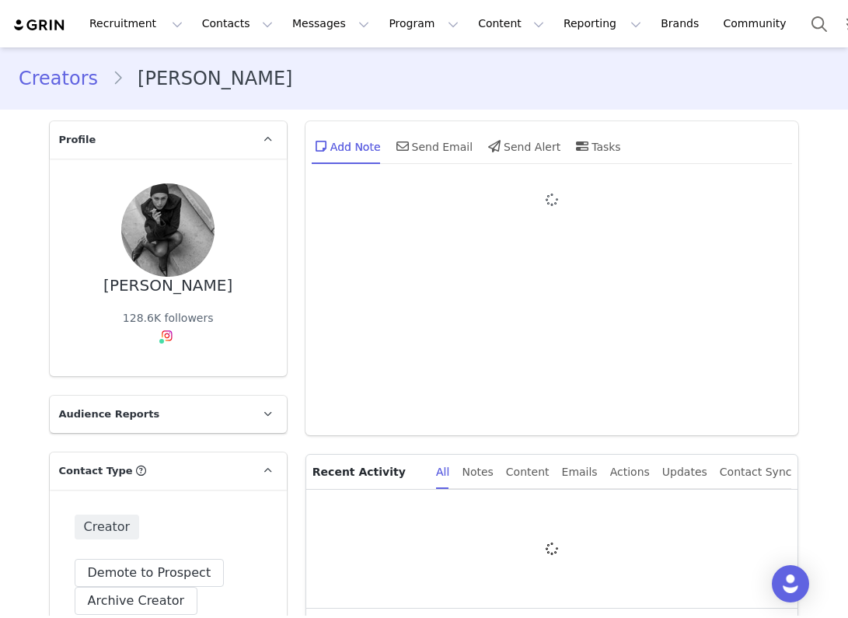
type input "+1 ([GEOGRAPHIC_DATA])"
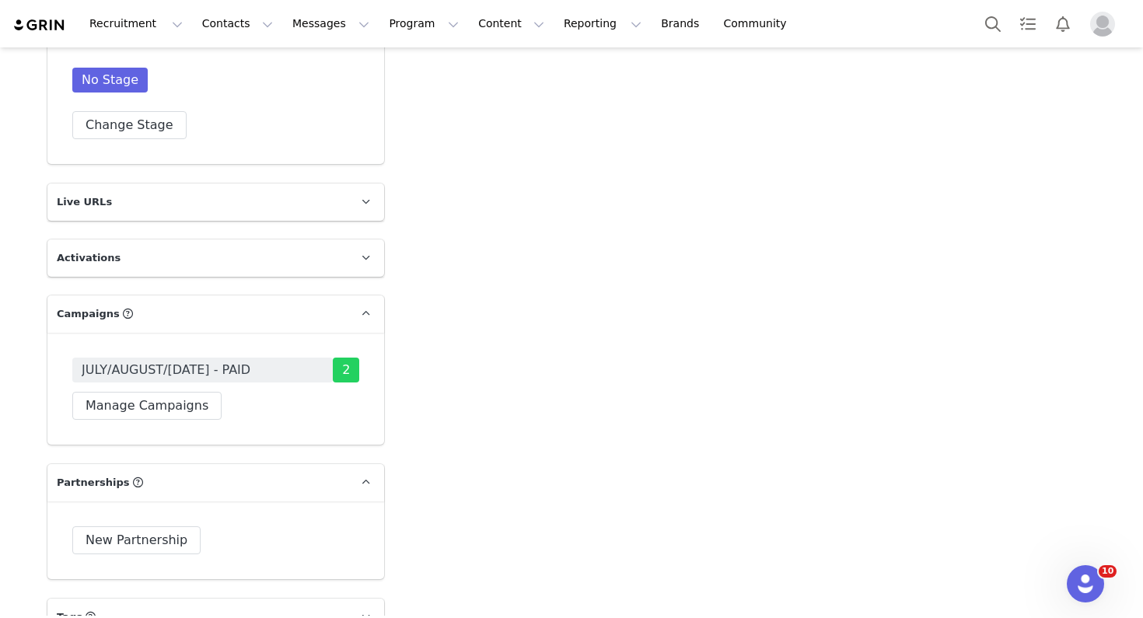
scroll to position [2562, 0]
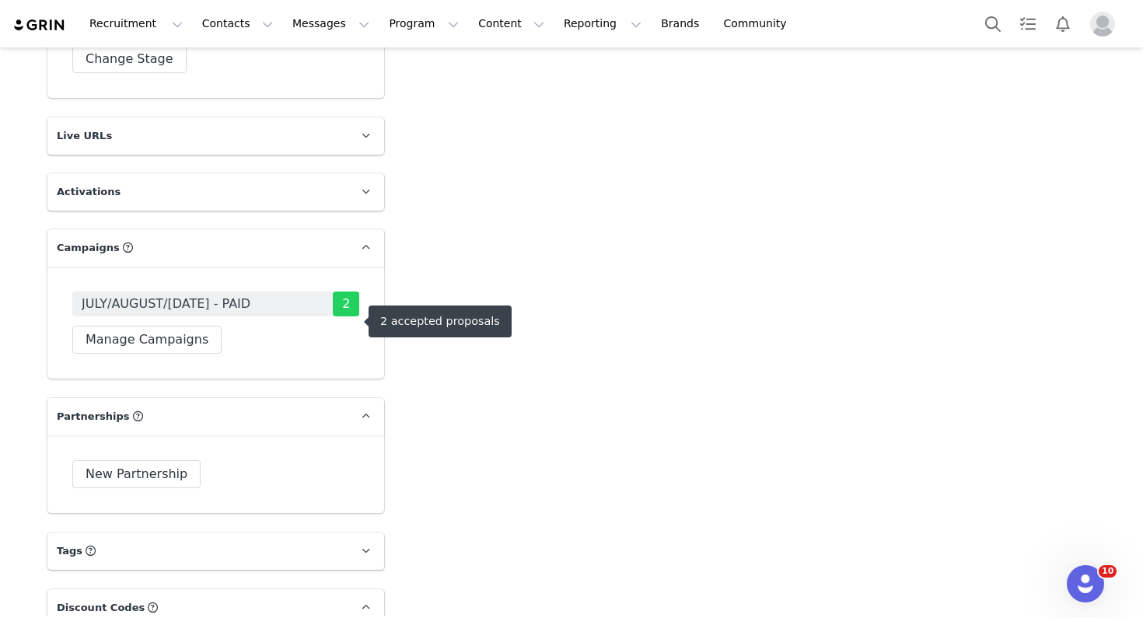
click at [184, 313] on span "JULY/AUGUST/[DATE] - PAID" at bounding box center [166, 304] width 169 height 19
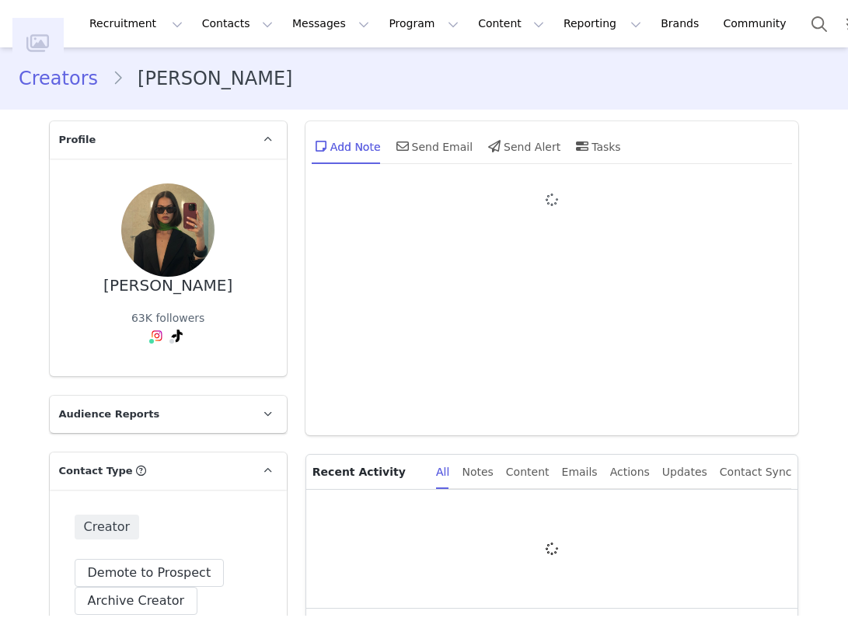
type input "+1 ([GEOGRAPHIC_DATA])"
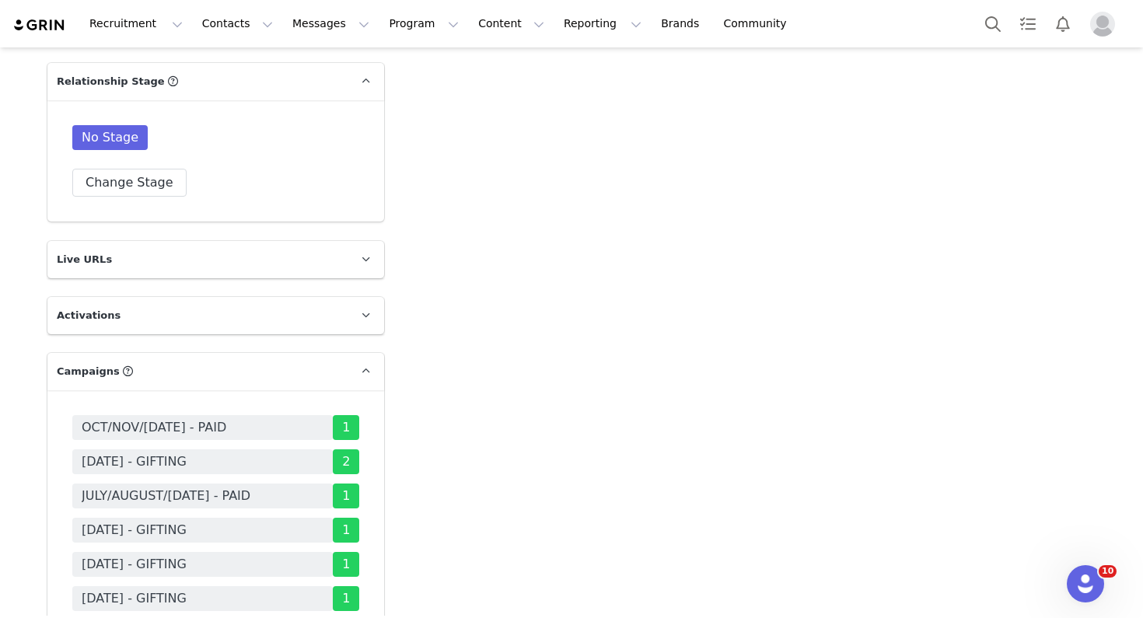
scroll to position [2621, 0]
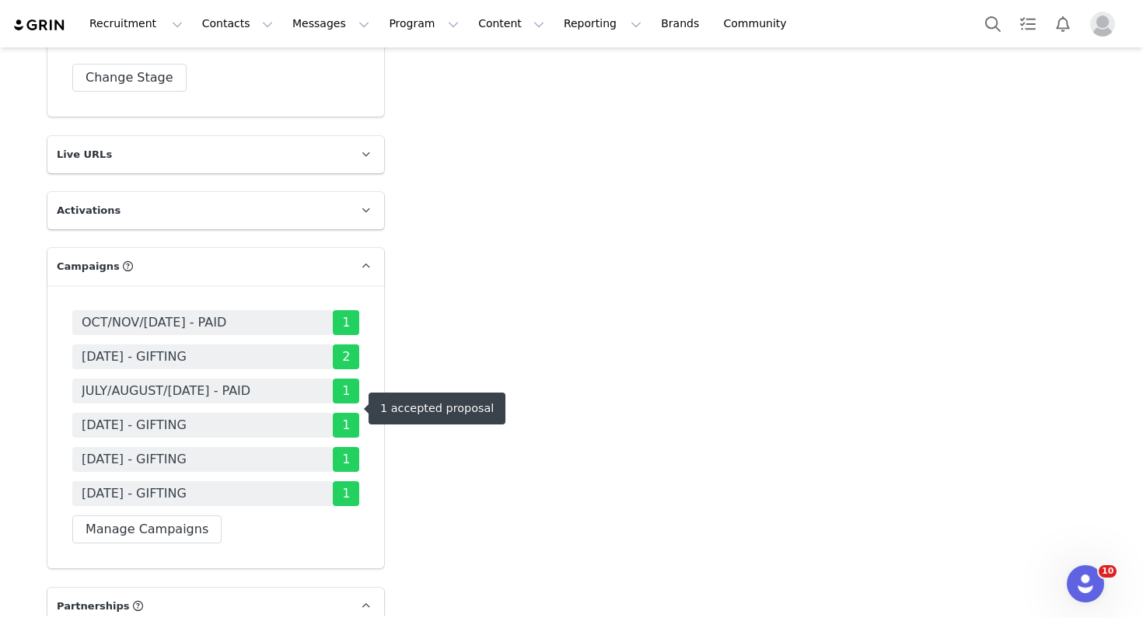
click at [229, 400] on span "JULY/AUGUST/[DATE] - PAID" at bounding box center [166, 391] width 169 height 19
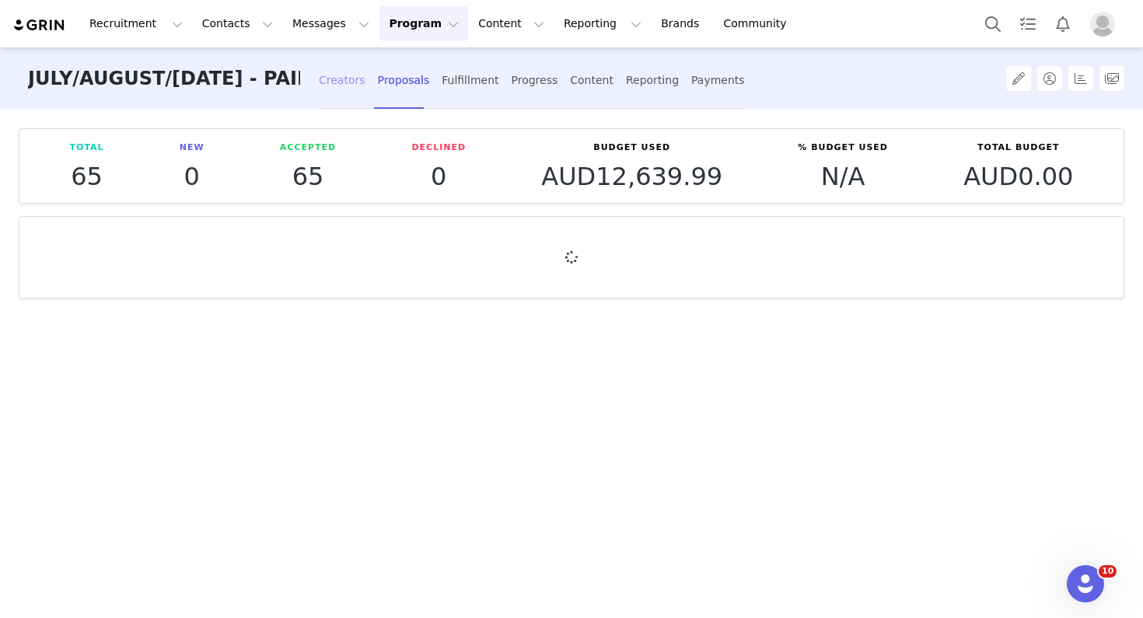
click at [325, 77] on div "Creators" at bounding box center [342, 80] width 47 height 41
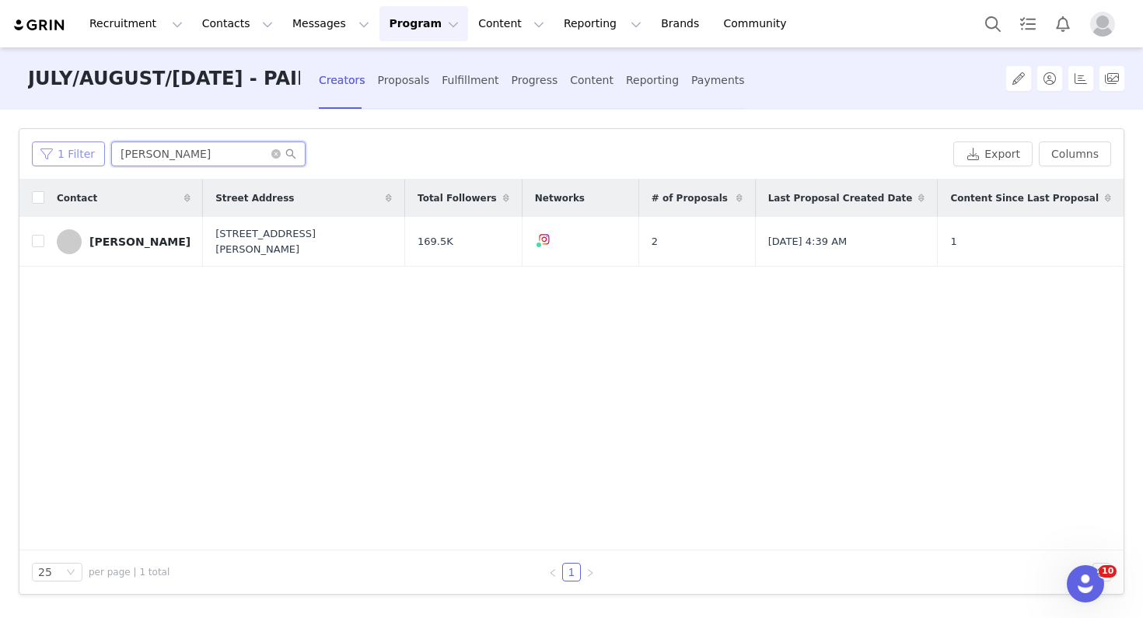
drag, startPoint x: 158, startPoint y: 153, endPoint x: 84, endPoint y: 152, distance: 73.9
click at [84, 152] on div "1 Filter [PERSON_NAME]" at bounding box center [489, 154] width 915 height 25
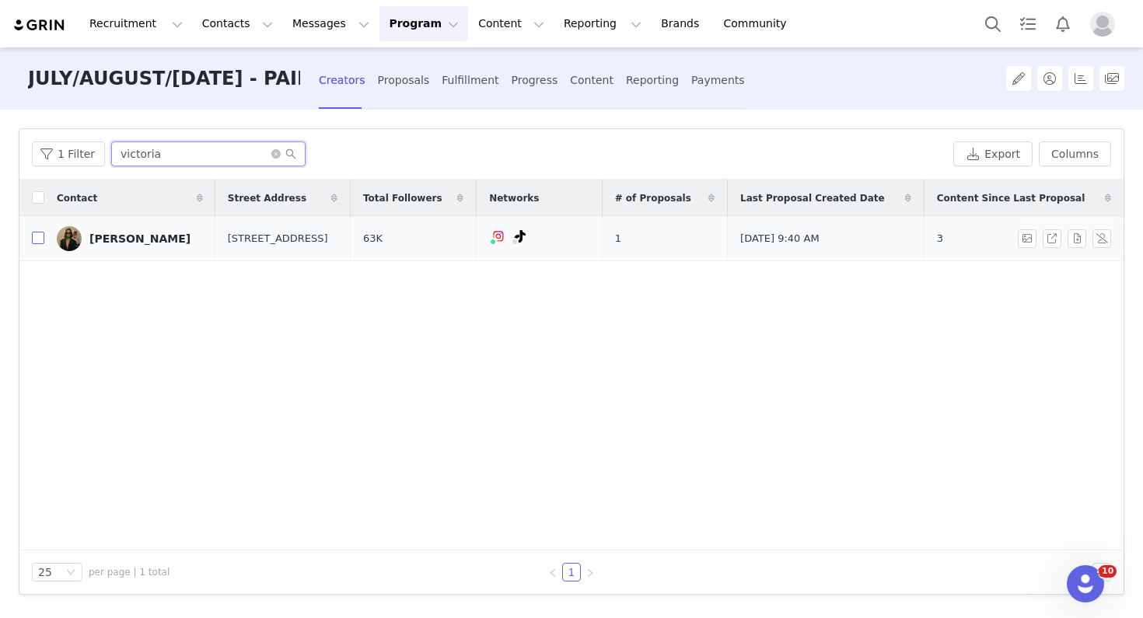
type input "victoria"
click at [38, 240] on input "checkbox" at bounding box center [38, 238] width 12 height 12
checkbox input "true"
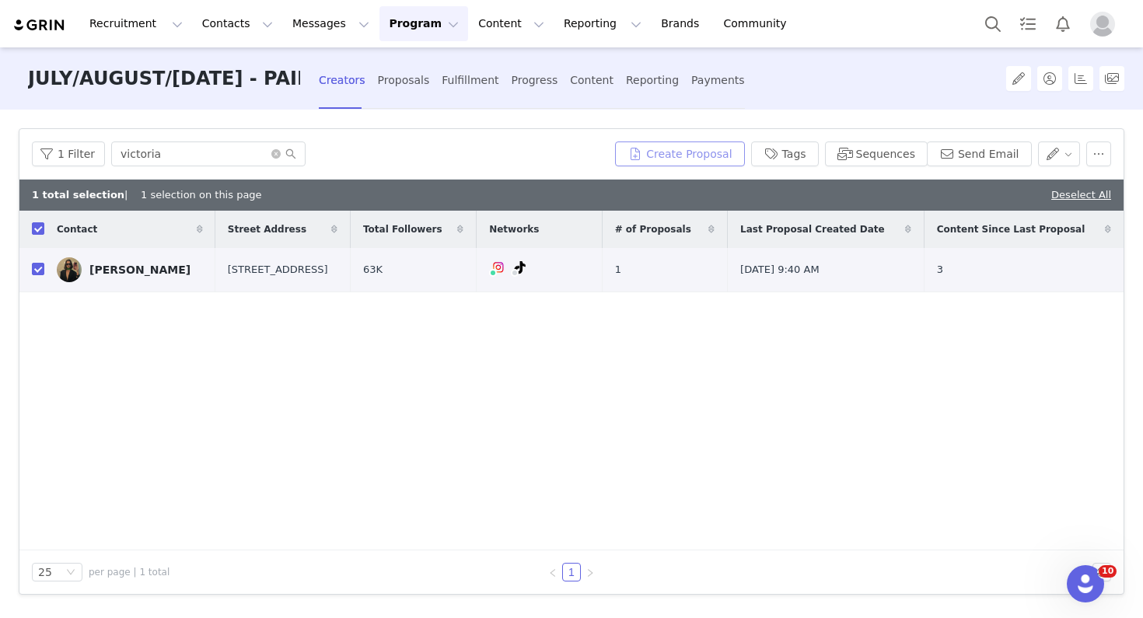
click at [712, 154] on button "Create Proposal" at bounding box center [679, 154] width 129 height 25
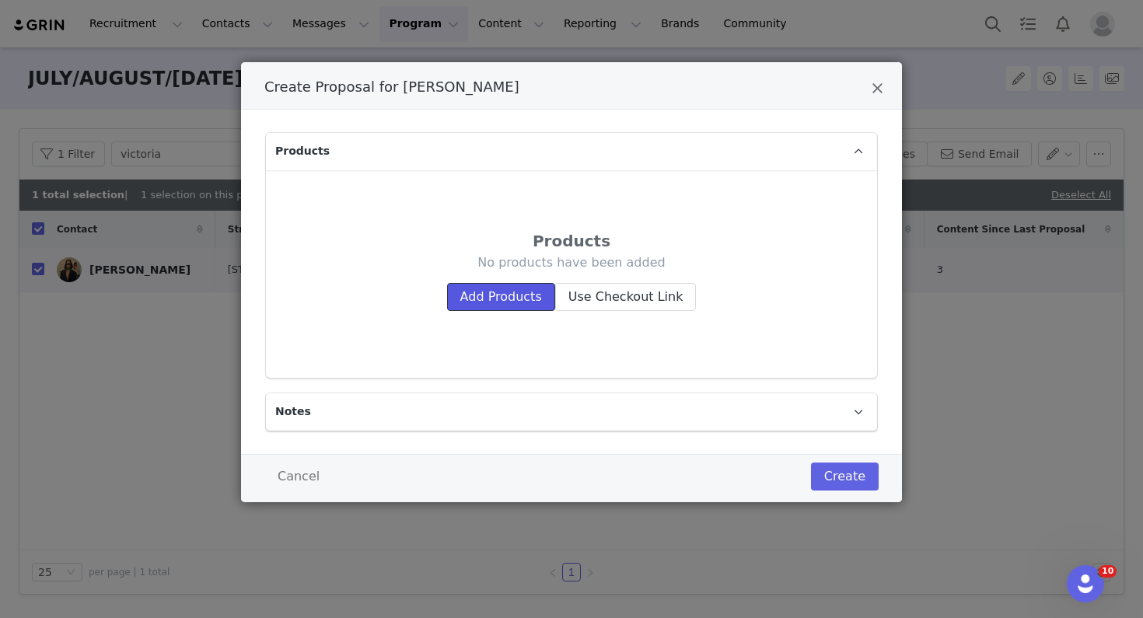
click at [469, 291] on button "Add Products" at bounding box center [501, 297] width 108 height 28
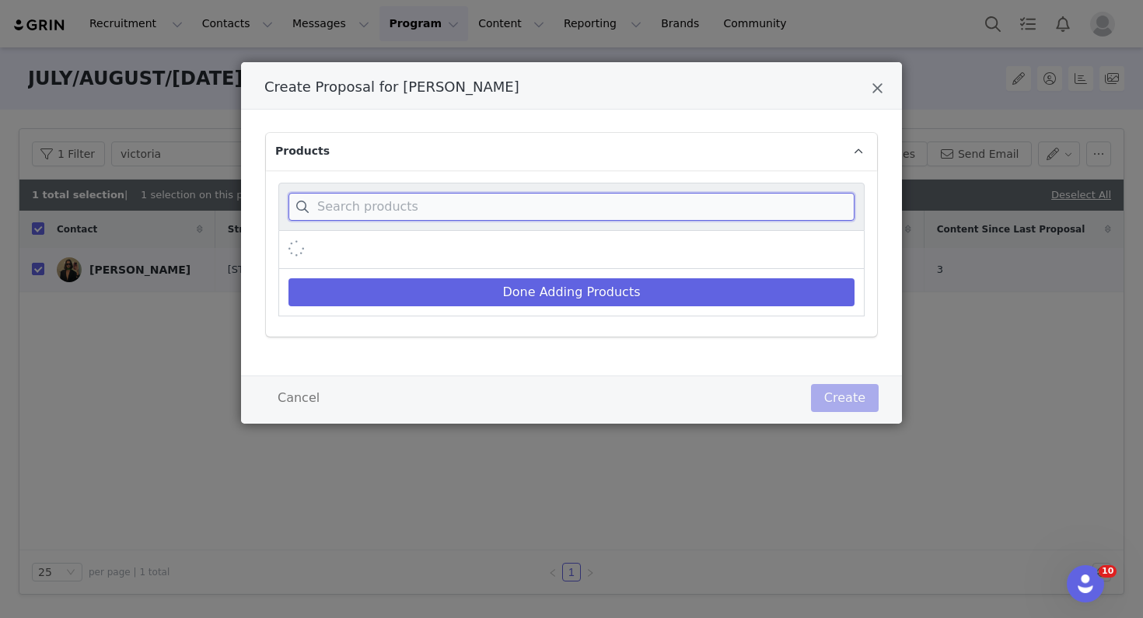
click at [449, 198] on input "Create Proposal for Victoria Burns" at bounding box center [572, 207] width 566 height 28
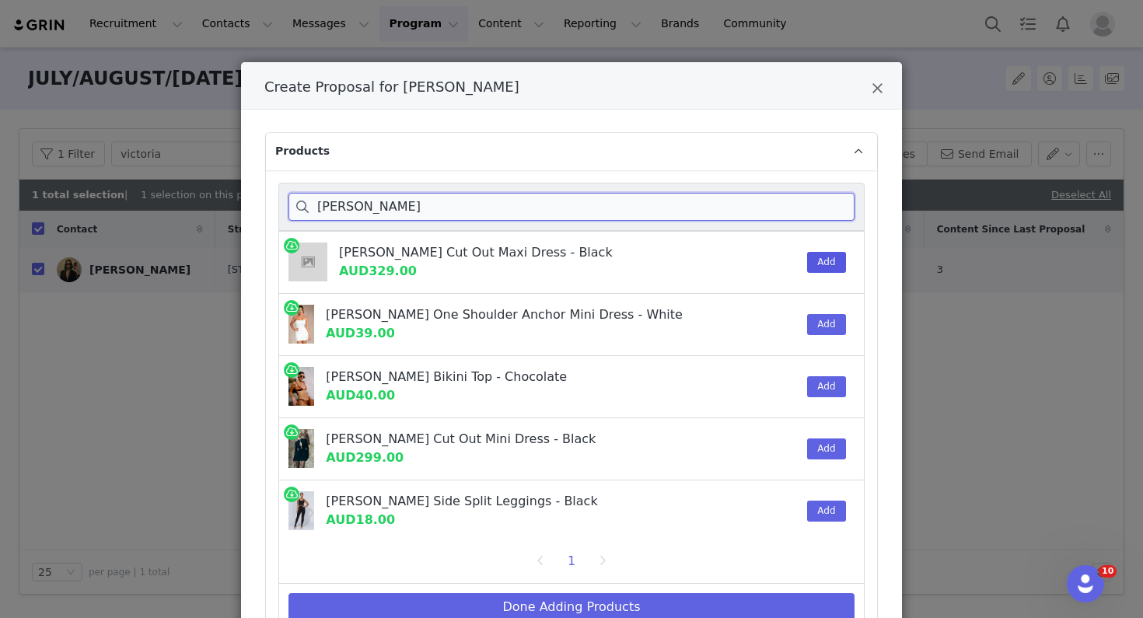
type input "[PERSON_NAME]"
click at [814, 260] on button "Add" at bounding box center [826, 262] width 38 height 21
drag, startPoint x: 379, startPoint y: 210, endPoint x: 297, endPoint y: 205, distance: 82.6
click at [297, 205] on input "[PERSON_NAME]" at bounding box center [572, 207] width 566 height 28
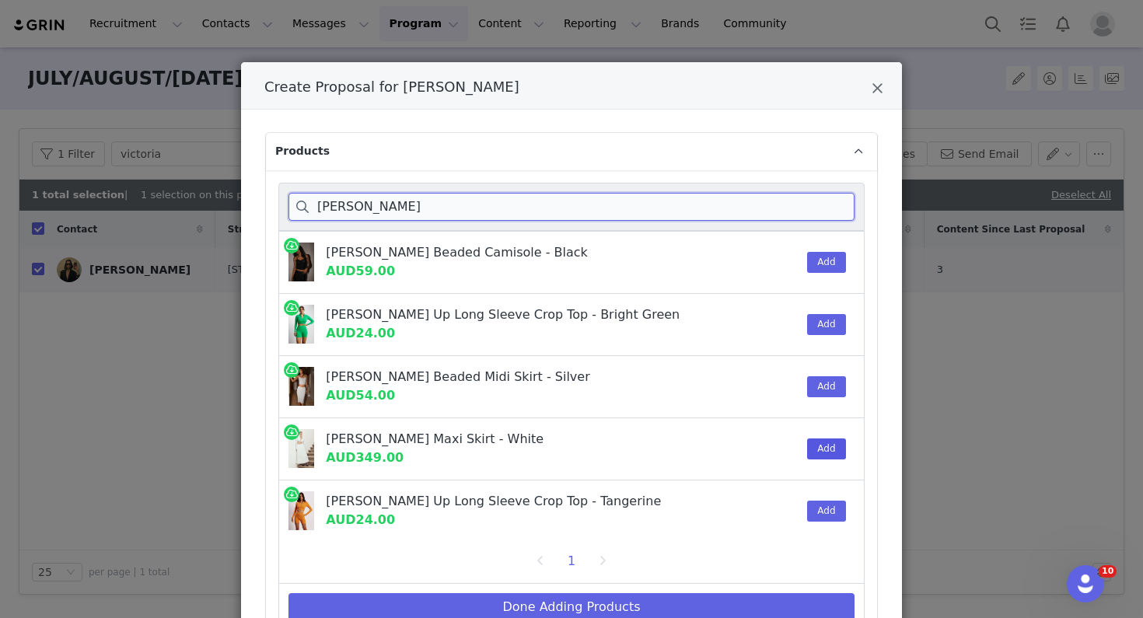
type input "[PERSON_NAME]"
click at [817, 442] on button "Add" at bounding box center [826, 449] width 38 height 21
click at [406, 205] on input "[PERSON_NAME]" at bounding box center [572, 207] width 566 height 28
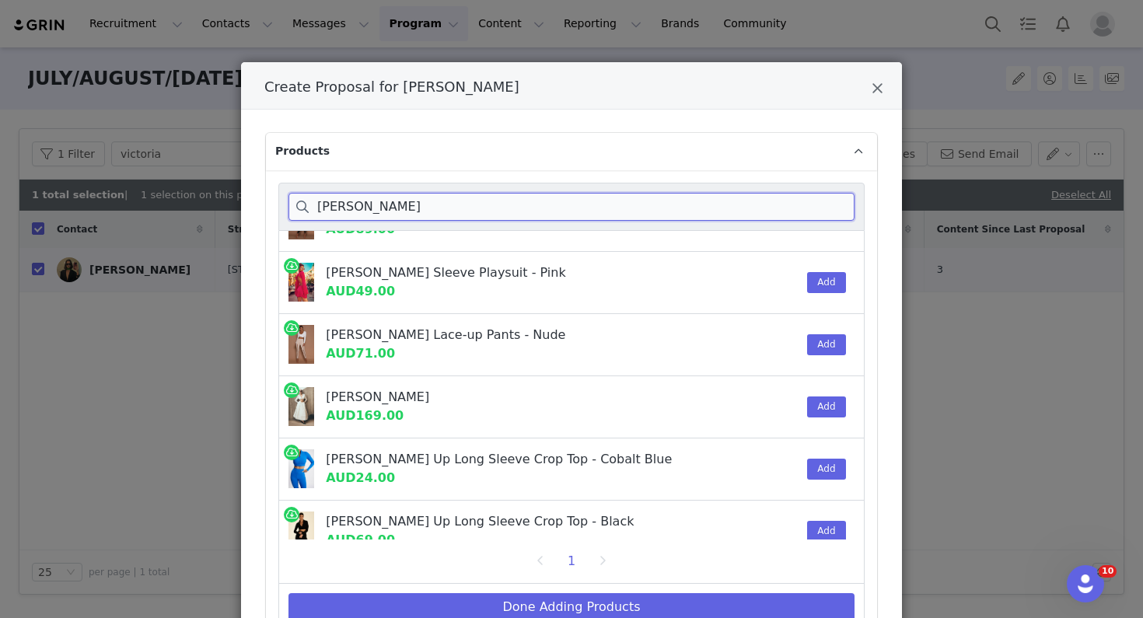
scroll to position [438, 0]
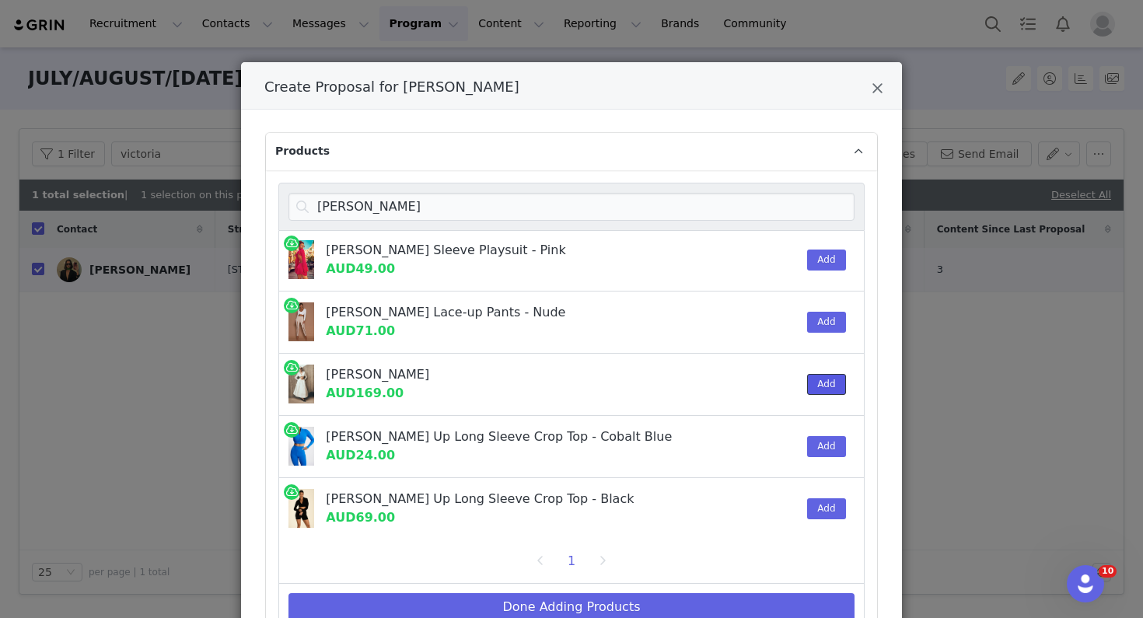
click at [833, 383] on button "Add" at bounding box center [826, 384] width 38 height 21
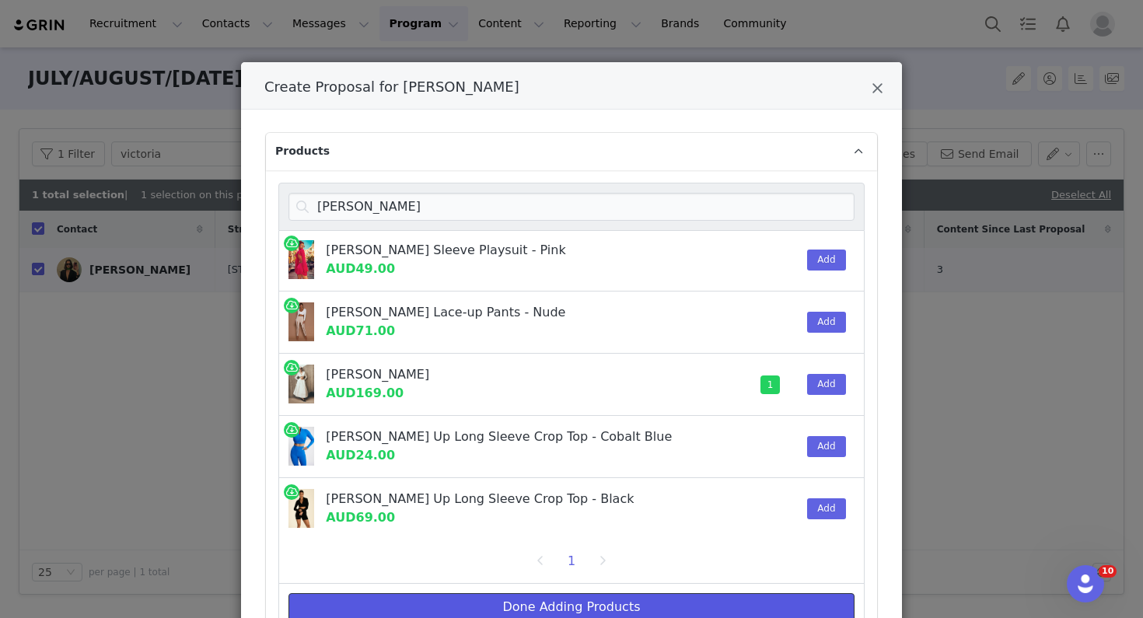
click at [698, 600] on button "Done Adding Products" at bounding box center [572, 607] width 566 height 28
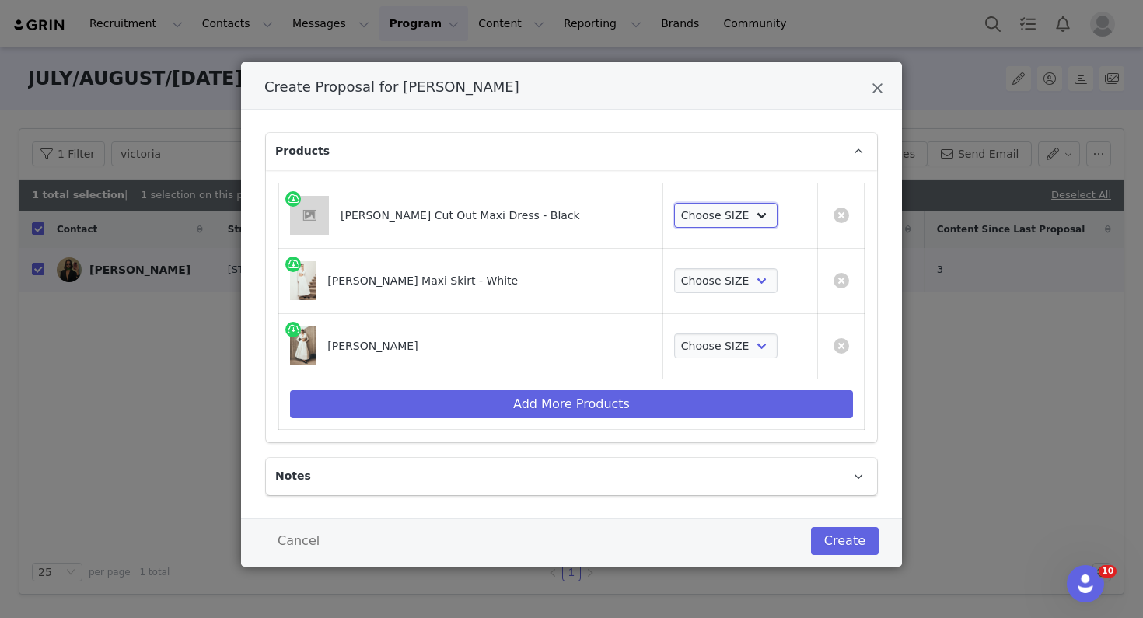
click at [694, 215] on select "Choose SIZE XXS XS S M L XL XXL 3XL" at bounding box center [725, 215] width 103 height 25
click at [712, 210] on select "Choose SIZE XXS XS S M L XL XXL 3XL" at bounding box center [725, 215] width 103 height 25
select select "27696350"
click at [674, 203] on select "Choose SIZE XXS XS S M L XL XXL 3XL" at bounding box center [725, 215] width 103 height 25
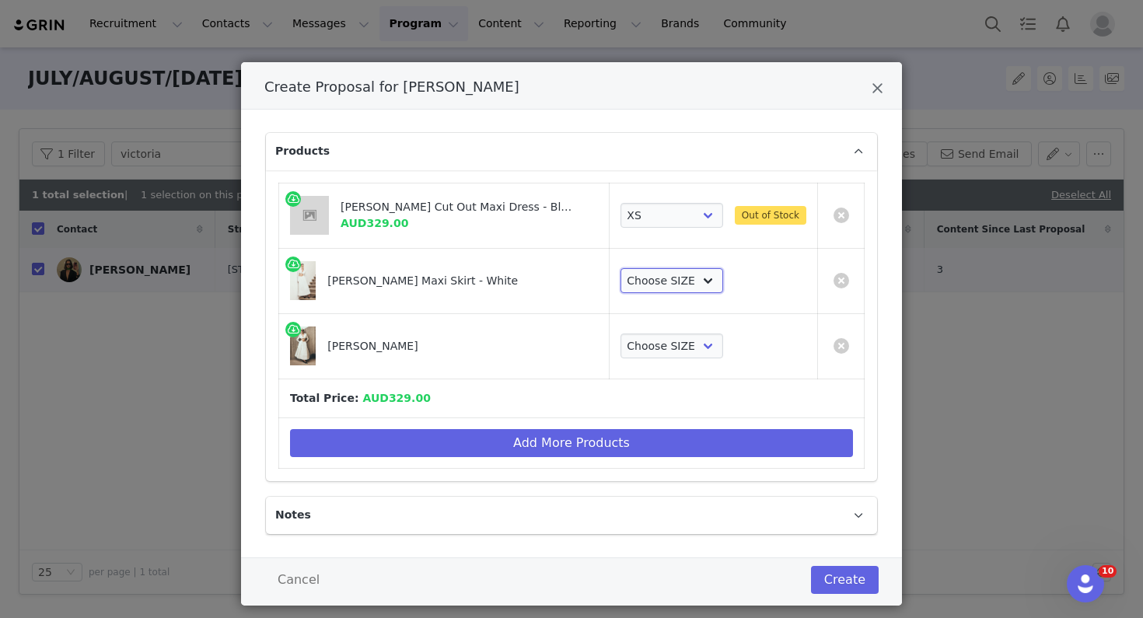
click at [684, 276] on select "Choose SIZE XXS XS S M L XL XXL 3XL" at bounding box center [672, 280] width 103 height 25
select select "27695794"
click at [621, 268] on select "Choose SIZE XXS XS S M L XL XXL 3XL" at bounding box center [672, 280] width 103 height 25
click at [660, 344] on select "Choose SIZE XXS XS S M L XL XXL 3XL" at bounding box center [672, 346] width 103 height 25
select select "27695214"
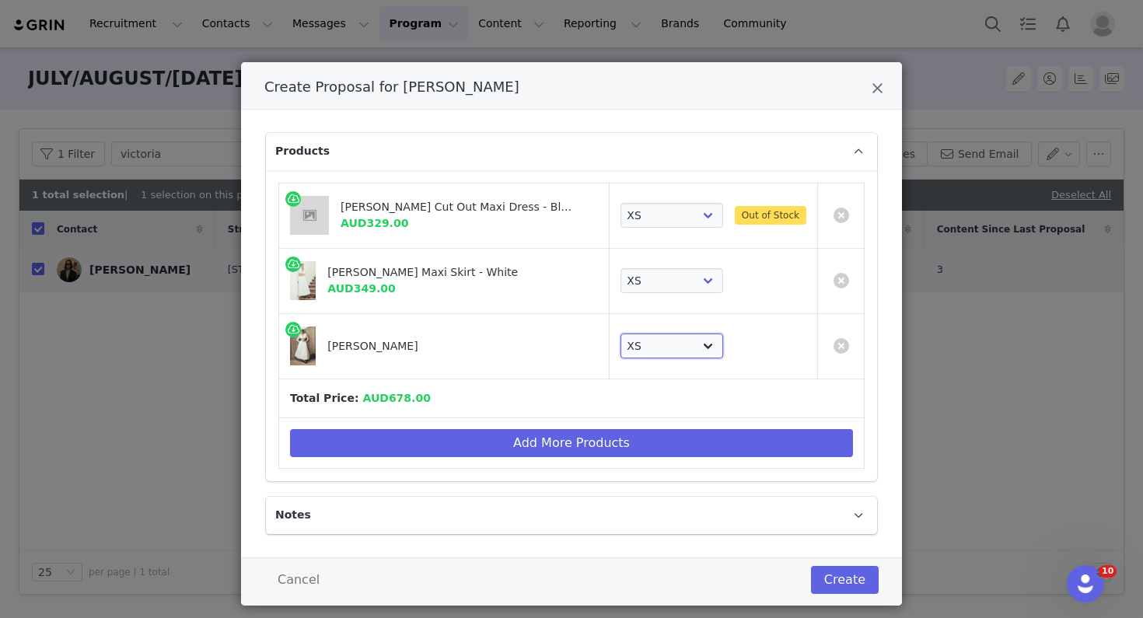
click at [621, 334] on select "Choose SIZE XXS XS S M L XL XXL 3XL" at bounding box center [672, 346] width 103 height 25
click at [841, 217] on link "Create Proposal for Victoria Burns" at bounding box center [842, 216] width 16 height 16
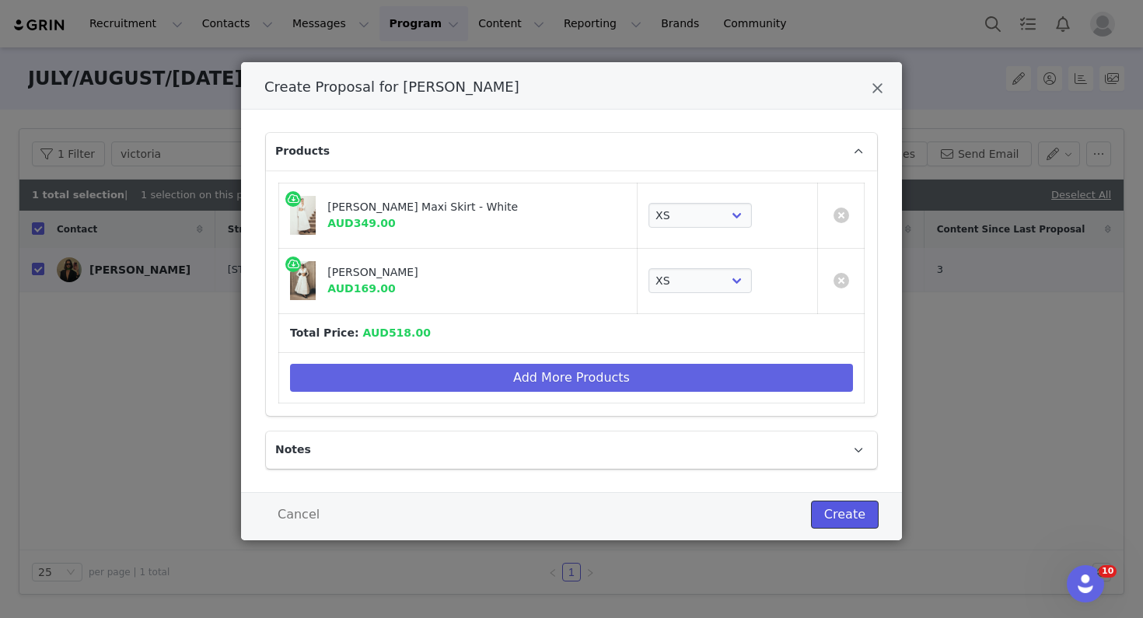
click at [833, 514] on button "Create" at bounding box center [845, 515] width 68 height 28
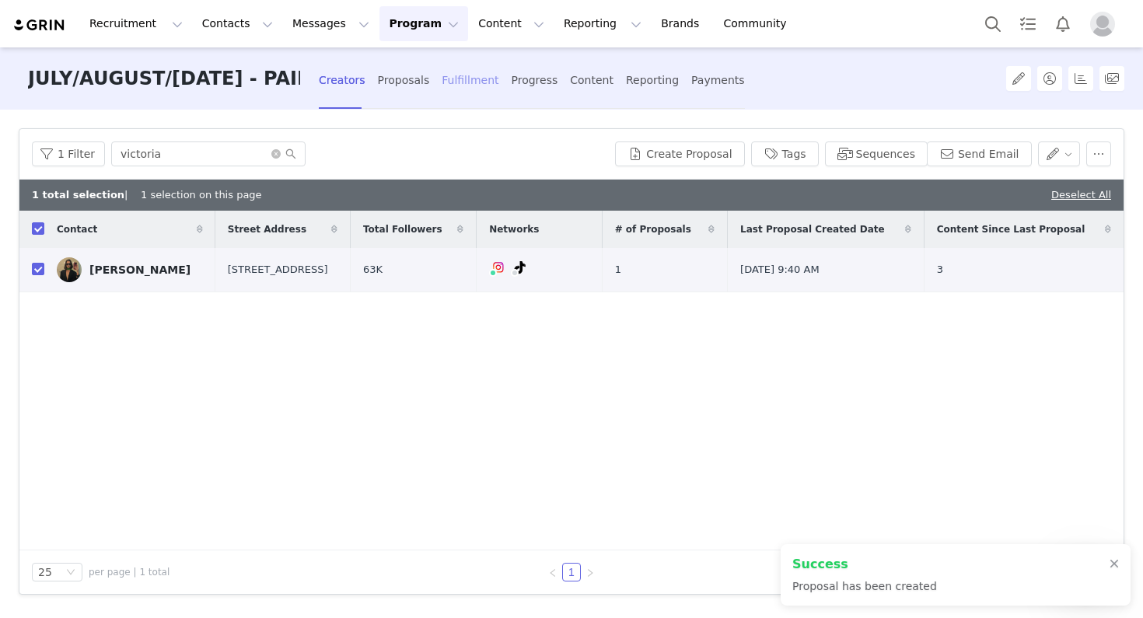
click at [453, 78] on div "Fulfillment" at bounding box center [470, 80] width 57 height 41
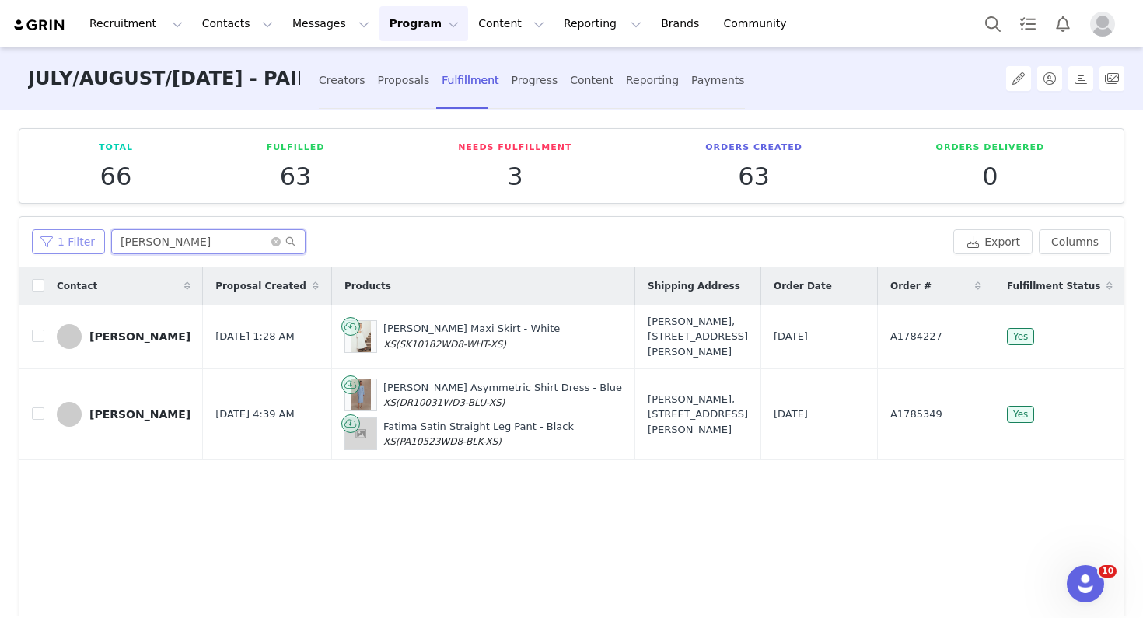
drag, startPoint x: 168, startPoint y: 243, endPoint x: 89, endPoint y: 229, distance: 80.7
click at [89, 229] on div "1 Filter isabella" at bounding box center [489, 241] width 915 height 25
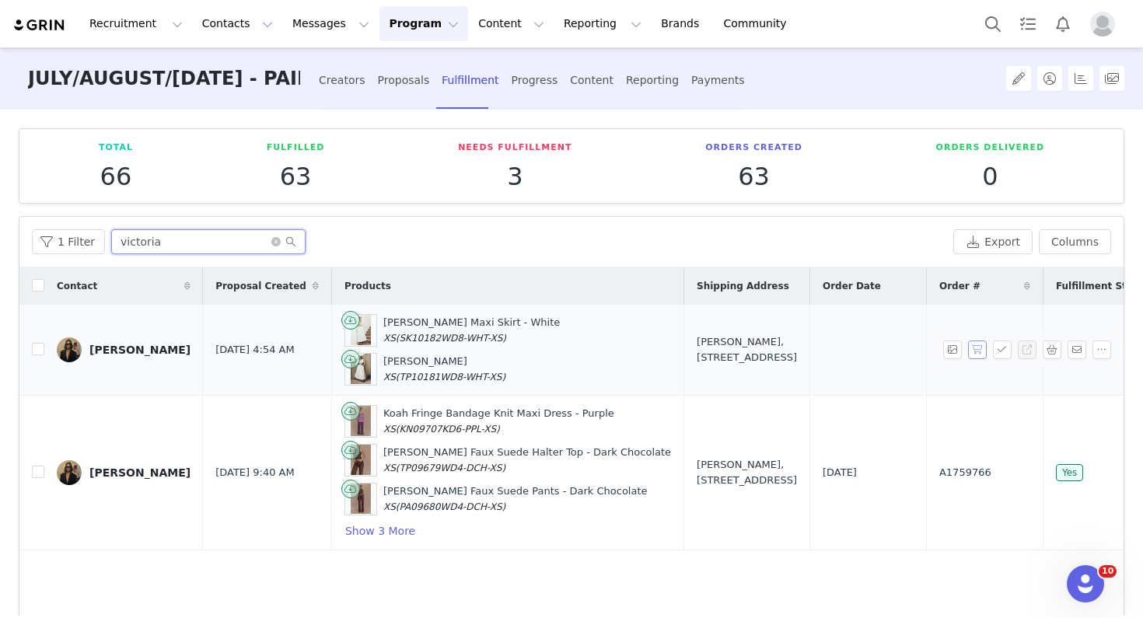
type input "victoria"
click at [848, 353] on button "button" at bounding box center [977, 350] width 19 height 19
click at [848, 353] on button "button" at bounding box center [1002, 350] width 19 height 19
drag, startPoint x: 896, startPoint y: 353, endPoint x: 833, endPoint y: 348, distance: 63.2
click at [848, 348] on td "A1789789" at bounding box center [984, 350] width 117 height 91
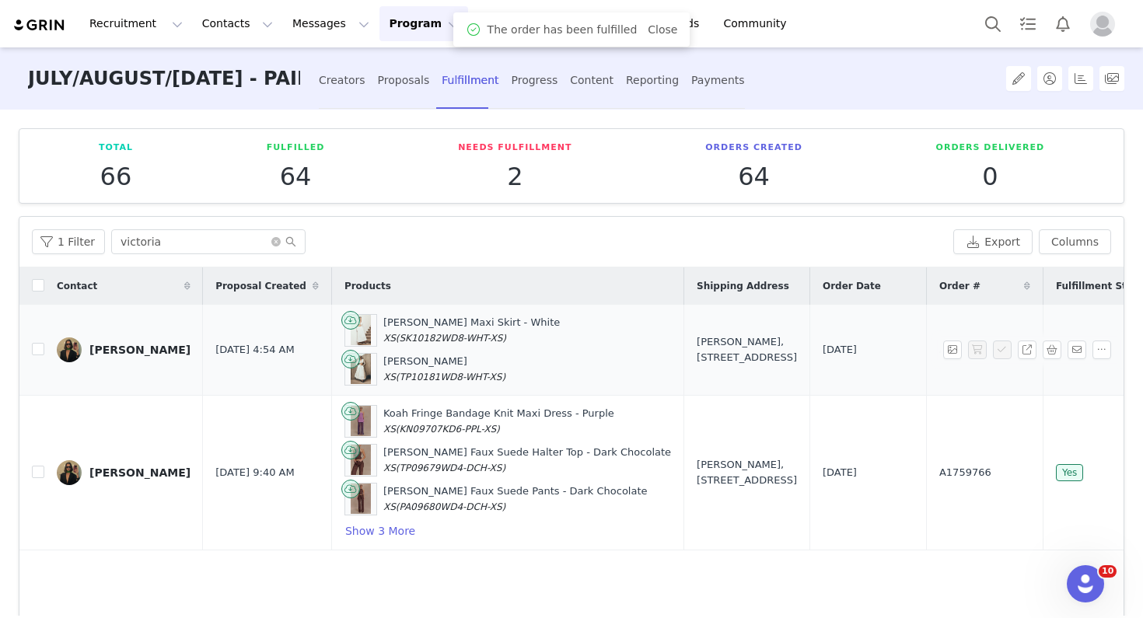
click at [848, 356] on td "A1789789" at bounding box center [984, 350] width 117 height 91
drag, startPoint x: 895, startPoint y: 356, endPoint x: 813, endPoint y: 353, distance: 81.7
click at [848, 353] on td "A1789789" at bounding box center [984, 350] width 117 height 91
copy span "A1789789"
drag, startPoint x: 636, startPoint y: 386, endPoint x: 585, endPoint y: 319, distance: 84.9
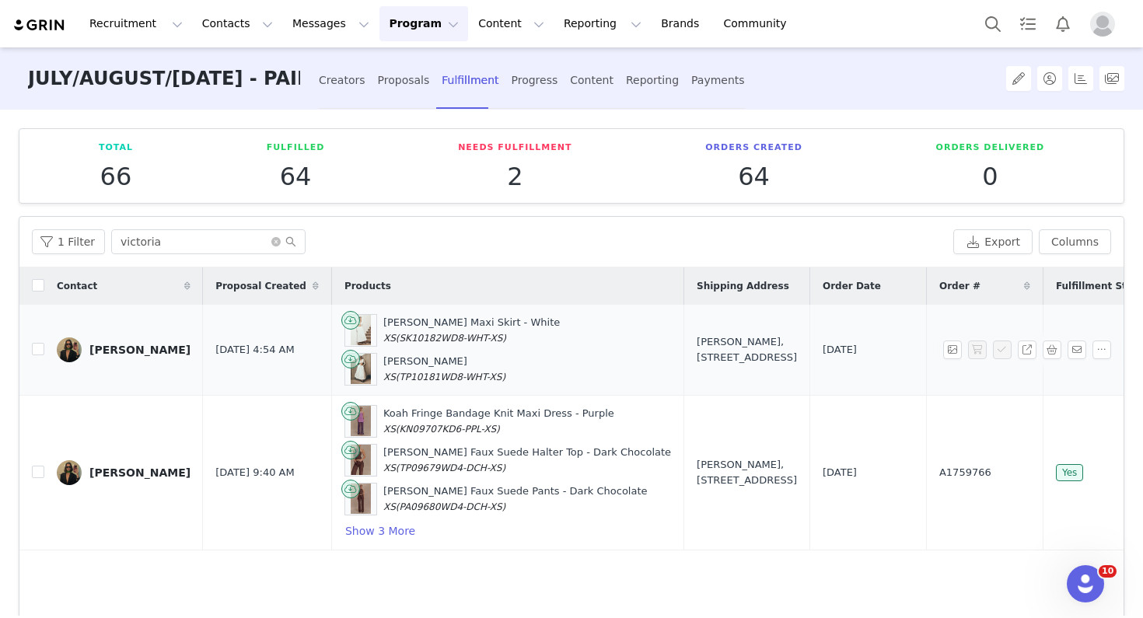
click at [684, 319] on td "Victoria Burns, 166 Mount St. 5 Coogee, New South Wales 2034 Australia" at bounding box center [747, 350] width 126 height 91
copy div "Victoria Burns, 166 Mount St. 5 Coogee, New South Wales 2034 Australia"
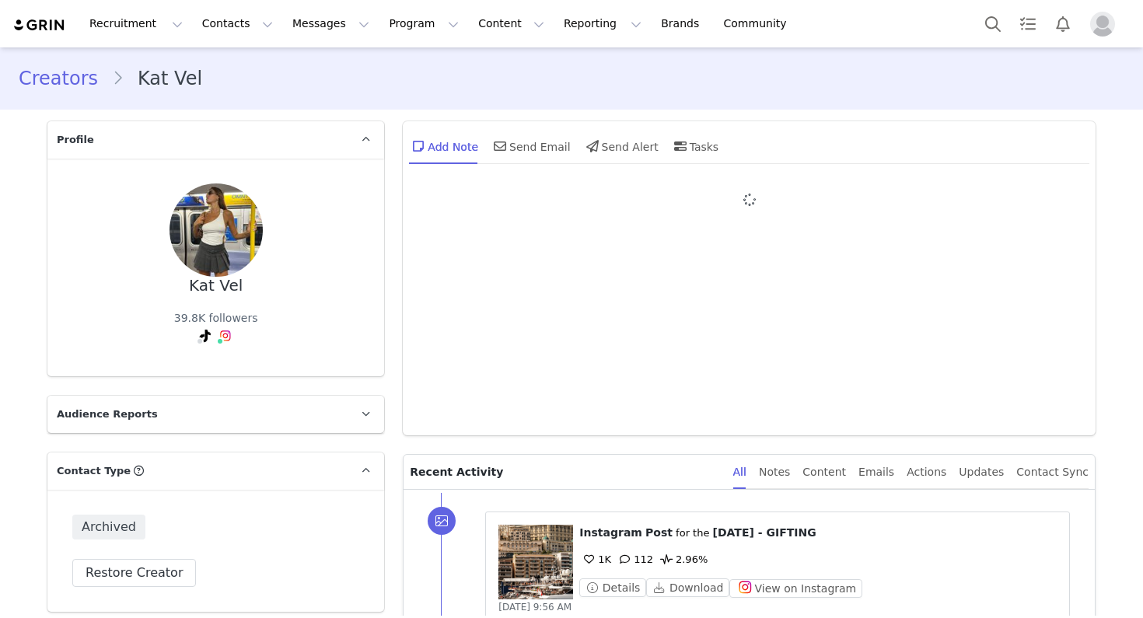
type input "+1 (United States)"
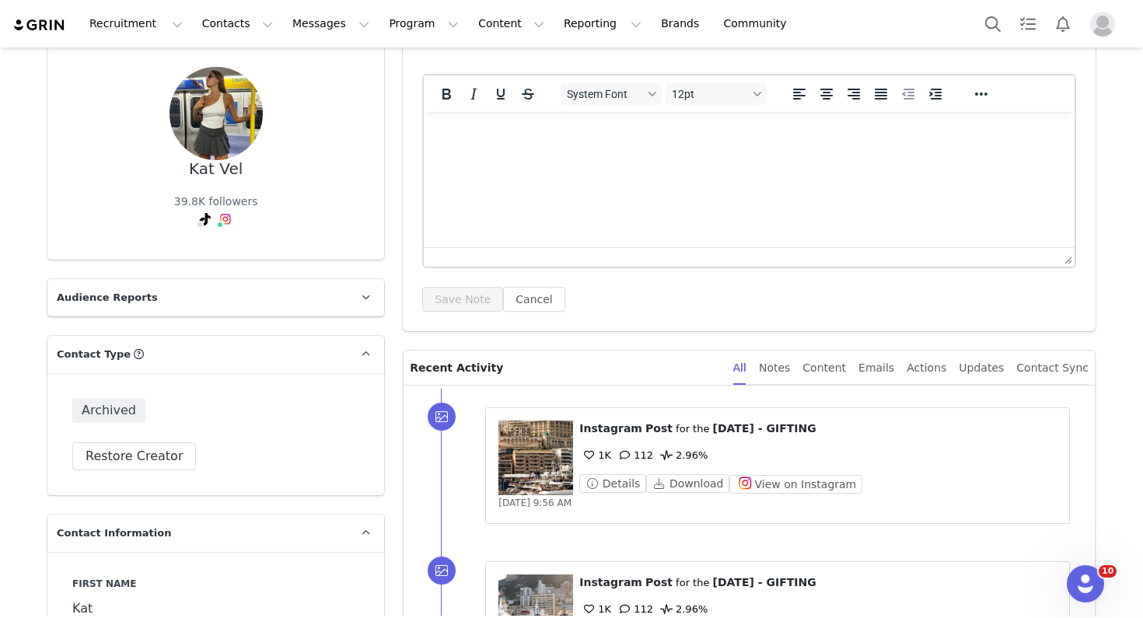
scroll to position [191, 0]
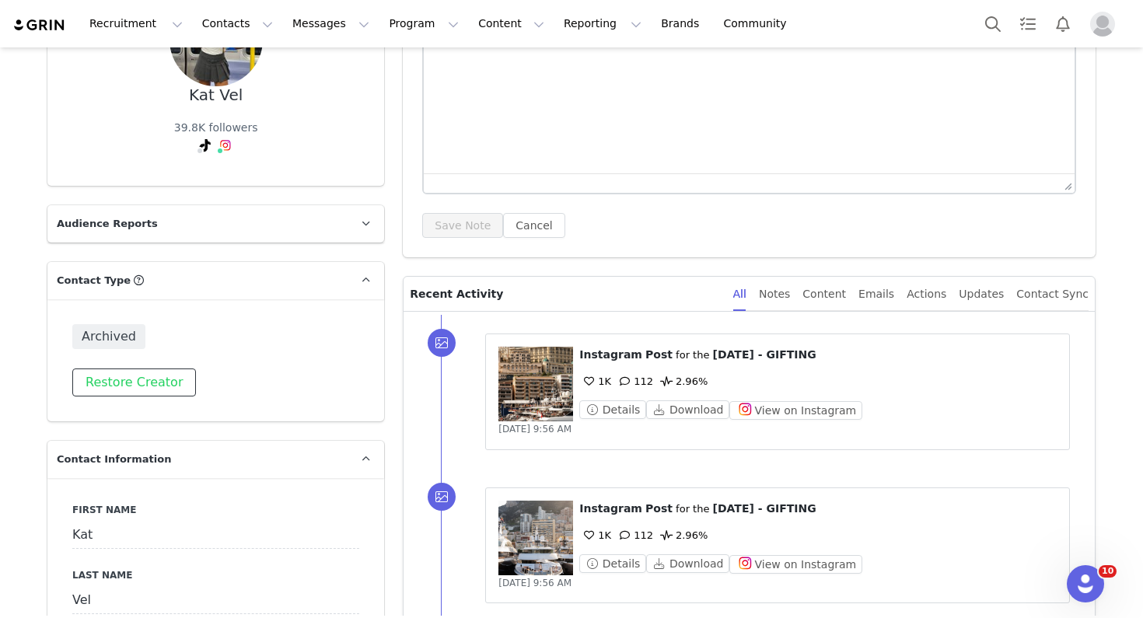
click at [155, 387] on button "Restore Creator" at bounding box center [134, 383] width 124 height 28
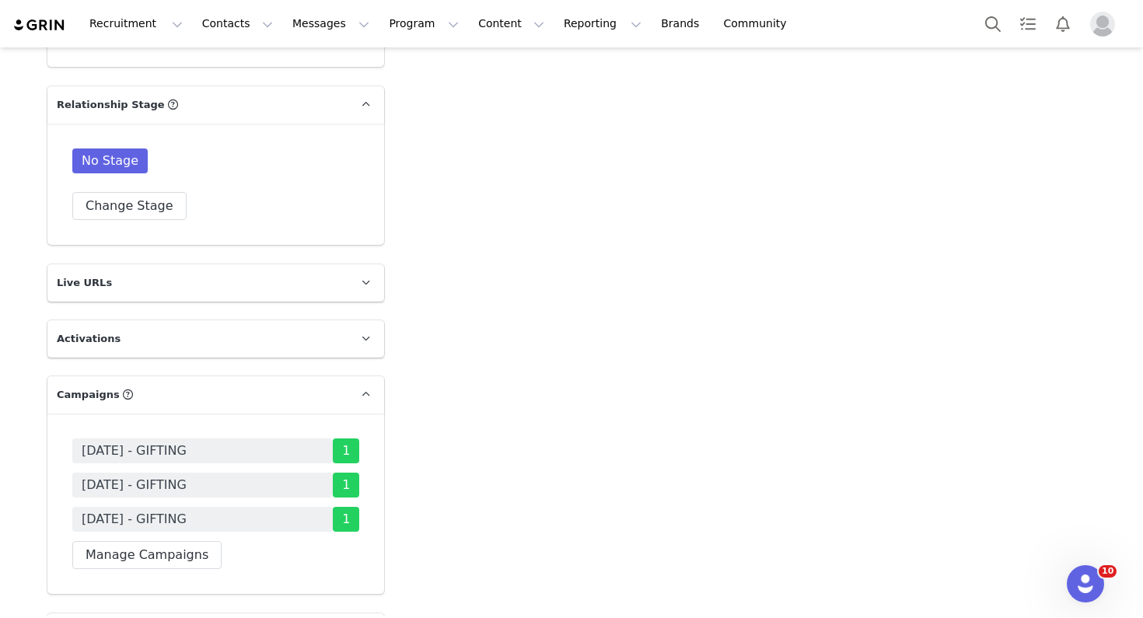
scroll to position [2693, 0]
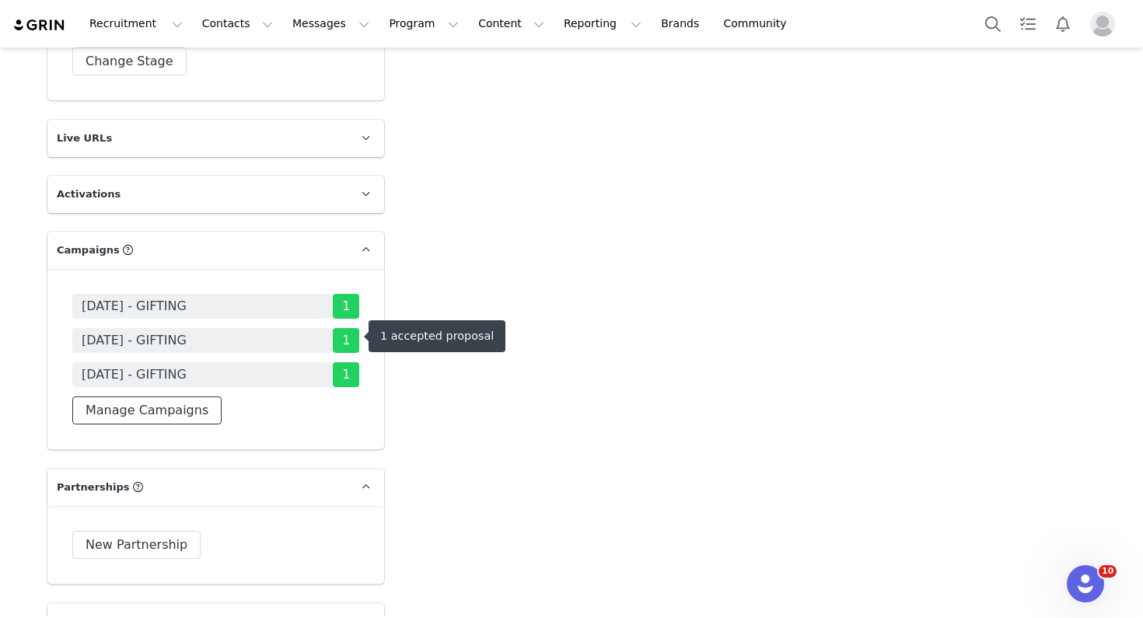
click at [156, 397] on button "Manage Campaigns" at bounding box center [146, 411] width 149 height 28
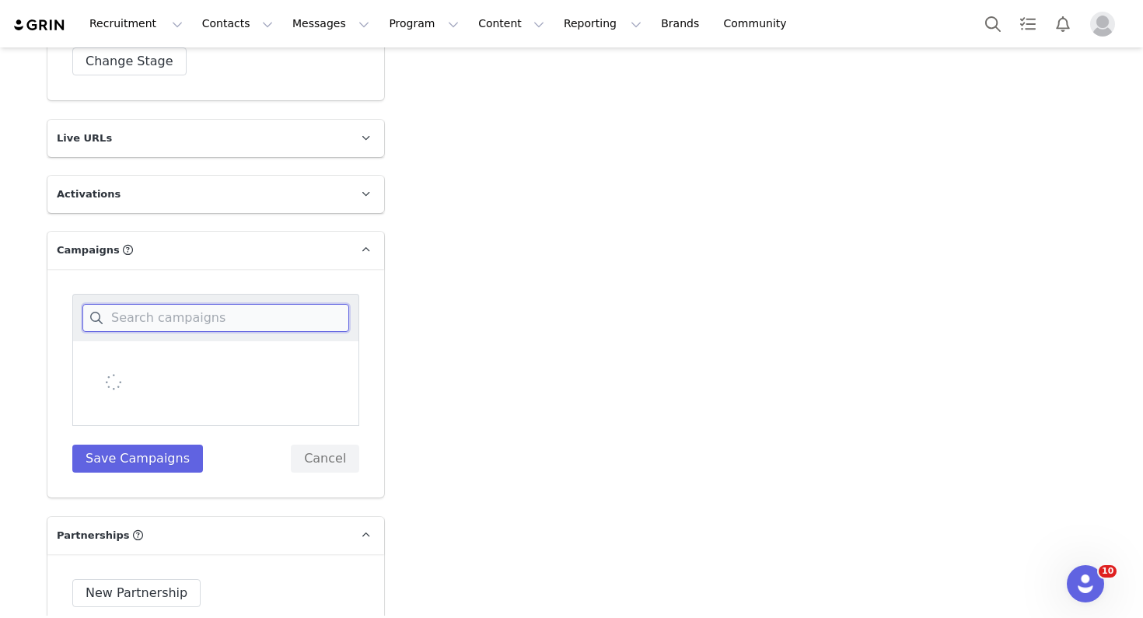
click at [218, 304] on input at bounding box center [215, 318] width 267 height 28
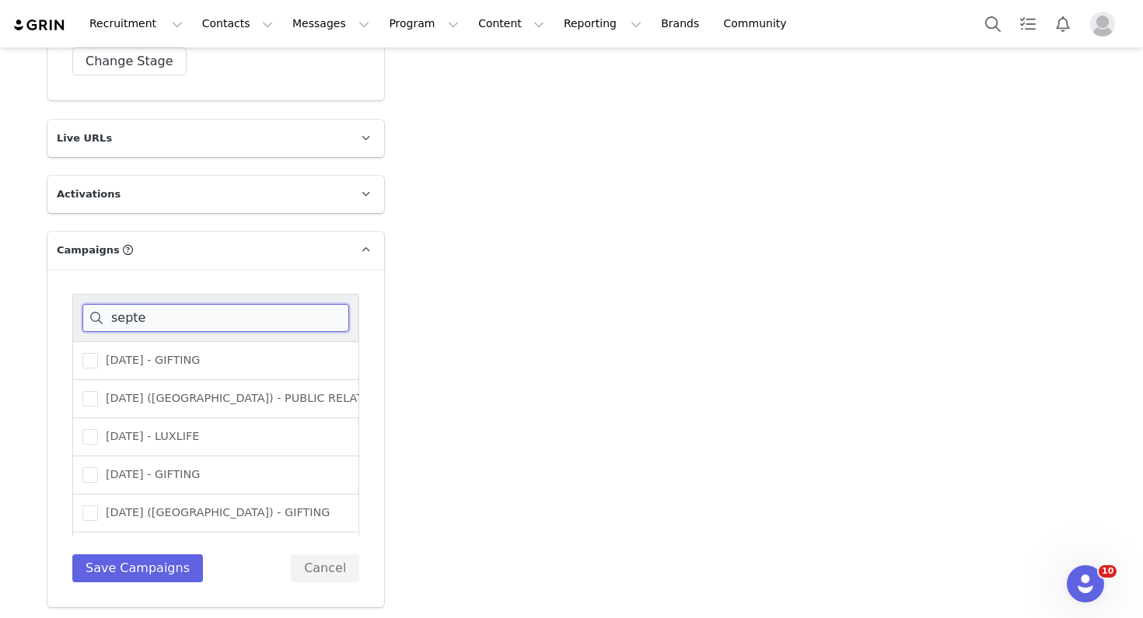
type input "septe"
click at [212, 341] on div "SEPTEMBER 25 - GIFTING" at bounding box center [215, 360] width 287 height 39
click at [200, 353] on span "SEPTEMBER 25 - GIFTING" at bounding box center [149, 360] width 102 height 15
click at [98, 353] on input "SEPTEMBER 25 - GIFTING" at bounding box center [98, 353] width 0 height 0
click at [174, 554] on button "Save Campaigns" at bounding box center [137, 568] width 131 height 28
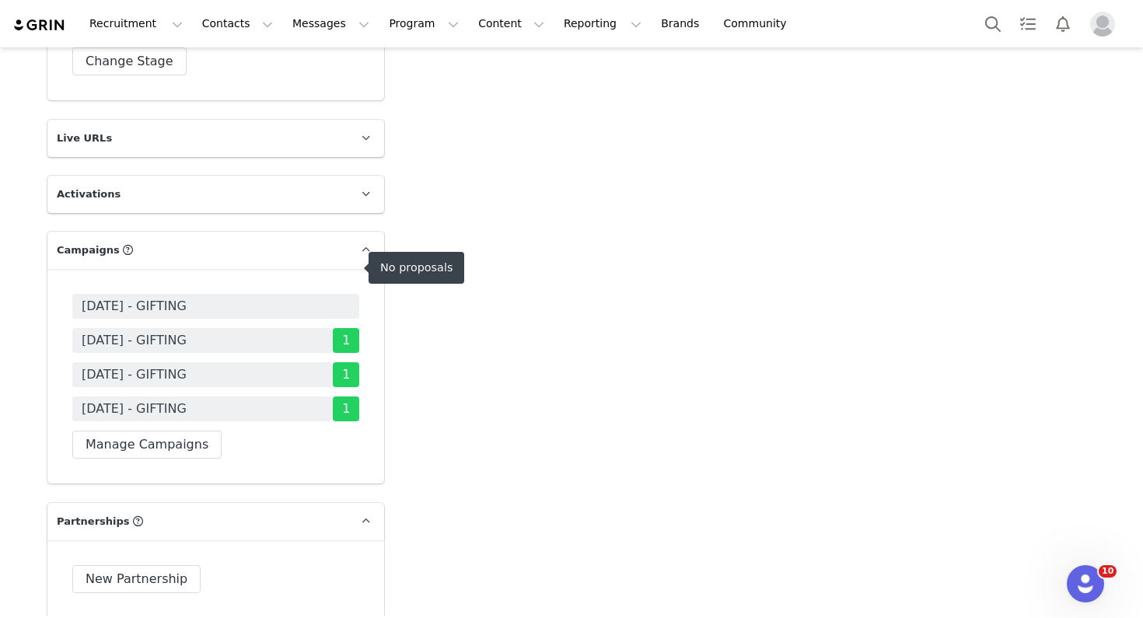
click at [166, 297] on span "SEPTEMBER 25 - GIFTING" at bounding box center [134, 306] width 105 height 19
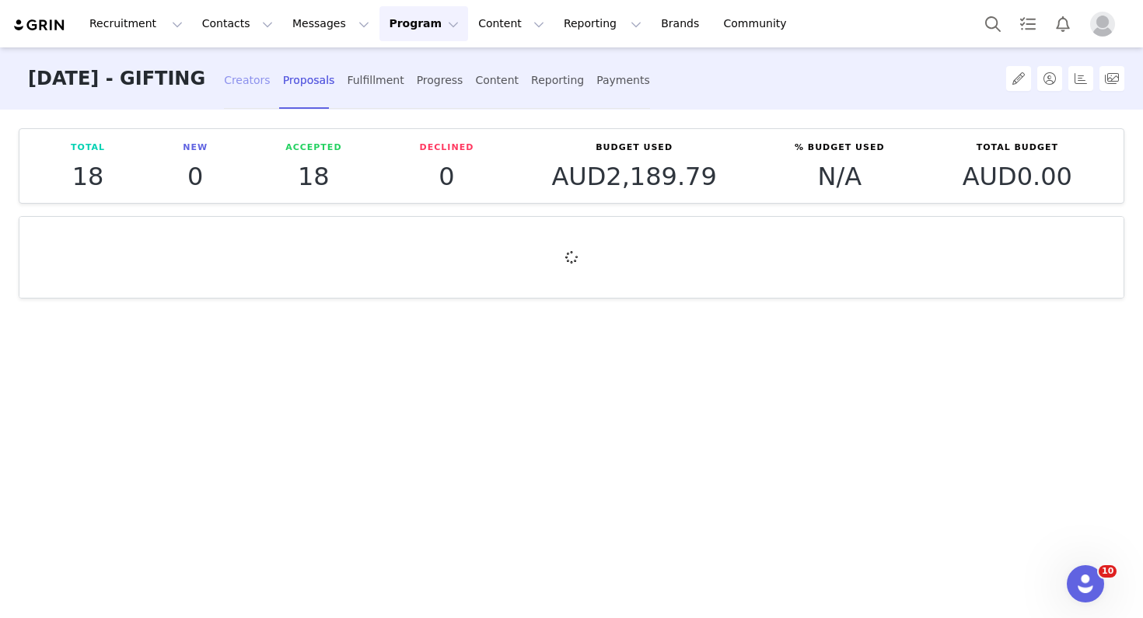
click at [271, 78] on div "Creators" at bounding box center [247, 80] width 47 height 41
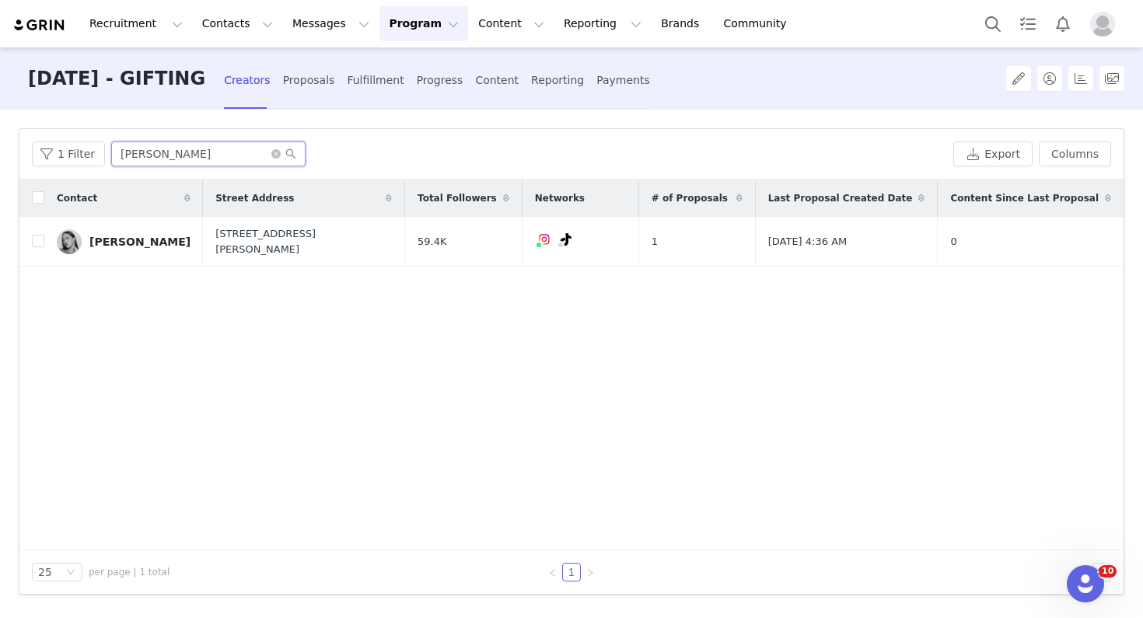
drag, startPoint x: 151, startPoint y: 151, endPoint x: 79, endPoint y: 138, distance: 73.4
click at [79, 138] on div "1 Filter alic Export Columns" at bounding box center [571, 154] width 1104 height 51
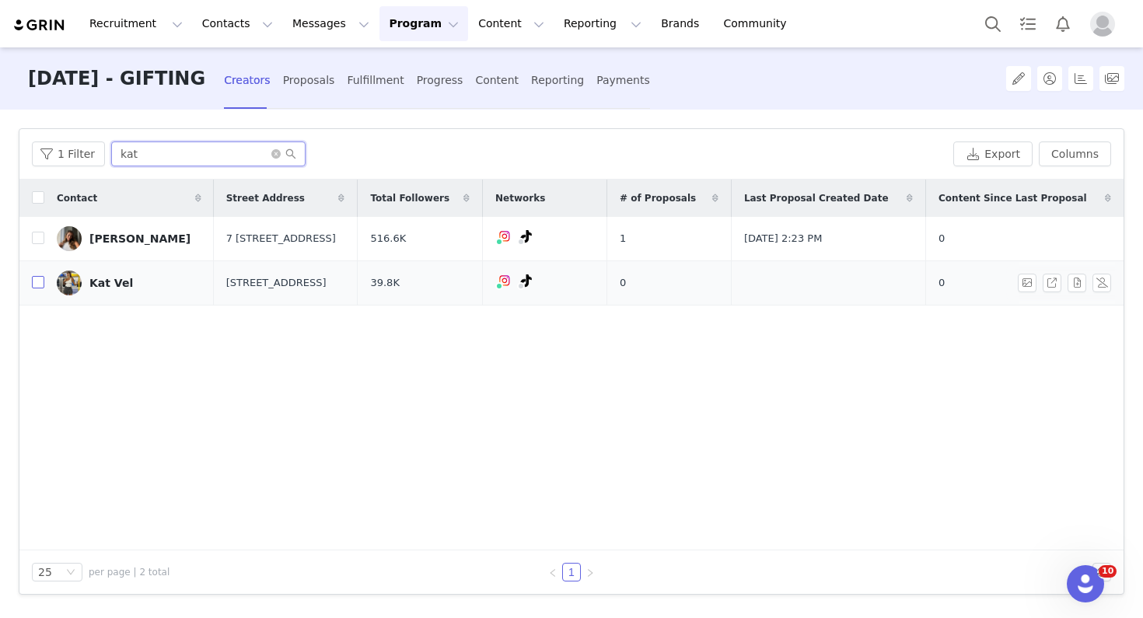
type input "kat"
click at [37, 289] on input "checkbox" at bounding box center [38, 282] width 12 height 12
checkbox input "true"
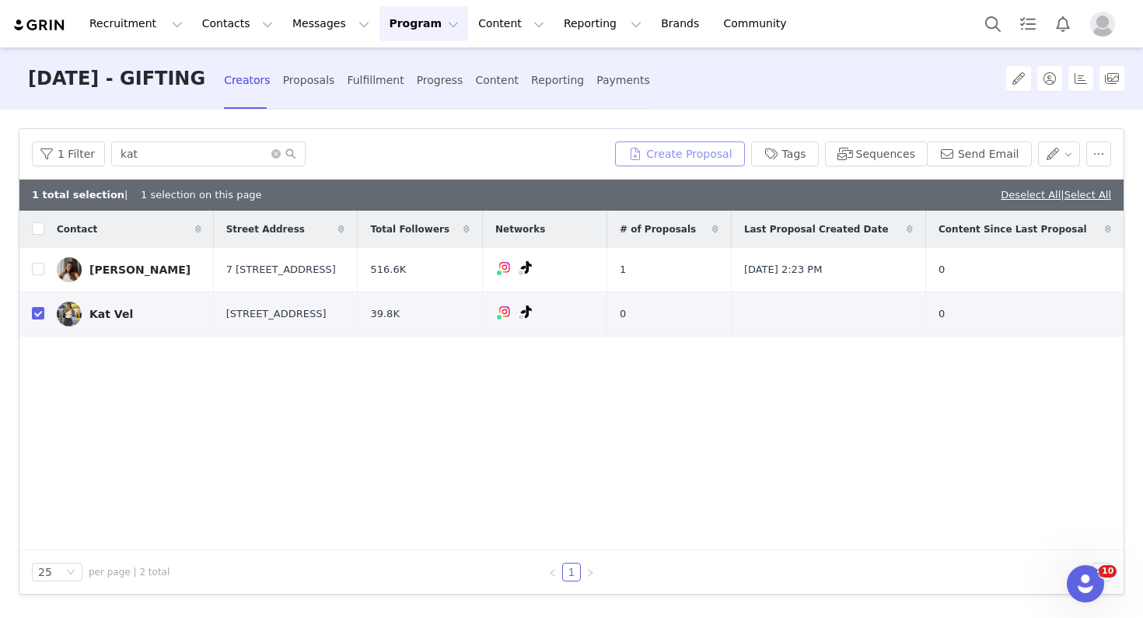
click at [699, 157] on button "Create Proposal" at bounding box center [679, 154] width 129 height 25
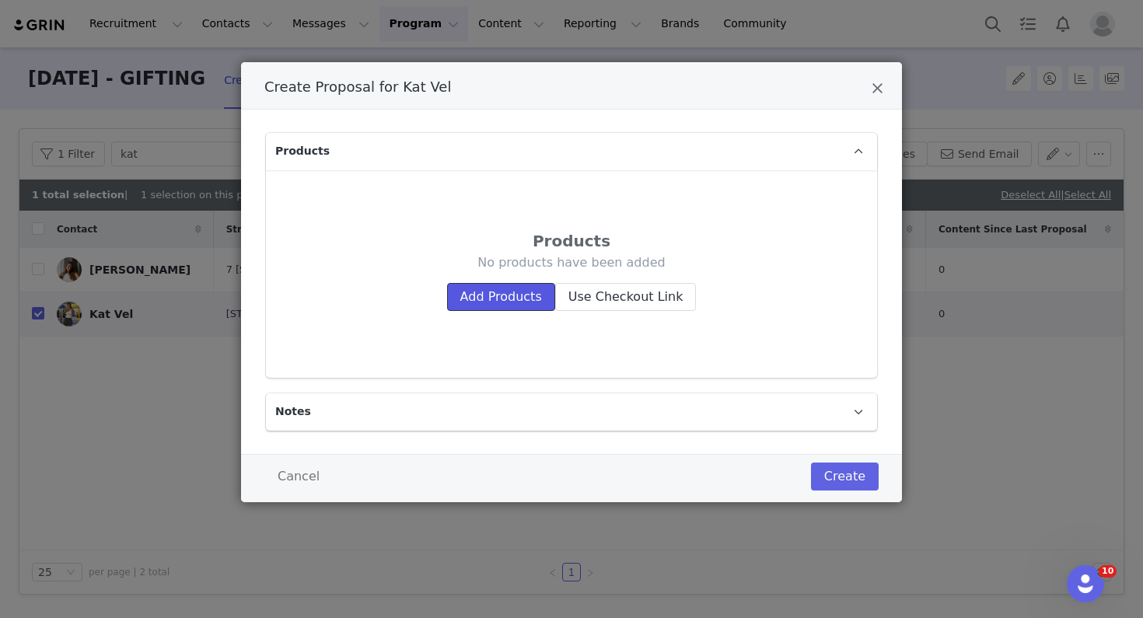
click at [468, 291] on button "Add Products" at bounding box center [501, 297] width 108 height 28
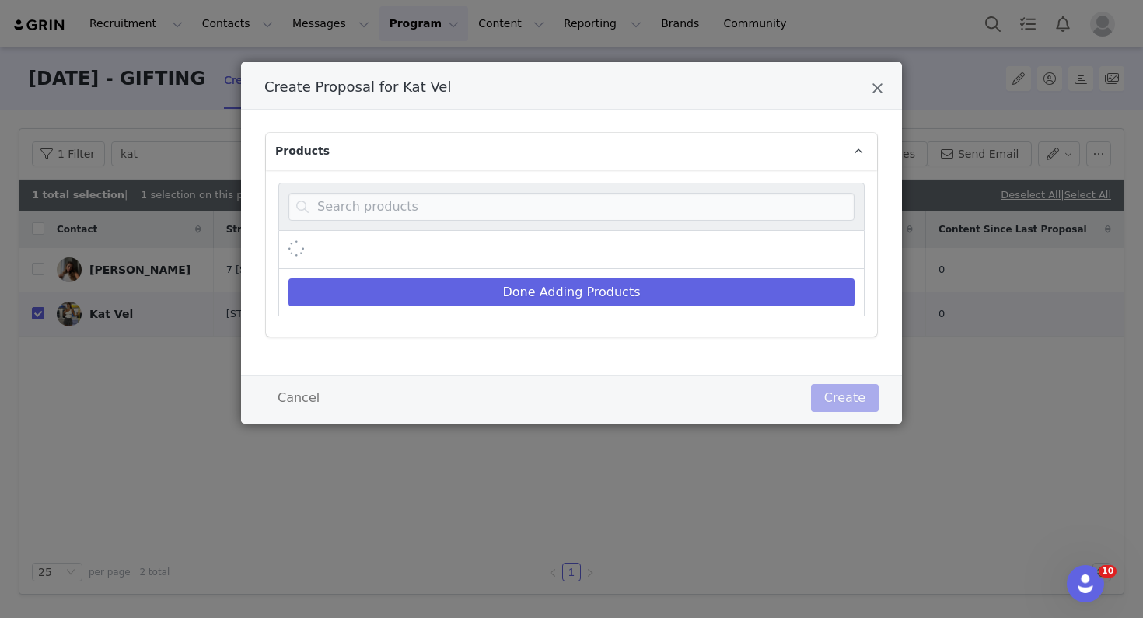
click at [449, 223] on div "Create Proposal for Kat Vel" at bounding box center [571, 207] width 586 height 48
click at [449, 224] on div "Create Proposal for Kat Vel" at bounding box center [571, 207] width 586 height 48
click at [477, 197] on input "Create Proposal for Kat Vel" at bounding box center [572, 207] width 566 height 28
paste input "Anne"
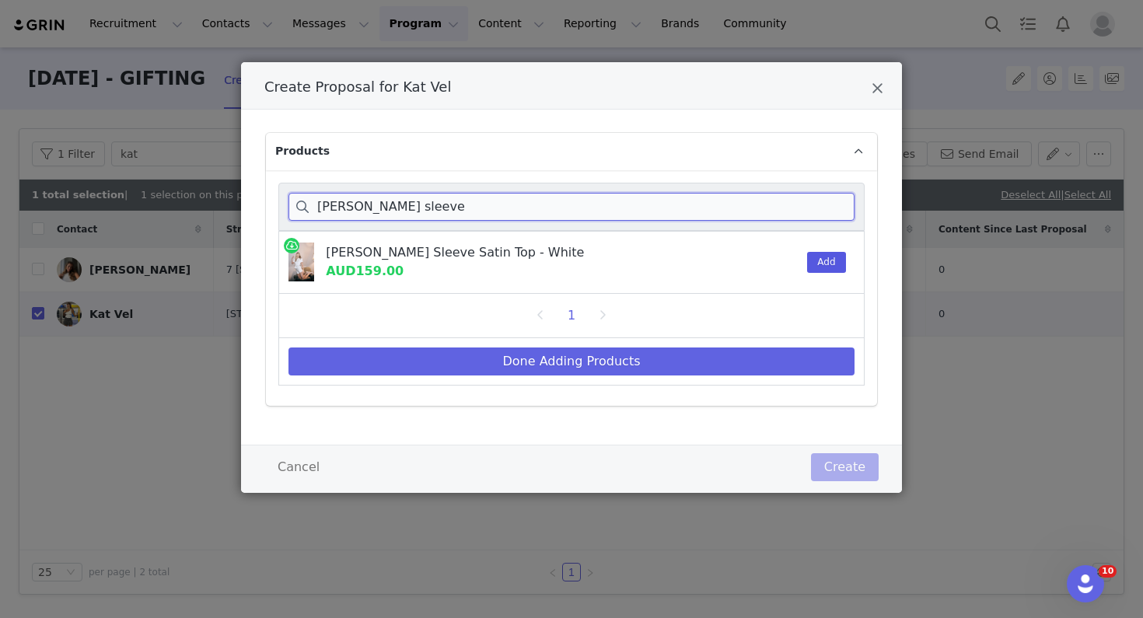
type input "Anne short sleeve"
click at [827, 264] on button "Add" at bounding box center [826, 262] width 38 height 21
drag, startPoint x: 352, startPoint y: 199, endPoint x: 316, endPoint y: 199, distance: 36.5
click at [316, 199] on input "Anne short sleeve" at bounding box center [572, 207] width 566 height 28
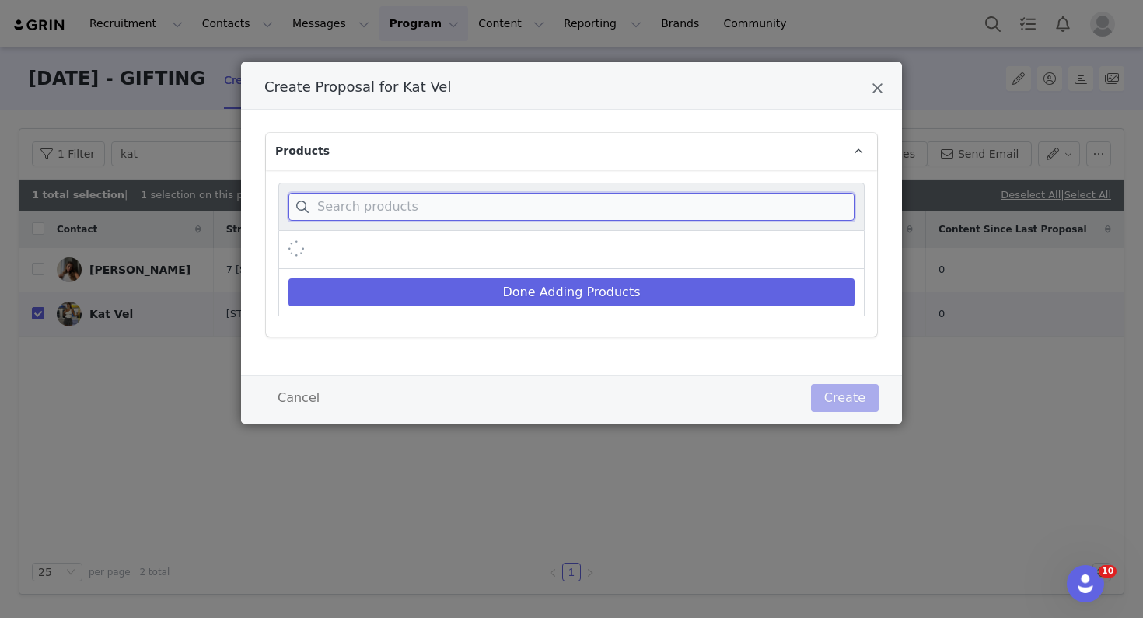
paste input "AnneSatin Mini Short - White - med"
click at [346, 203] on input "AnneSatin Mini Short - White - med" at bounding box center [572, 207] width 566 height 28
drag, startPoint x: 410, startPoint y: 212, endPoint x: 514, endPoint y: 212, distance: 104.2
click at [514, 212] on input "Anne Satin Mini Short - White - med" at bounding box center [572, 207] width 566 height 28
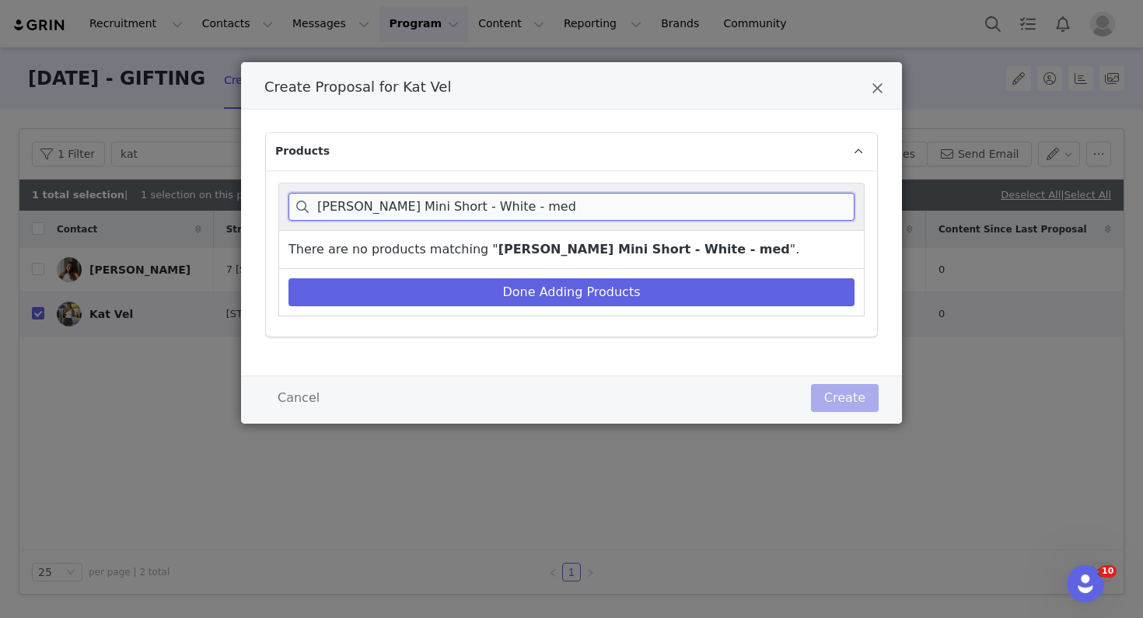
drag, startPoint x: 529, startPoint y: 210, endPoint x: 410, endPoint y: 201, distance: 119.3
click at [410, 201] on input "Anne Satin Mini Short - White - med" at bounding box center [572, 207] width 566 height 28
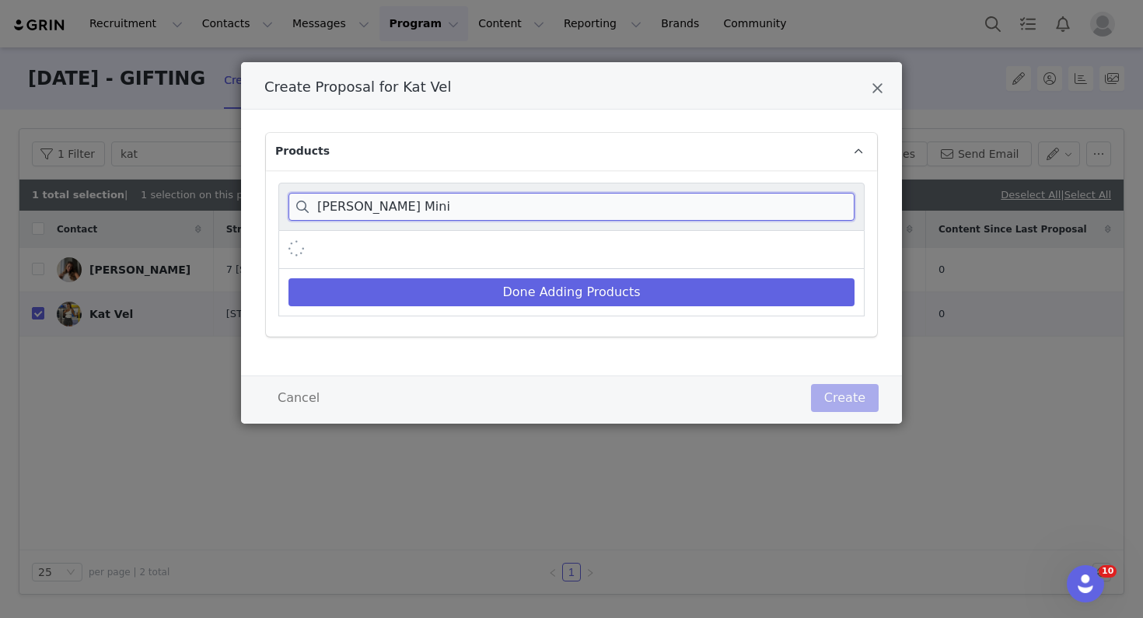
type input "Anne Satin Mini"
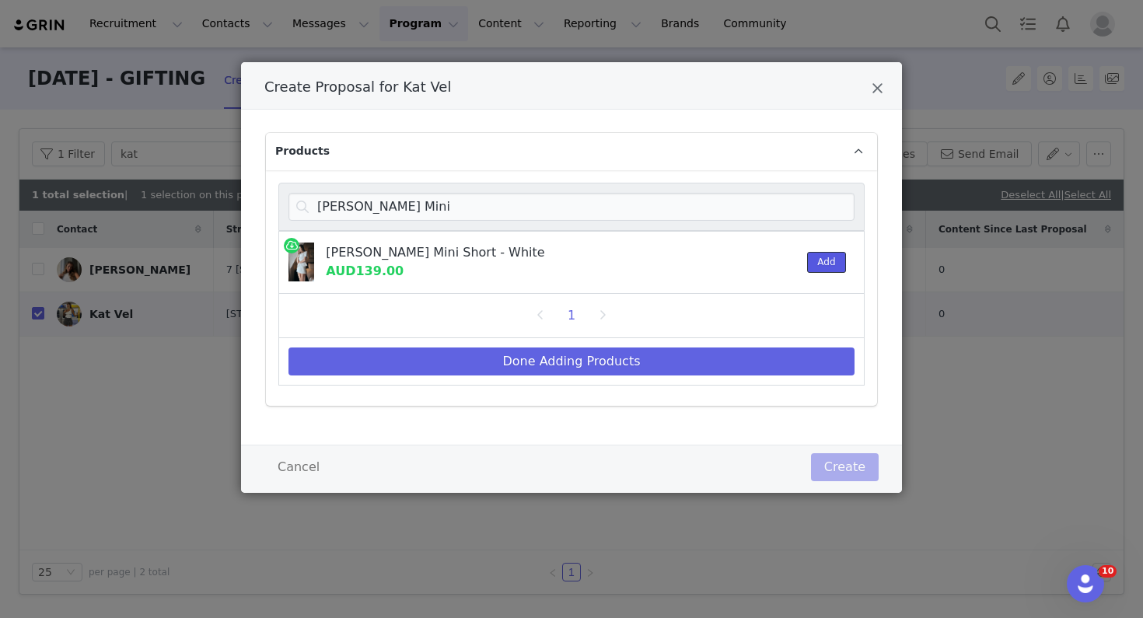
click at [823, 255] on button "Add" at bounding box center [826, 262] width 38 height 21
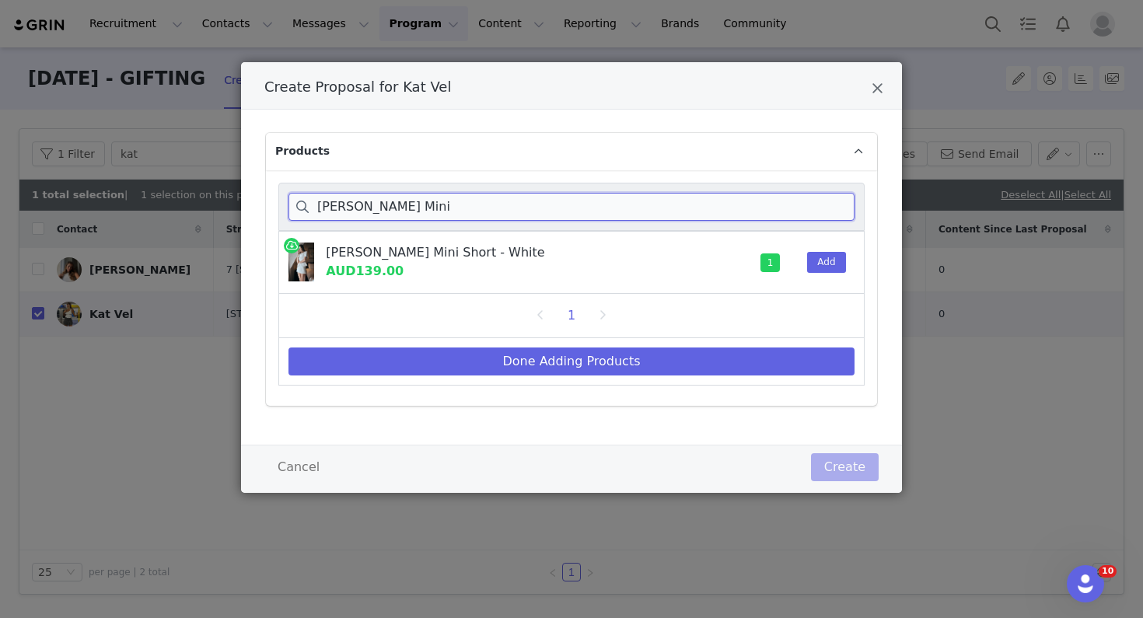
drag, startPoint x: 393, startPoint y: 208, endPoint x: 255, endPoint y: 201, distance: 137.8
click at [255, 201] on div "Products Anne Satin Mini Anne Satin Mini Short - White AUD139.00 1 Add 1 Done A…" at bounding box center [571, 277] width 661 height 335
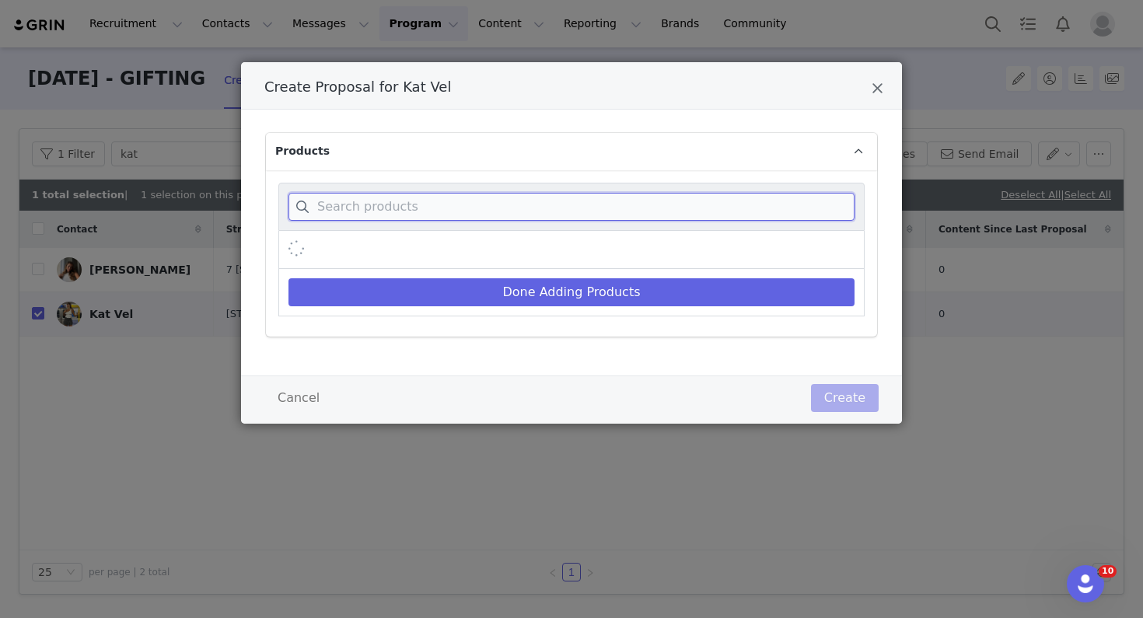
paste input "Hayden Long Sleeve Plunge Maxi Dress -"
drag, startPoint x: 453, startPoint y: 207, endPoint x: 664, endPoint y: 207, distance: 211.5
click at [664, 207] on input "Hayden Long Sleeve Plunge Maxi Dress -" at bounding box center [572, 207] width 566 height 28
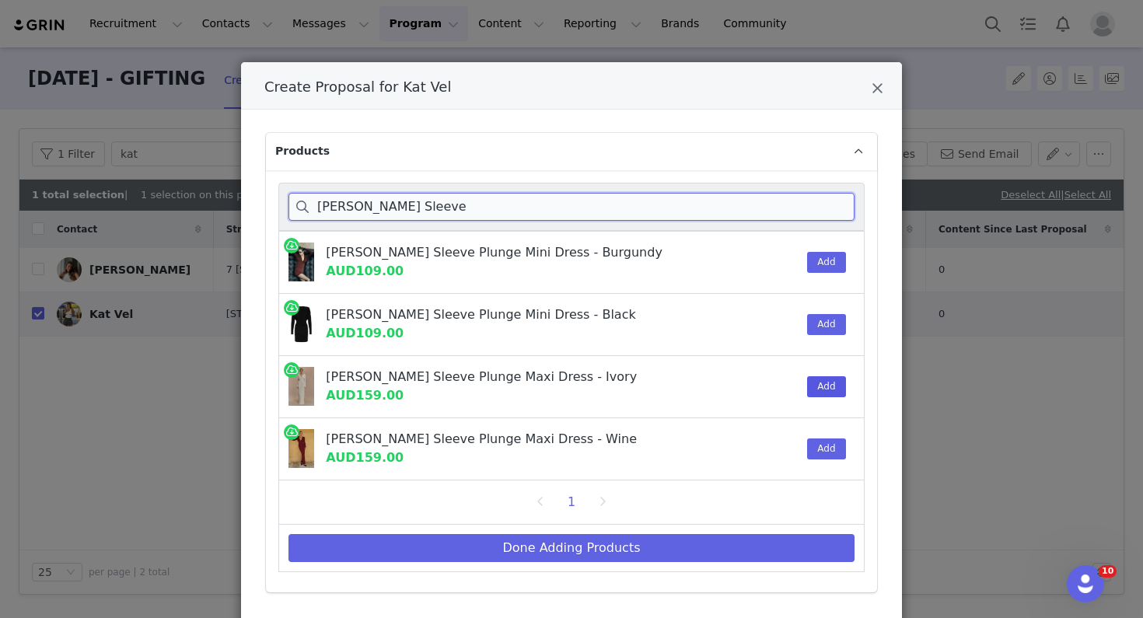
type input "Hayden Long Sleeve"
click at [827, 392] on button "Add" at bounding box center [826, 386] width 38 height 21
drag, startPoint x: 449, startPoint y: 205, endPoint x: 273, endPoint y: 191, distance: 176.2
click at [273, 191] on div "Hayden Long Sleeve Hayden Long Sleeve Plunge Mini Dress - Burgundy AUD109.00 Ad…" at bounding box center [571, 381] width 611 height 422
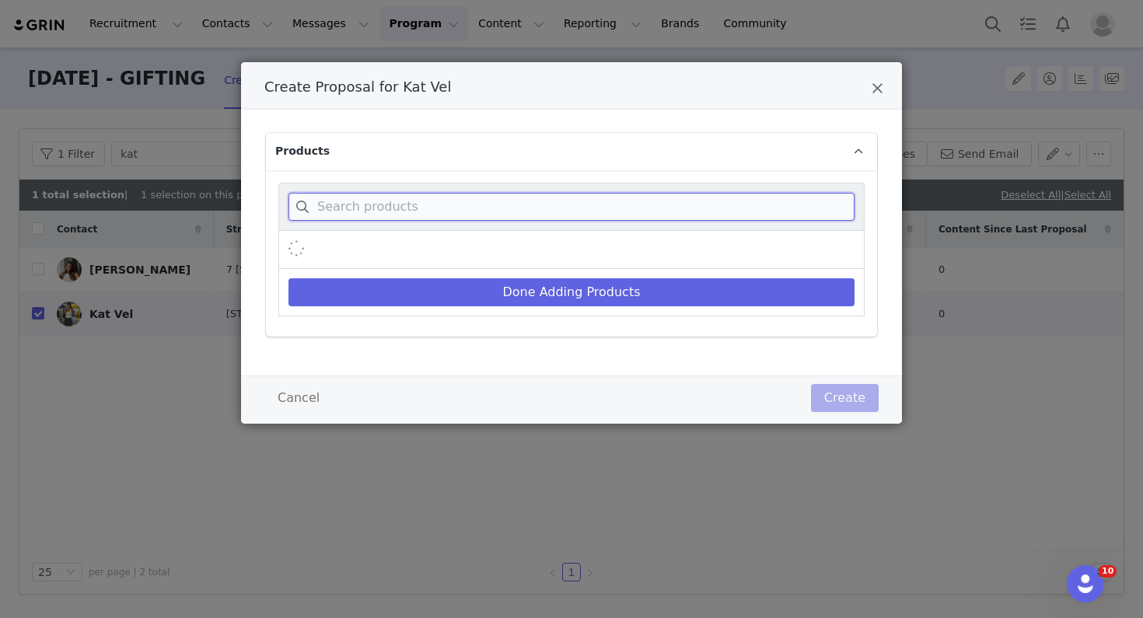
paste input "Dinah Lace And Satin Maxi Dress - Black/Ivory - size M"
drag, startPoint x: 500, startPoint y: 205, endPoint x: 807, endPoint y: 205, distance: 307.2
click at [807, 205] on input "Dinah Lace And Satin Maxi Dress - Black/Ivory - size M" at bounding box center [572, 207] width 566 height 28
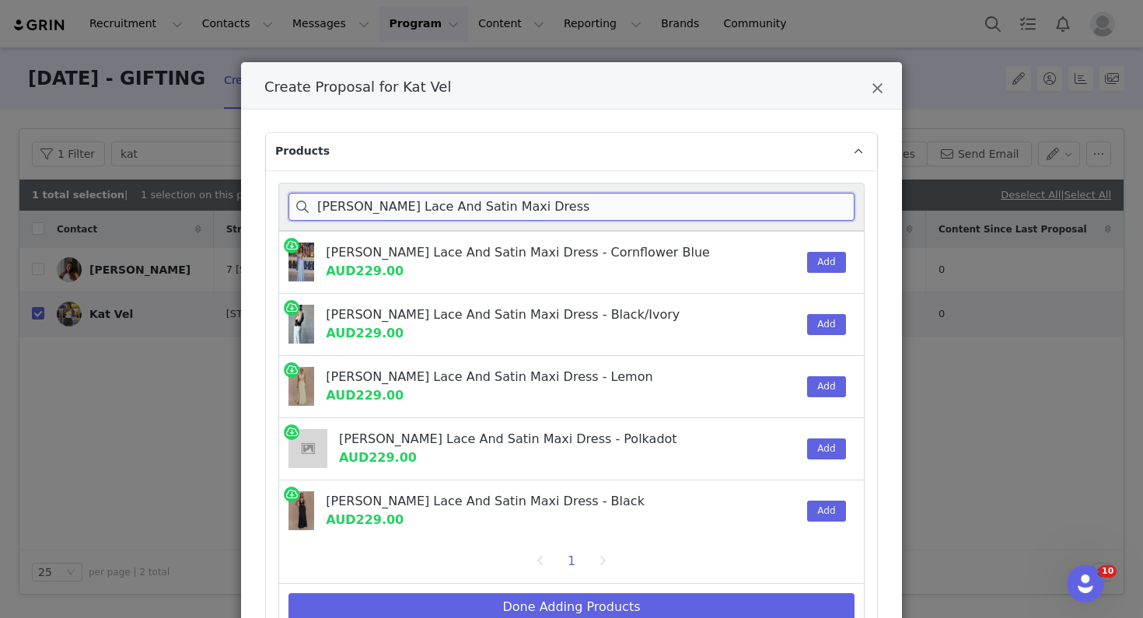
type input "Dinah Lace And Satin Maxi Dress"
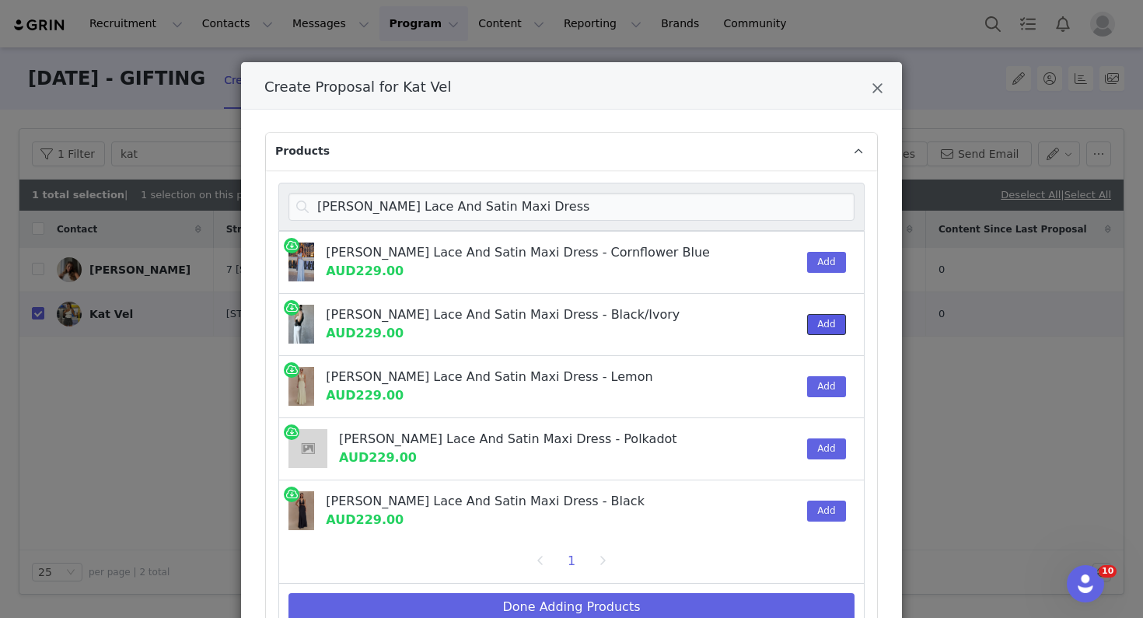
click at [821, 322] on button "Add" at bounding box center [826, 324] width 38 height 21
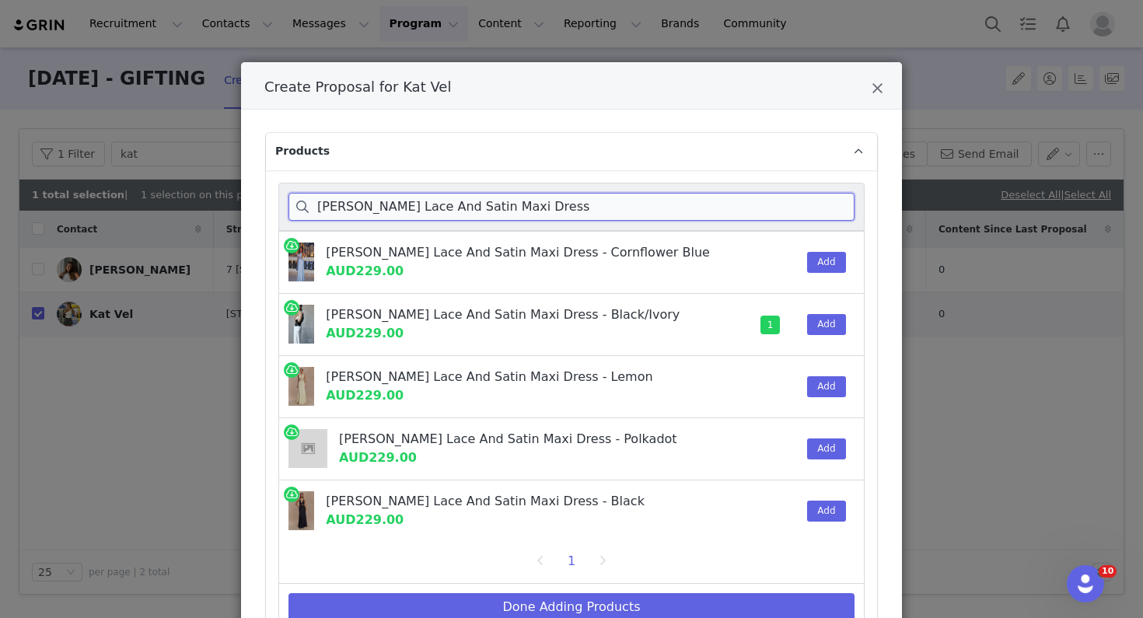
drag, startPoint x: 531, startPoint y: 203, endPoint x: 278, endPoint y: 201, distance: 253.5
click at [278, 201] on div "Dinah Lace And Satin Maxi Dress Dinah Lace And Satin Maxi Dress - Cornflower Bl…" at bounding box center [571, 411] width 611 height 482
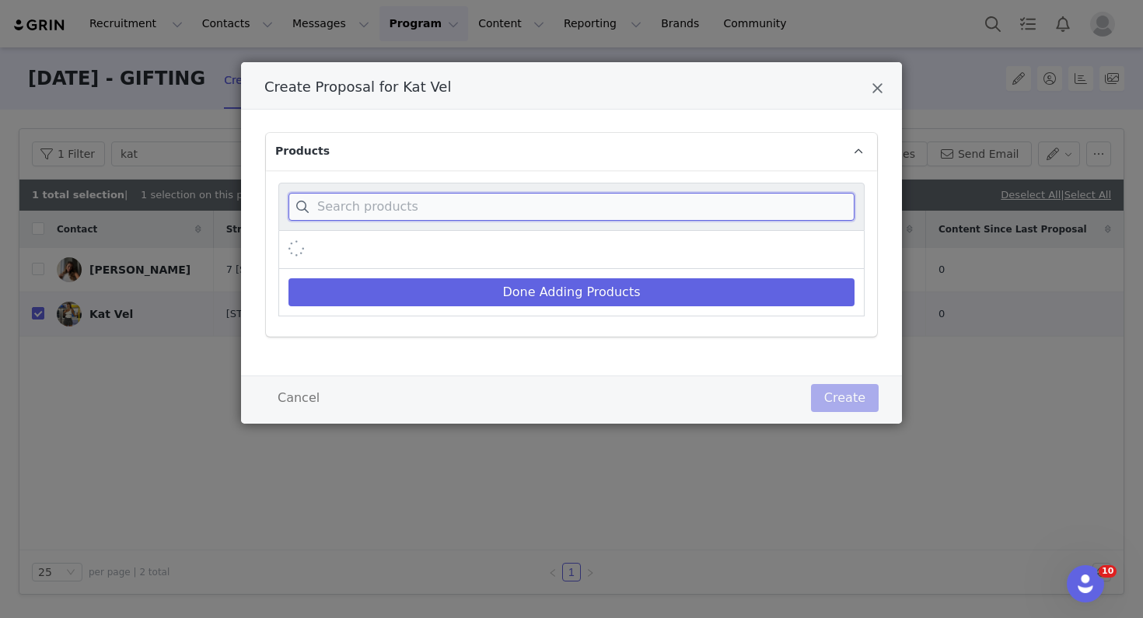
paste input "Dinah Lace And Satin Maxi Dress - Black/Ivory - size M Off Shoulder Knit Maxi D…"
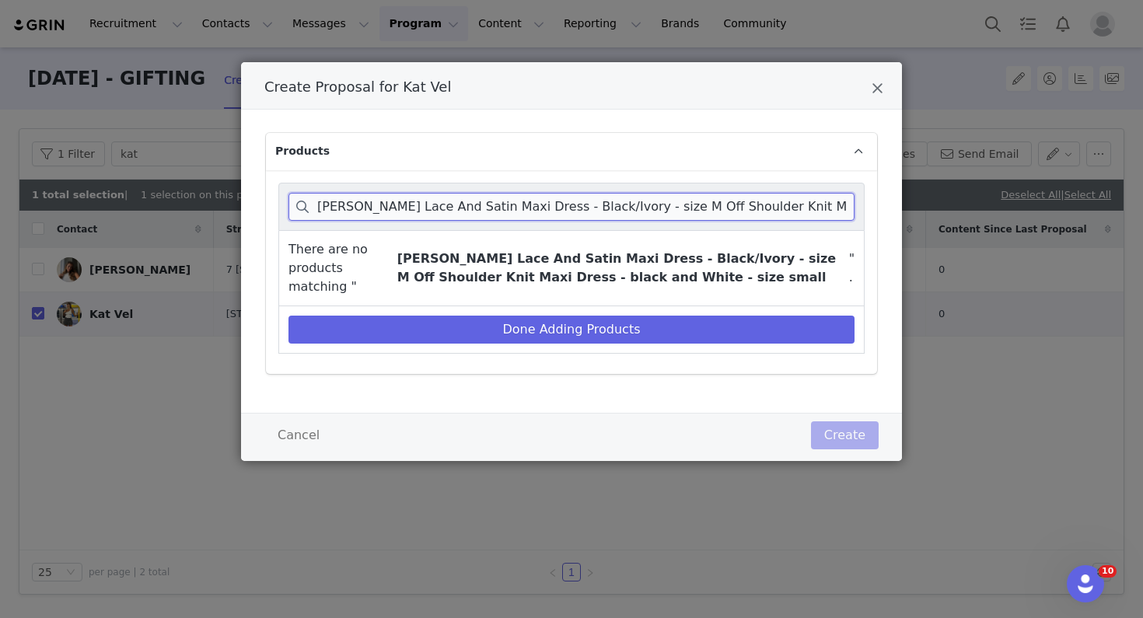
drag, startPoint x: 398, startPoint y: 209, endPoint x: 185, endPoint y: 203, distance: 213.2
click at [185, 203] on div "Create Proposal for Kat Vel Products Dinah Lace And Satin Maxi Dress - Black/Iv…" at bounding box center [571, 309] width 1143 height 618
click at [523, 199] on input "Dinah Lace And Satin Maxi Dress - Black/Ivory - size M Off Shoulder Knit Maxi D…" at bounding box center [572, 207] width 566 height 28
drag, startPoint x: 569, startPoint y: 207, endPoint x: 908, endPoint y: 222, distance: 339.4
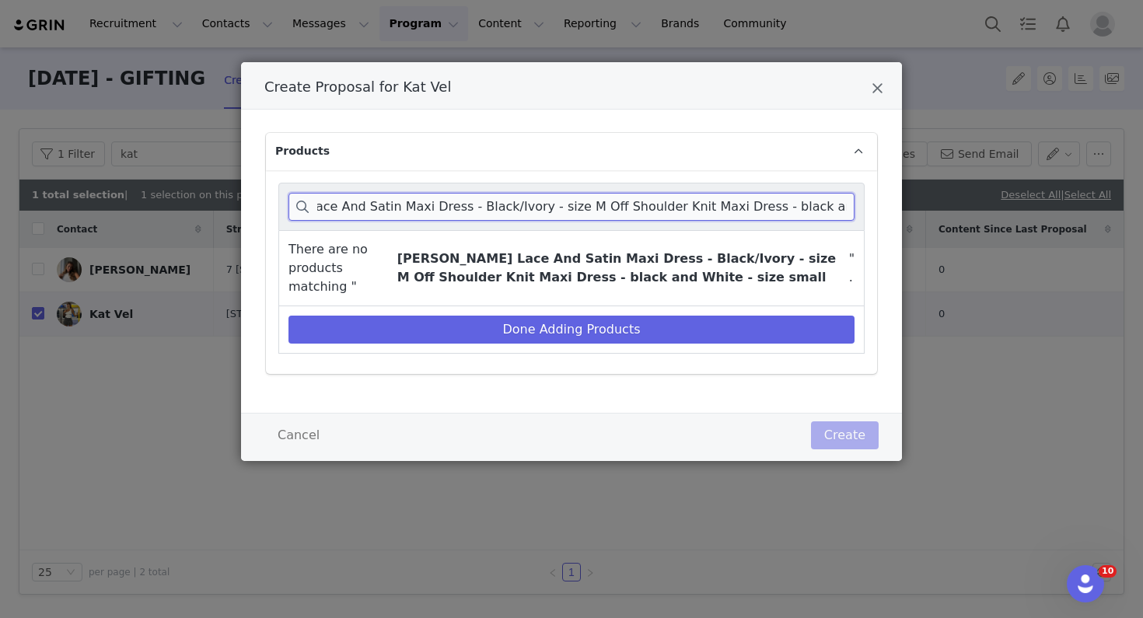
click at [908, 222] on div "Create Proposal for Kat Vel Products Dinah Lace And Satin Maxi Dress - Black/Iv…" at bounding box center [571, 309] width 1143 height 618
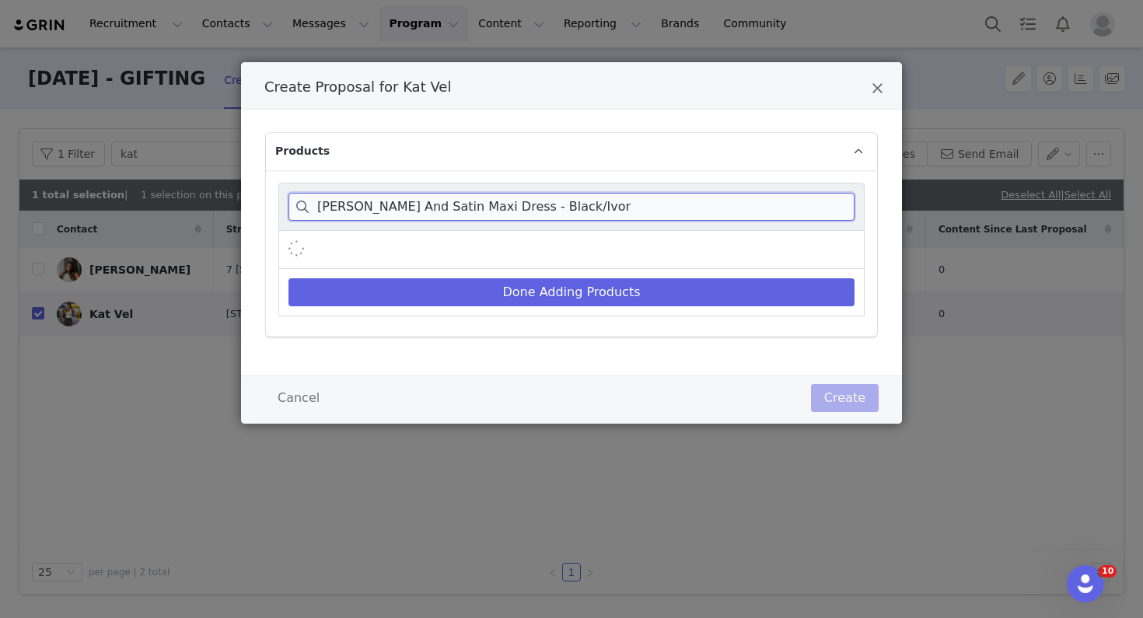
scroll to position [0, 0]
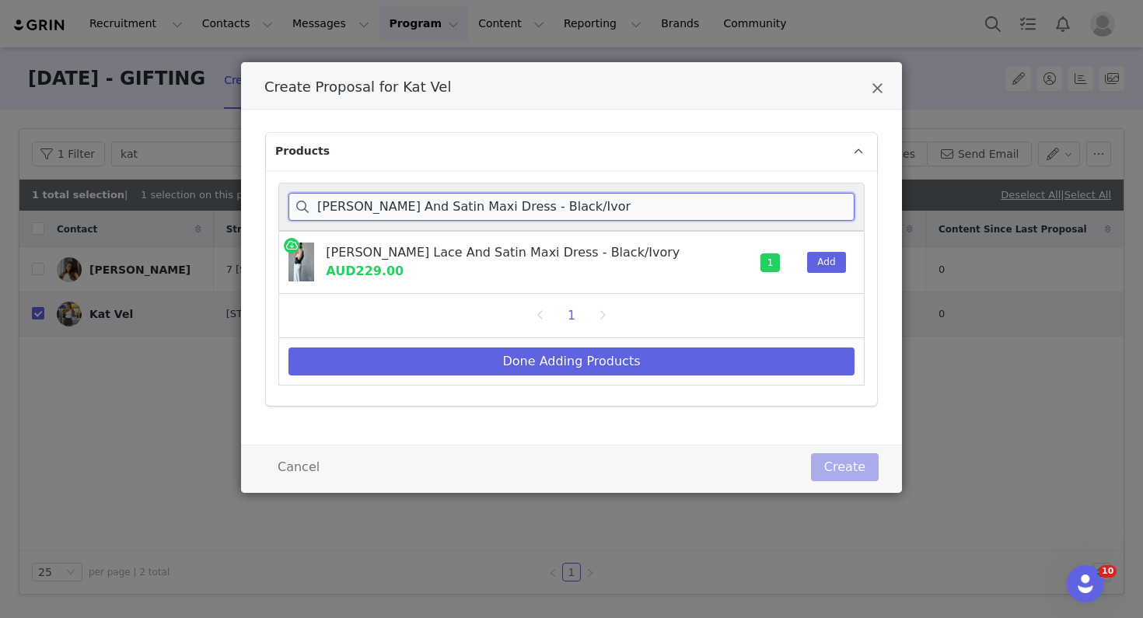
type input "Dinah Lace And Satin Maxi Dress - Black/Ivor"
drag, startPoint x: 522, startPoint y: 203, endPoint x: 253, endPoint y: 191, distance: 269.3
click at [253, 191] on div "Products Dinah Lace And Satin Maxi Dress - Black/Ivor Dinah Lace And Satin Maxi…" at bounding box center [571, 277] width 661 height 335
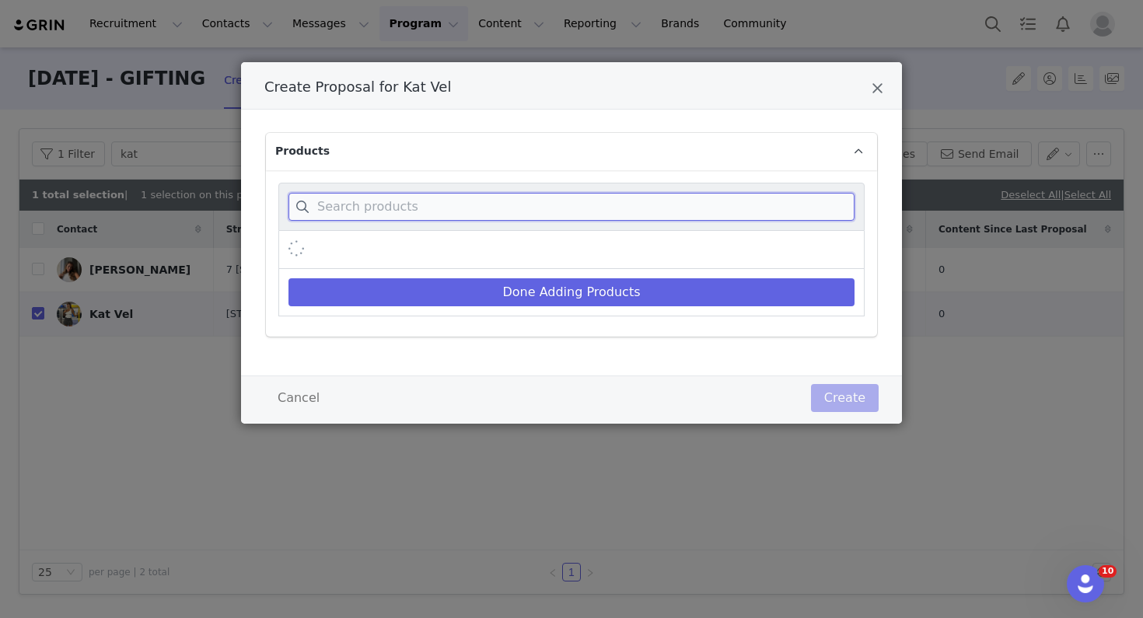
paste input "Off Shoulder Knit Maxi Dress - black and White - size small"
drag, startPoint x: 482, startPoint y: 208, endPoint x: 725, endPoint y: 233, distance: 243.9
click at [725, 233] on nav "Off Shoulder Knit Maxi Dress - black and White - size small Done Adding Products" at bounding box center [571, 250] width 586 height 134
type input "Off Shoulder Knit Maxi Dress"
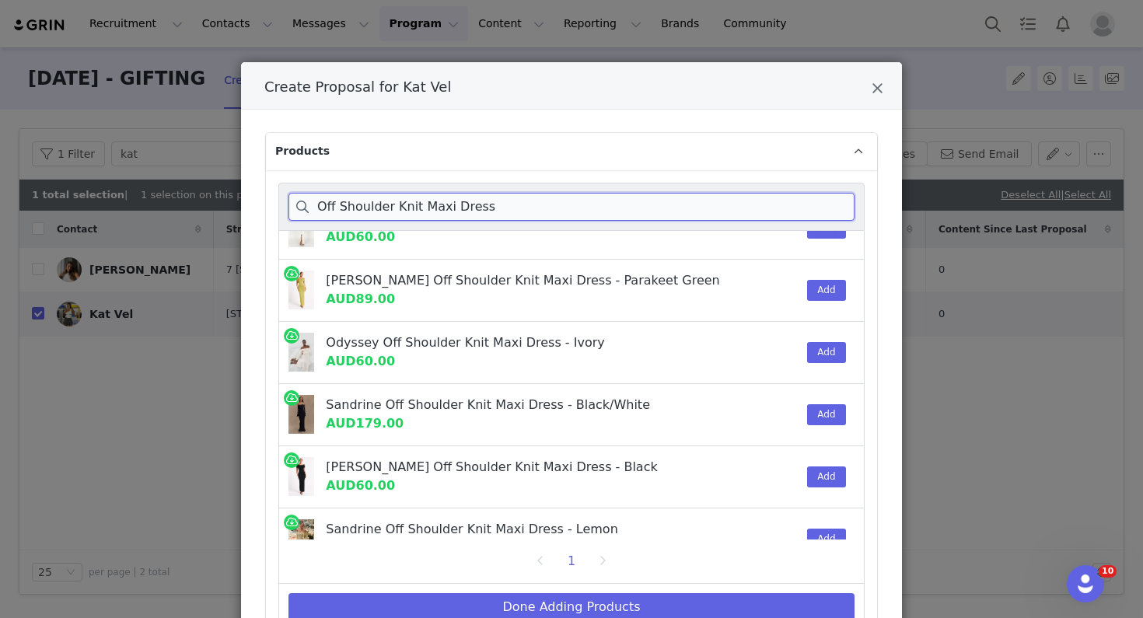
scroll to position [251, 0]
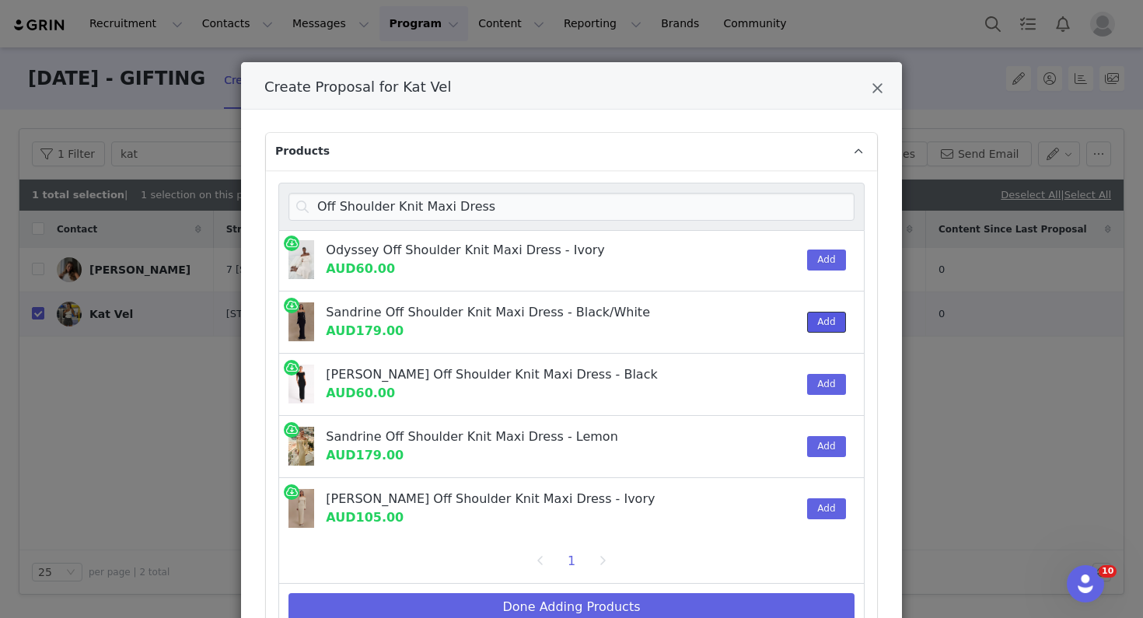
click at [831, 328] on button "Add" at bounding box center [826, 322] width 38 height 21
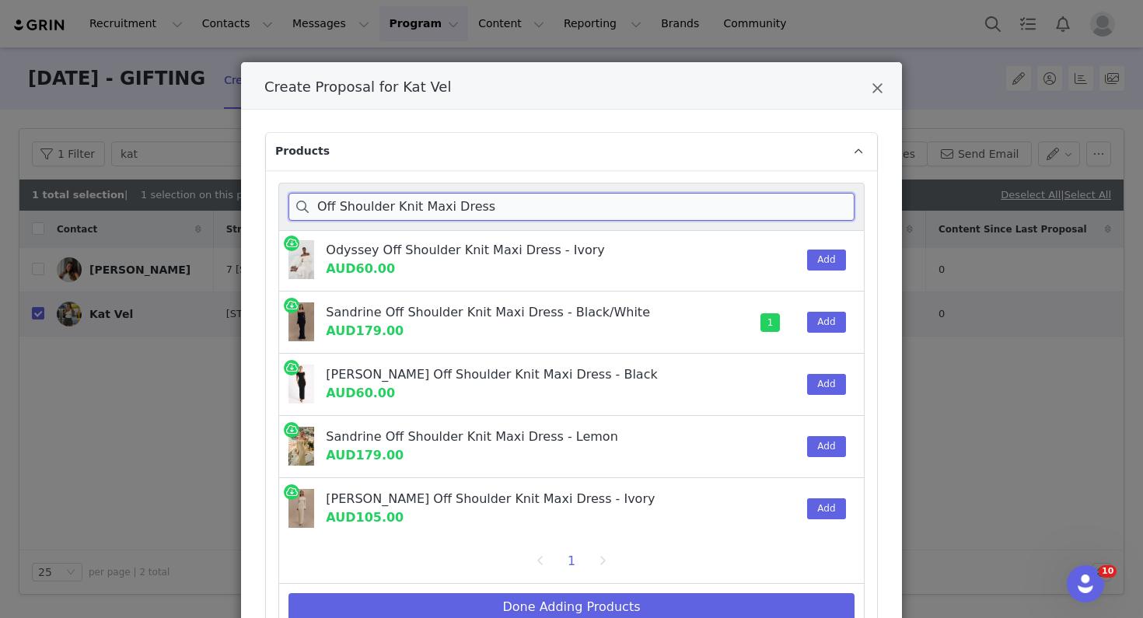
drag, startPoint x: 517, startPoint y: 208, endPoint x: 225, endPoint y: 203, distance: 292.4
click at [225, 203] on div "Create Proposal for Kat Vel Products Off Shoulder Knit Maxi Dress Sandrine Off …" at bounding box center [571, 309] width 1143 height 618
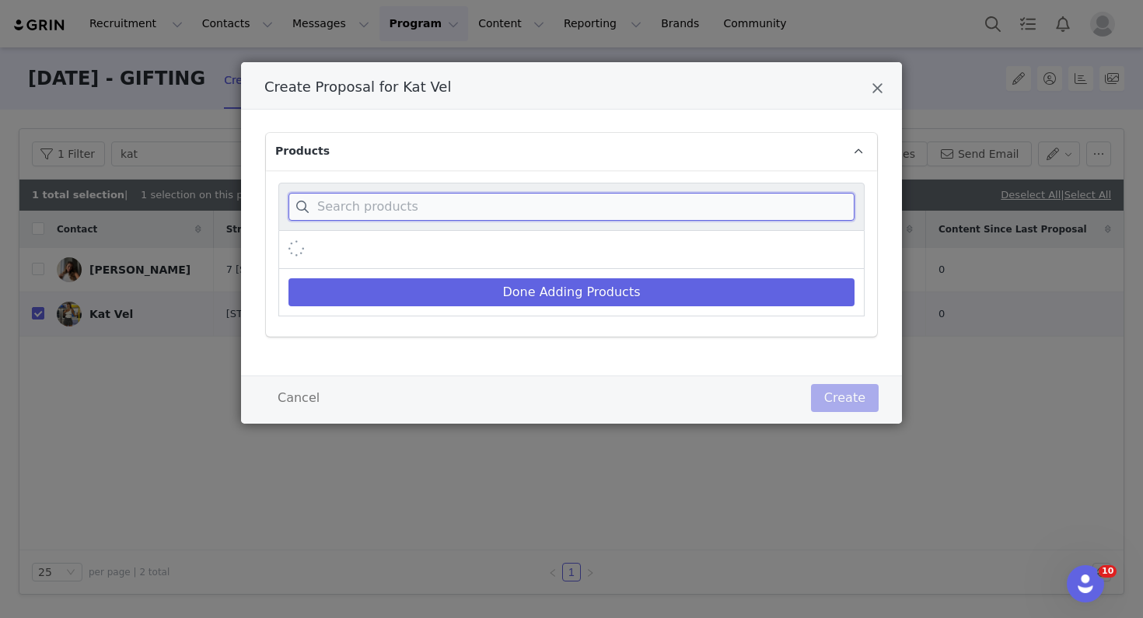
paste input "Louisa Long Sleeve Slink dress - white - size s"
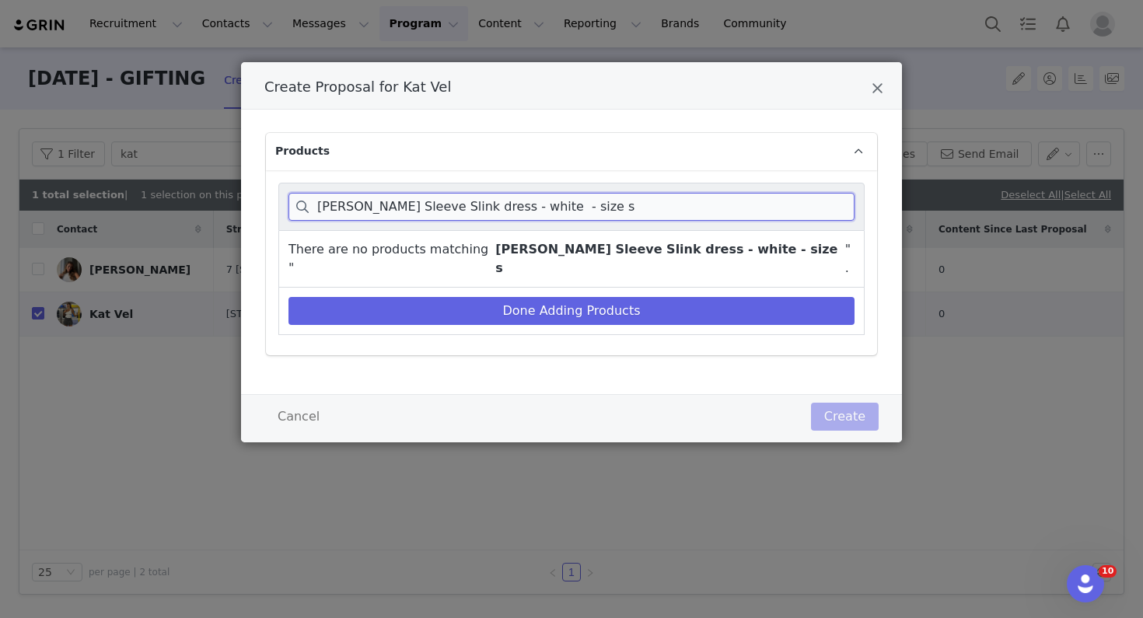
drag, startPoint x: 437, startPoint y: 212, endPoint x: 717, endPoint y: 190, distance: 280.8
click at [719, 191] on div "Louisa Long Sleeve Slink dress - white - size s" at bounding box center [571, 207] width 586 height 48
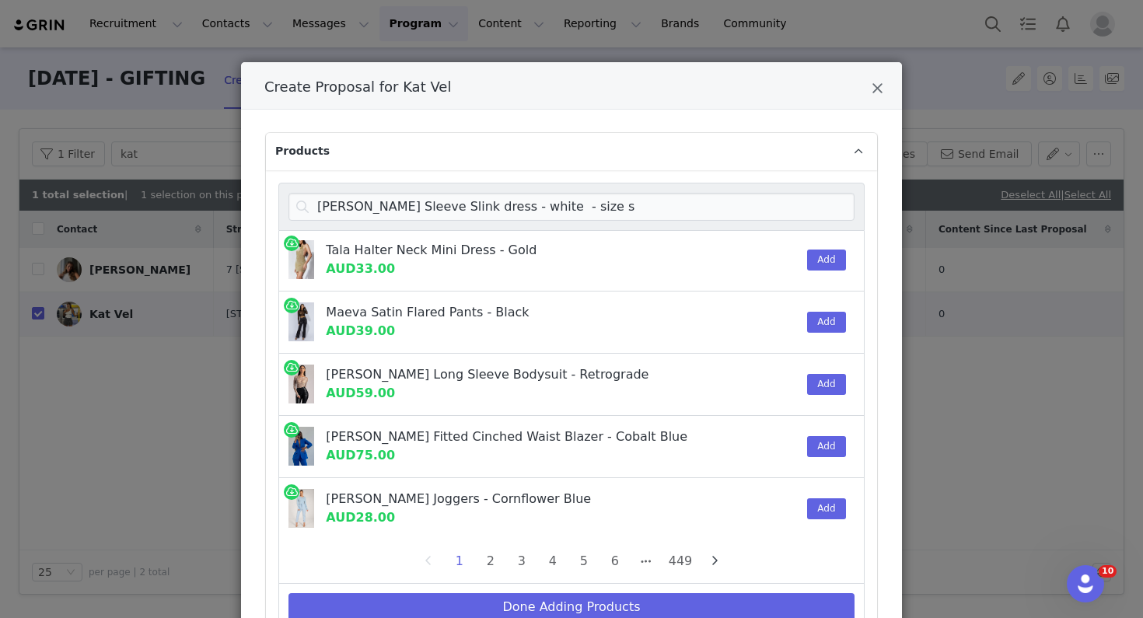
click at [477, 187] on div "Louisa Long Sleeve Slink dress - white - size s" at bounding box center [571, 207] width 586 height 48
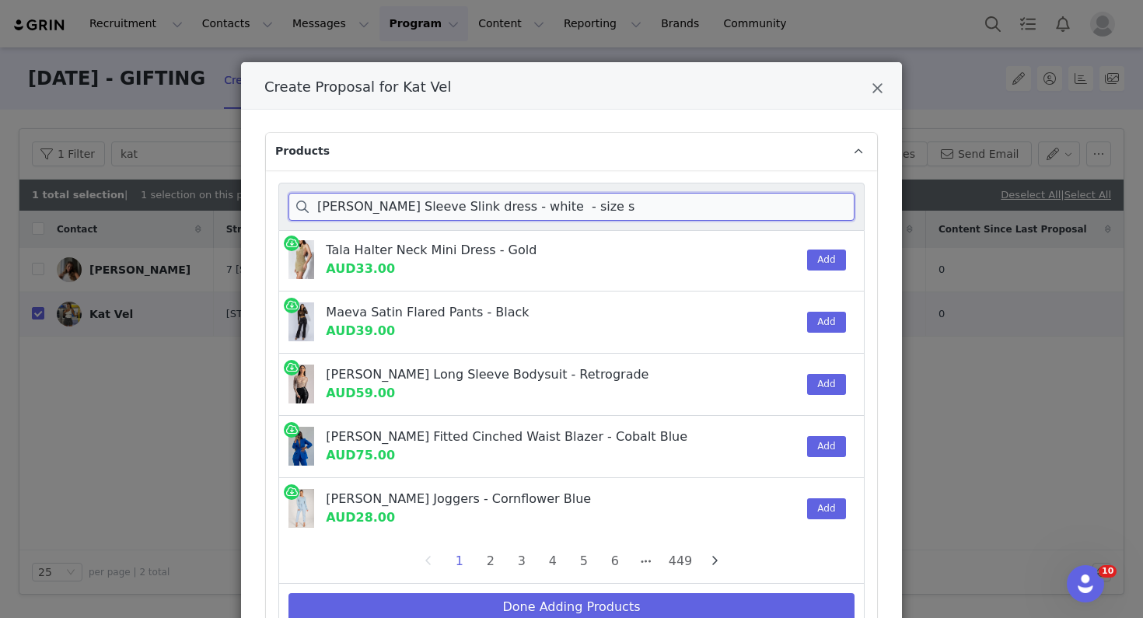
drag, startPoint x: 463, startPoint y: 206, endPoint x: 731, endPoint y: 204, distance: 268.3
click at [731, 204] on input "Louisa Long Sleeve Slink dress - white - size s" at bounding box center [572, 207] width 566 height 28
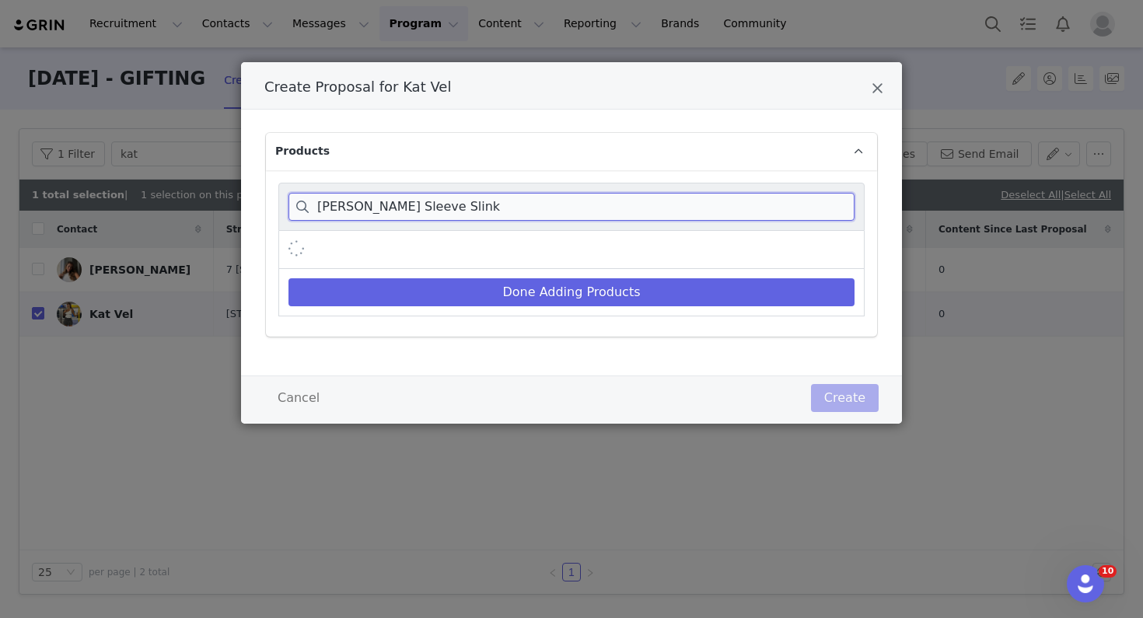
scroll to position [0, 0]
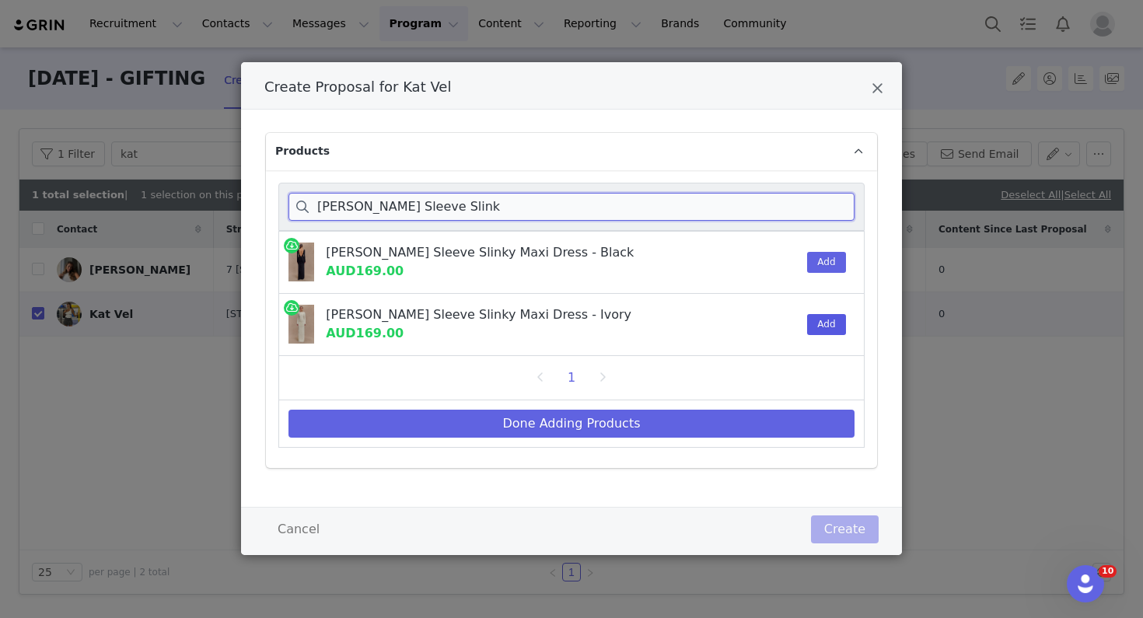
type input "Louisa Long Sleeve Slink"
click at [829, 320] on button "Add" at bounding box center [826, 324] width 38 height 21
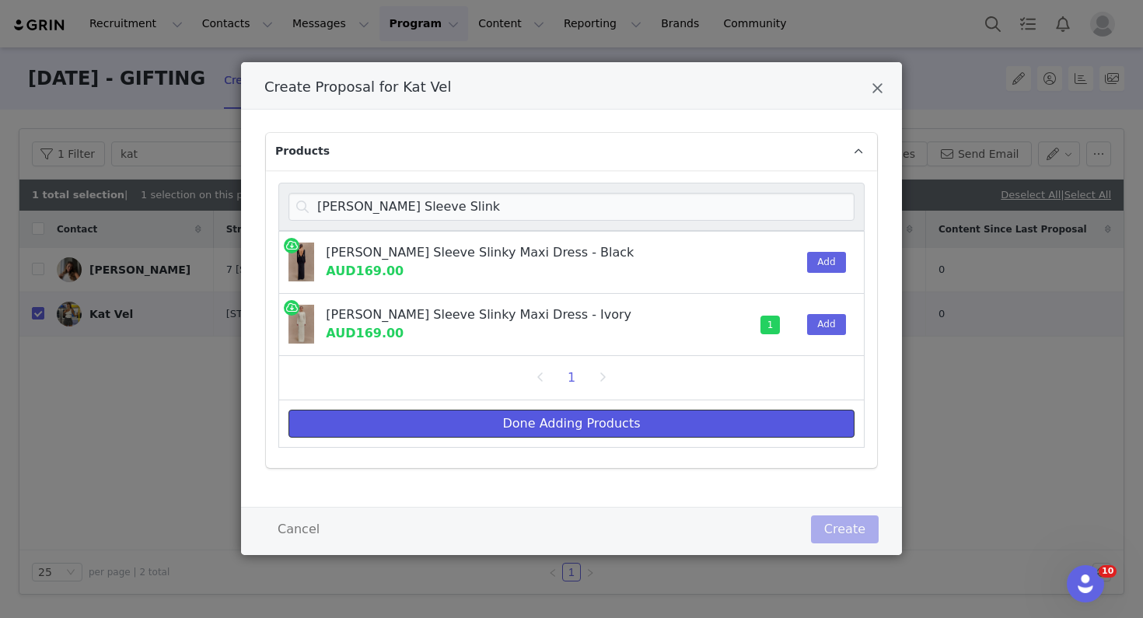
click at [792, 421] on button "Done Adding Products" at bounding box center [572, 424] width 566 height 28
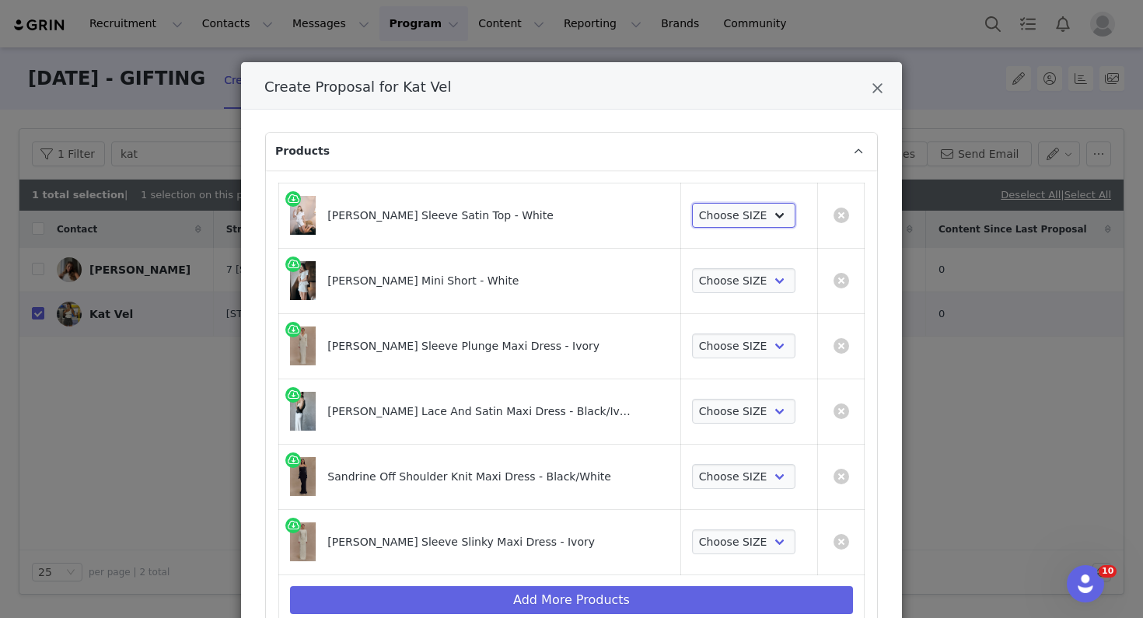
click at [750, 219] on select "Choose SIZE XS XXS S M L XL XXL 3XL" at bounding box center [743, 215] width 103 height 25
select select "27798799"
click at [692, 203] on select "Choose SIZE XS XXS S M L XL XXL 3XL" at bounding box center [743, 215] width 103 height 25
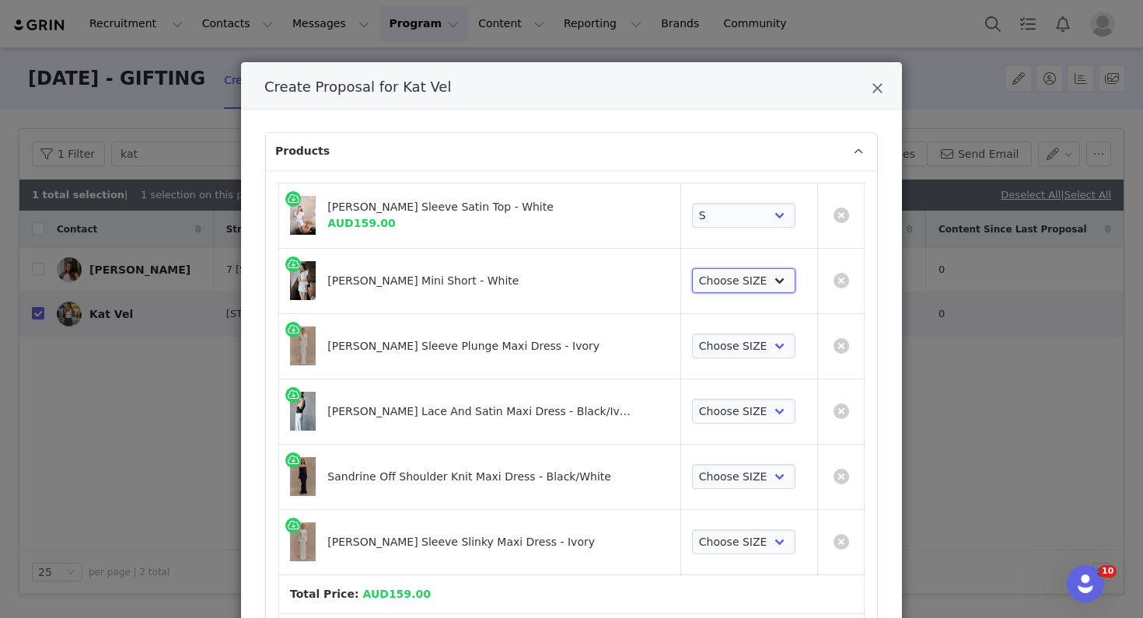
click at [730, 282] on select "Choose SIZE XXS XS S M L XL XXL 3XL" at bounding box center [743, 280] width 103 height 25
select select "27355232"
click at [692, 268] on select "Choose SIZE XXS XS S M L XL XXL 3XL" at bounding box center [743, 280] width 103 height 25
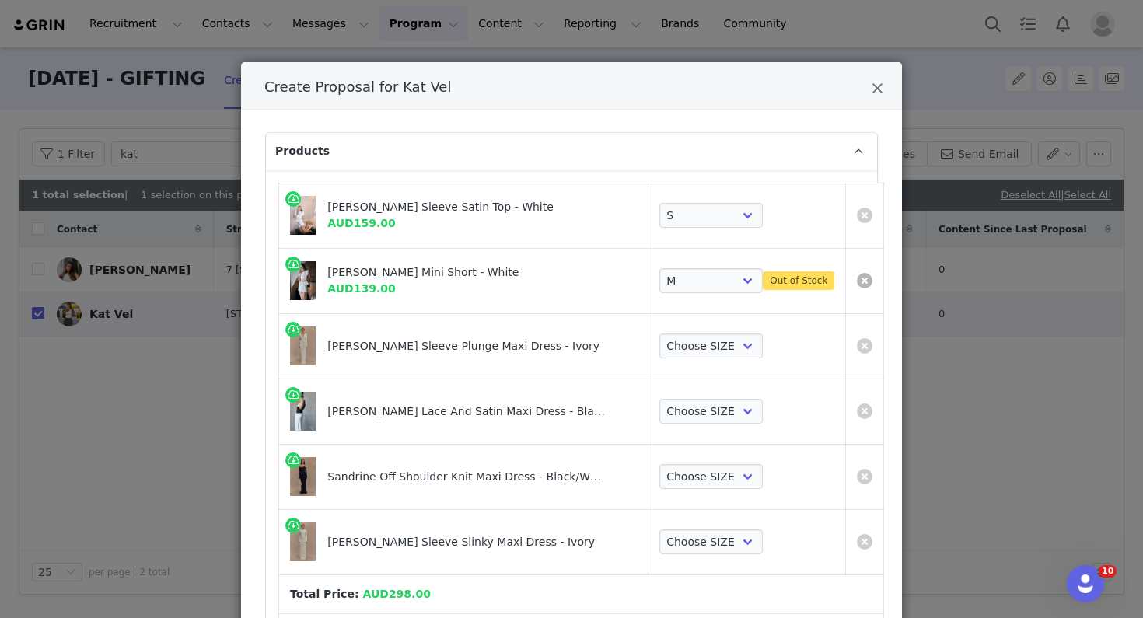
click at [857, 278] on link "Create Proposal for Kat Vel" at bounding box center [865, 281] width 16 height 16
select select "Create Proposal for Kat Vel"
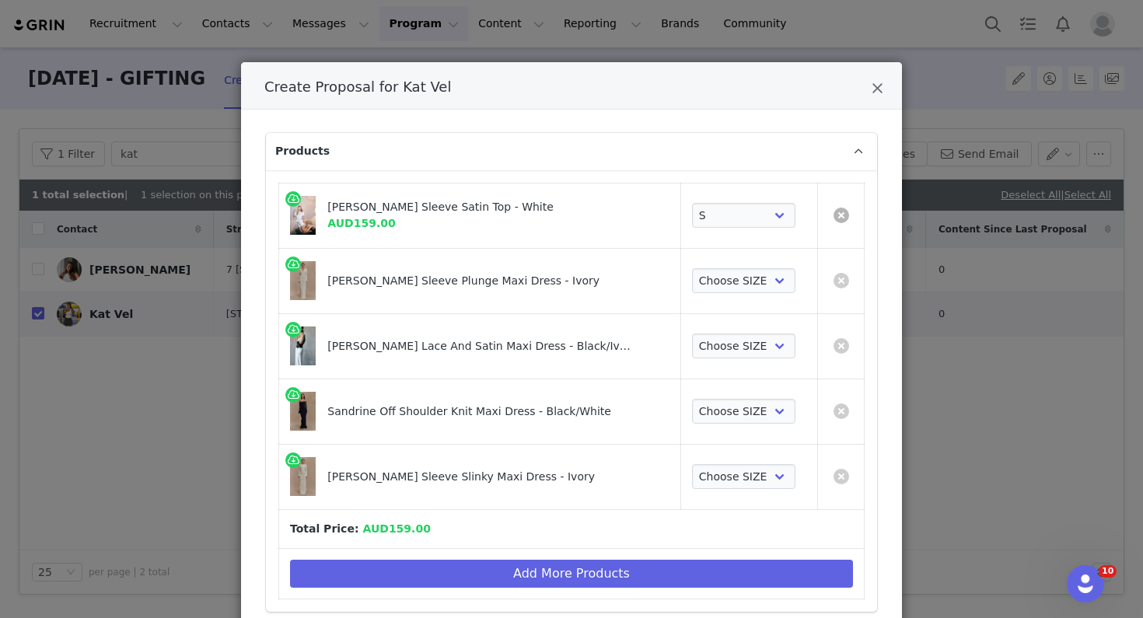
click at [843, 219] on link "Create Proposal for Kat Vel" at bounding box center [842, 216] width 16 height 16
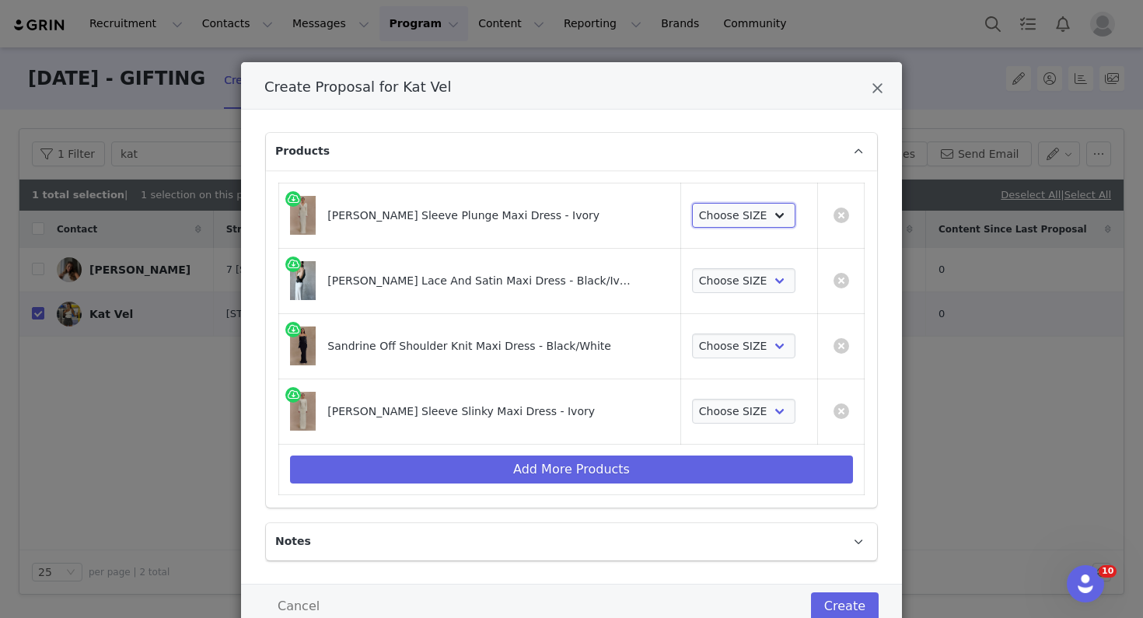
click at [747, 217] on select "Choose SIZE XXS XS S M L XL XXL 3XL" at bounding box center [743, 215] width 103 height 25
select select "27266535"
click at [692, 203] on select "Choose SIZE XXS XS S M L XL XXL 3XL" at bounding box center [743, 215] width 103 height 25
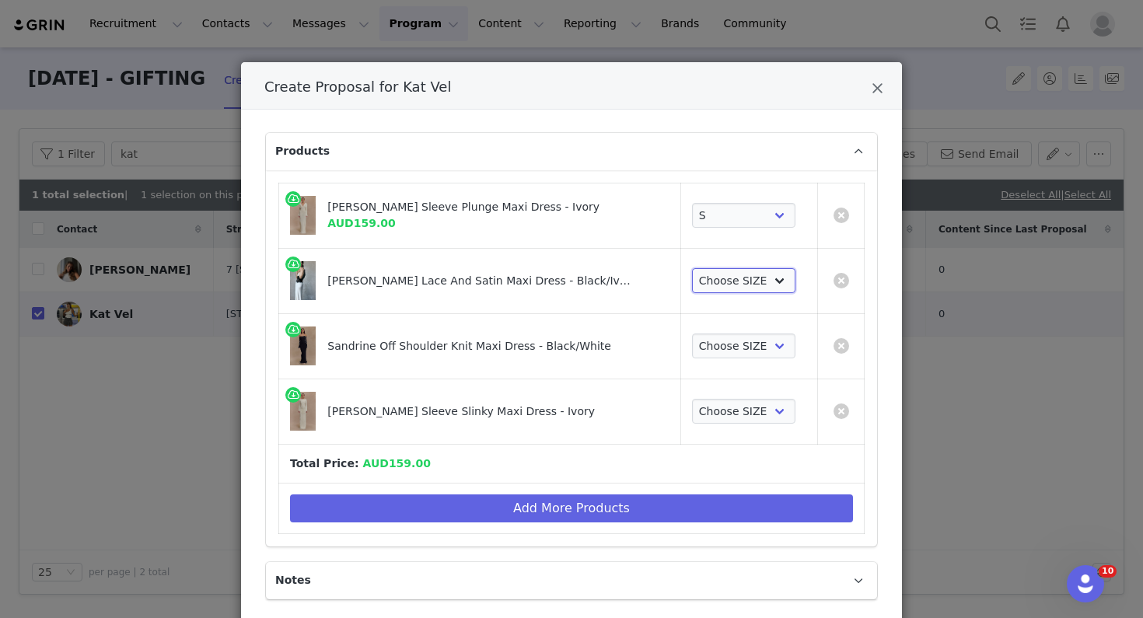
click at [741, 285] on select "Choose SIZE XXS XS S M L XL XXL 3XL" at bounding box center [743, 280] width 103 height 25
select select "26188679"
click at [692, 268] on select "Choose SIZE XXS XS S M L XL XXL 3XL" at bounding box center [743, 280] width 103 height 25
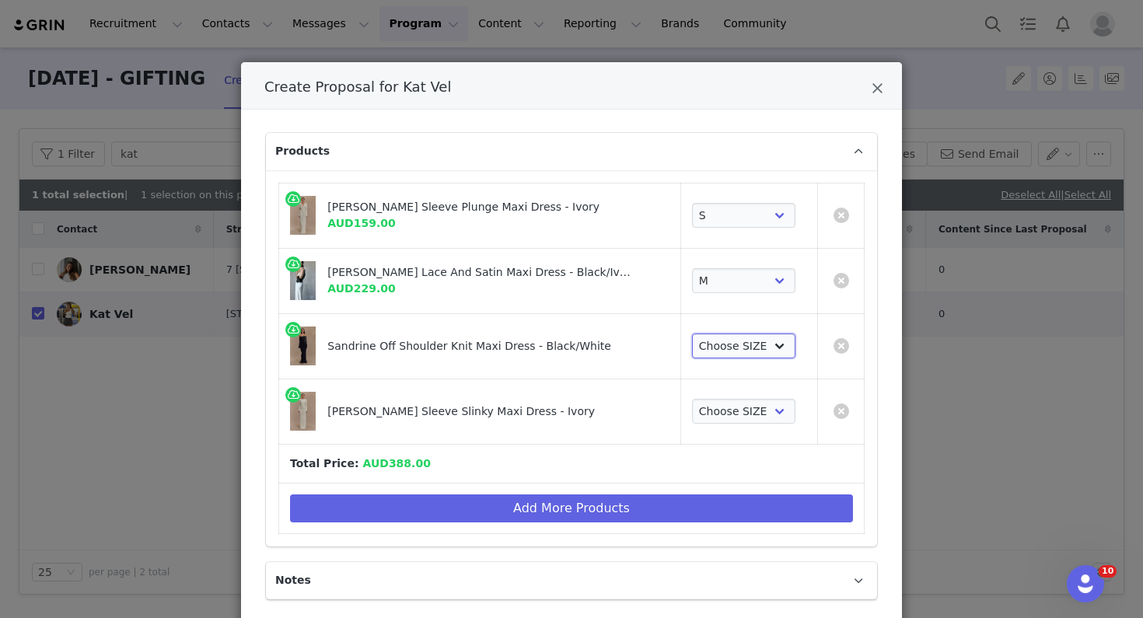
click at [713, 347] on select "Choose SIZE XXS XS S M L XL XXL 3XL" at bounding box center [743, 346] width 103 height 25
select select "26188834"
click at [692, 334] on select "Choose SIZE XXS XS S M L XL XXL 3XL" at bounding box center [743, 346] width 103 height 25
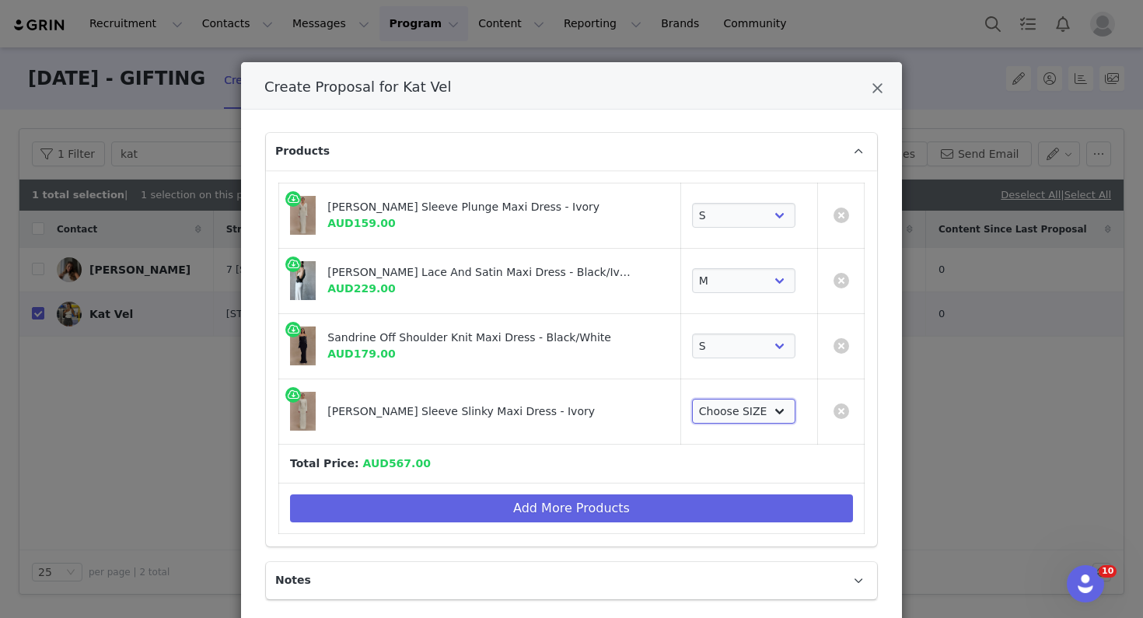
click at [715, 403] on select "Choose SIZE XXS XS S M L XL XXL 3XL" at bounding box center [743, 411] width 103 height 25
select select "26558055"
click at [692, 399] on select "Choose SIZE XXS XS S M L XL XXL 3XL" at bounding box center [743, 411] width 103 height 25
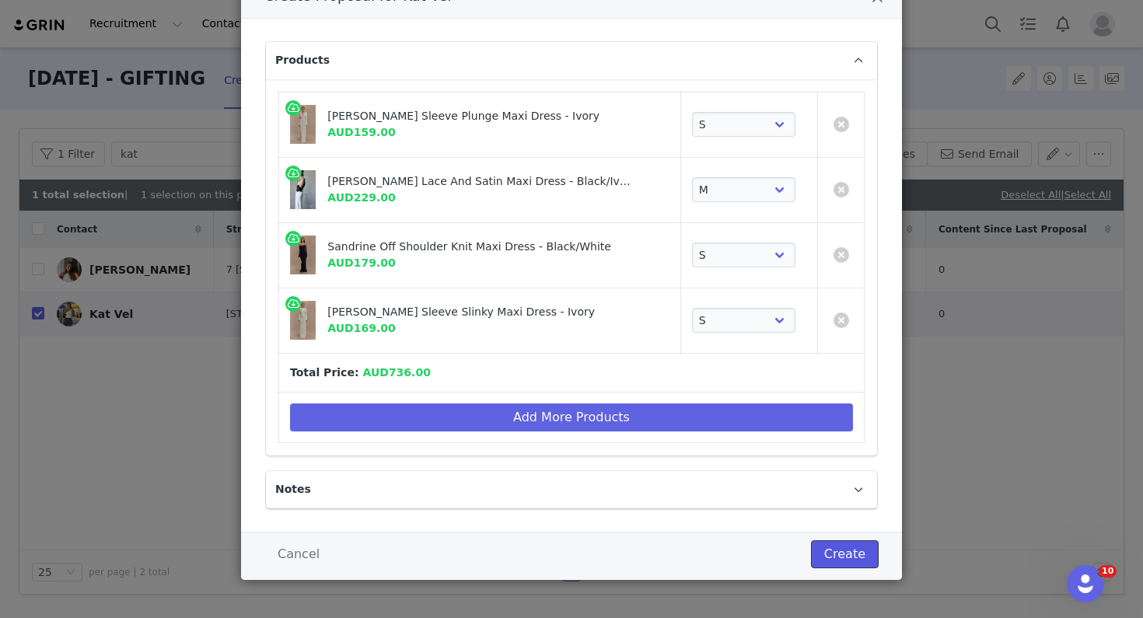
click at [841, 540] on button "Create" at bounding box center [845, 554] width 68 height 28
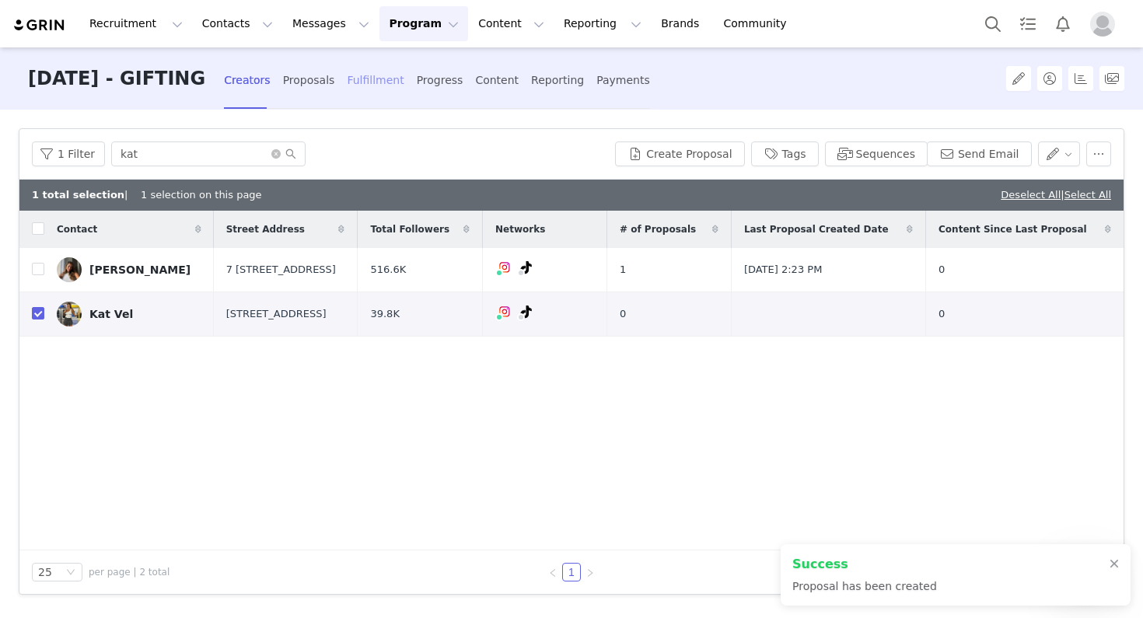
click at [404, 89] on div "Fulfillment" at bounding box center [375, 80] width 57 height 41
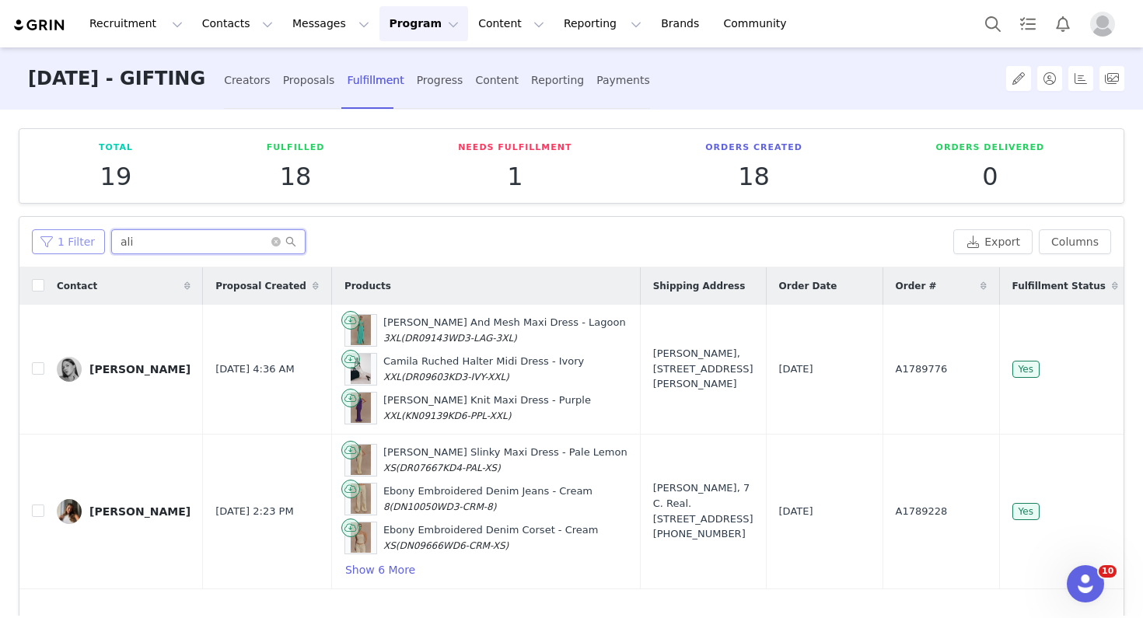
drag, startPoint x: 206, startPoint y: 243, endPoint x: 86, endPoint y: 235, distance: 120.8
click at [86, 235] on div "1 Filter ali" at bounding box center [489, 241] width 915 height 25
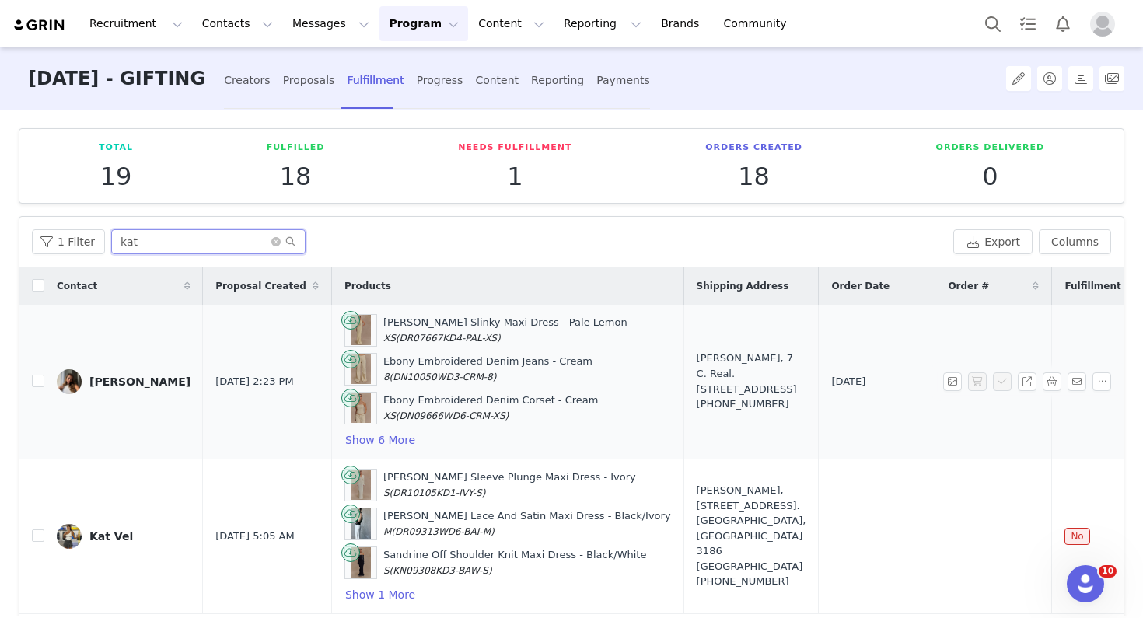
scroll to position [43, 0]
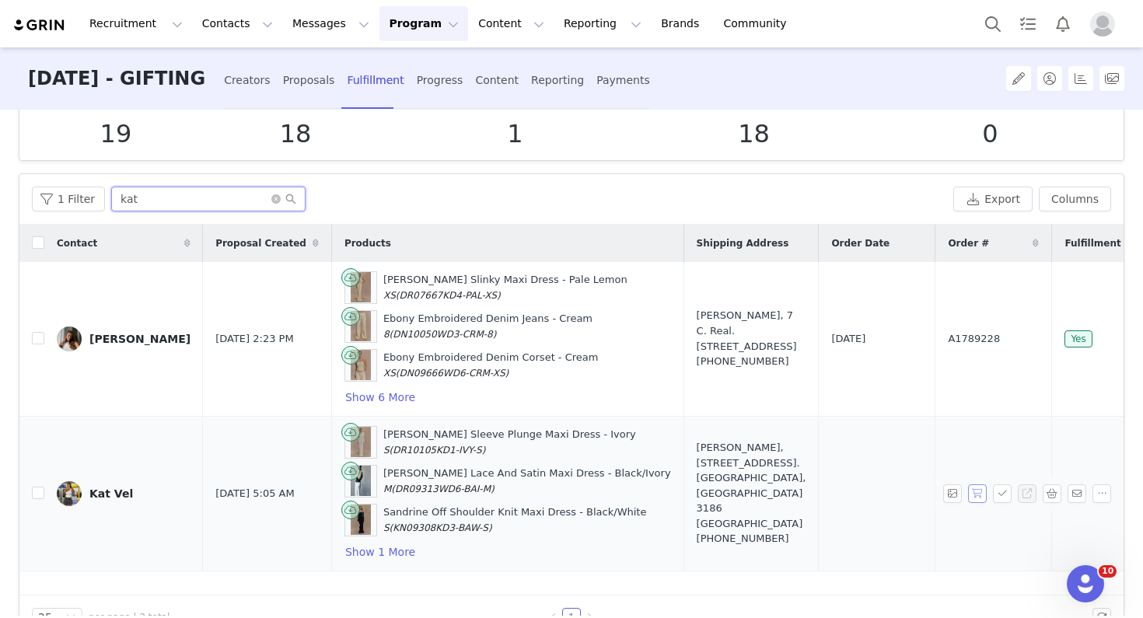
type input "kat"
click at [981, 491] on button "button" at bounding box center [977, 493] width 19 height 19
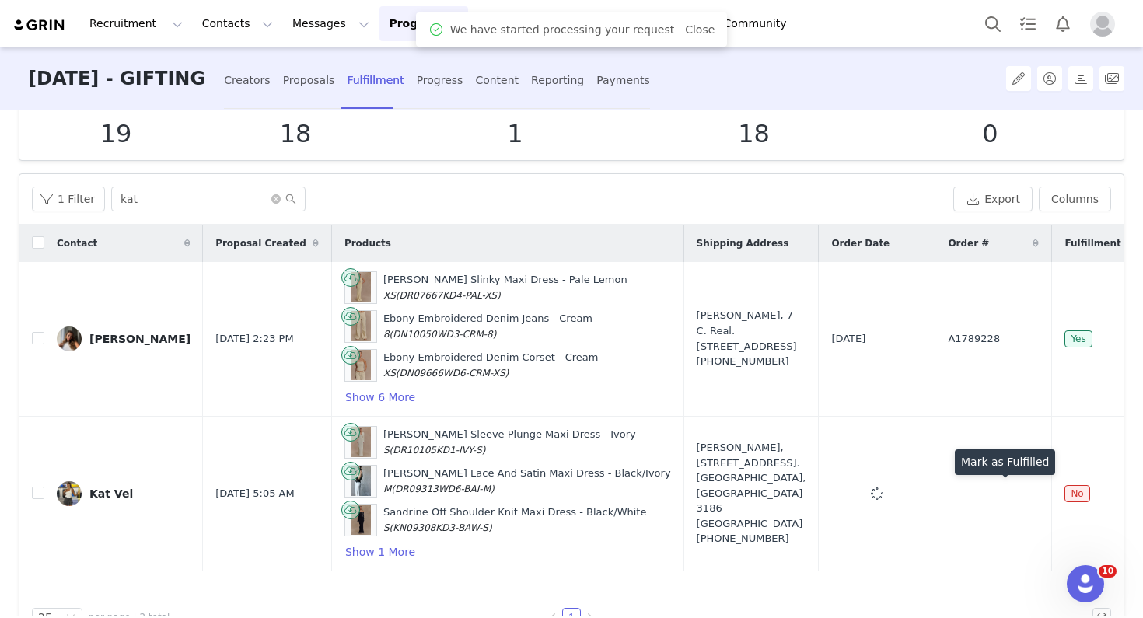
click at [1002, 492] on button "button" at bounding box center [1002, 493] width 19 height 19
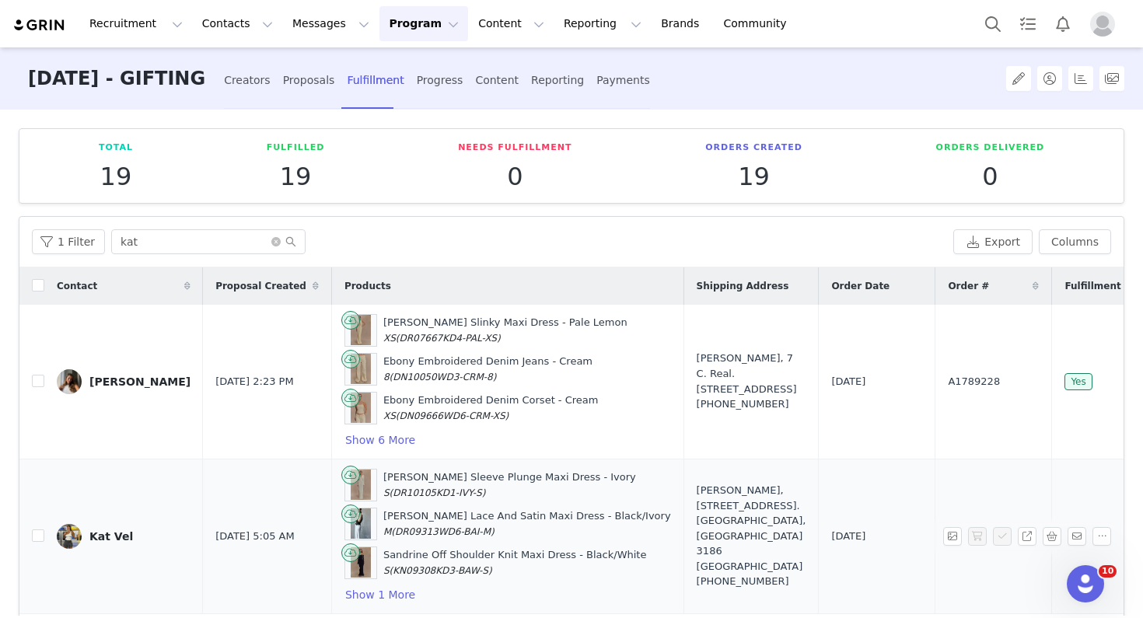
scroll to position [77, 0]
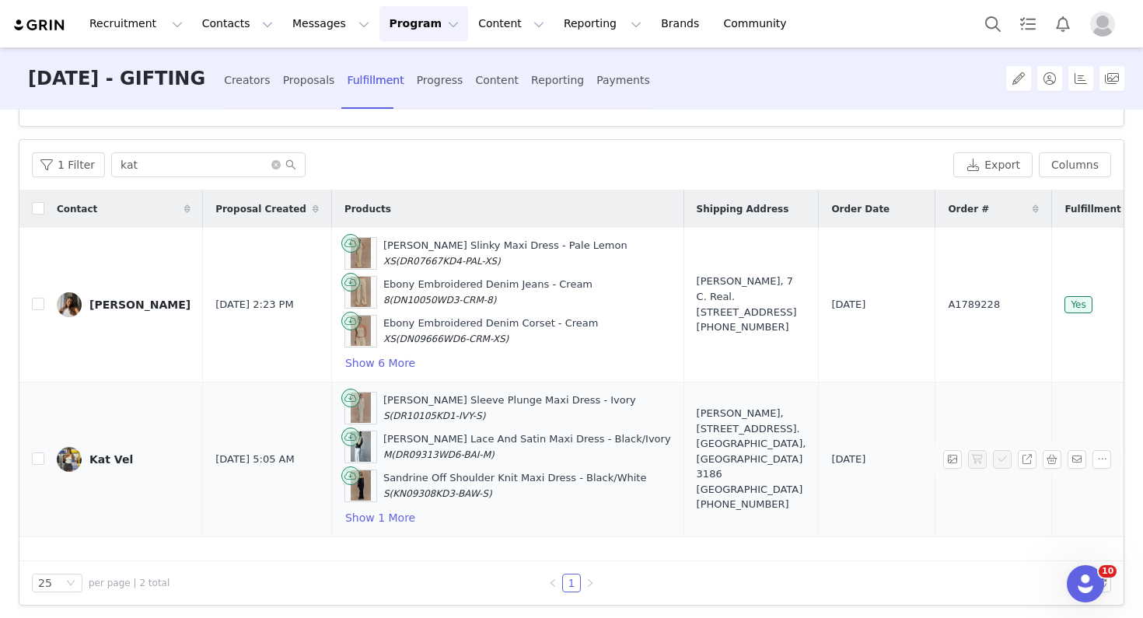
drag, startPoint x: 904, startPoint y: 457, endPoint x: 809, endPoint y: 457, distance: 95.7
click at [809, 457] on tr "Kat Vel [DATE] 5:05 AM [PERSON_NAME] Sleeve Plunge Maxi Dress - Ivory S (DR1010…" at bounding box center [722, 459] width 1407 height 155
copy tr "A1789798"
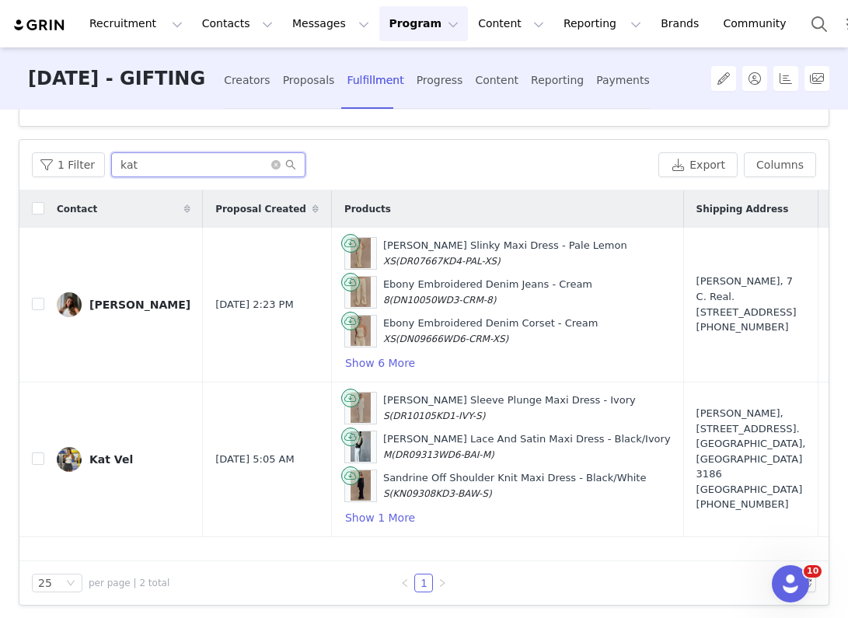
drag, startPoint x: 211, startPoint y: 166, endPoint x: 107, endPoint y: 166, distance: 103.4
click at [111, 166] on input "kat" at bounding box center [208, 164] width 194 height 25
paste input "A1789798"
type input "A1789798"
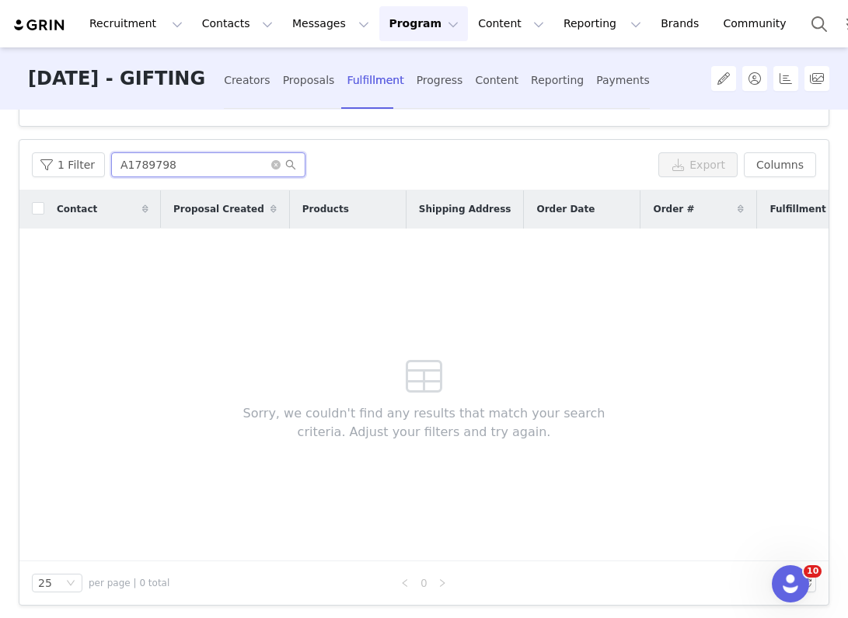
drag, startPoint x: 243, startPoint y: 165, endPoint x: 104, endPoint y: 160, distance: 139.3
click at [104, 160] on div "1 Filter A1789798" at bounding box center [342, 164] width 621 height 25
type input "kat"
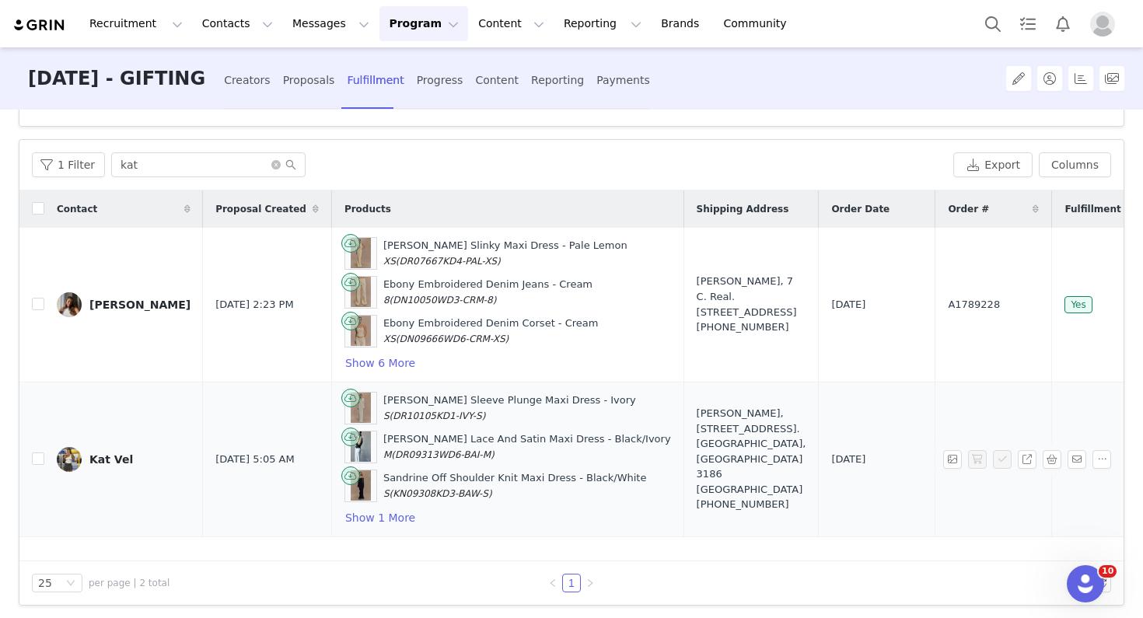
drag, startPoint x: 917, startPoint y: 458, endPoint x: 795, endPoint y: 457, distance: 122.1
click at [795, 457] on tr "Kat Vel Sep 2, 2025 5:05 AM Hayden Long Sleeve Plunge Maxi Dress - Ivory S (DR1…" at bounding box center [722, 459] width 1407 height 155
copy tr "A1789798"
drag, startPoint x: 684, startPoint y: 477, endPoint x: 599, endPoint y: 419, distance: 103.1
click at [684, 419] on td "KAT VELOS, 27 Warleigh Grove. Brighton, Victoria 3186 Australia +610413788304" at bounding box center [751, 459] width 135 height 155
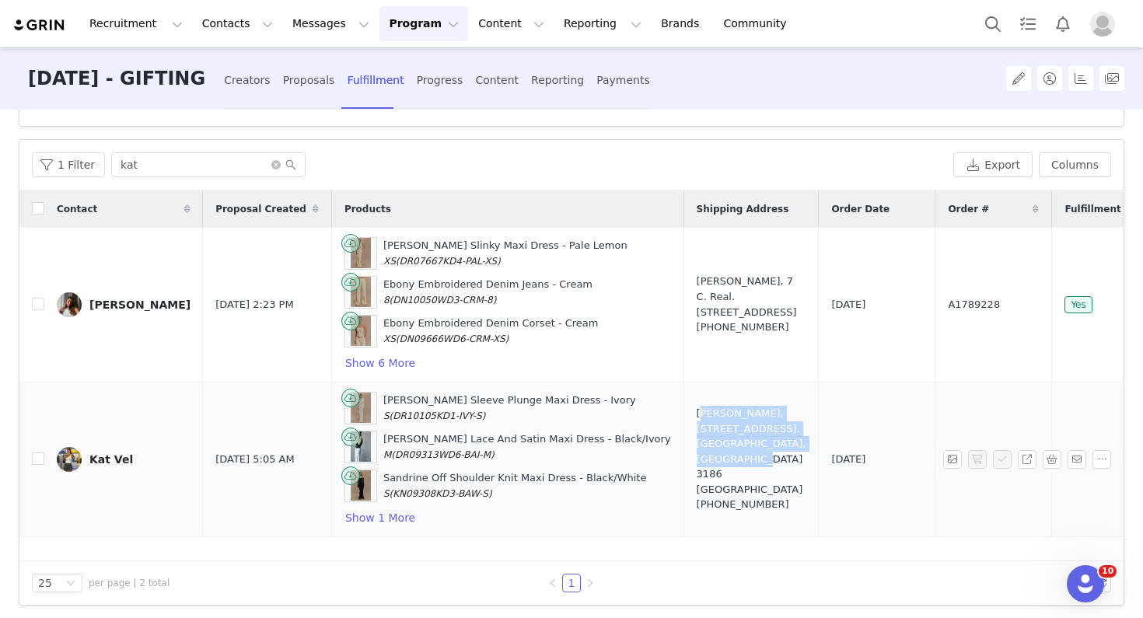
copy div "KAT VELOS, 27 Warleigh Grove. Brighton, Victoria 3186 Australia"
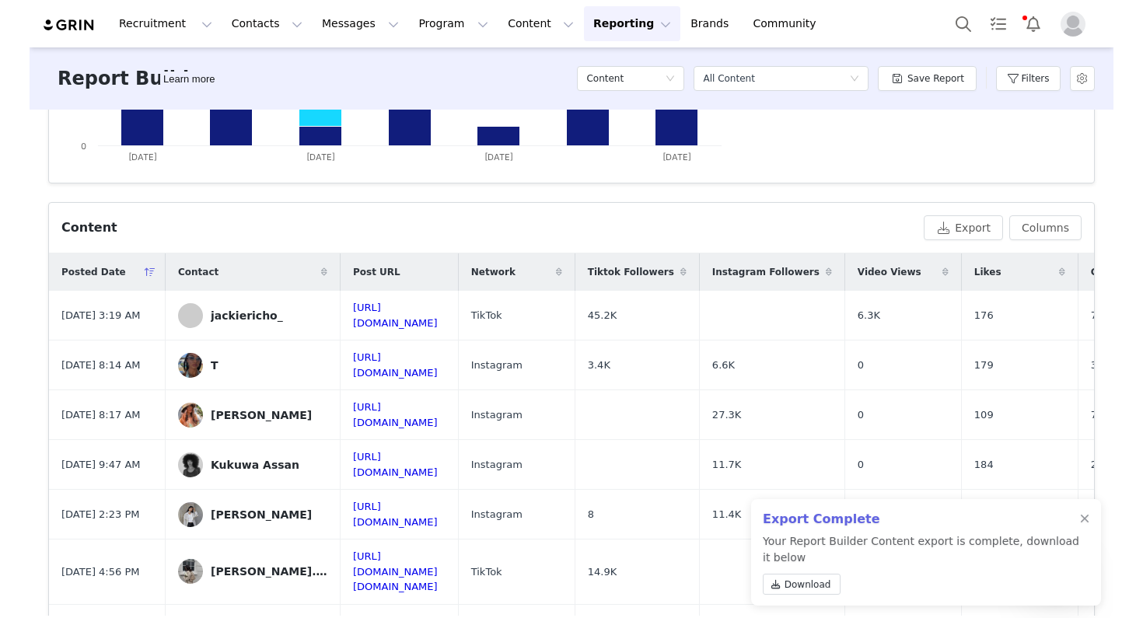
scroll to position [410, 0]
